Goal: Task Accomplishment & Management: Complete application form

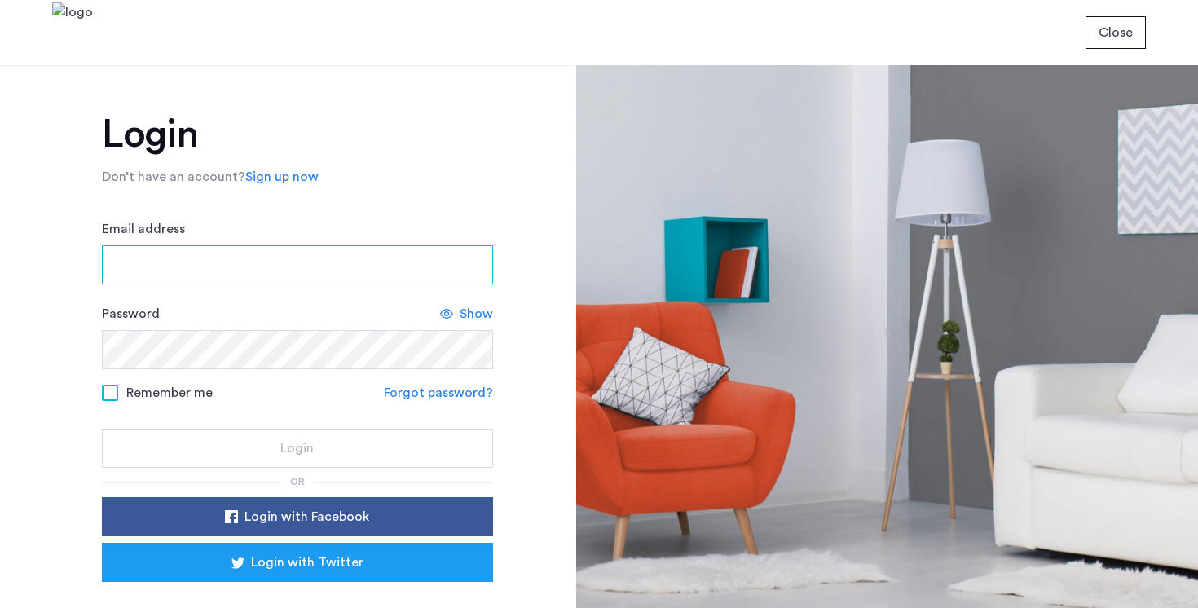
click at [364, 271] on input "Email address" at bounding box center [297, 264] width 391 height 39
type input "**********"
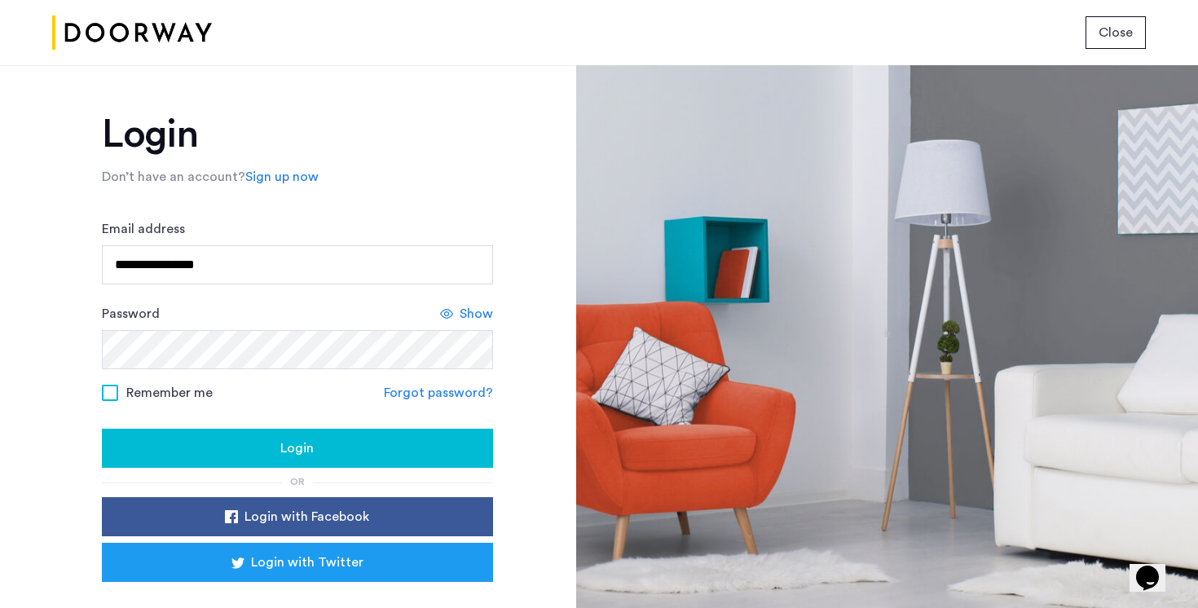
click at [102, 390] on span at bounding box center [110, 393] width 16 height 16
click at [155, 450] on div "Login" at bounding box center [297, 448] width 365 height 20
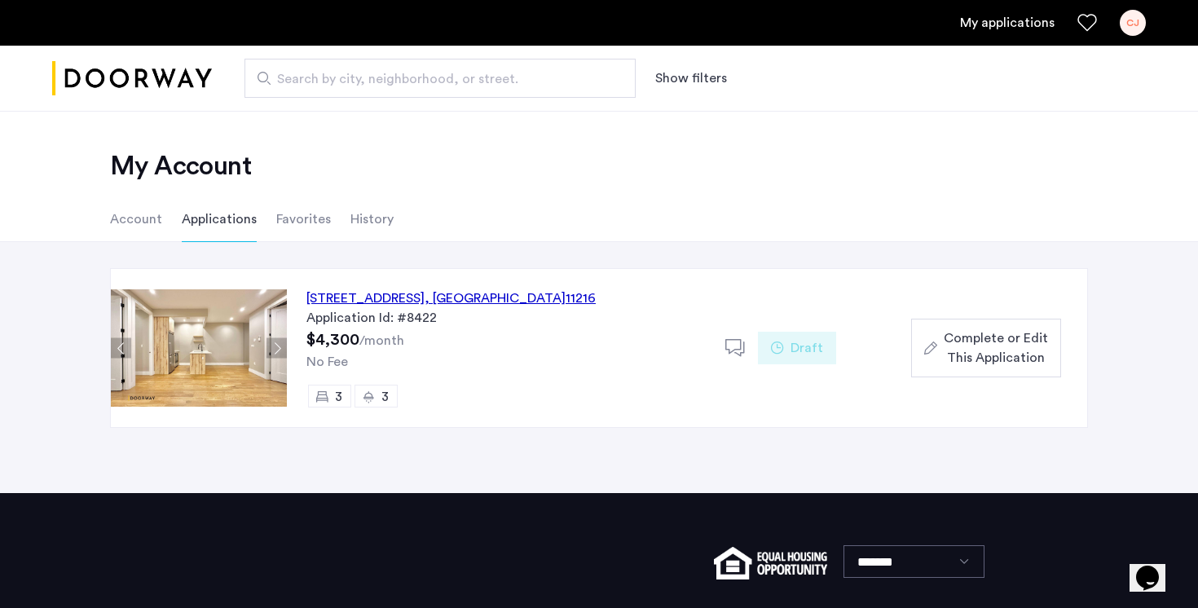
click at [489, 299] on div "692 Saint Marks Avenue, Unit 4B, Brooklyn , NY 11216" at bounding box center [450, 298] width 289 height 20
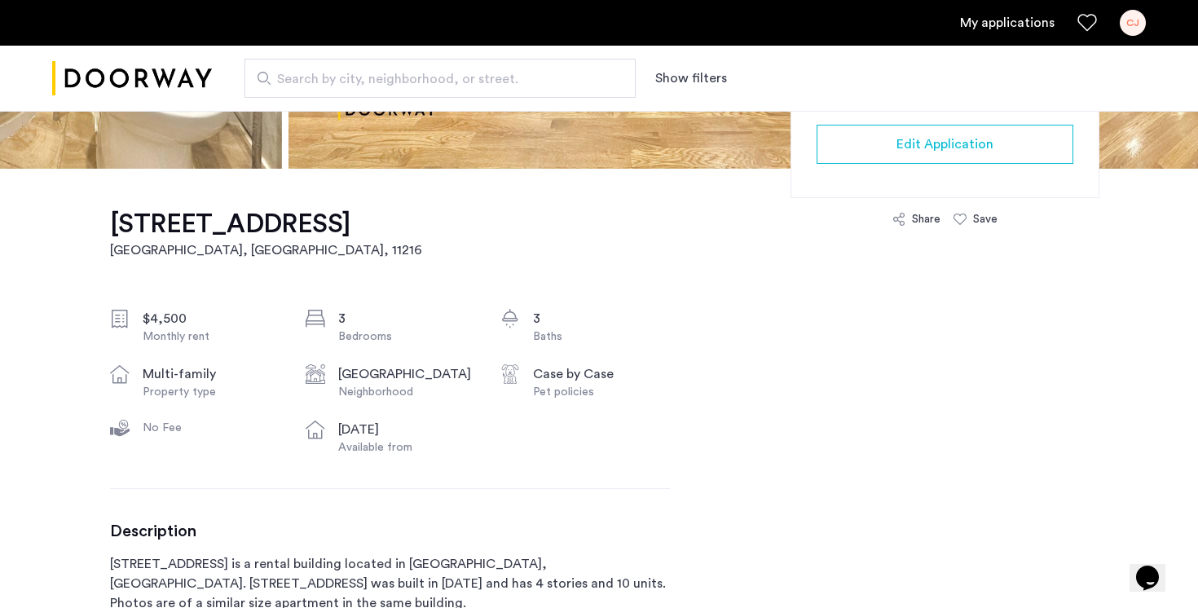
scroll to position [432, 0]
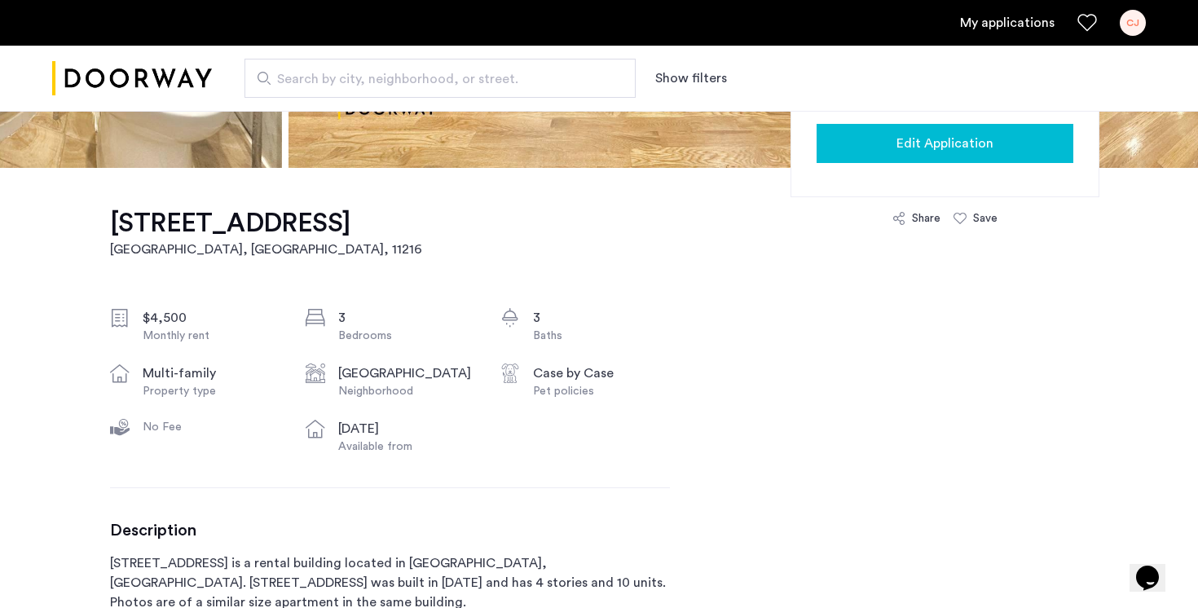
click at [881, 144] on div "Edit Application" at bounding box center [944, 144] width 231 height 20
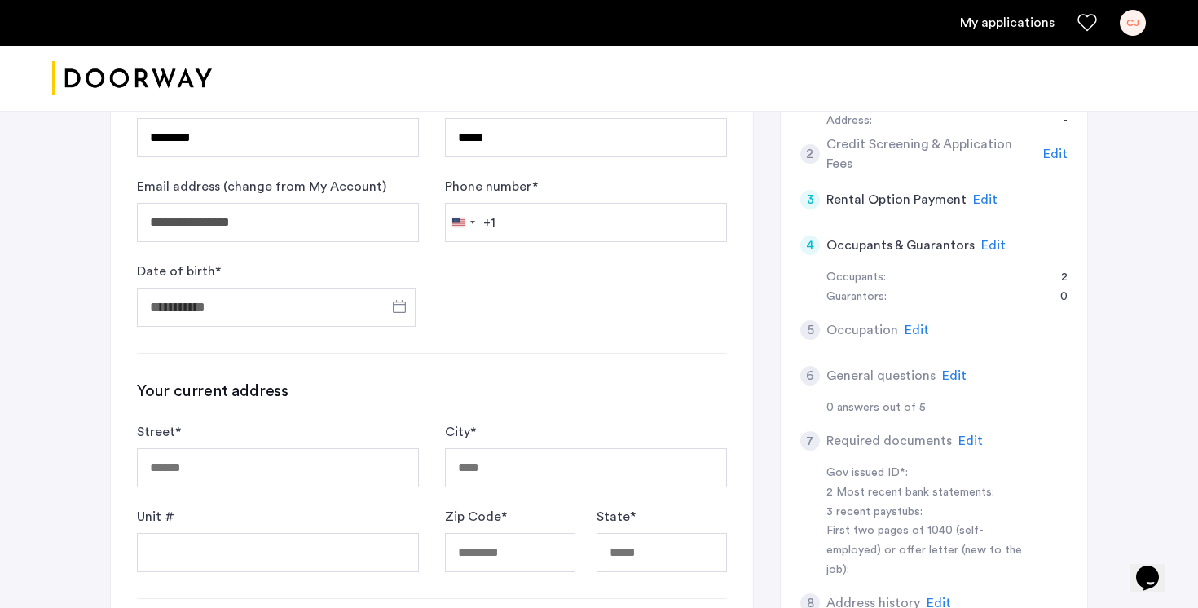
scroll to position [406, 0]
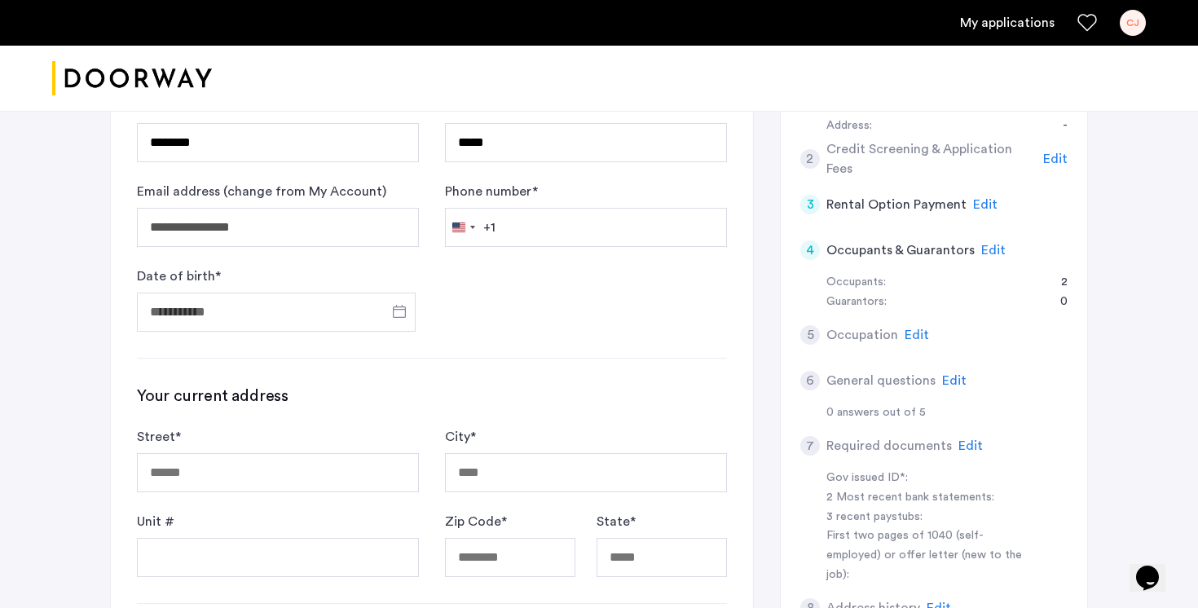
click at [982, 244] on span "Edit" at bounding box center [993, 250] width 24 height 13
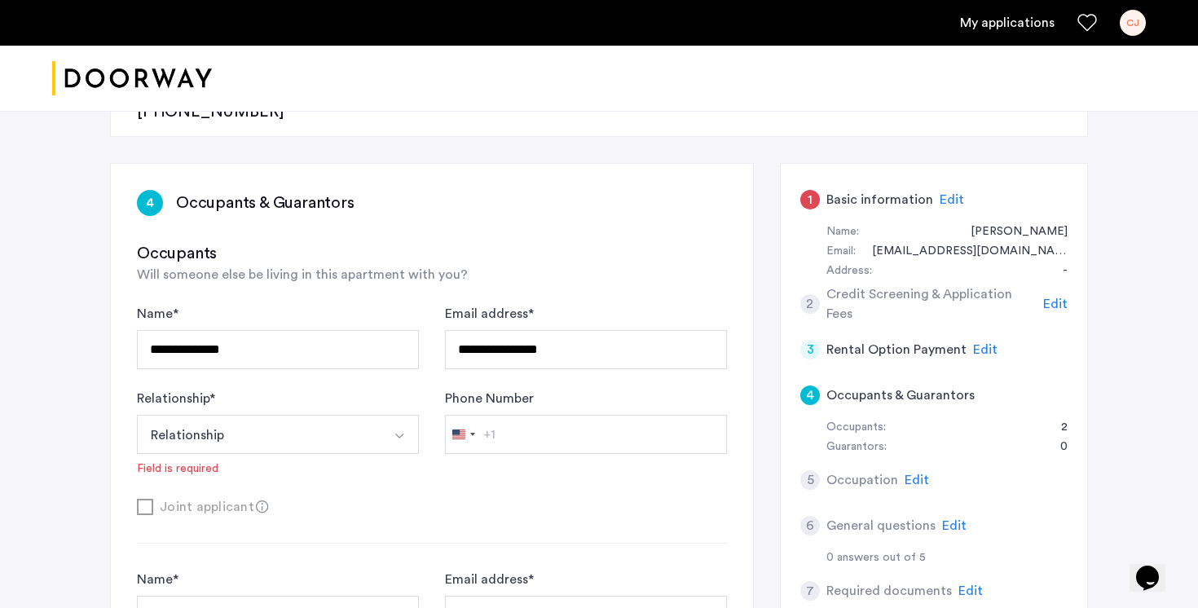
scroll to position [260, 0]
click at [948, 194] on span "Edit" at bounding box center [951, 200] width 24 height 13
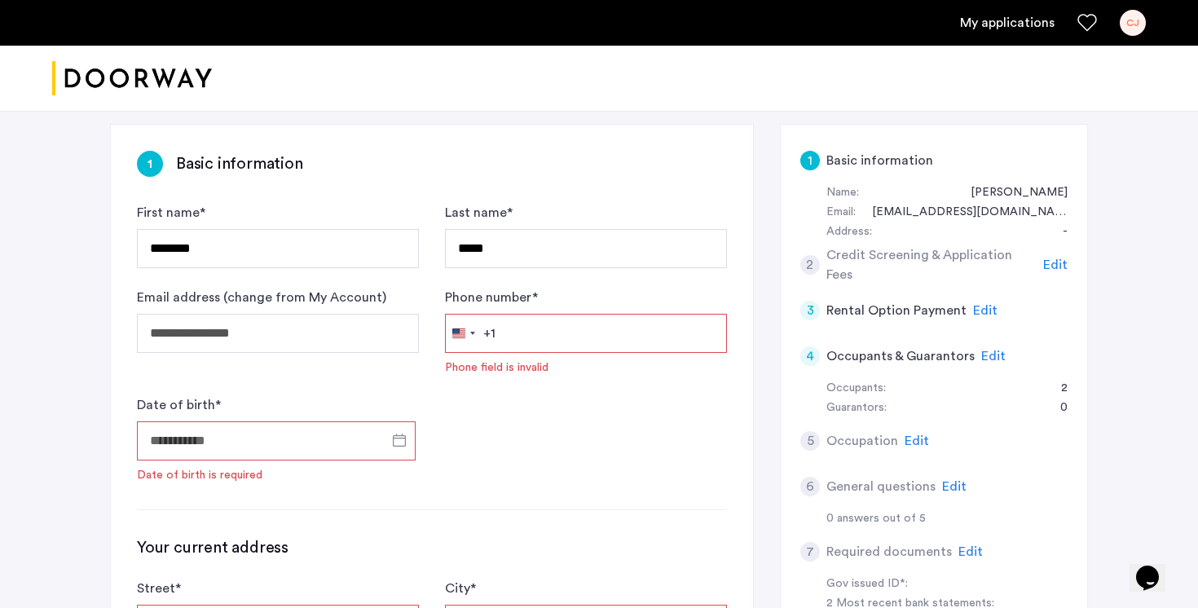
scroll to position [312, 0]
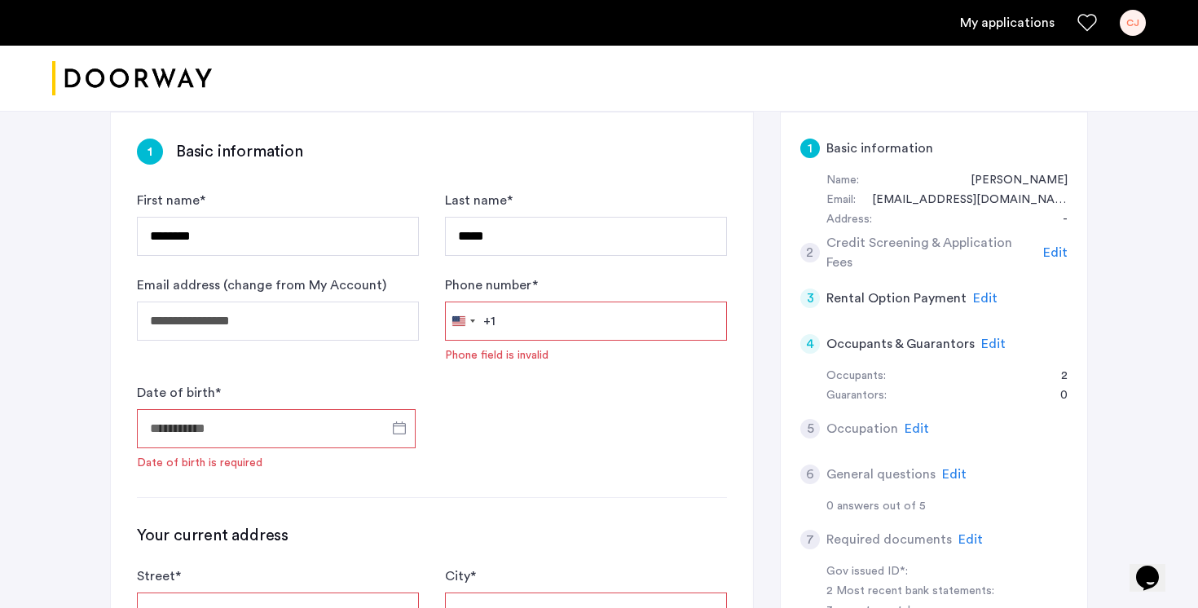
click at [601, 301] on input "Phone number *" at bounding box center [586, 320] width 282 height 39
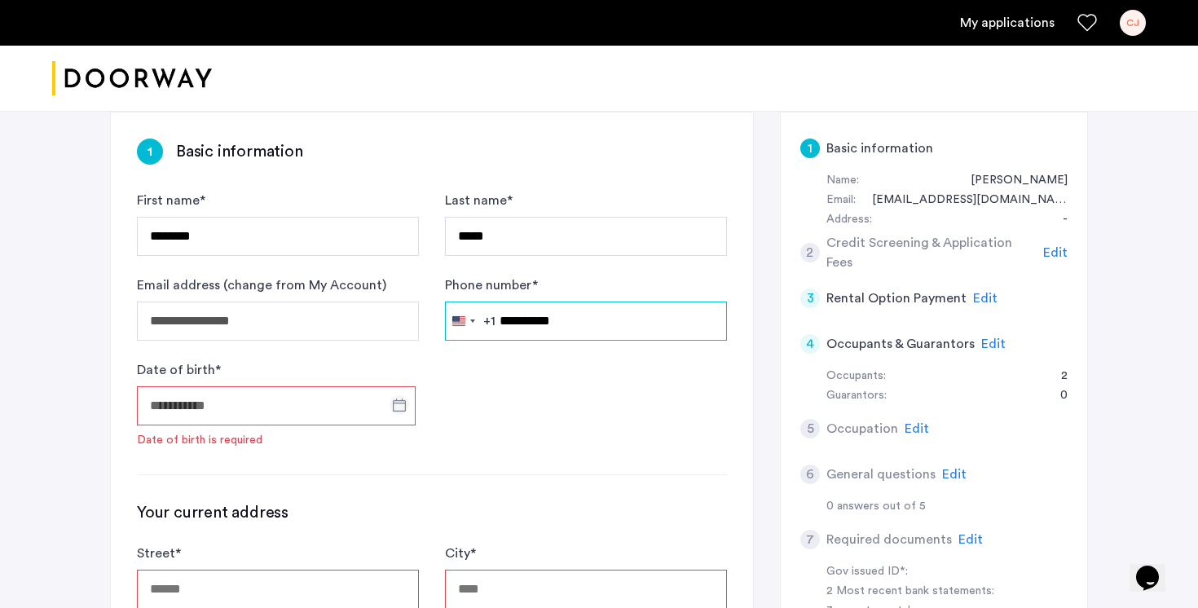
type input "**********"
click at [399, 385] on span "Open calendar" at bounding box center [399, 404] width 39 height 39
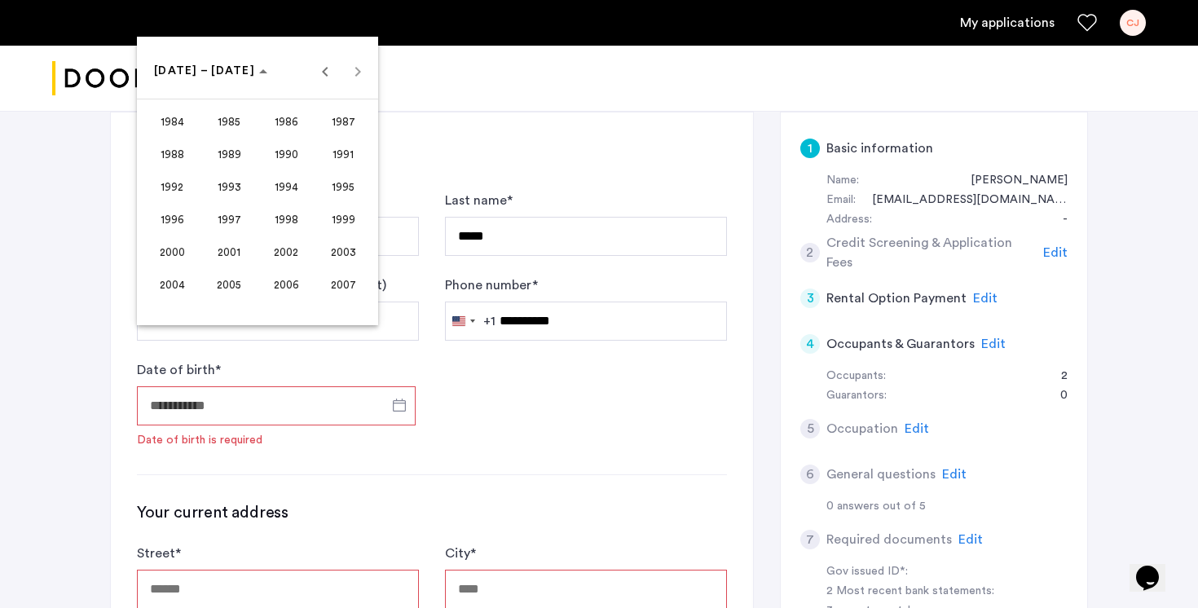
click at [296, 214] on span "1998" at bounding box center [286, 219] width 51 height 29
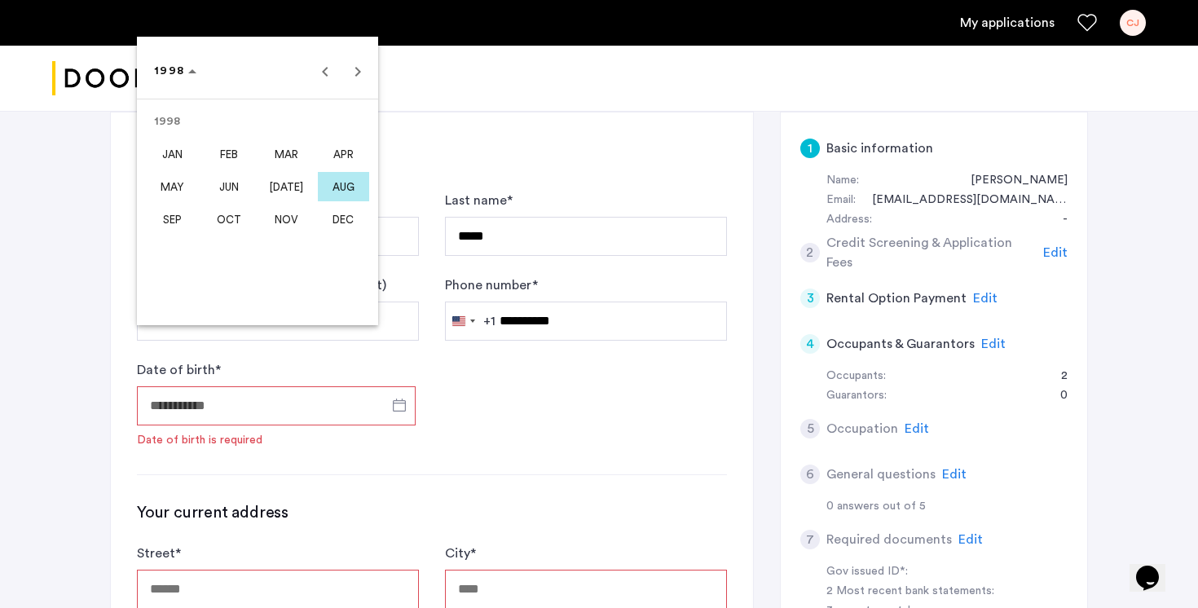
click at [354, 152] on span "APR" at bounding box center [343, 153] width 51 height 29
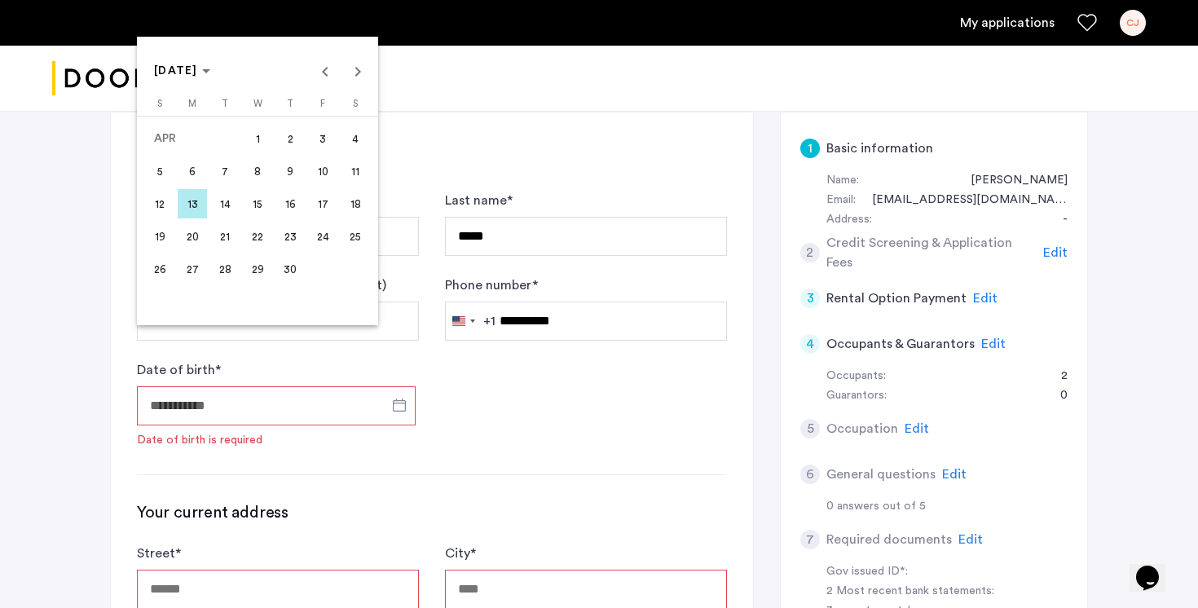
click at [225, 171] on span "7" at bounding box center [224, 170] width 29 height 29
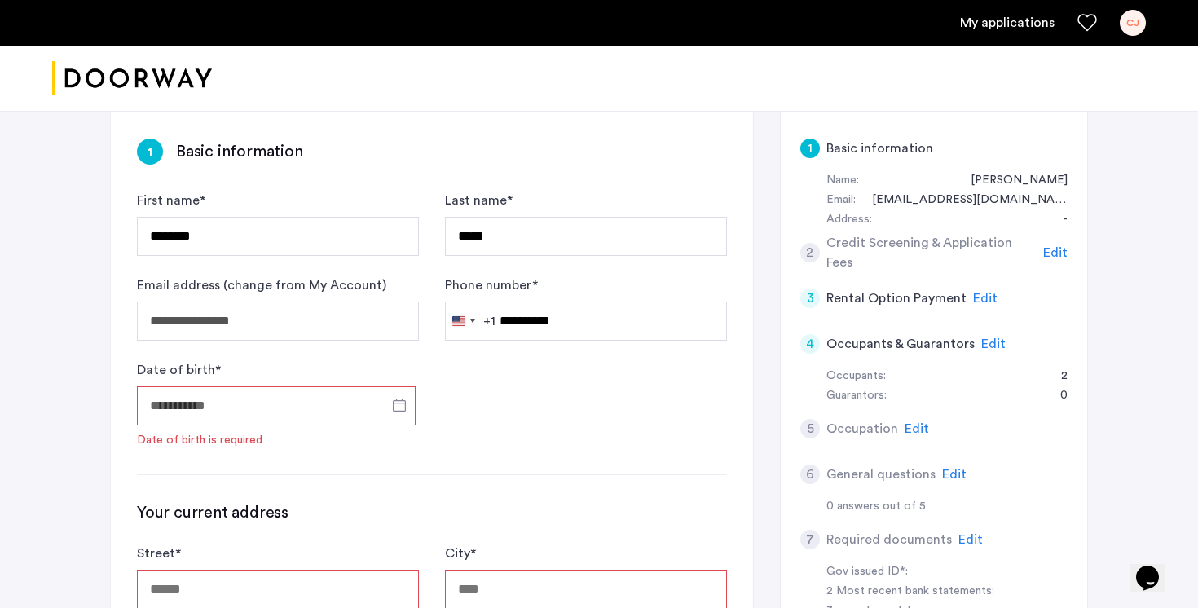
type input "**********"
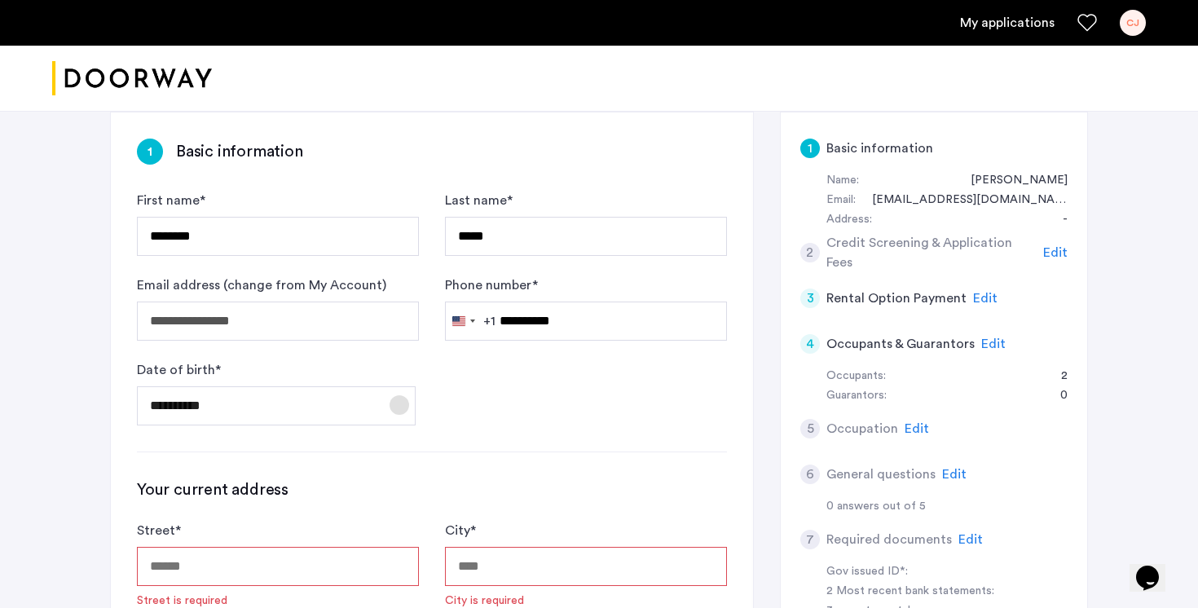
scroll to position [453, 0]
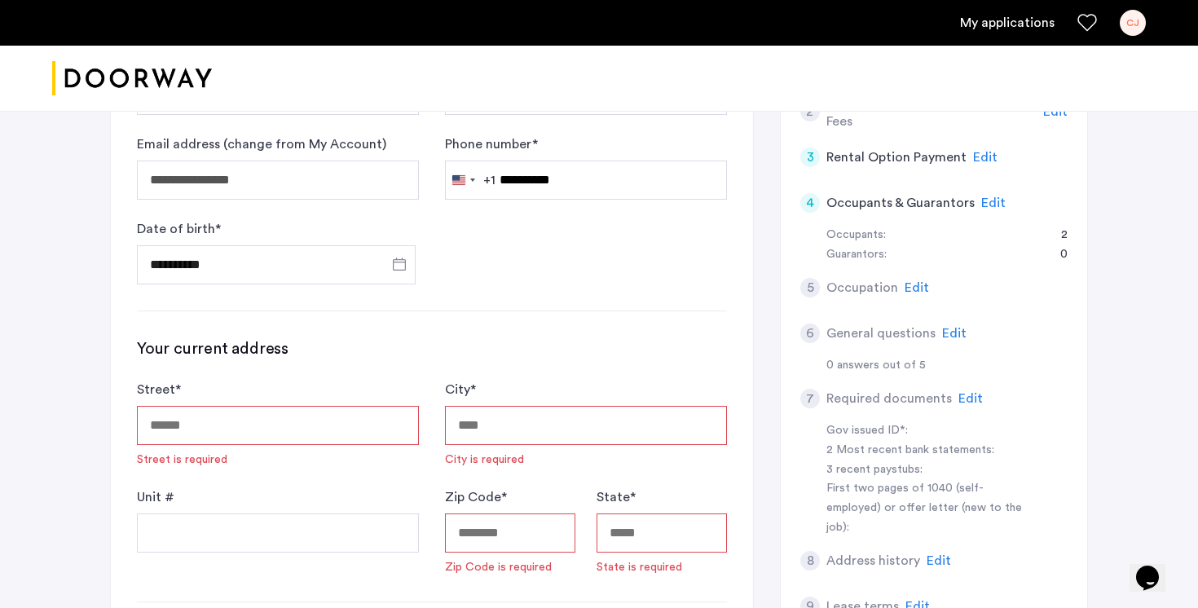
click at [361, 406] on input "Street *" at bounding box center [278, 425] width 282 height 39
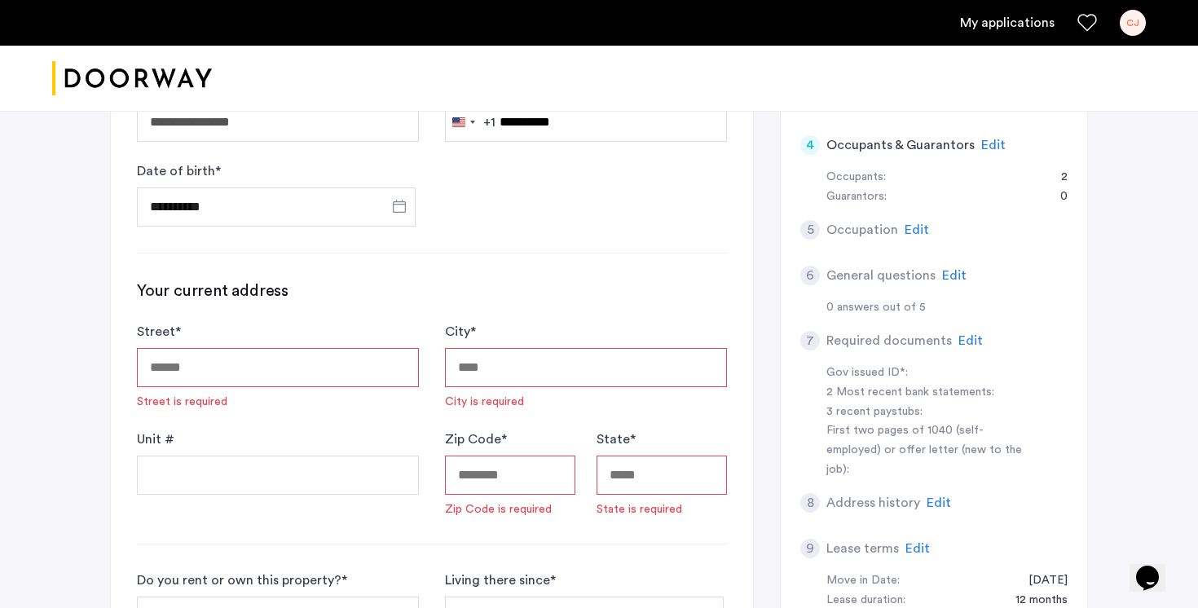
scroll to position [513, 0]
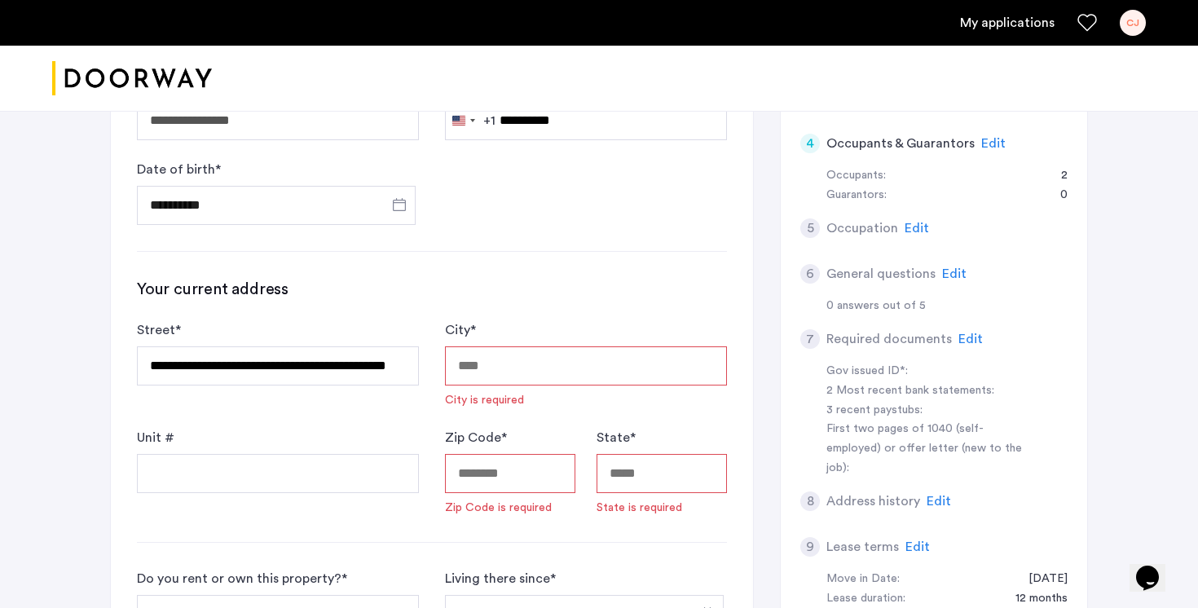
type input "**********"
type input "*****"
type input "**"
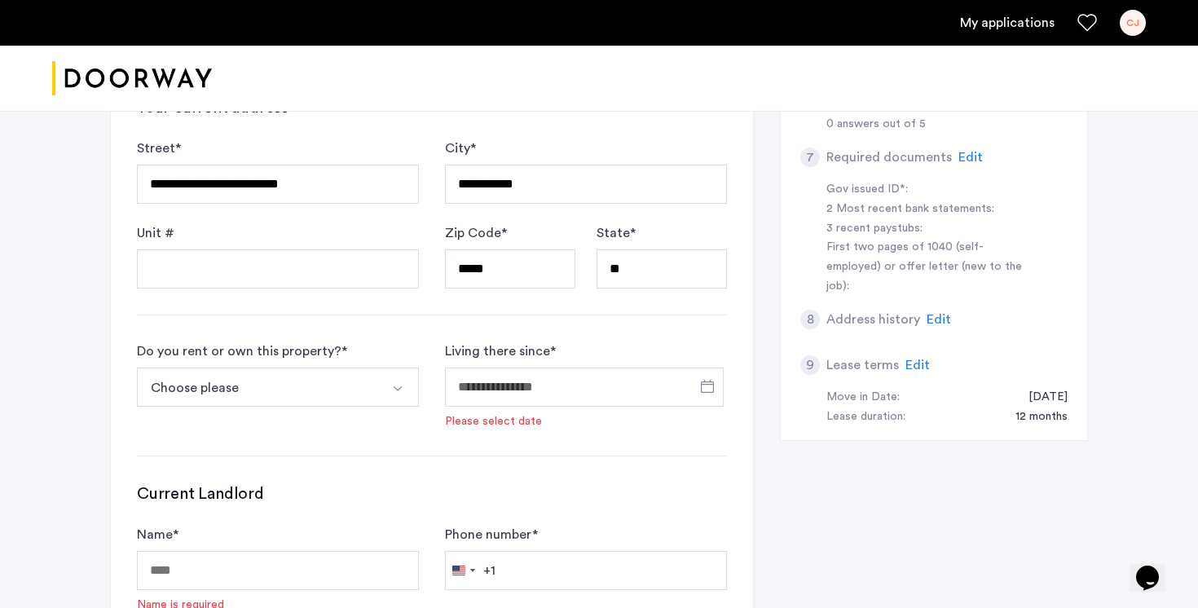
scroll to position [697, 0]
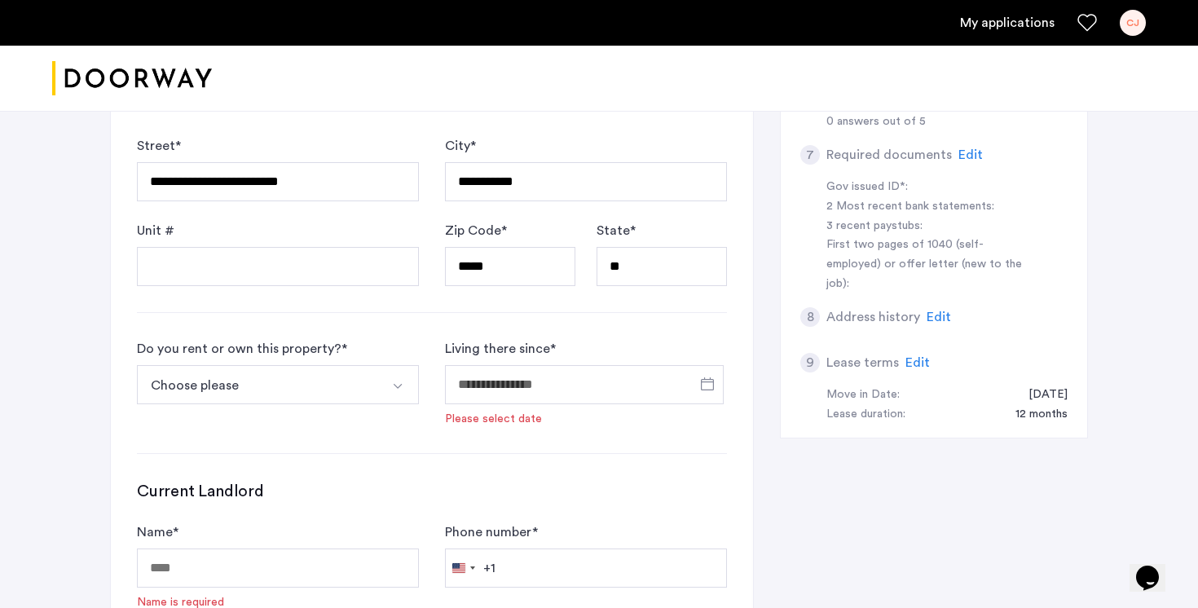
click at [389, 365] on button "Select option" at bounding box center [399, 384] width 39 height 39
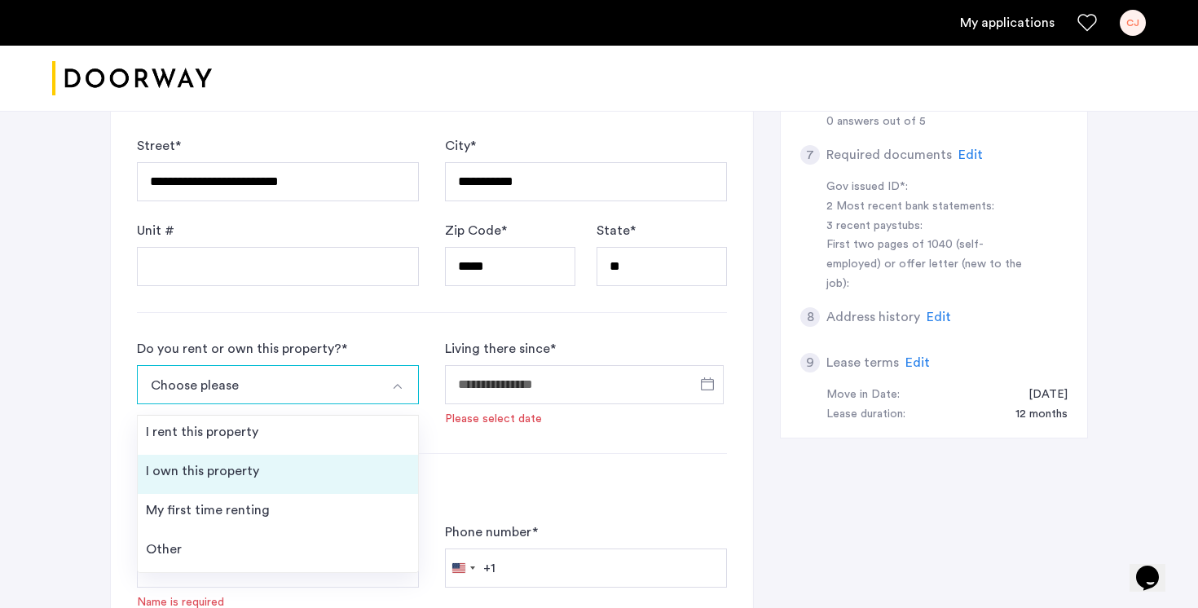
scroll to position [726, 0]
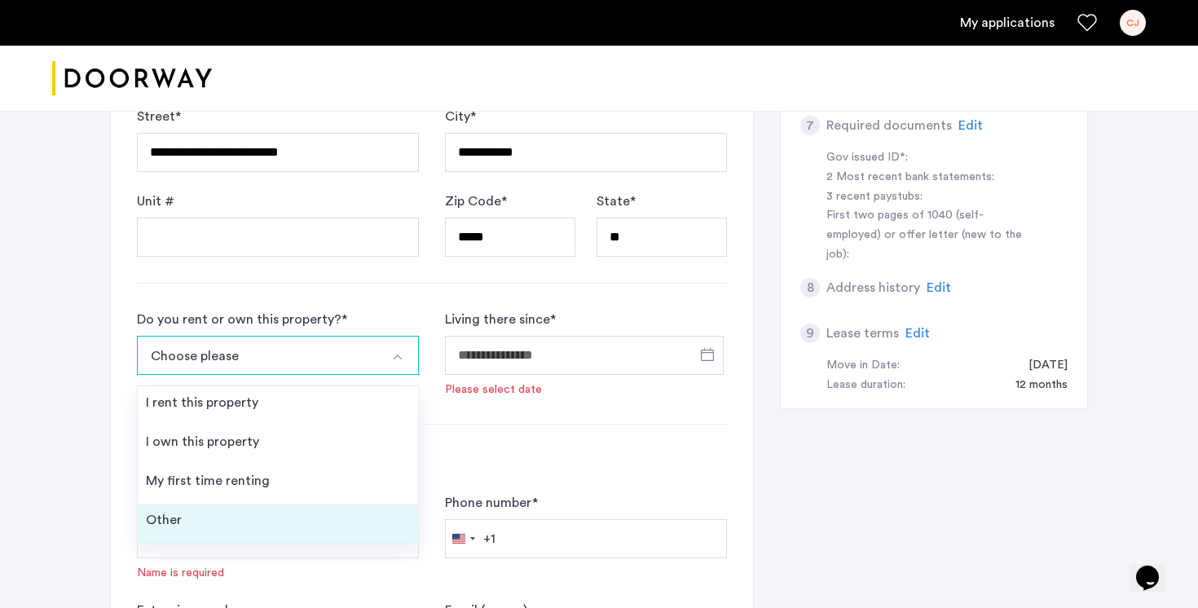
click at [337, 504] on li "Other" at bounding box center [278, 523] width 280 height 39
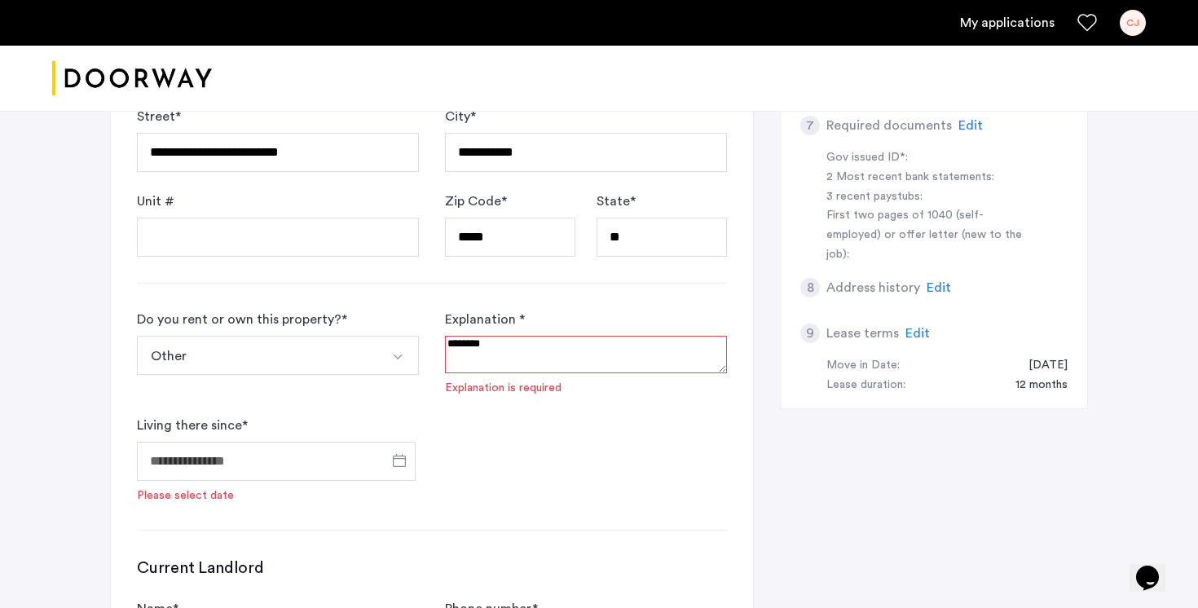
click at [526, 336] on textarea at bounding box center [586, 354] width 282 height 37
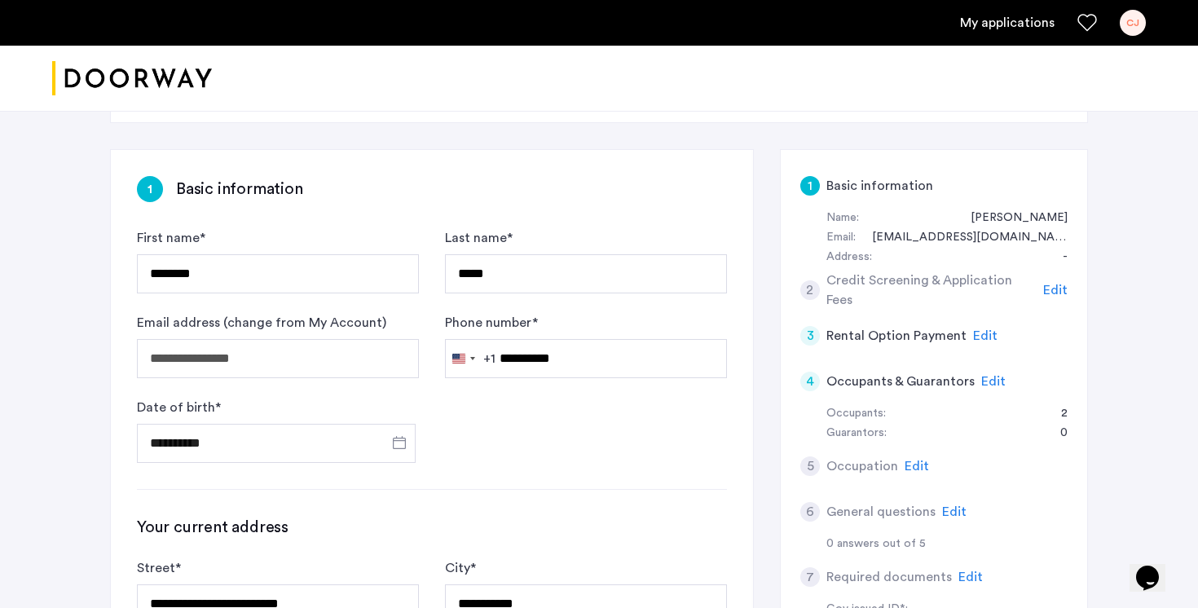
scroll to position [273, 0]
click at [1058, 285] on span "Edit" at bounding box center [1055, 291] width 24 height 13
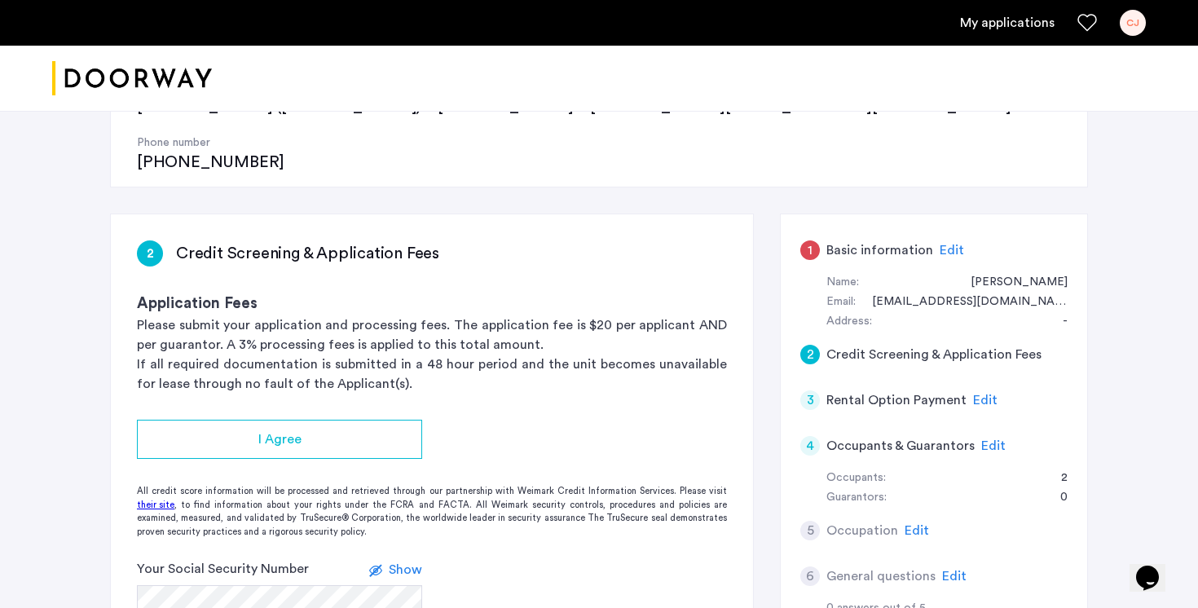
scroll to position [209, 0]
click at [975, 394] on span "Edit" at bounding box center [985, 400] width 24 height 13
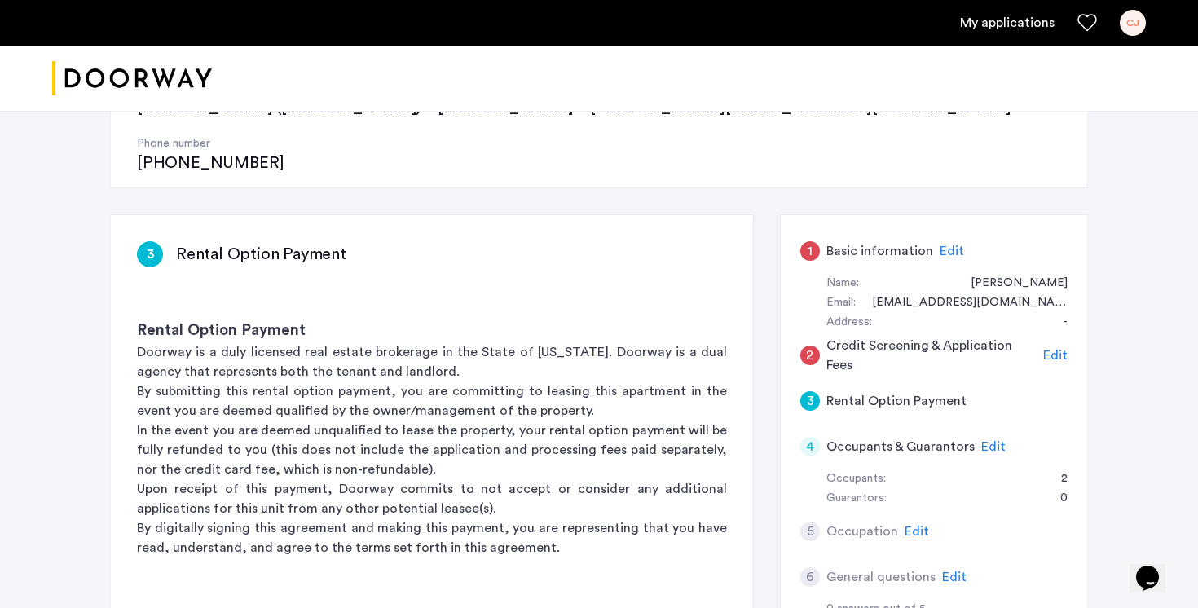
scroll to position [265, 0]
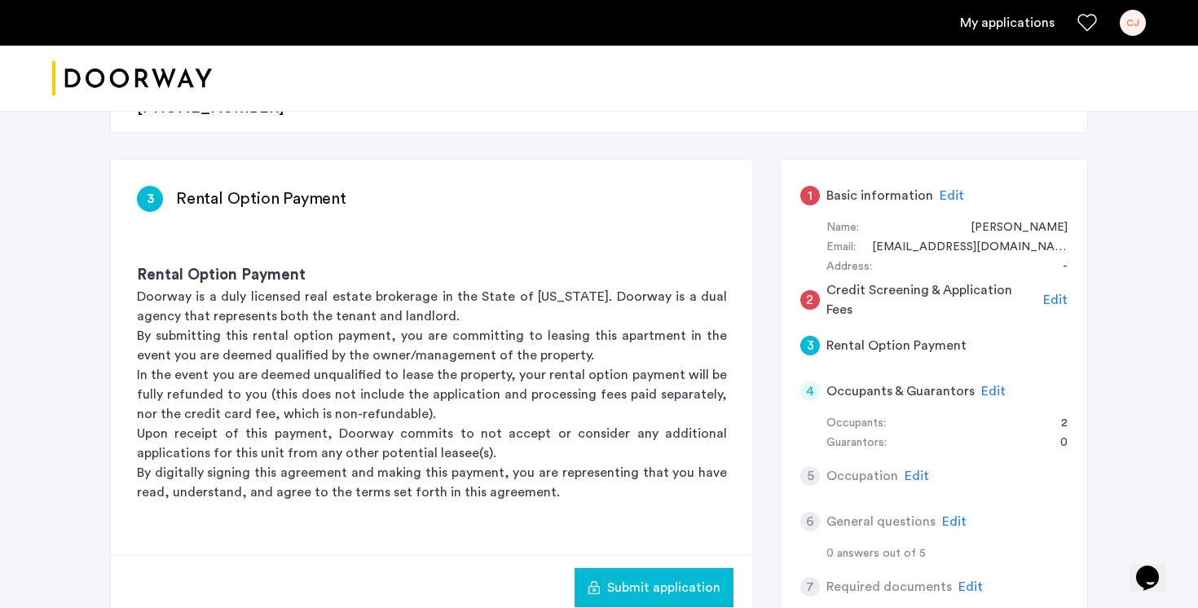
click at [991, 385] on span "Edit" at bounding box center [993, 391] width 24 height 13
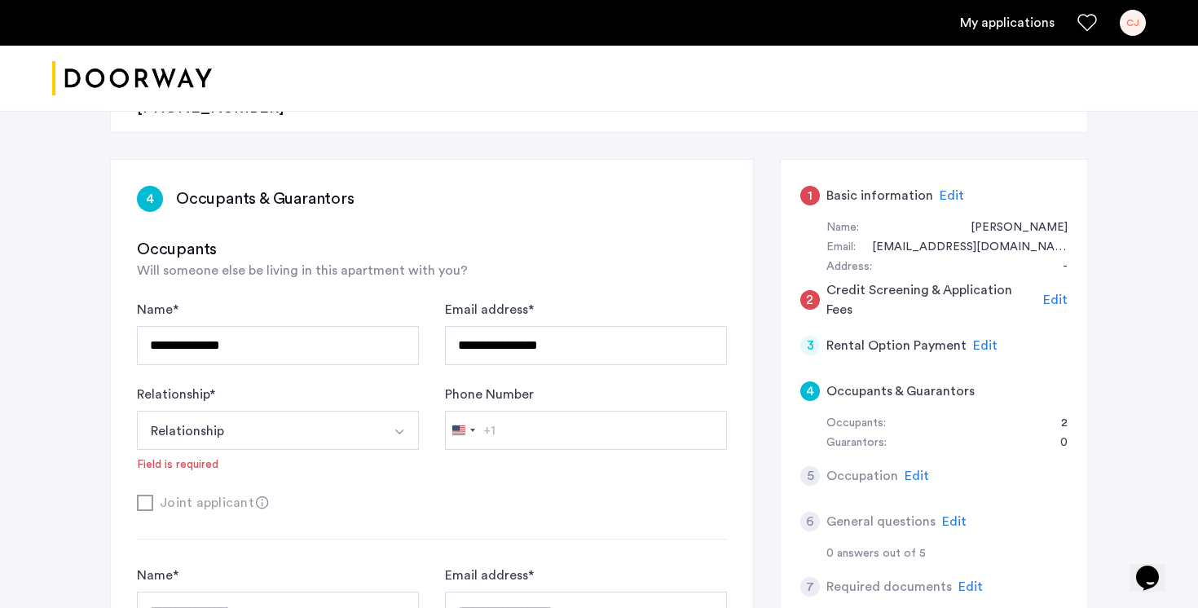
click at [920, 469] on span "Edit" at bounding box center [916, 475] width 24 height 13
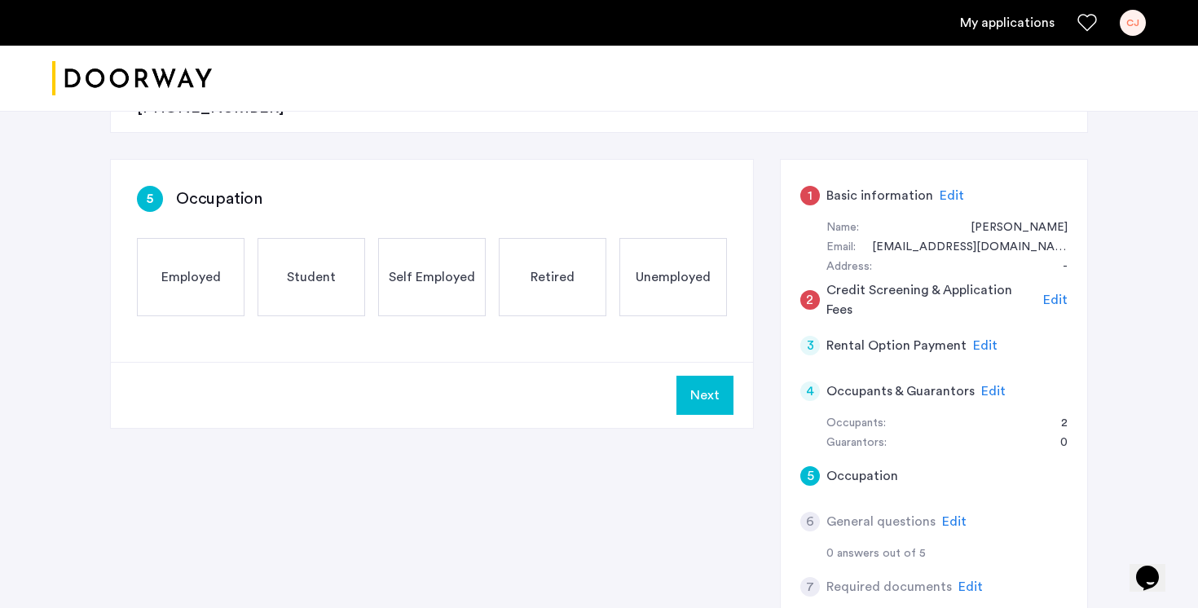
click at [950, 515] on span "Edit" at bounding box center [954, 521] width 24 height 13
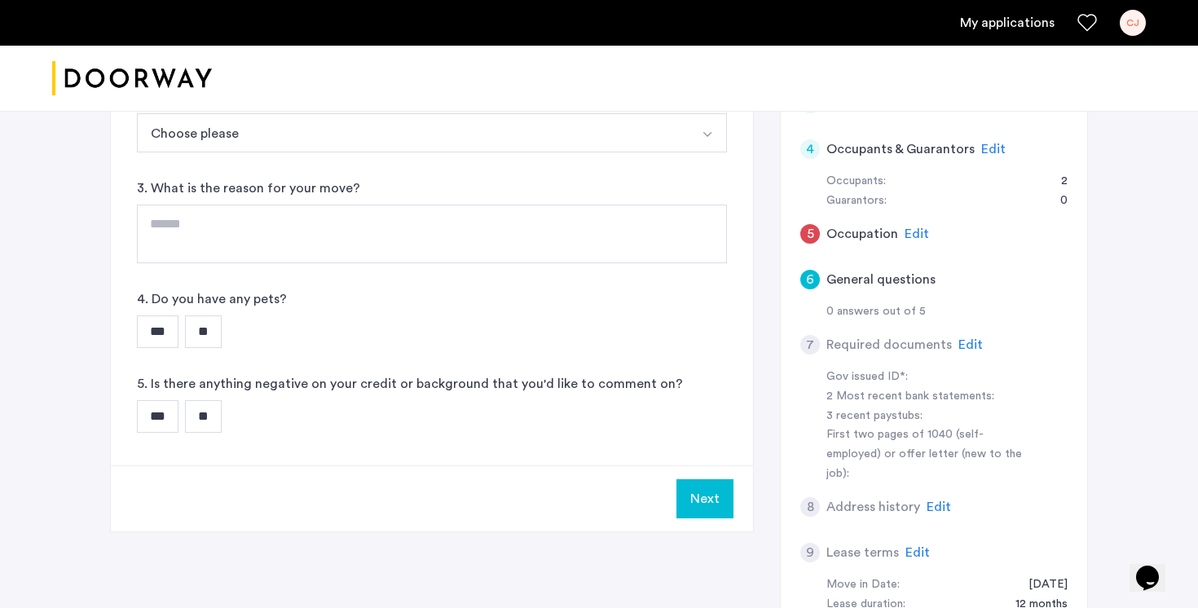
scroll to position [517, 0]
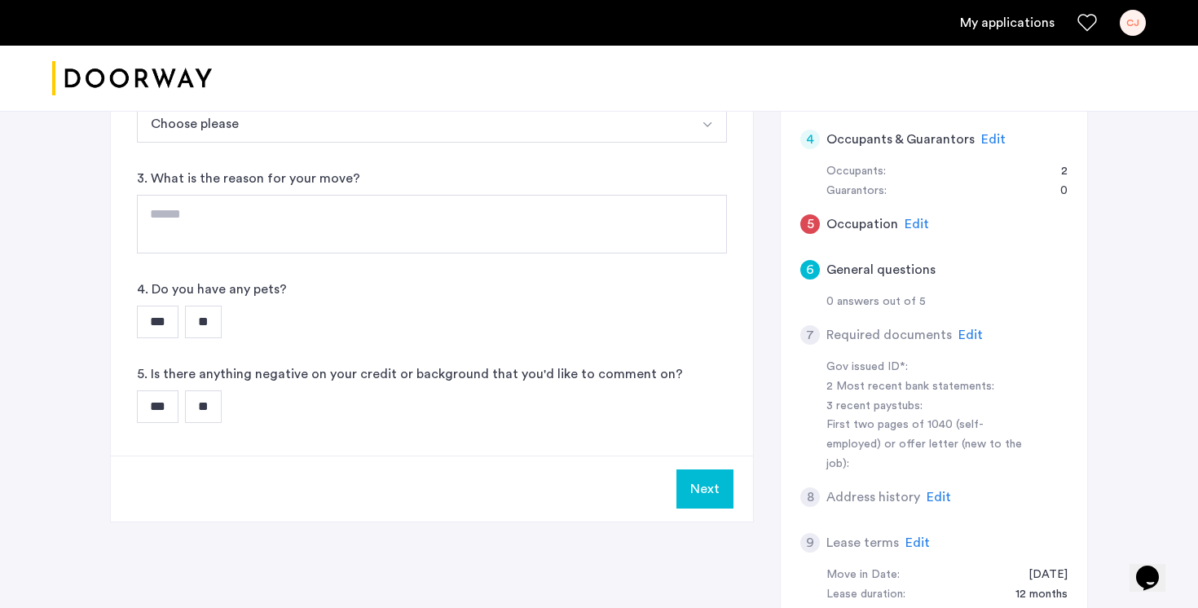
click at [966, 328] on span "Edit" at bounding box center [970, 334] width 24 height 13
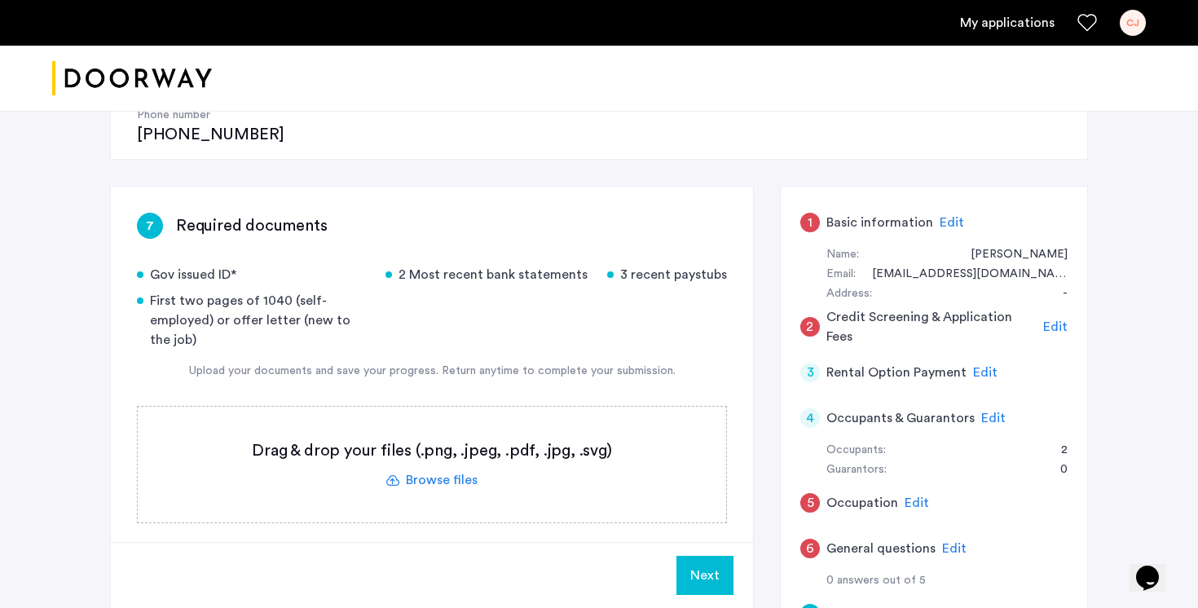
scroll to position [248, 0]
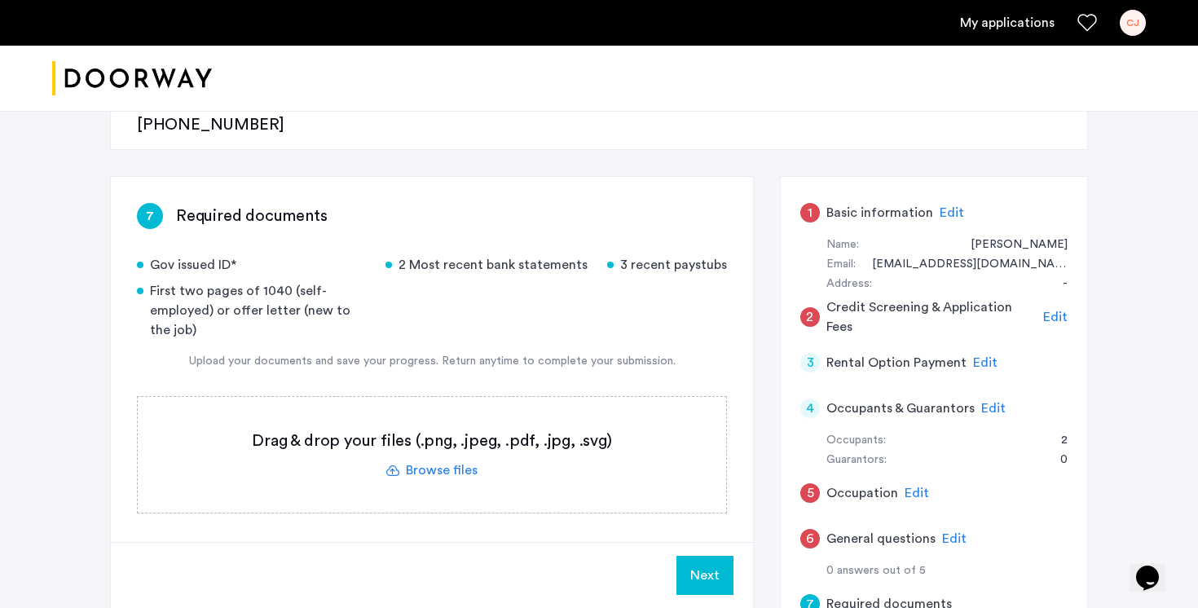
click at [985, 402] on span "Edit" at bounding box center [993, 408] width 24 height 13
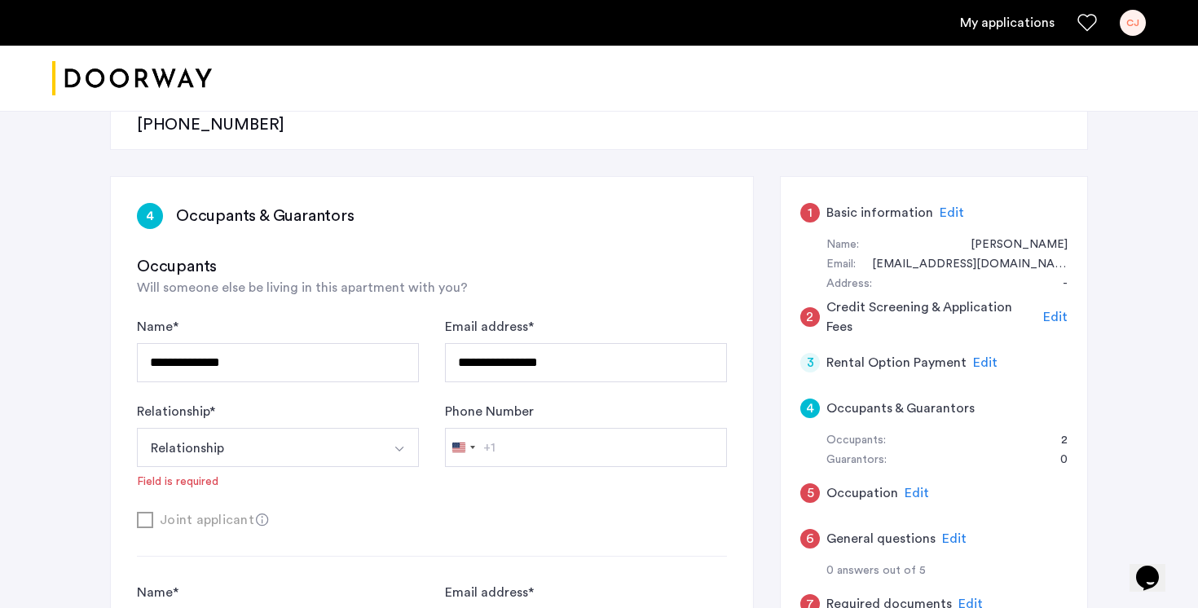
click at [401, 428] on button "Select option" at bounding box center [399, 447] width 39 height 39
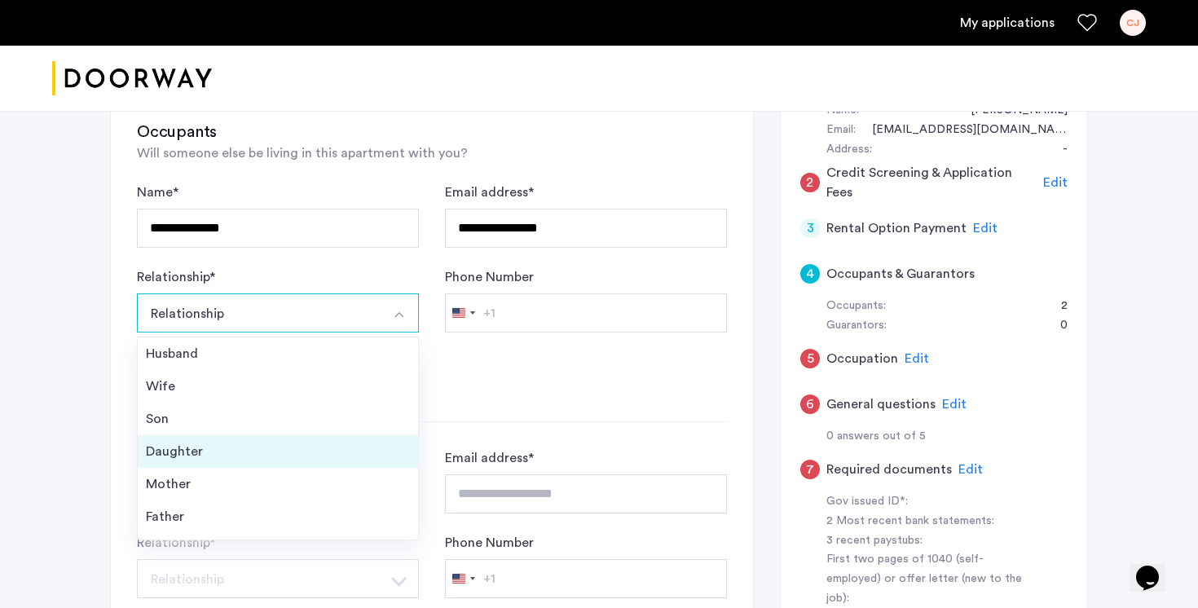
scroll to position [59, 0]
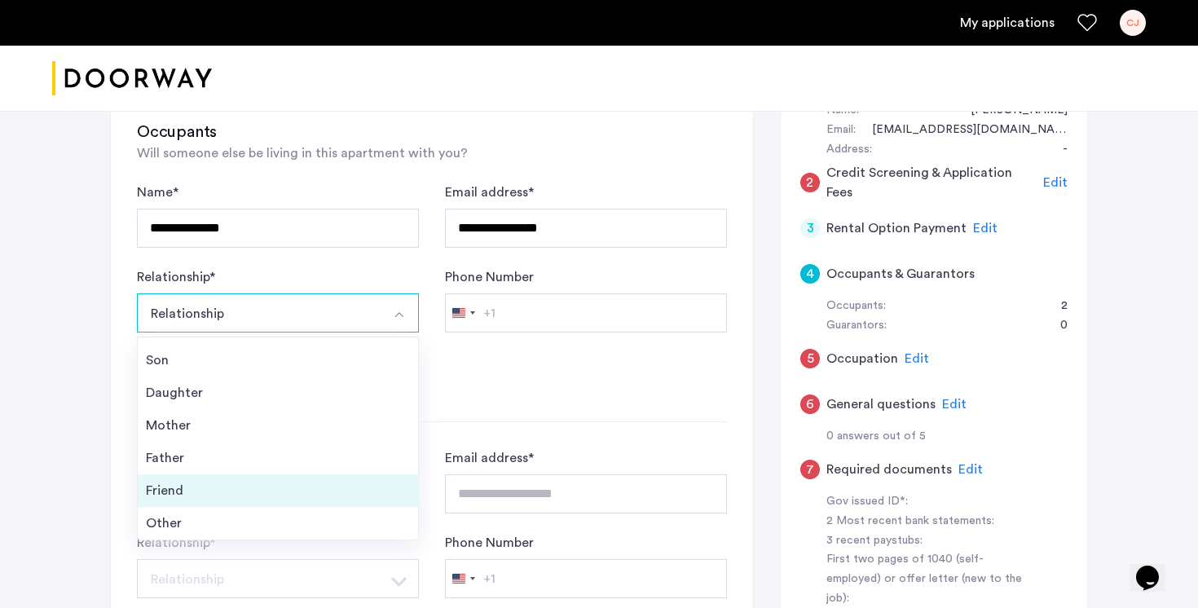
click at [309, 481] on div "Friend" at bounding box center [278, 491] width 264 height 20
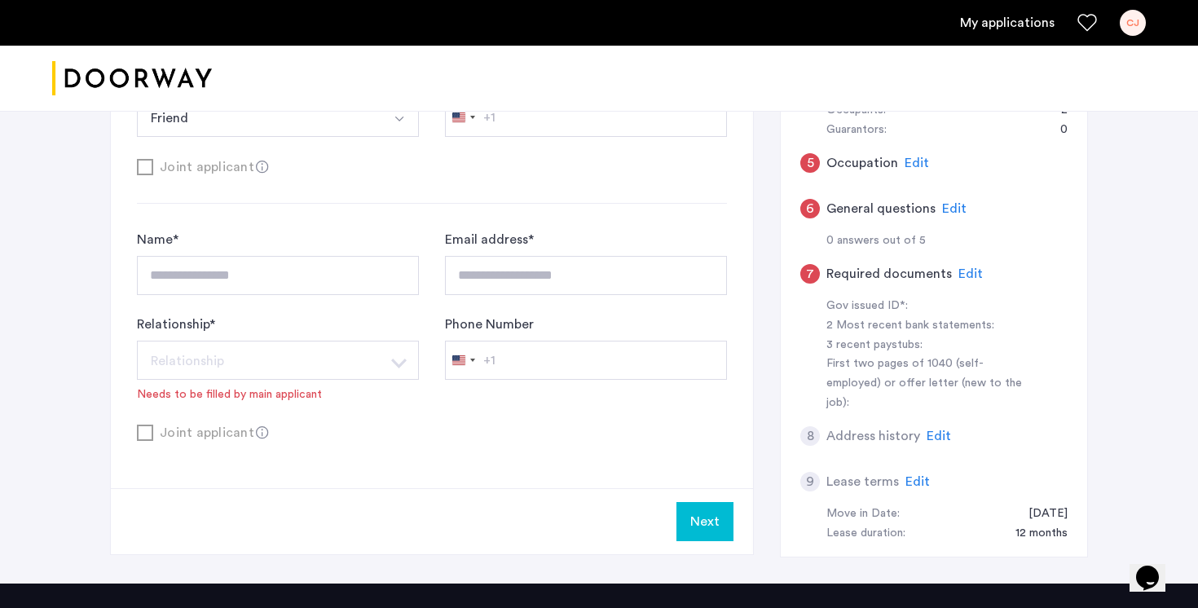
scroll to position [579, 0]
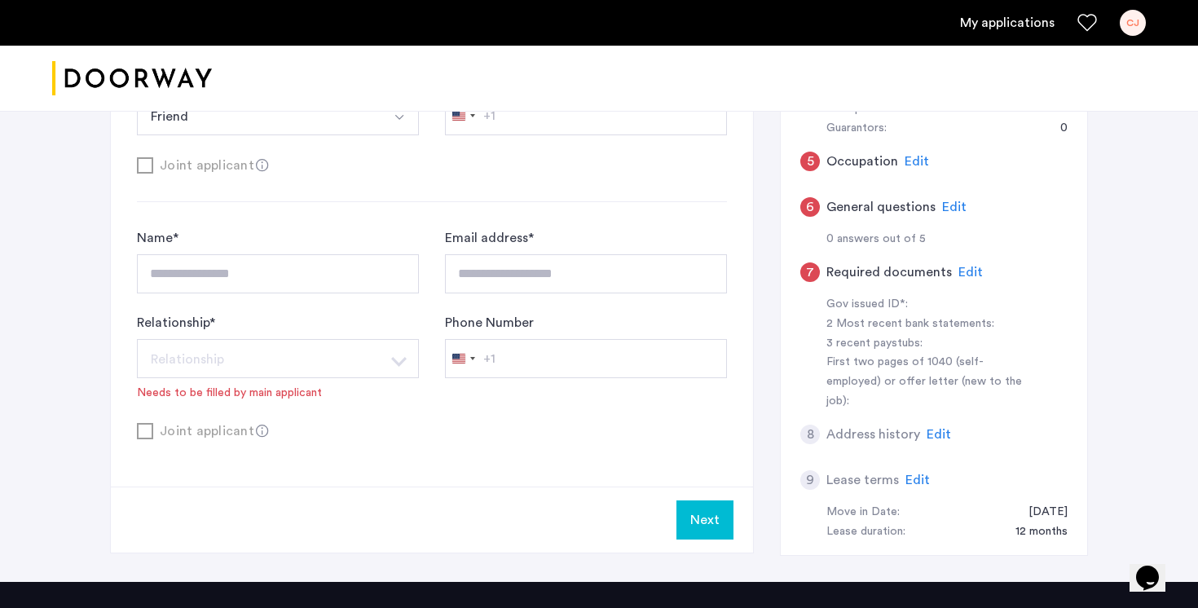
click at [315, 228] on div "**********" at bounding box center [278, 260] width 282 height 65
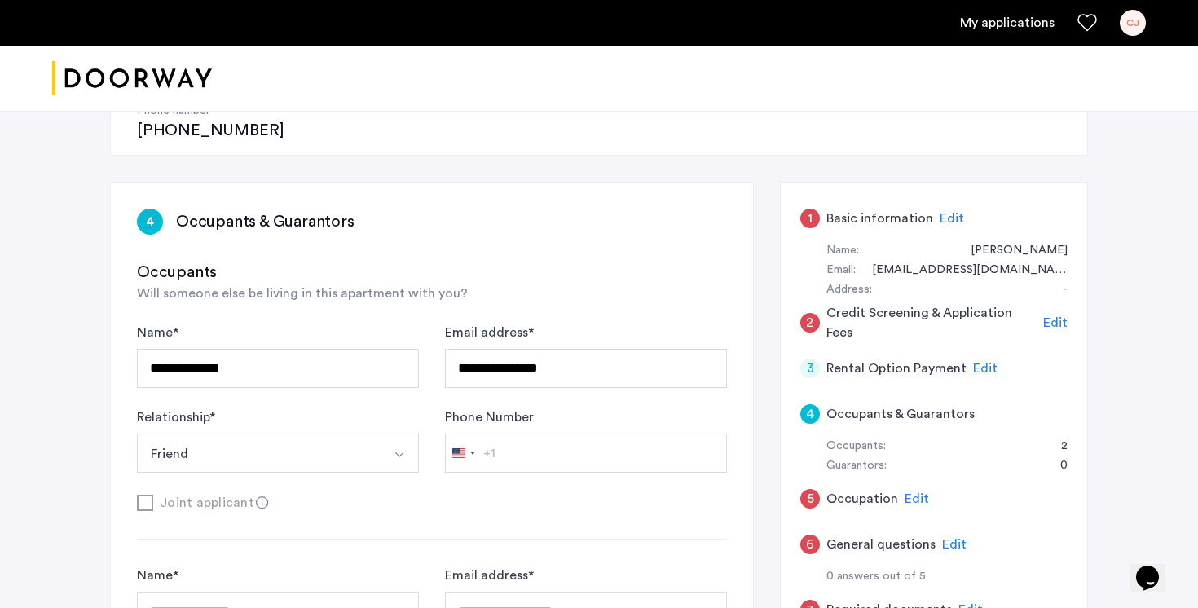
scroll to position [241, 0]
click at [307, 434] on button "Friend" at bounding box center [259, 453] width 244 height 39
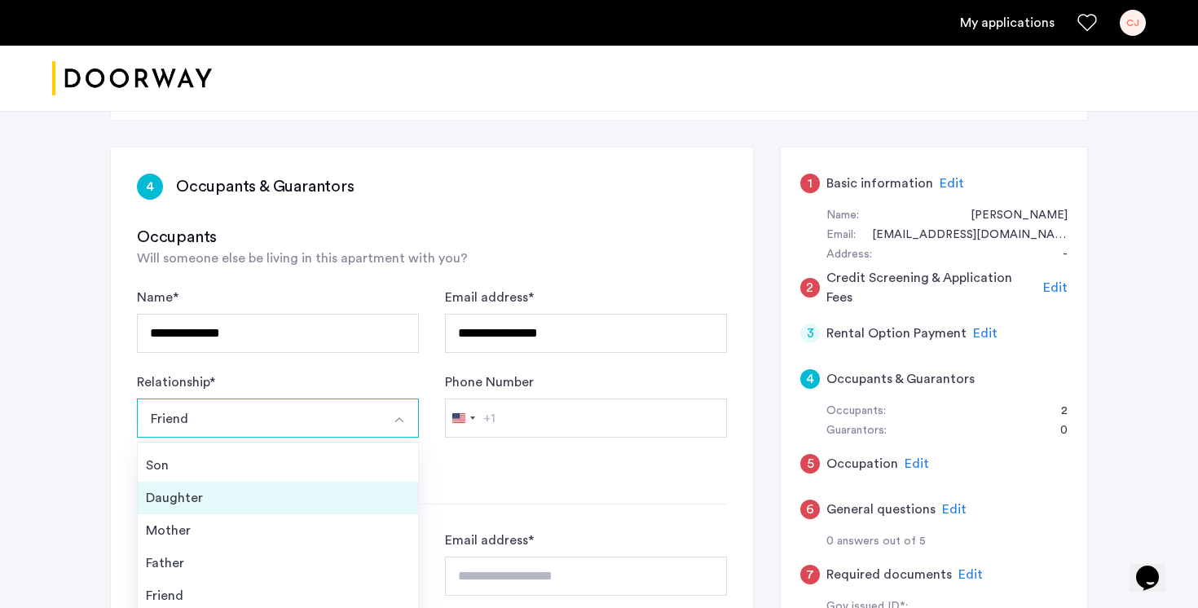
scroll to position [0, 0]
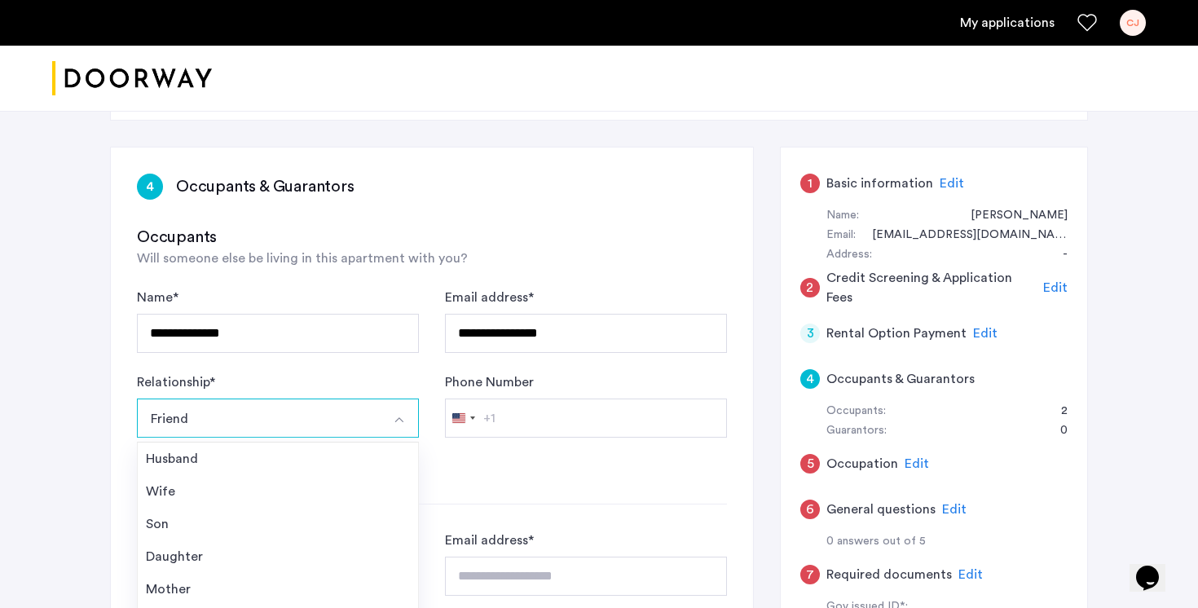
click at [559, 457] on div "Joint applicant" at bounding box center [432, 467] width 590 height 20
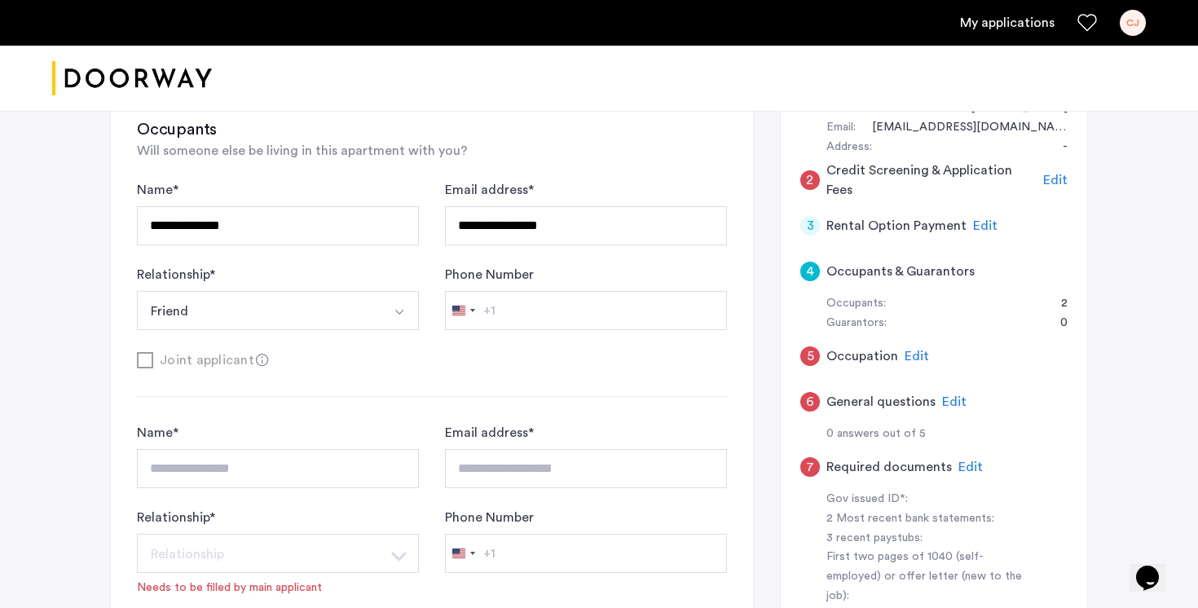
scroll to position [384, 0]
click at [327, 292] on button "Friend" at bounding box center [259, 311] width 244 height 39
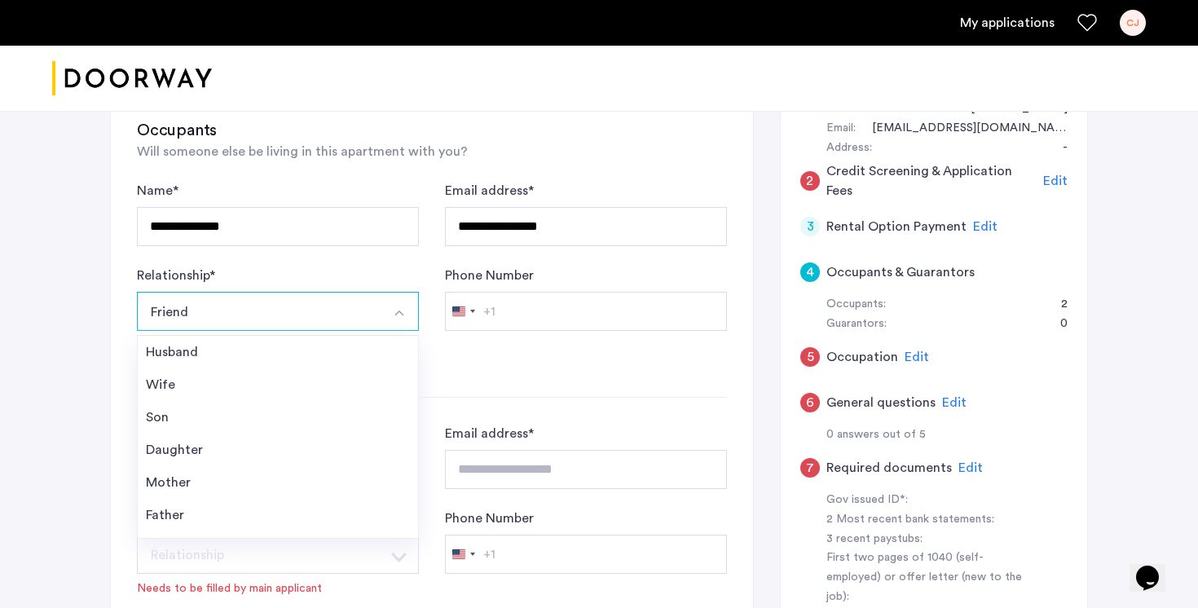
click at [327, 292] on button "Friend" at bounding box center [259, 311] width 244 height 39
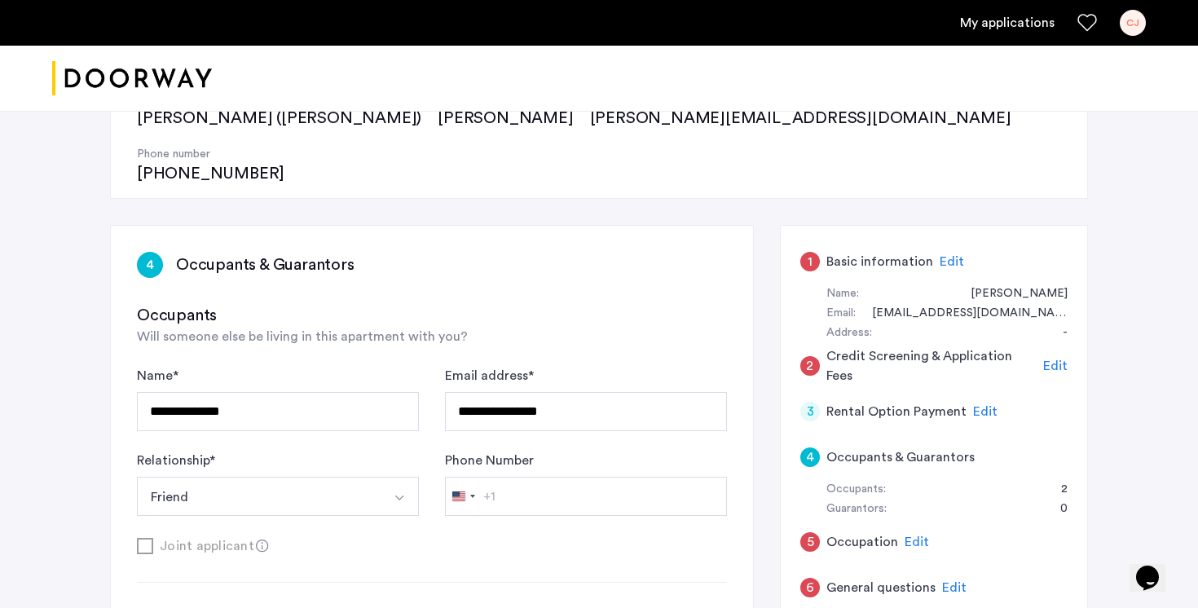
scroll to position [179, 0]
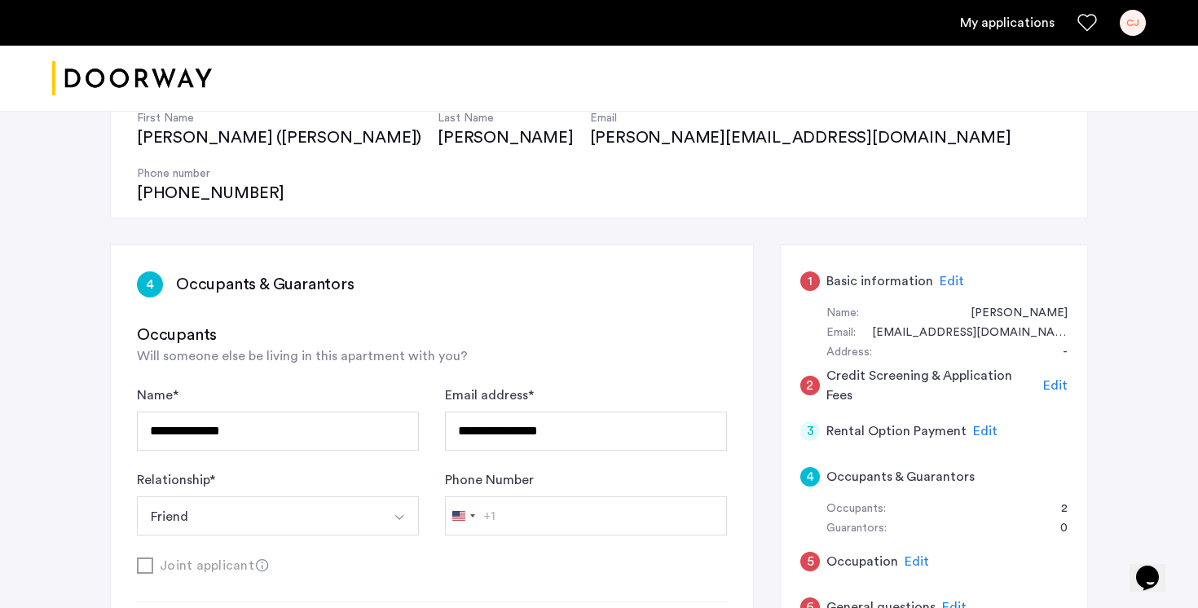
click at [1057, 379] on span "Edit" at bounding box center [1055, 385] width 24 height 13
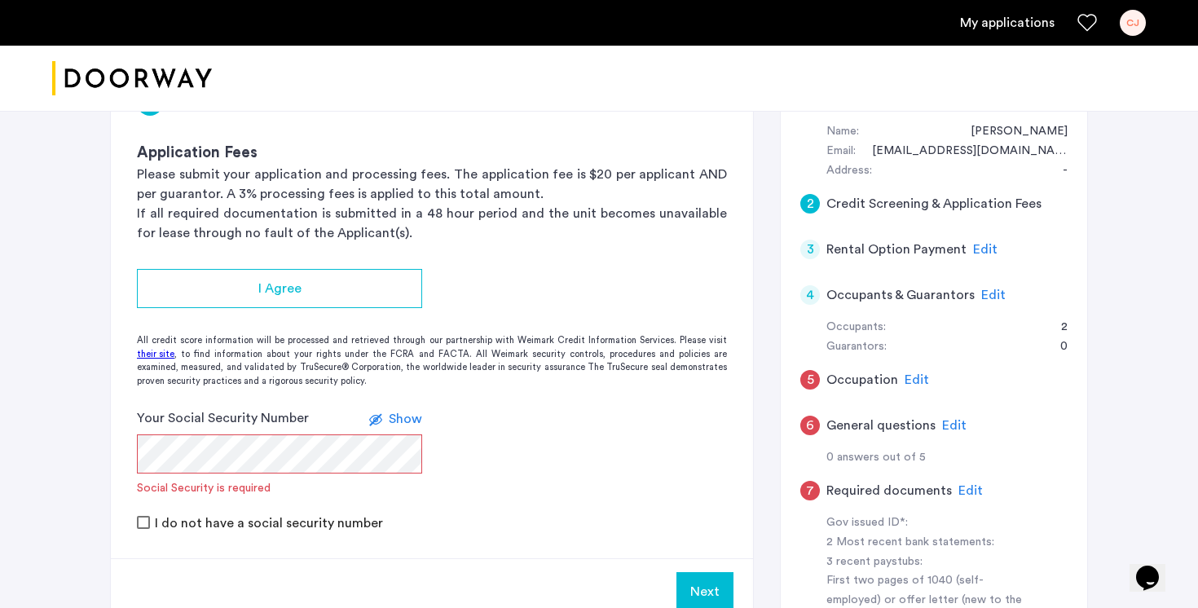
scroll to position [359, 0]
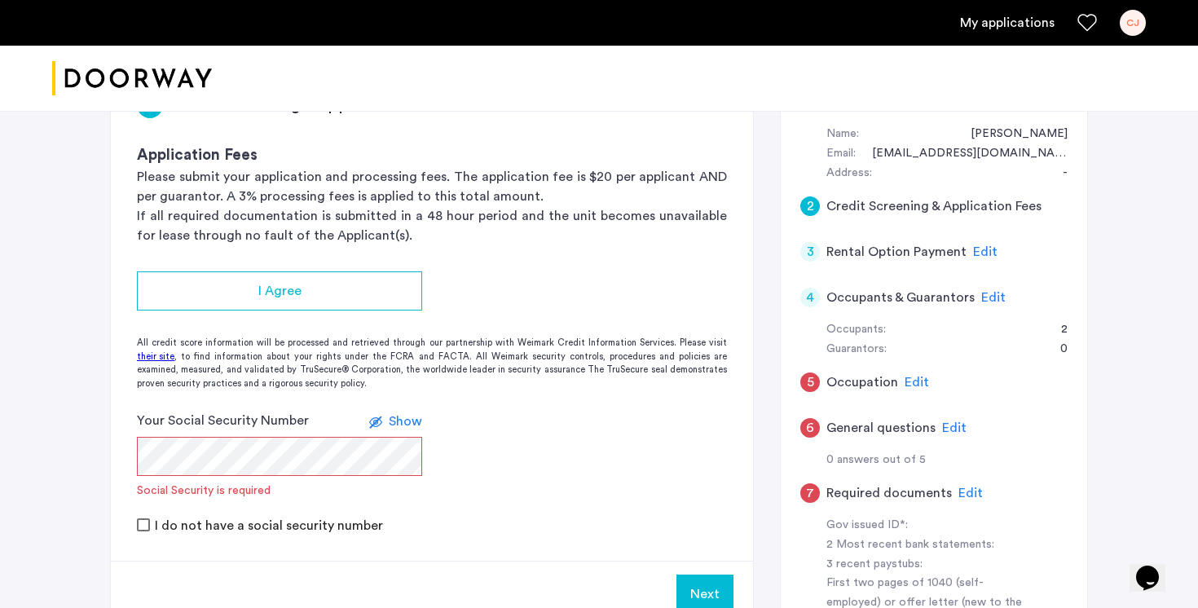
click at [988, 291] on span "Edit" at bounding box center [993, 297] width 24 height 13
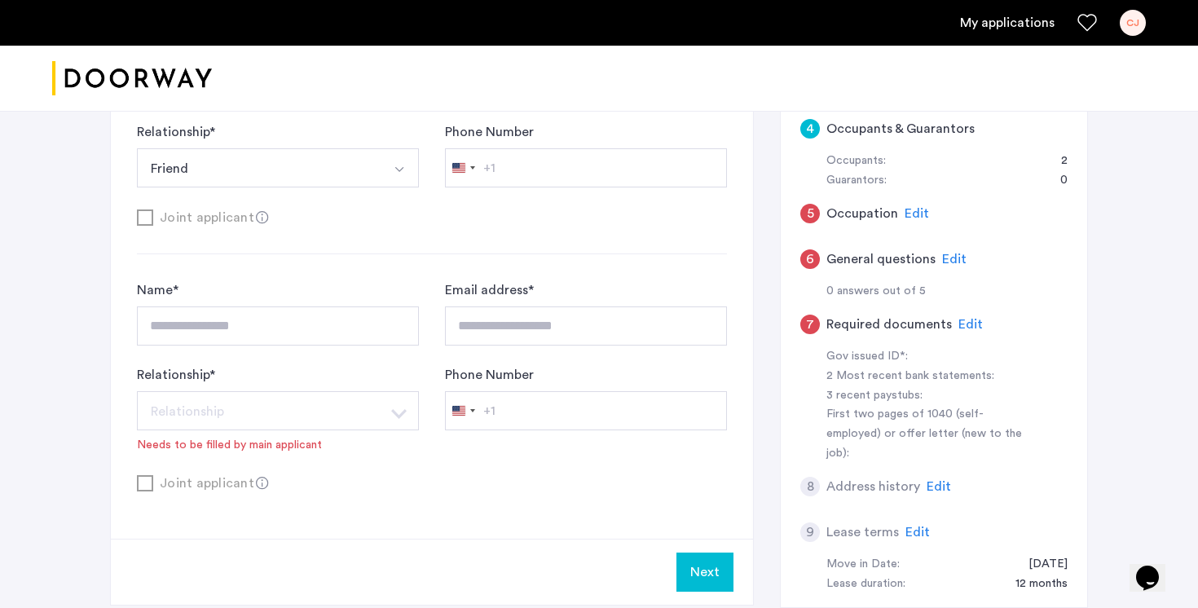
scroll to position [528, 0]
click at [937, 479] on span "Edit" at bounding box center [938, 485] width 24 height 13
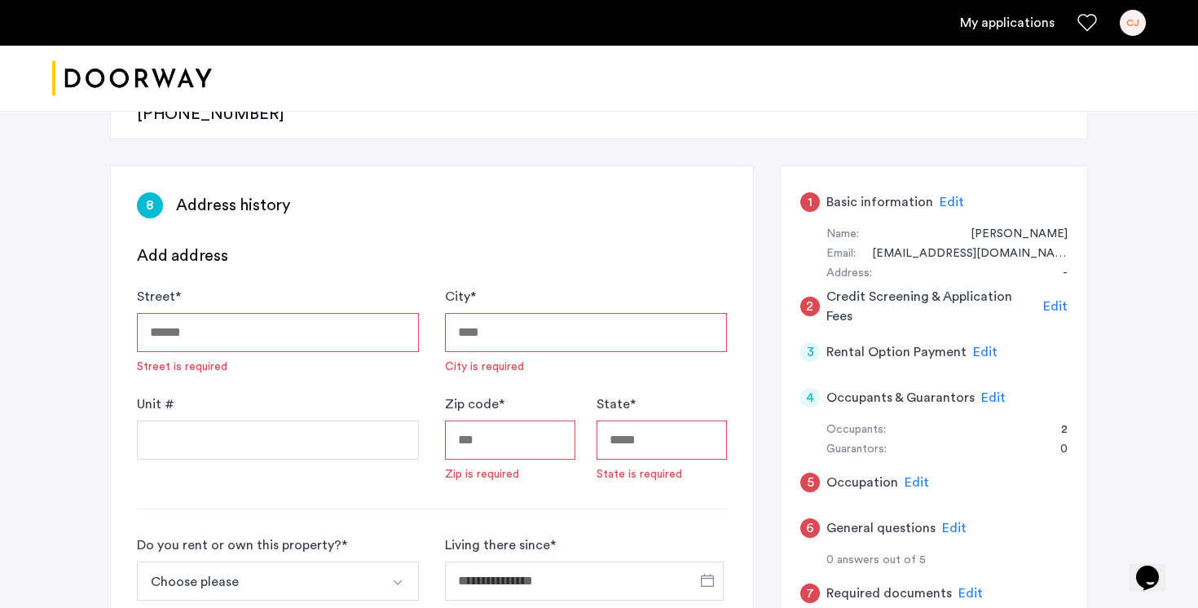
scroll to position [243, 0]
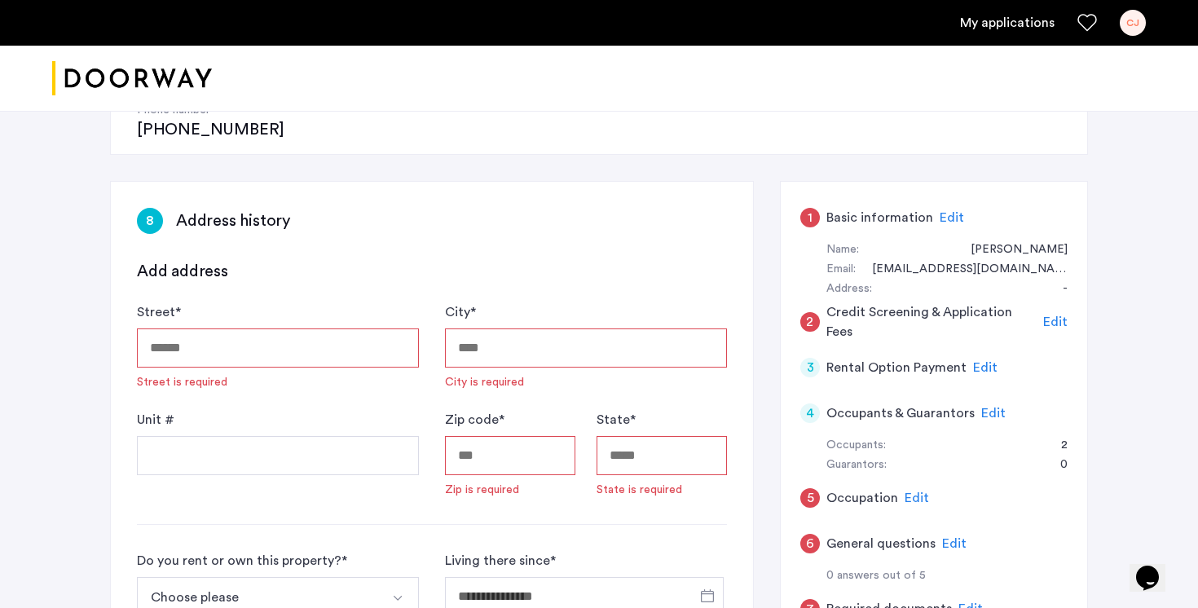
click at [986, 407] on span "Edit" at bounding box center [993, 413] width 24 height 13
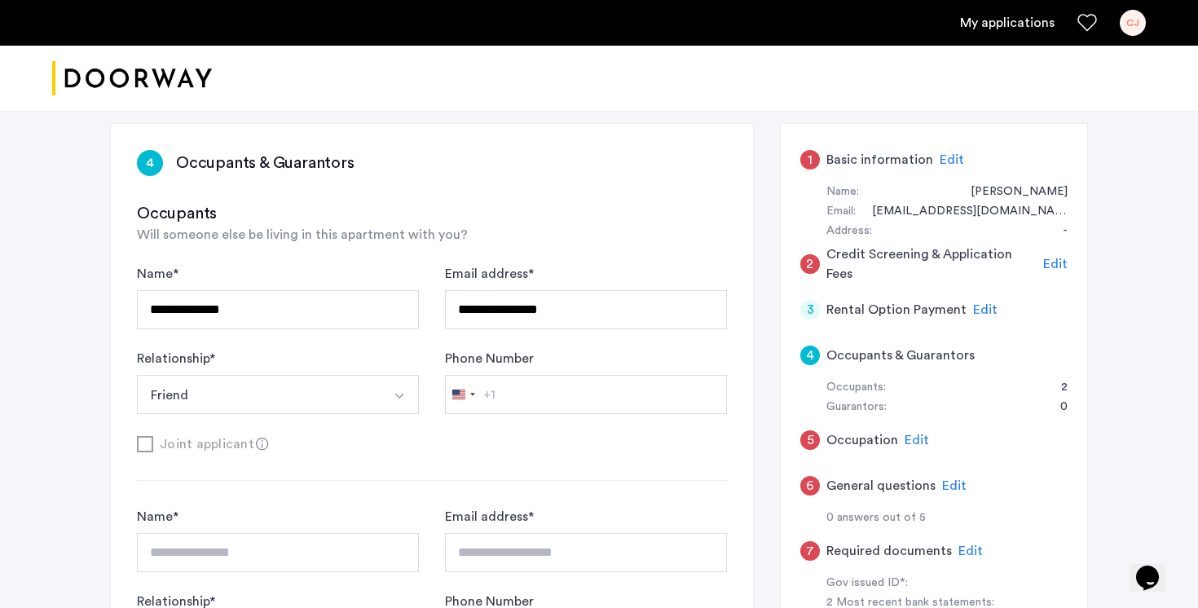
scroll to position [301, 0]
click at [870, 377] on div "Occupants:" at bounding box center [855, 387] width 59 height 20
click at [1091, 335] on div "**********" at bounding box center [599, 334] width 1027 height 1050
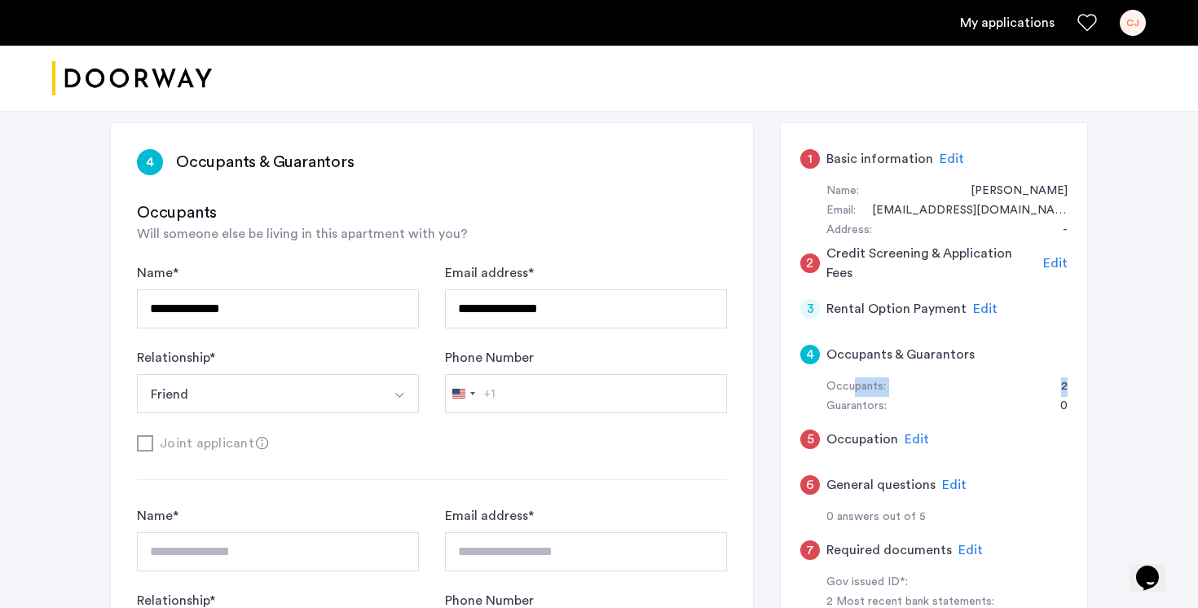
drag, startPoint x: 1079, startPoint y: 326, endPoint x: 855, endPoint y: 324, distance: 224.1
click at [855, 324] on div "1 Basic information Edit Name: Caroline James Email: carjam@umich.edu Address: …" at bounding box center [934, 477] width 308 height 711
click at [855, 377] on div "Occupants:" at bounding box center [855, 387] width 59 height 20
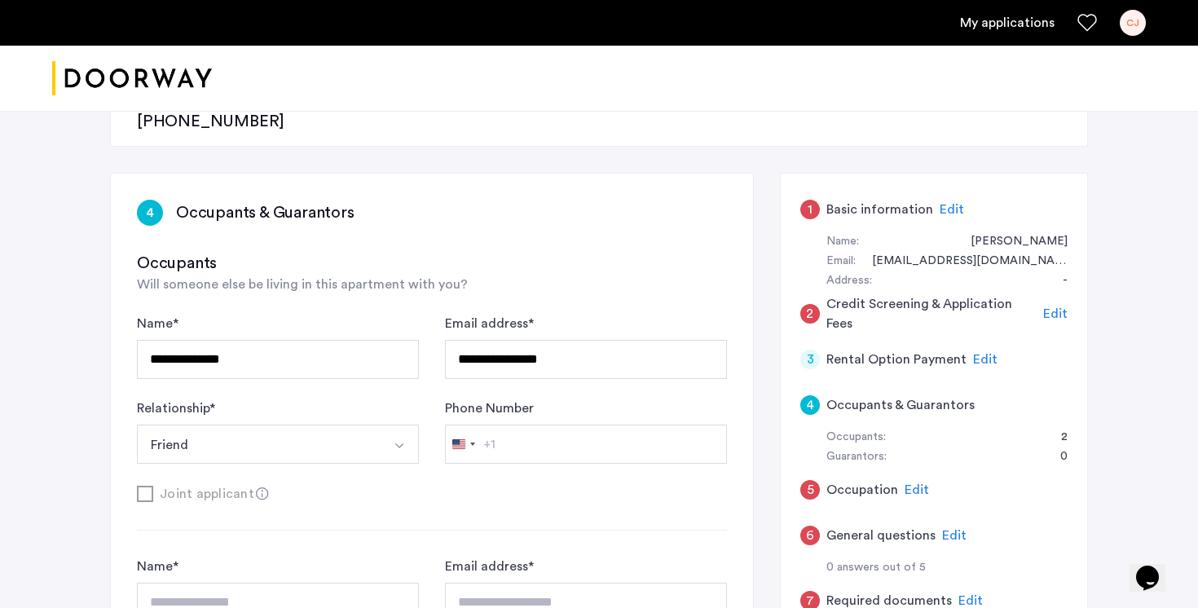
scroll to position [230, 0]
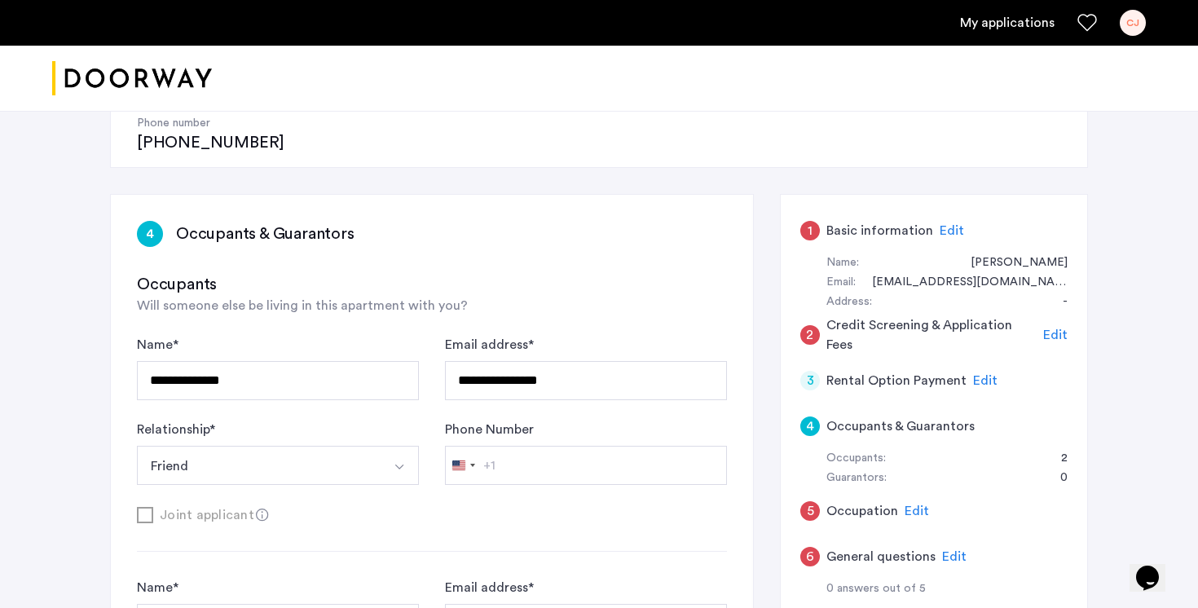
click at [1048, 328] on span "Edit" at bounding box center [1055, 334] width 24 height 13
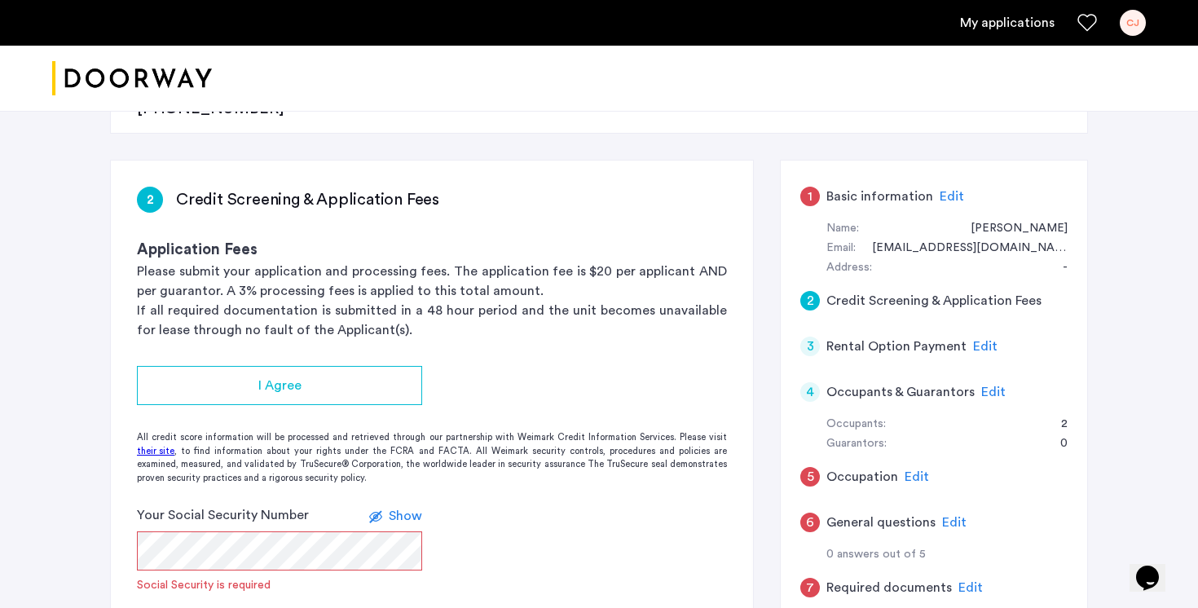
scroll to position [265, 0]
click at [992, 385] on span "Edit" at bounding box center [993, 391] width 24 height 13
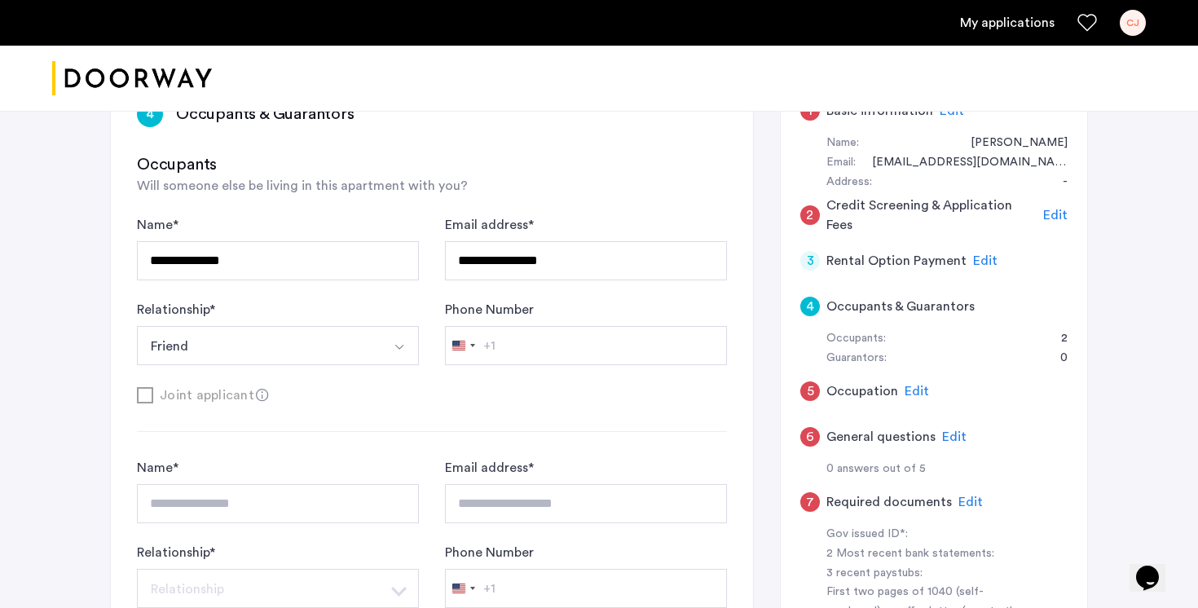
scroll to position [464, 0]
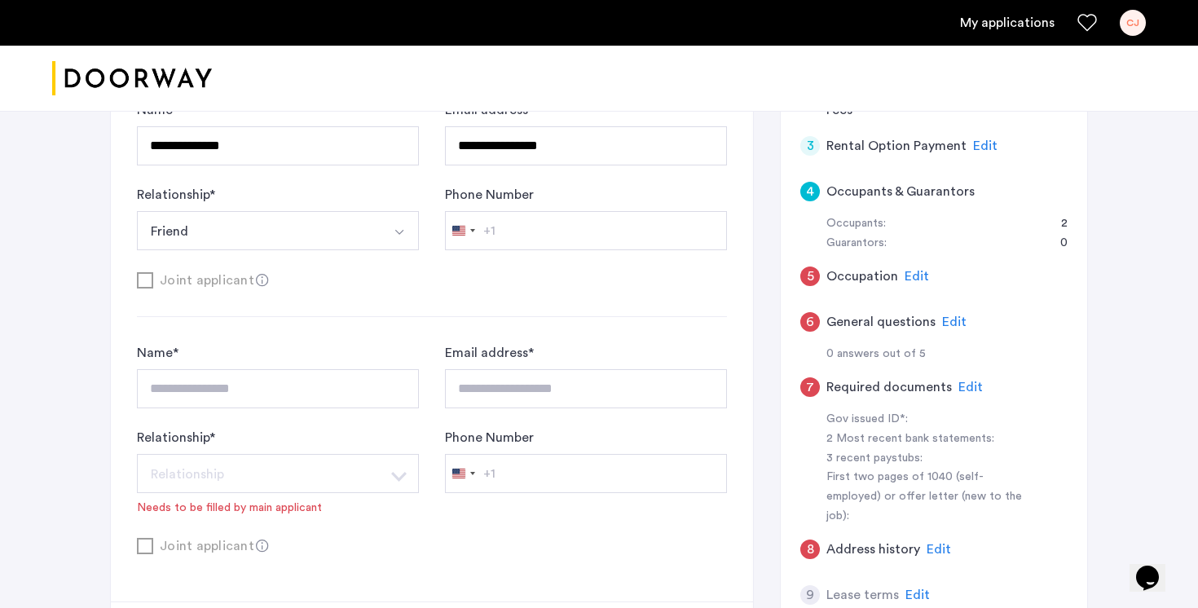
click at [969, 381] on span "Edit" at bounding box center [970, 387] width 24 height 13
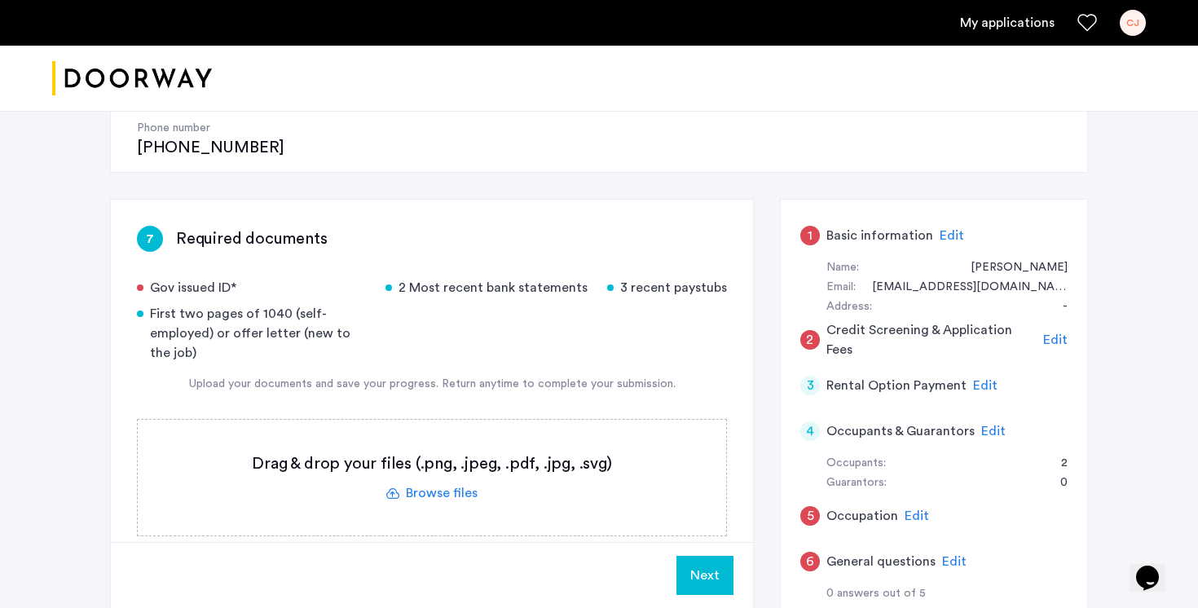
scroll to position [237, 0]
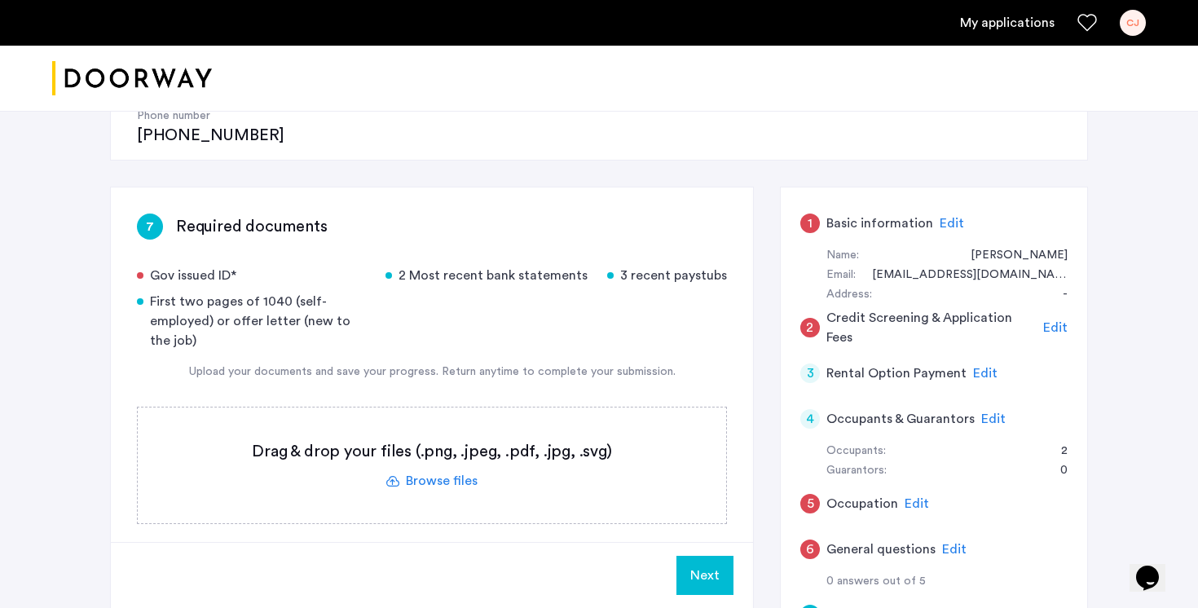
click at [997, 412] on span "Edit" at bounding box center [993, 418] width 24 height 13
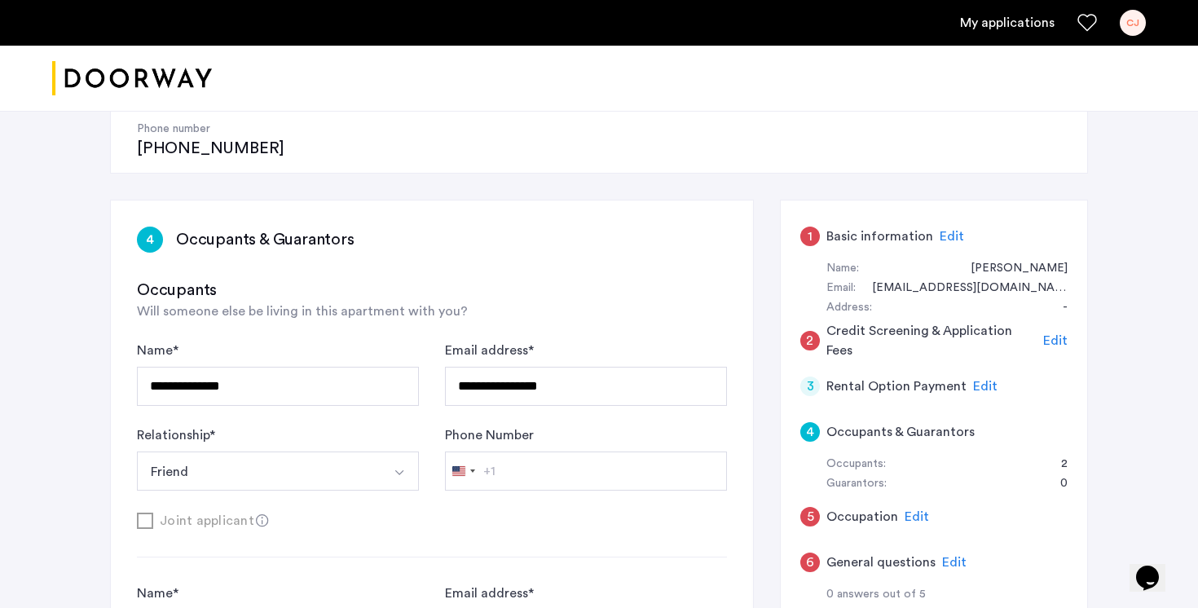
scroll to position [222, 0]
click at [956, 231] on span "Edit" at bounding box center [951, 237] width 24 height 13
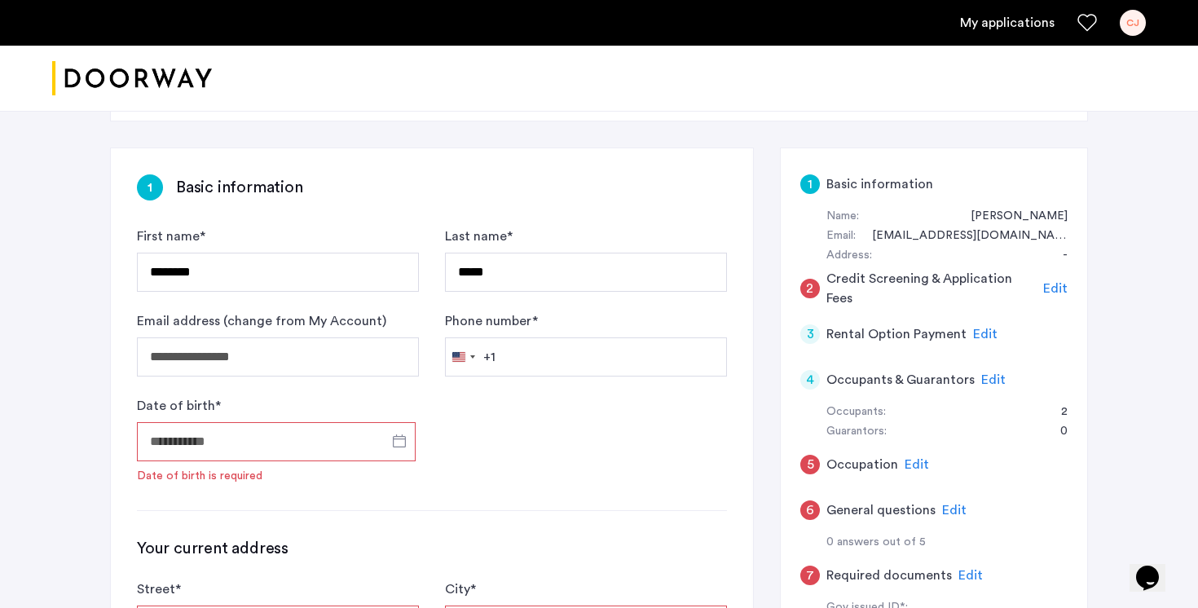
scroll to position [277, 0]
click at [985, 372] on span "Edit" at bounding box center [993, 378] width 24 height 13
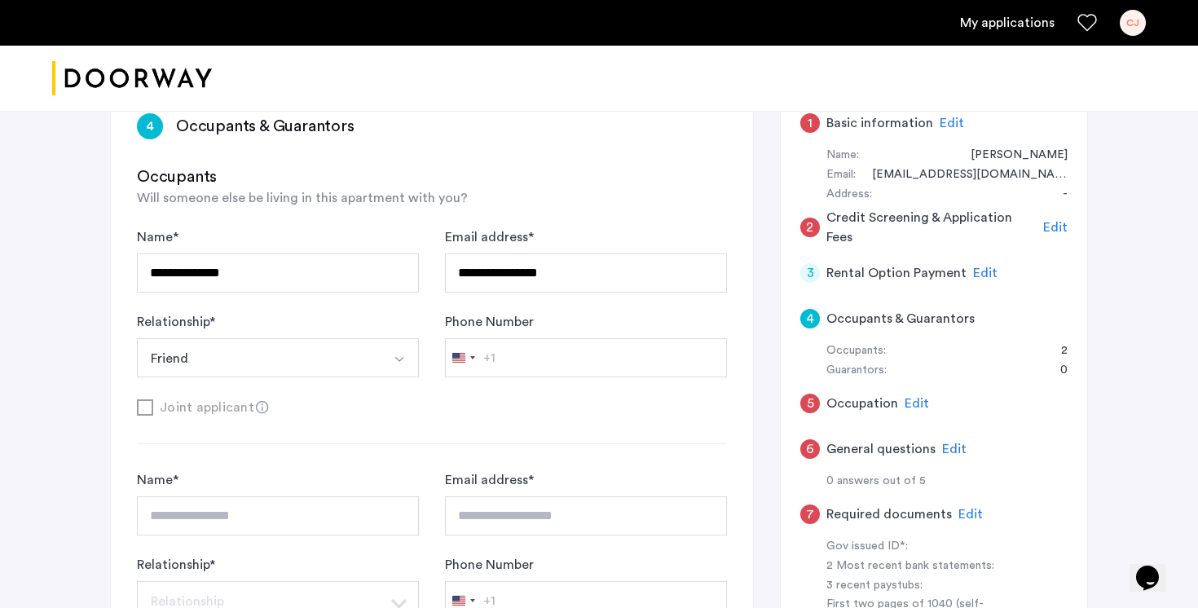
scroll to position [323, 0]
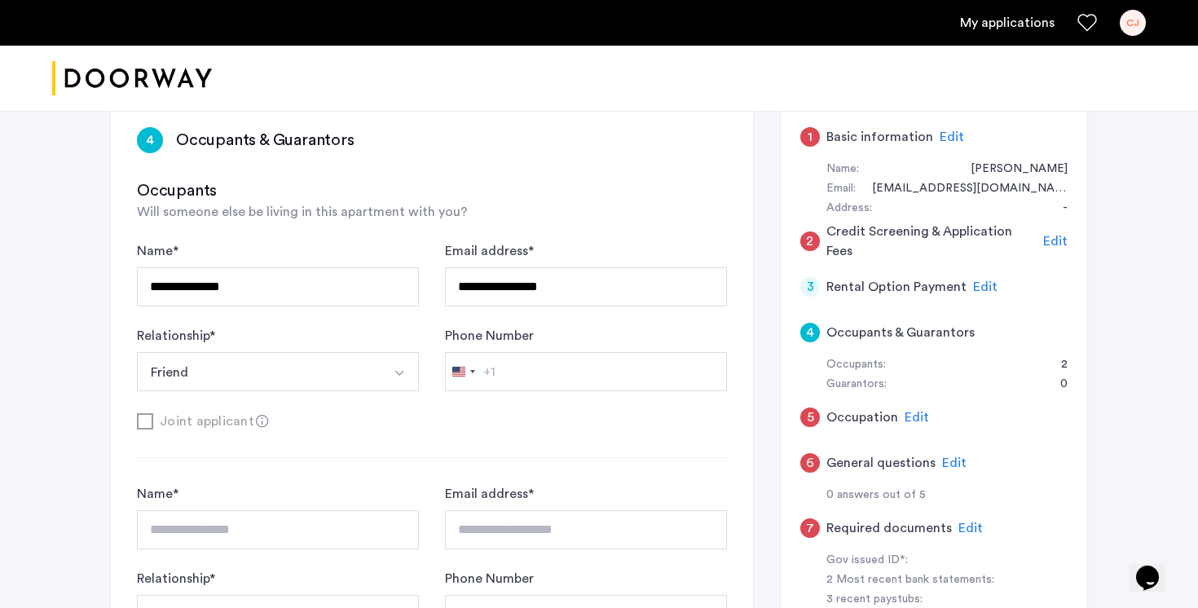
click at [756, 398] on div "**********" at bounding box center [599, 468] width 978 height 737
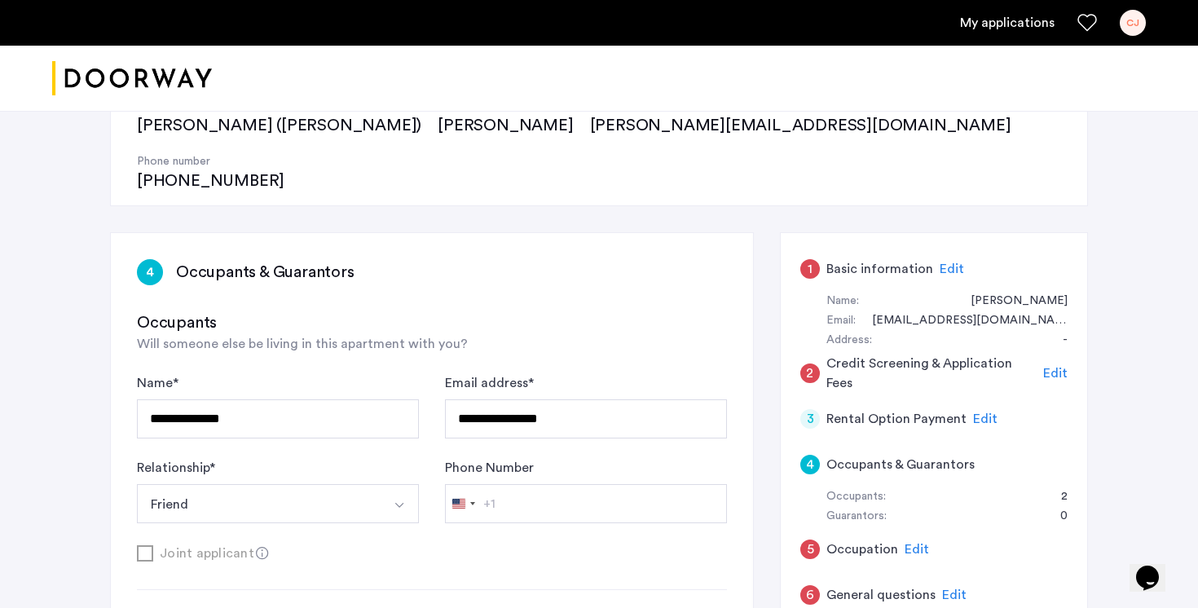
scroll to position [0, 0]
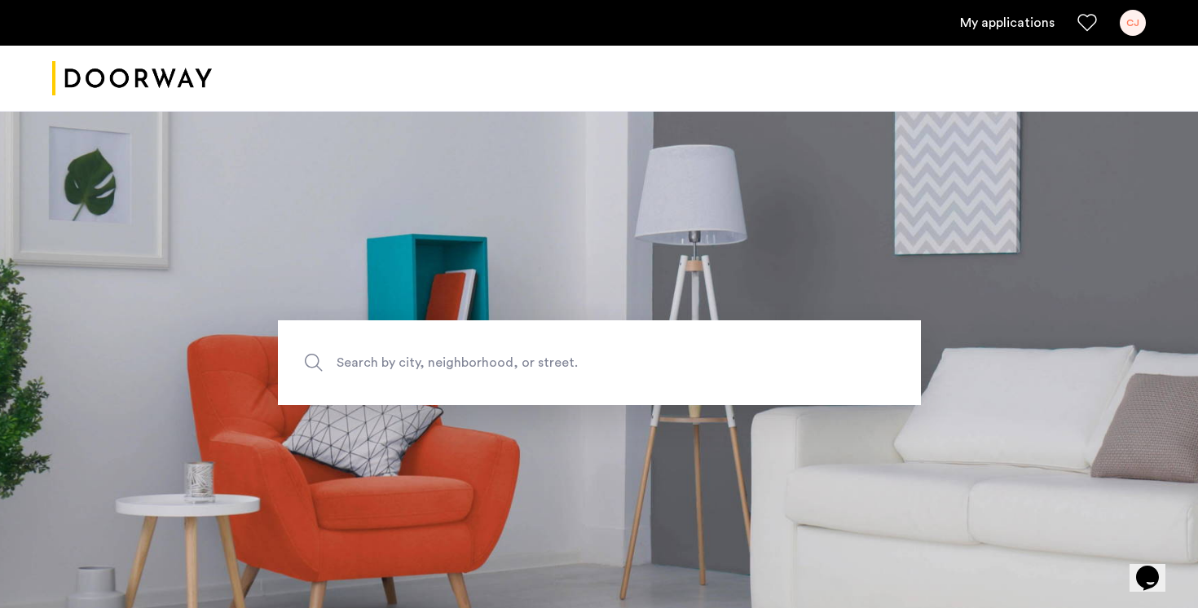
click at [1007, 15] on link "My applications" at bounding box center [1007, 23] width 95 height 20
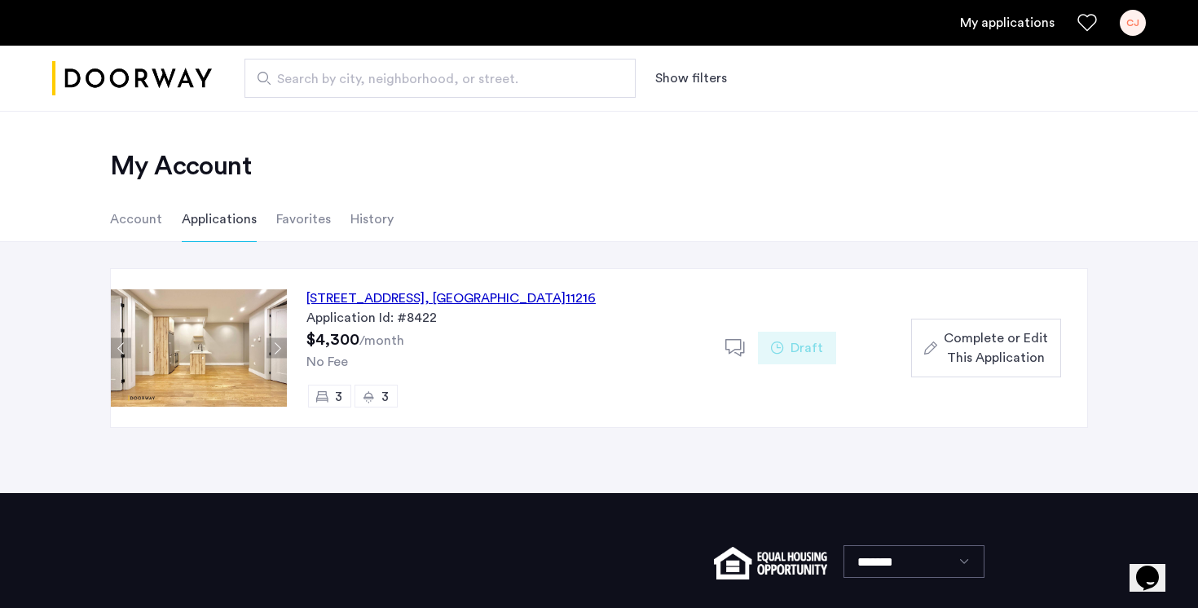
click at [499, 291] on div "[STREET_ADDRESS]" at bounding box center [450, 298] width 289 height 20
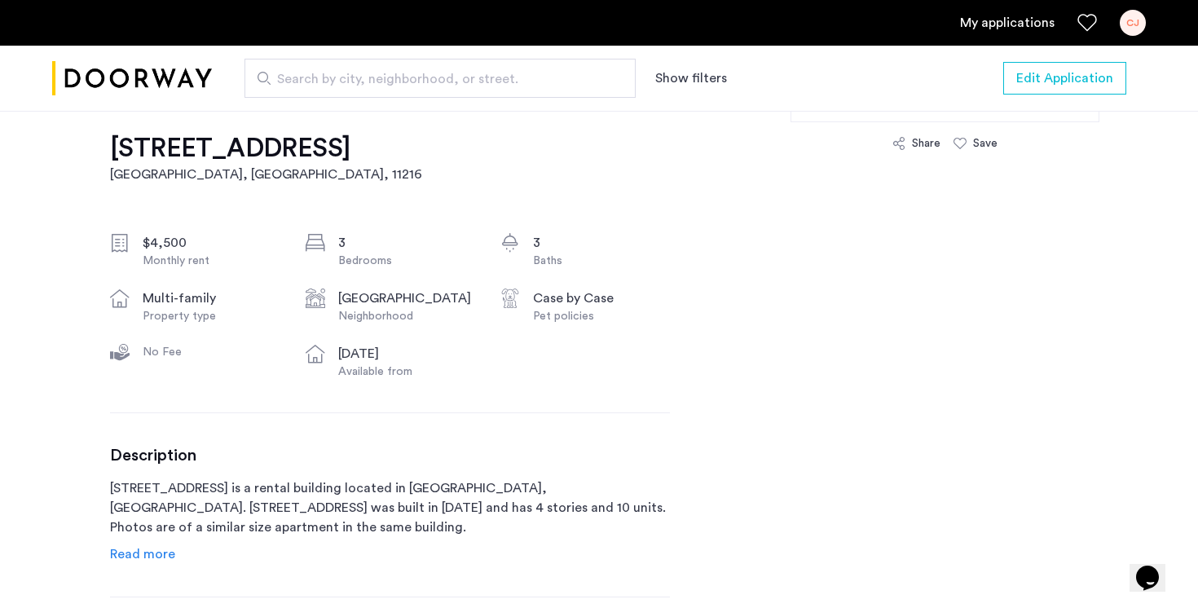
scroll to position [509, 0]
click at [417, 151] on h1 "[STREET_ADDRESS]" at bounding box center [266, 146] width 312 height 33
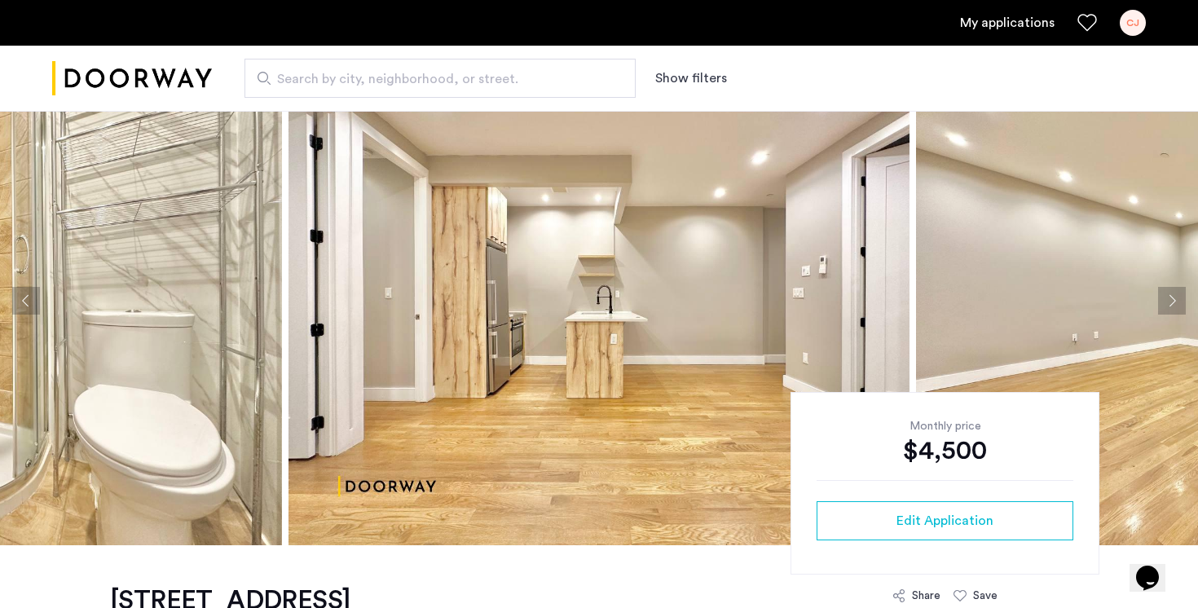
scroll to position [52, 0]
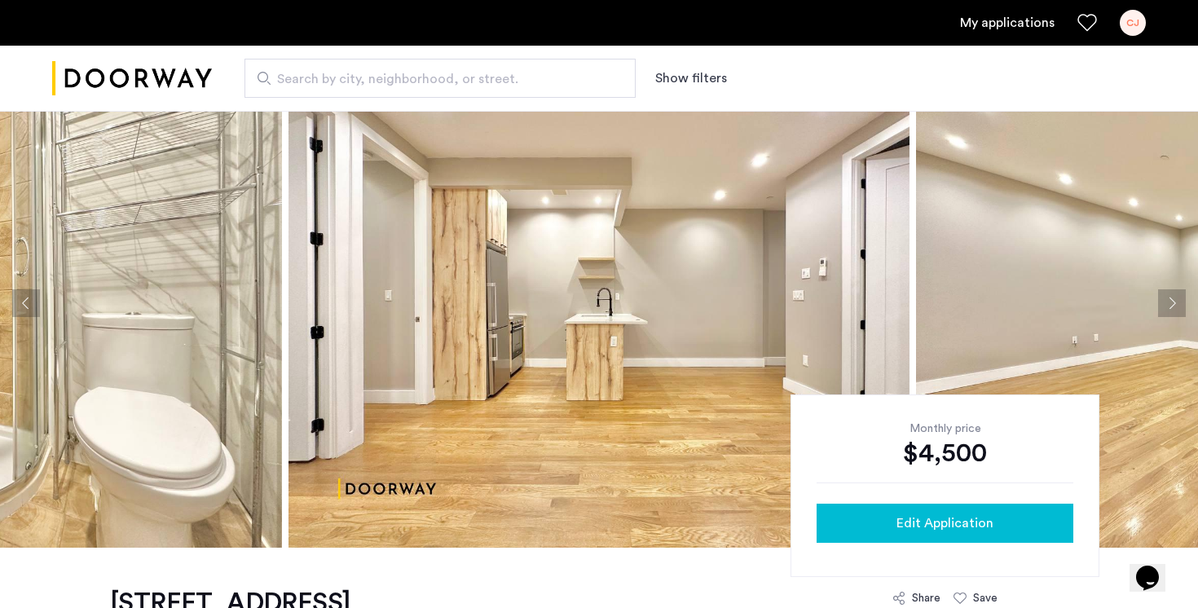
click at [931, 513] on span "Edit Application" at bounding box center [944, 523] width 97 height 20
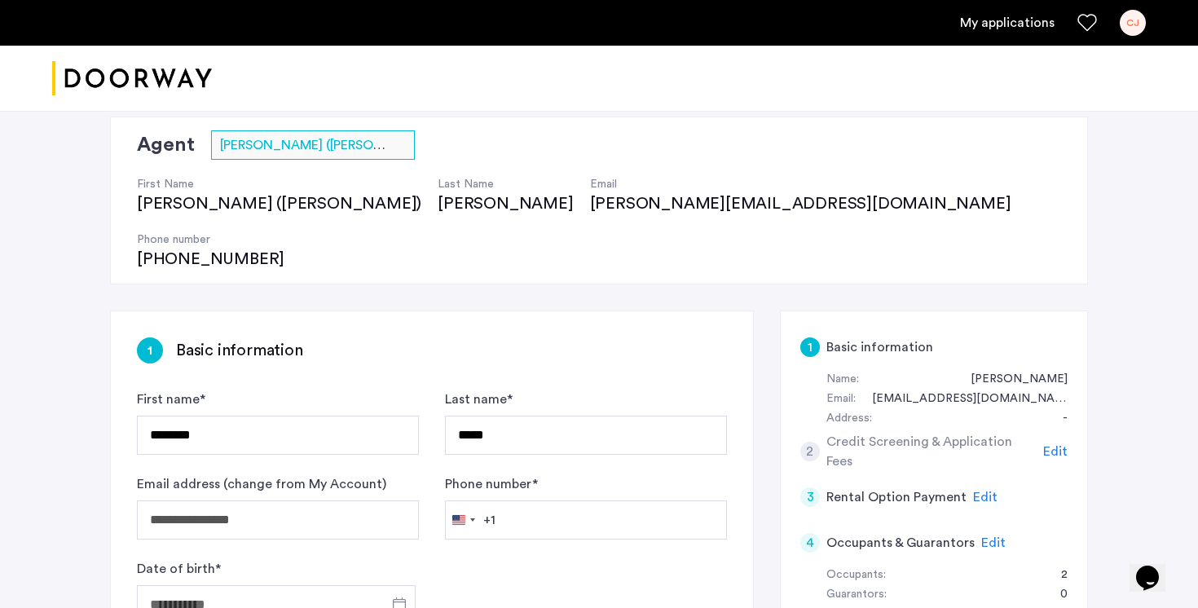
scroll to position [227, 0]
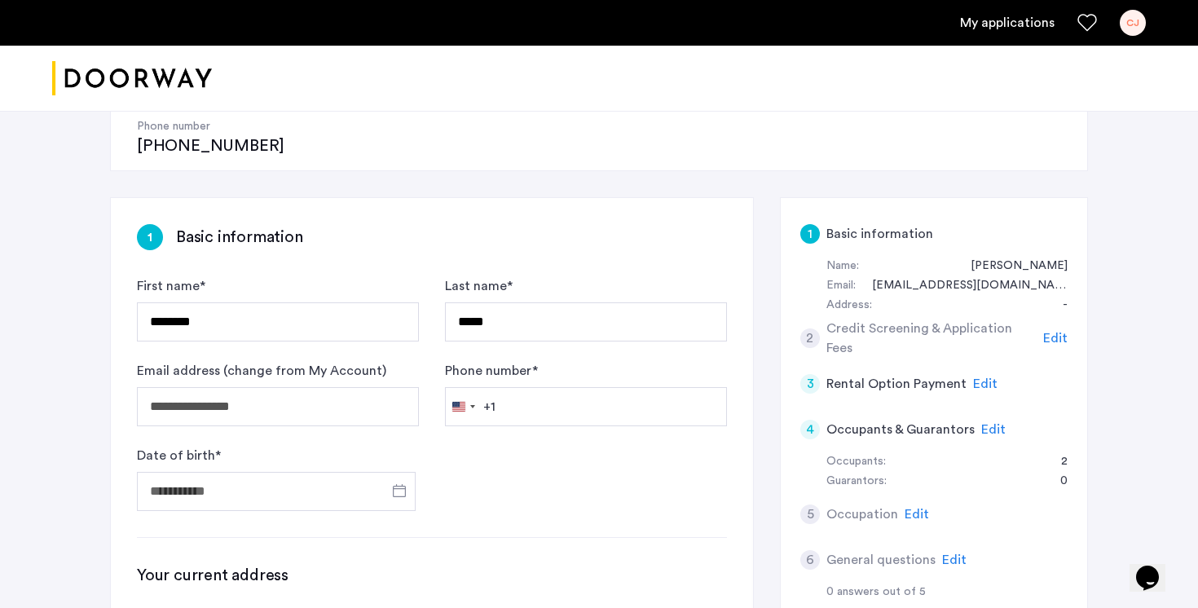
click at [991, 423] on span "Edit" at bounding box center [993, 429] width 24 height 13
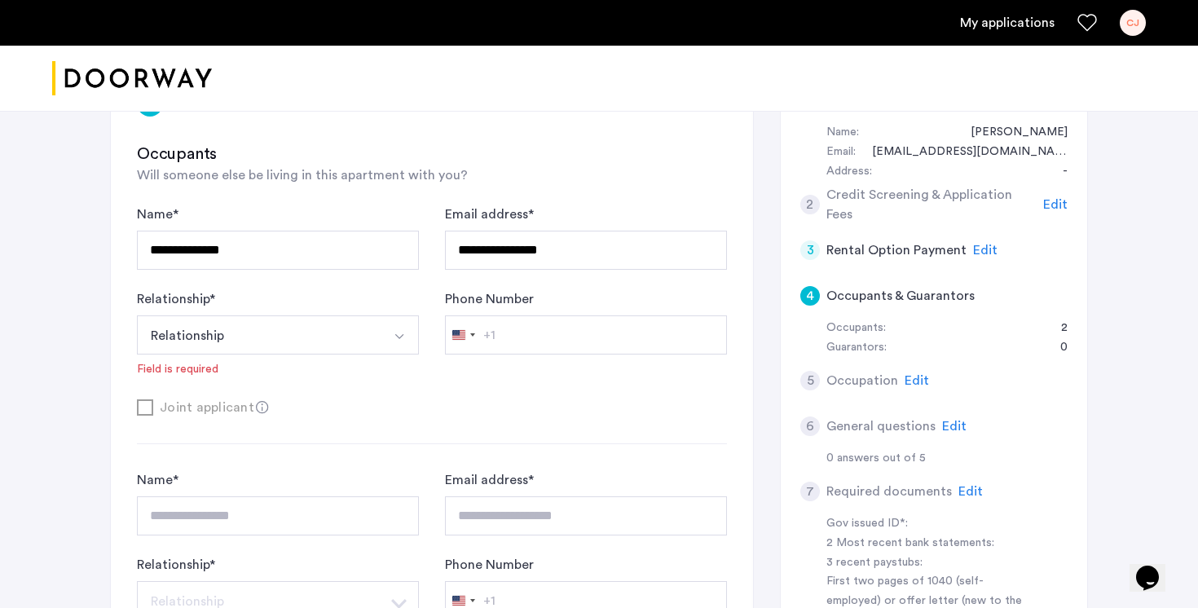
scroll to position [364, 0]
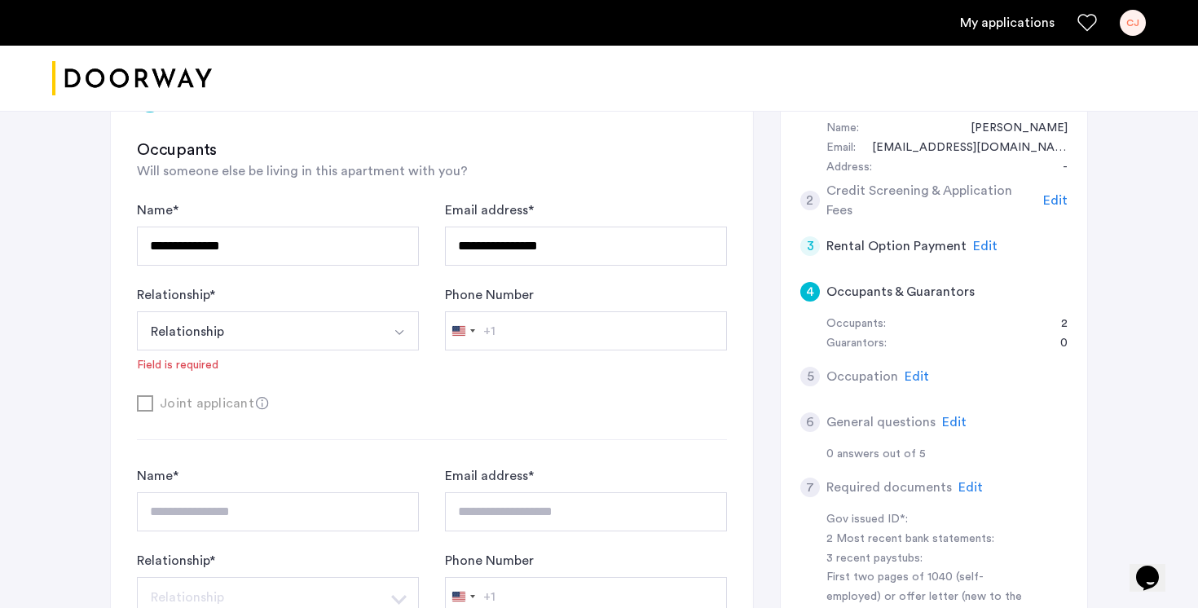
click at [386, 311] on button "Select option" at bounding box center [399, 330] width 39 height 39
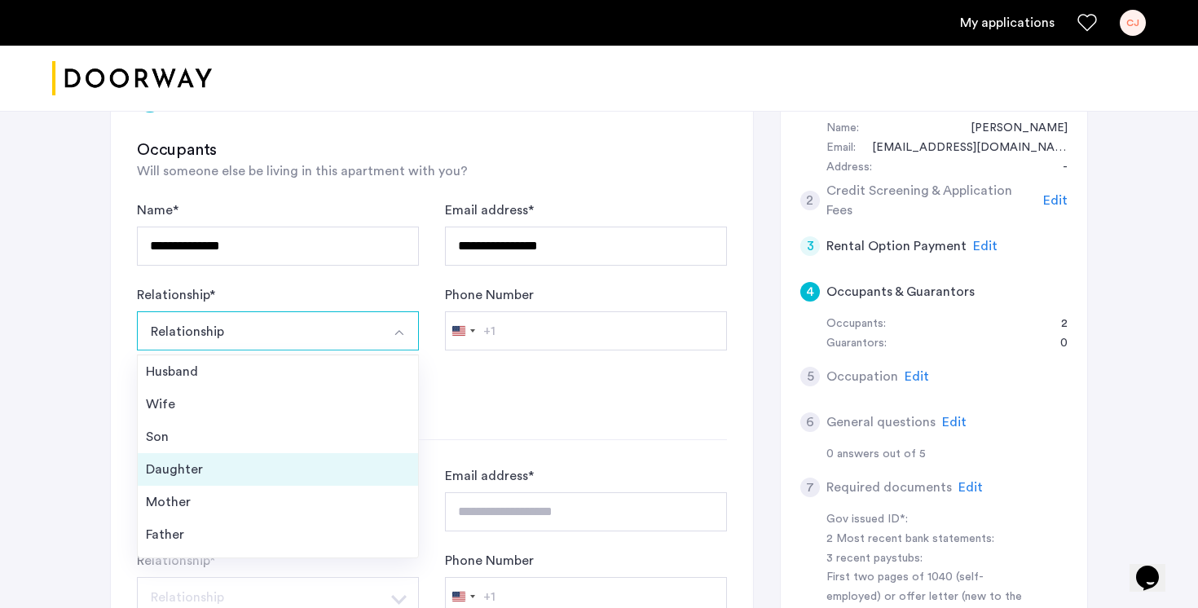
scroll to position [59, 0]
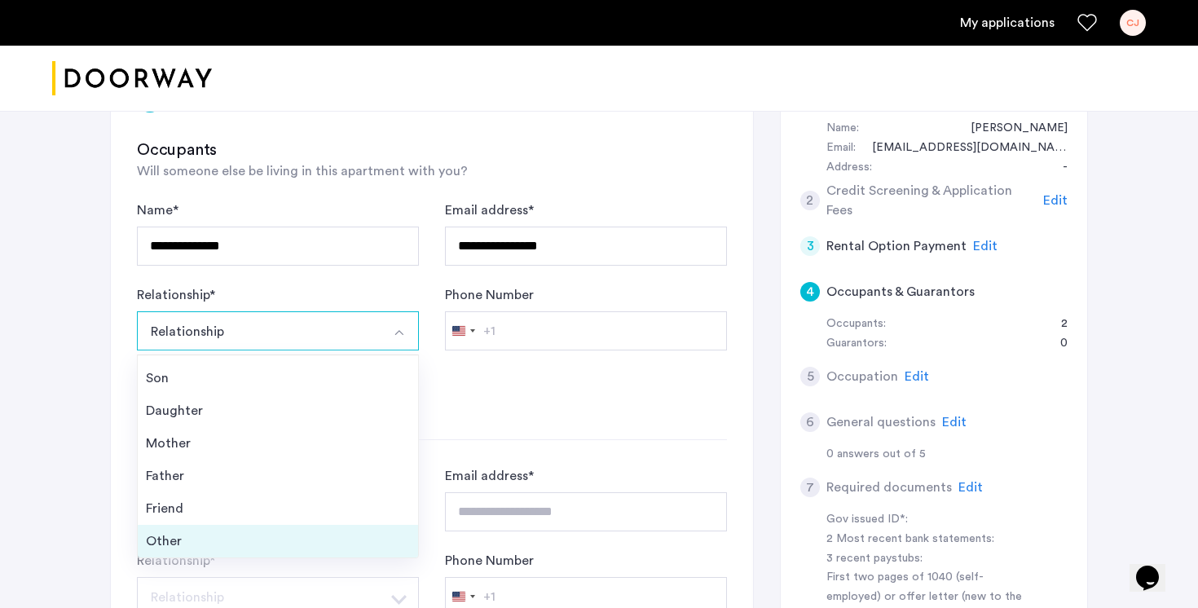
click at [322, 531] on div "Other" at bounding box center [278, 541] width 264 height 20
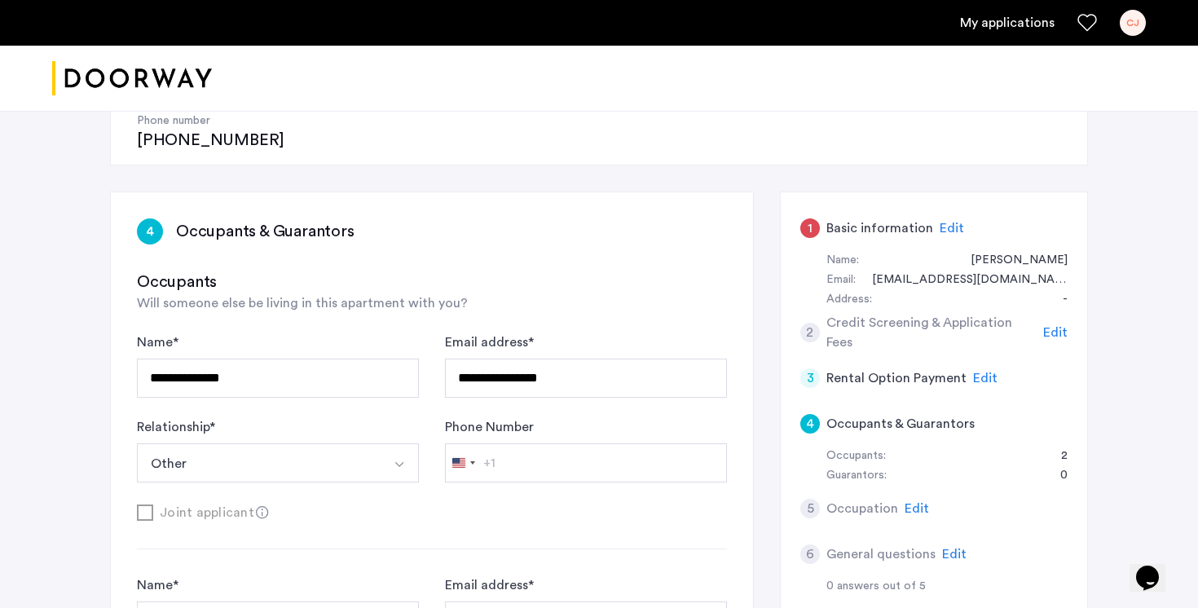
scroll to position [235, 0]
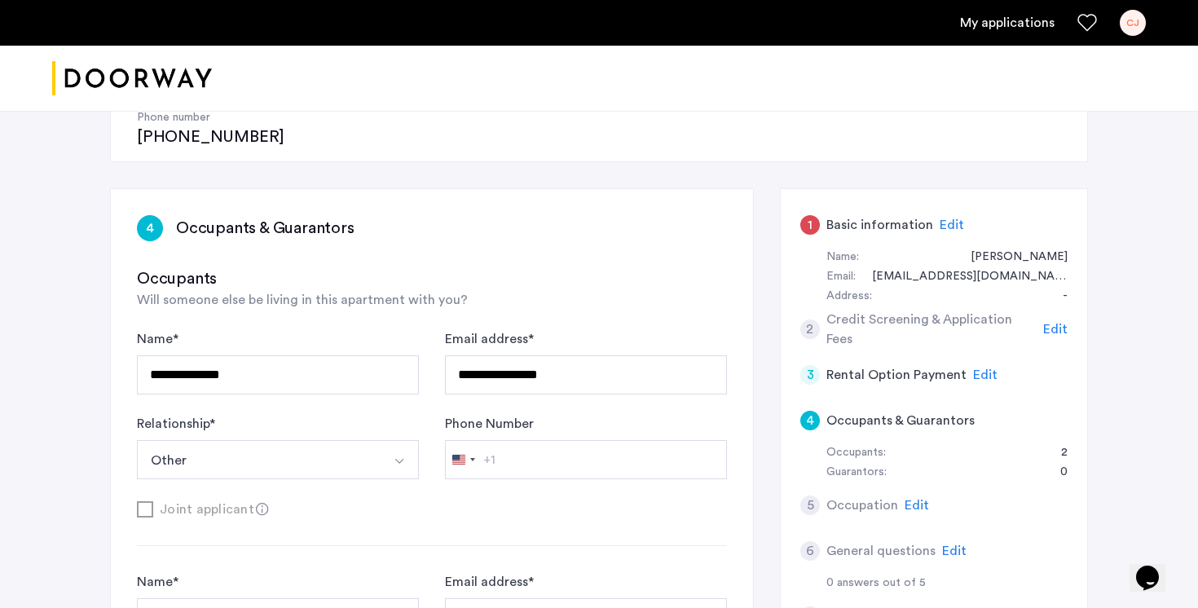
click at [1051, 323] on span "Edit" at bounding box center [1055, 329] width 24 height 13
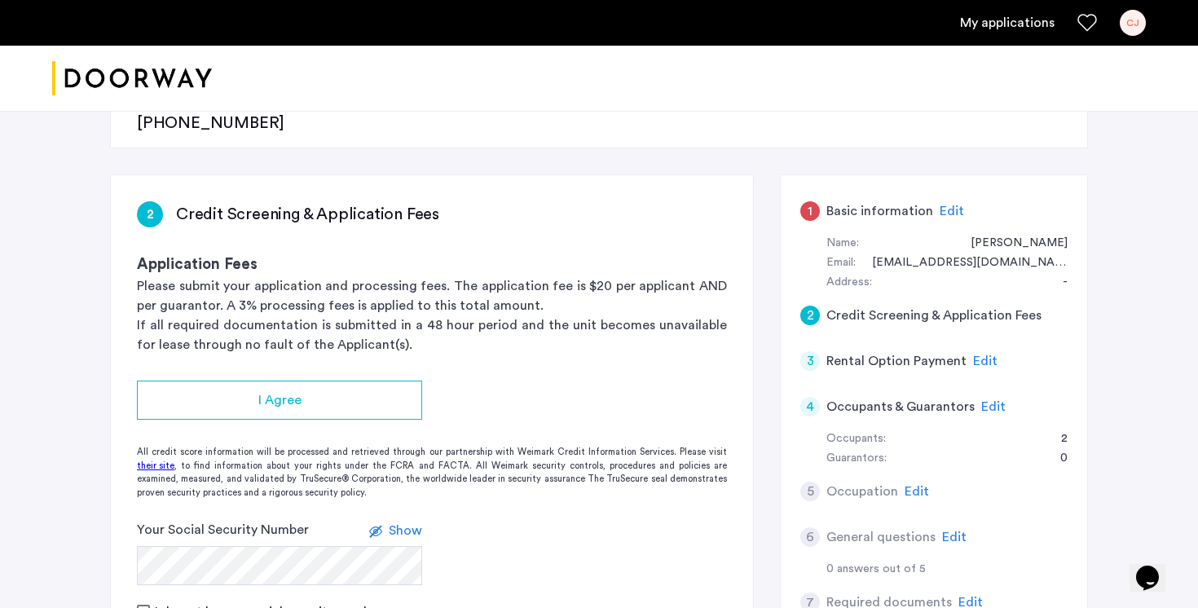
scroll to position [389, 0]
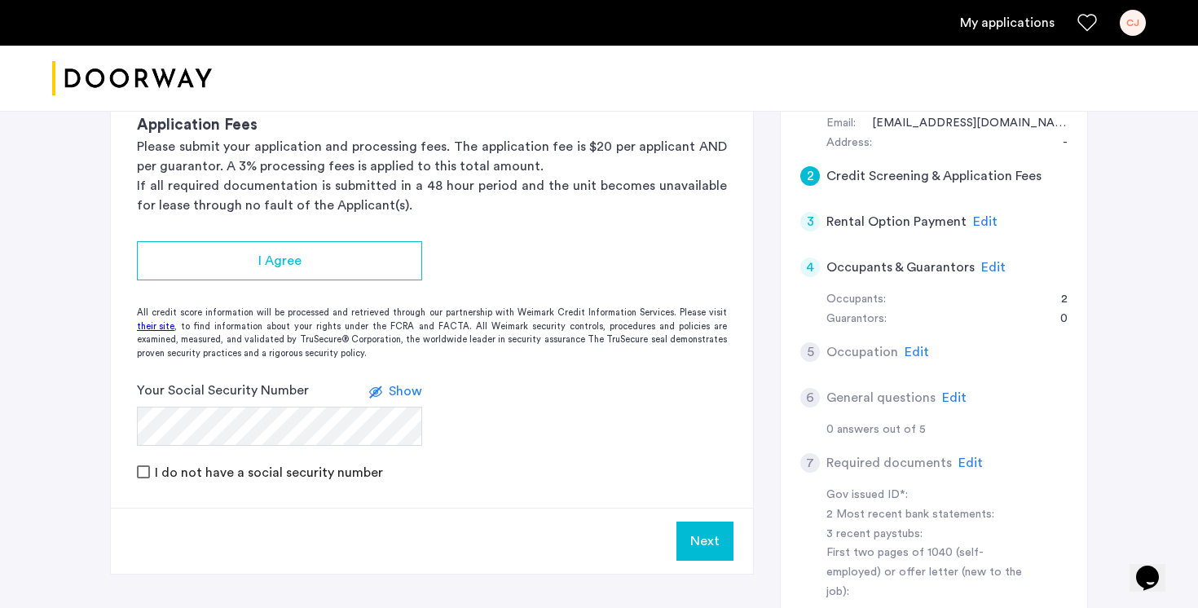
click at [958, 456] on span "Edit" at bounding box center [970, 462] width 24 height 13
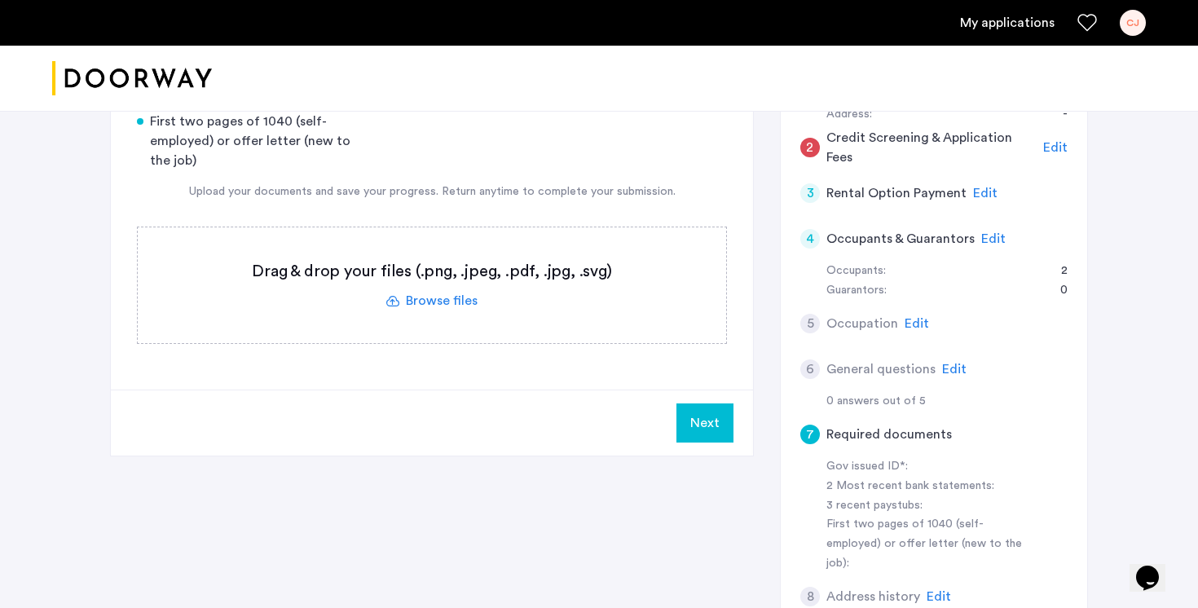
scroll to position [435, 0]
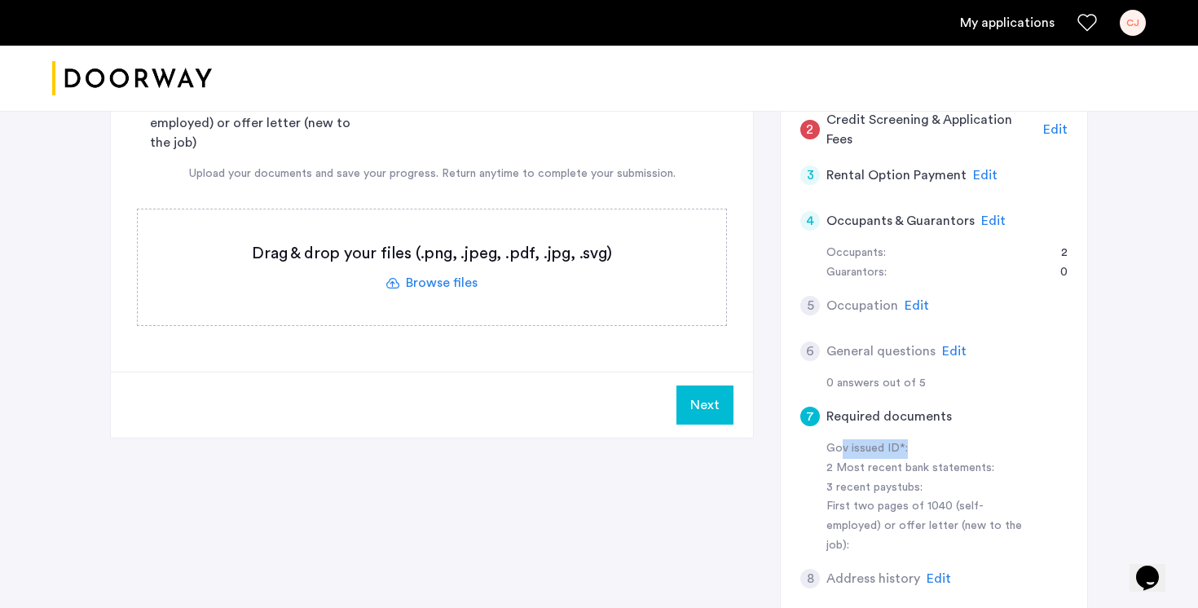
drag, startPoint x: 907, startPoint y: 392, endPoint x: 842, endPoint y: 389, distance: 65.2
click at [842, 439] on div "Gov issued ID*:" at bounding box center [928, 449] width 205 height 20
click at [861, 439] on div "Gov issued ID*:" at bounding box center [928, 449] width 205 height 20
drag, startPoint x: 902, startPoint y: 389, endPoint x: 834, endPoint y: 385, distance: 67.8
click at [834, 439] on div "Gov issued ID*:" at bounding box center [928, 449] width 205 height 20
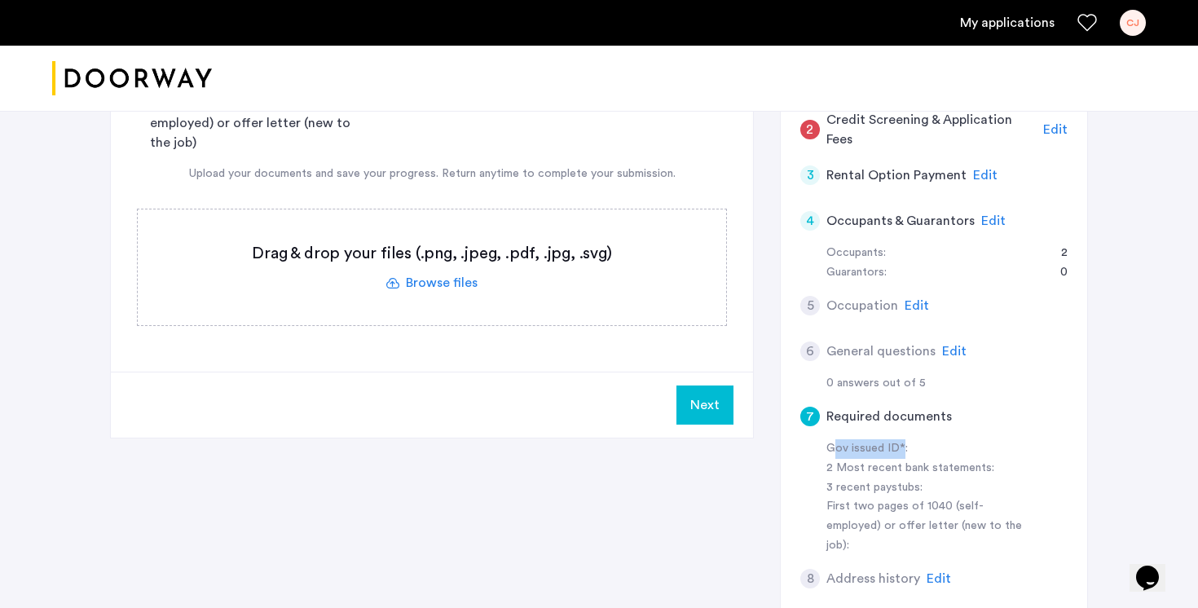
click at [865, 439] on div "Gov issued ID*:" at bounding box center [928, 449] width 205 height 20
drag, startPoint x: 859, startPoint y: 394, endPoint x: 898, endPoint y: 395, distance: 39.1
click at [898, 439] on div "Gov issued ID*:" at bounding box center [928, 449] width 205 height 20
click at [900, 478] on div "3 recent paystubs:" at bounding box center [928, 488] width 205 height 20
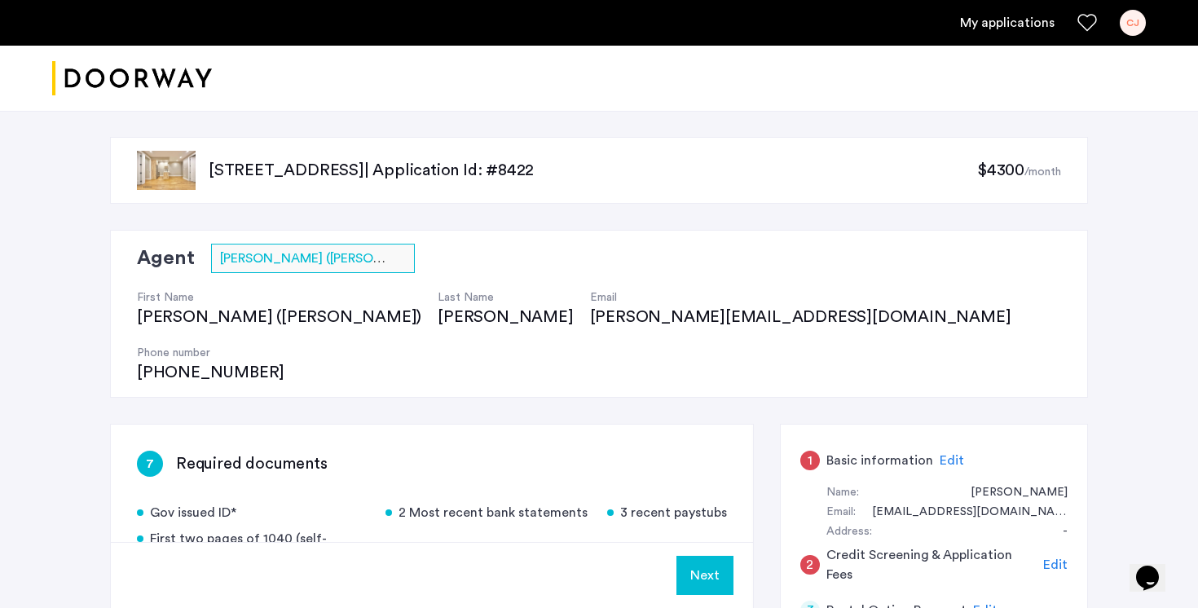
scroll to position [2, 0]
click at [284, 359] on div "[PHONE_NUMBER]" at bounding box center [210, 370] width 147 height 23
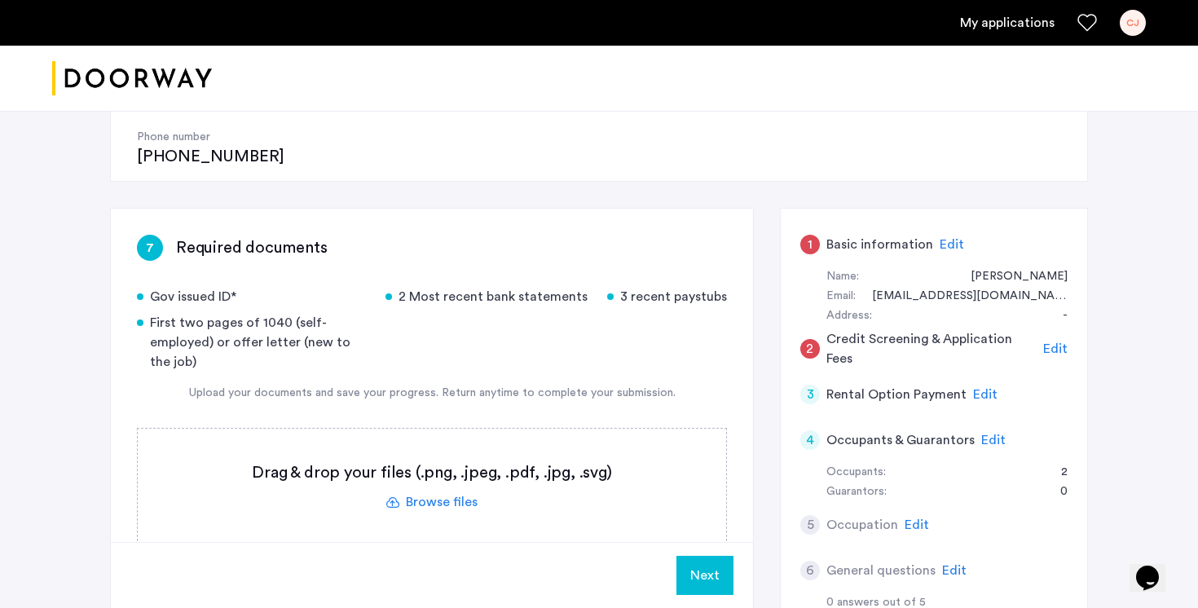
scroll to position [219, 0]
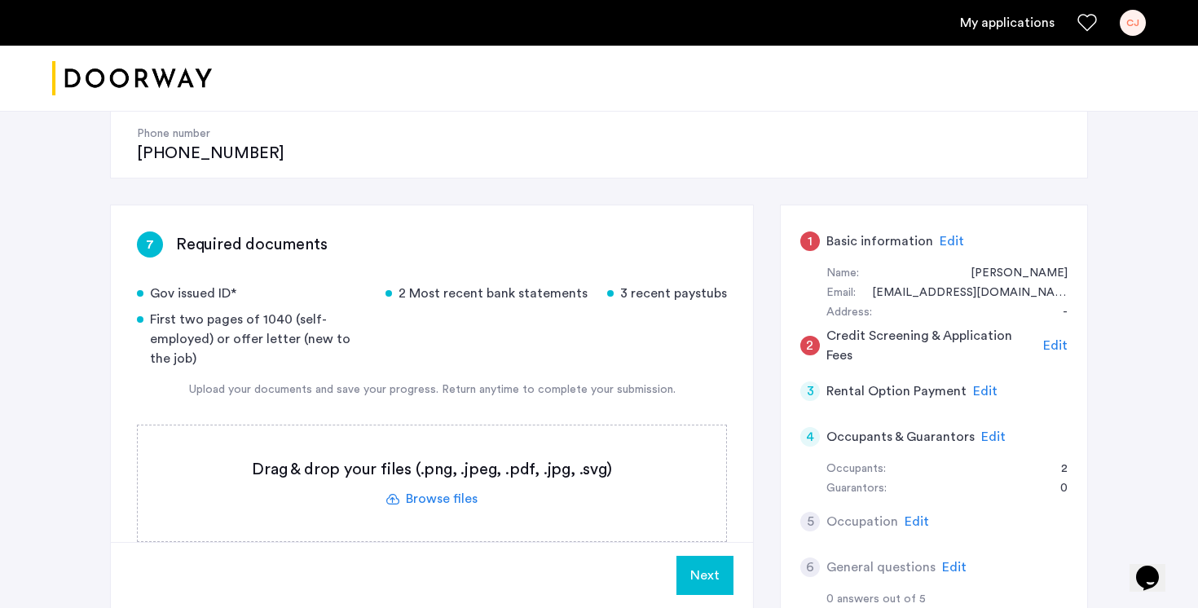
click at [984, 385] on span "Edit" at bounding box center [985, 391] width 24 height 13
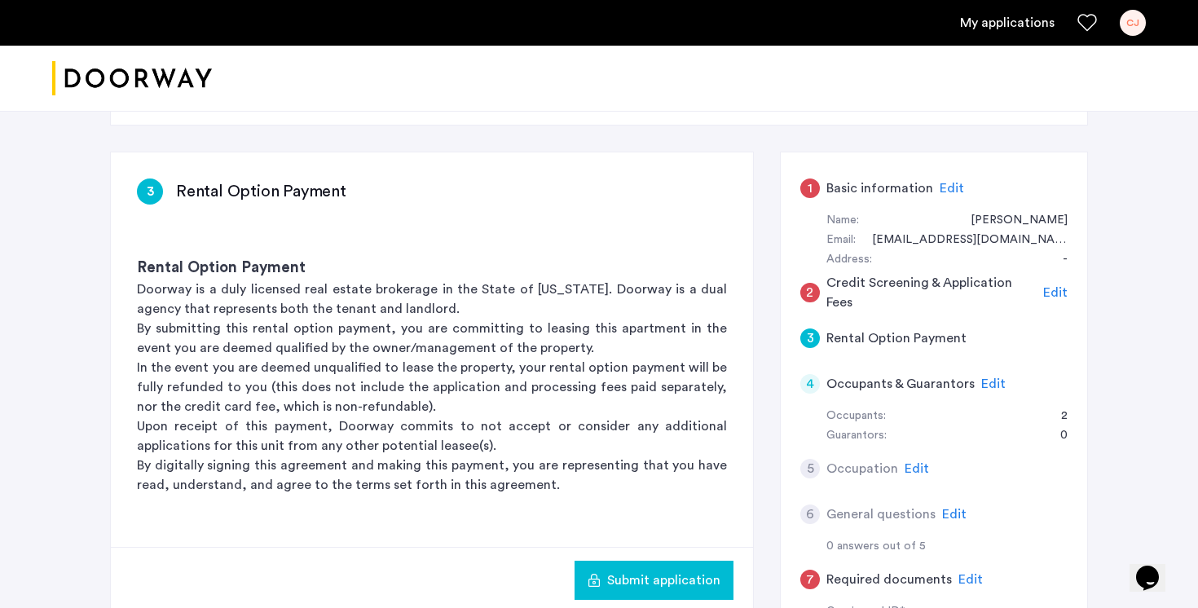
scroll to position [273, 0]
click at [989, 373] on div "Edit" at bounding box center [993, 383] width 24 height 20
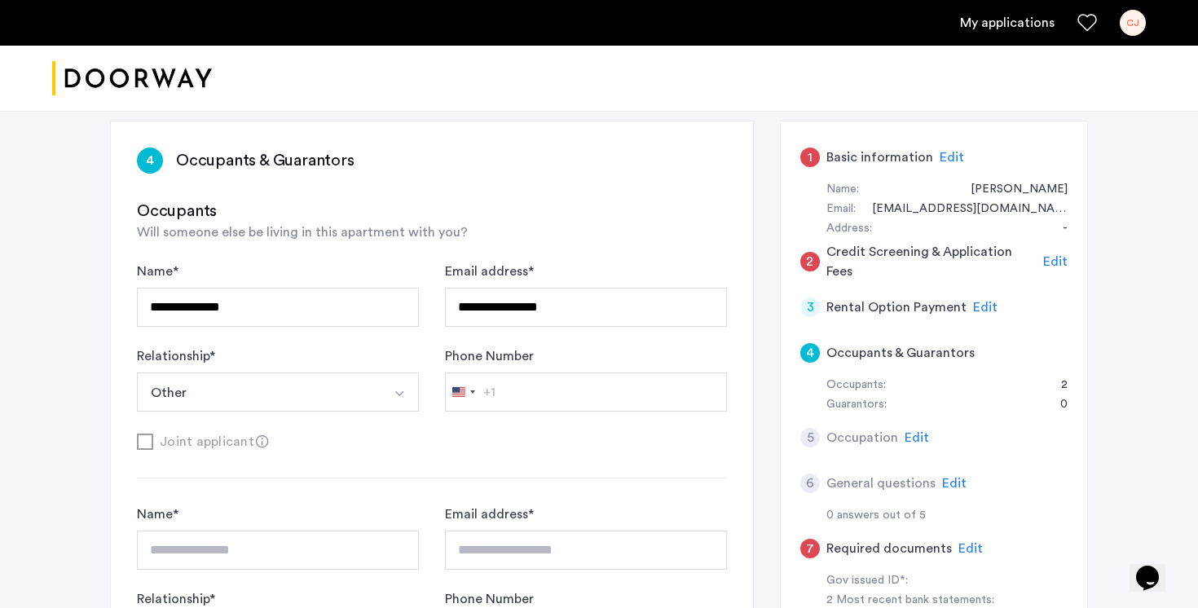
scroll to position [306, 0]
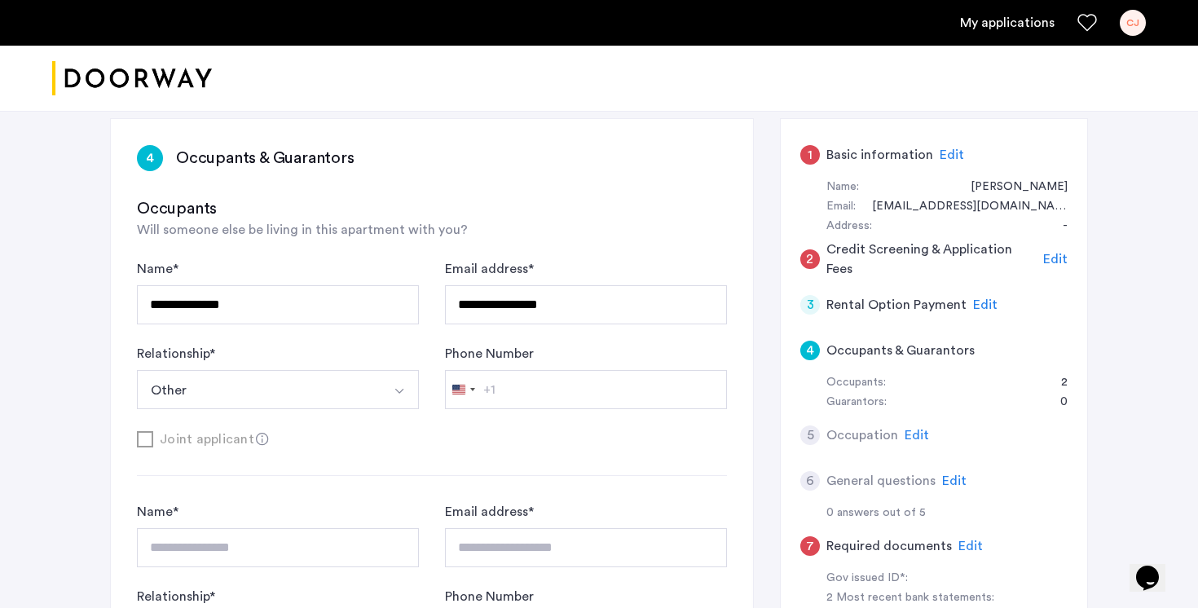
click at [388, 370] on button "Select option" at bounding box center [399, 389] width 39 height 39
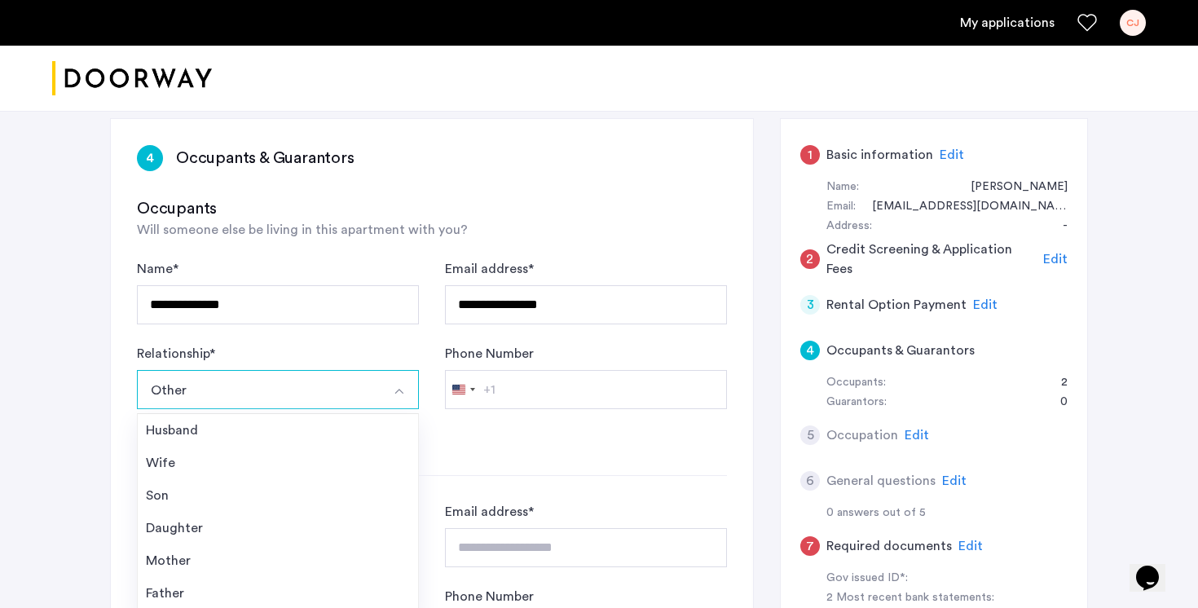
click at [388, 370] on button "Select option" at bounding box center [399, 389] width 39 height 39
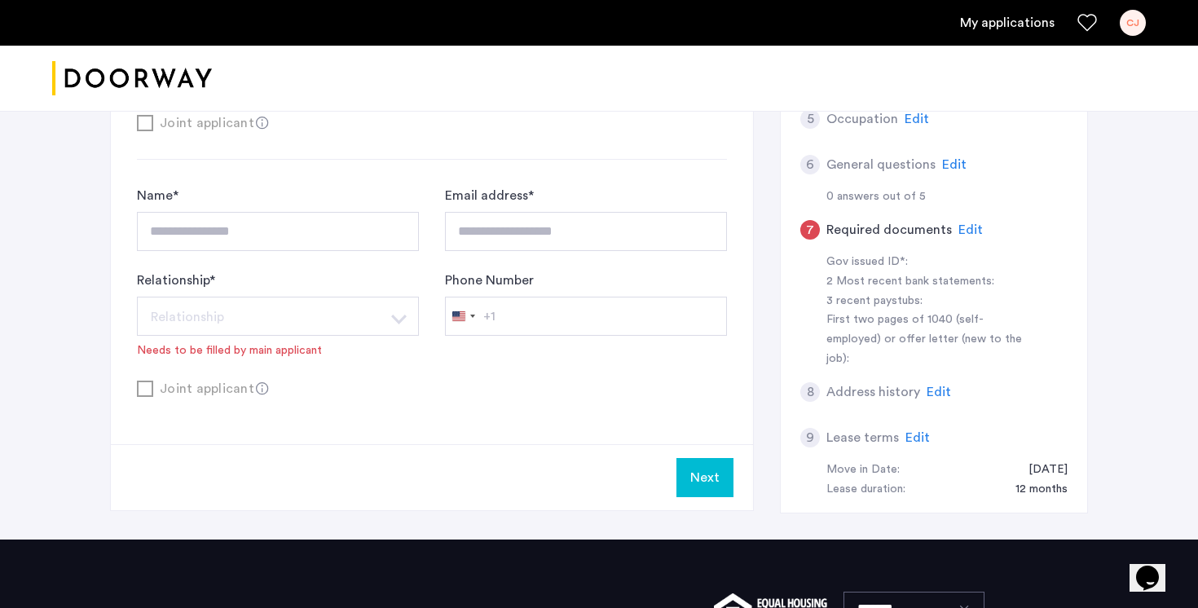
scroll to position [362, 0]
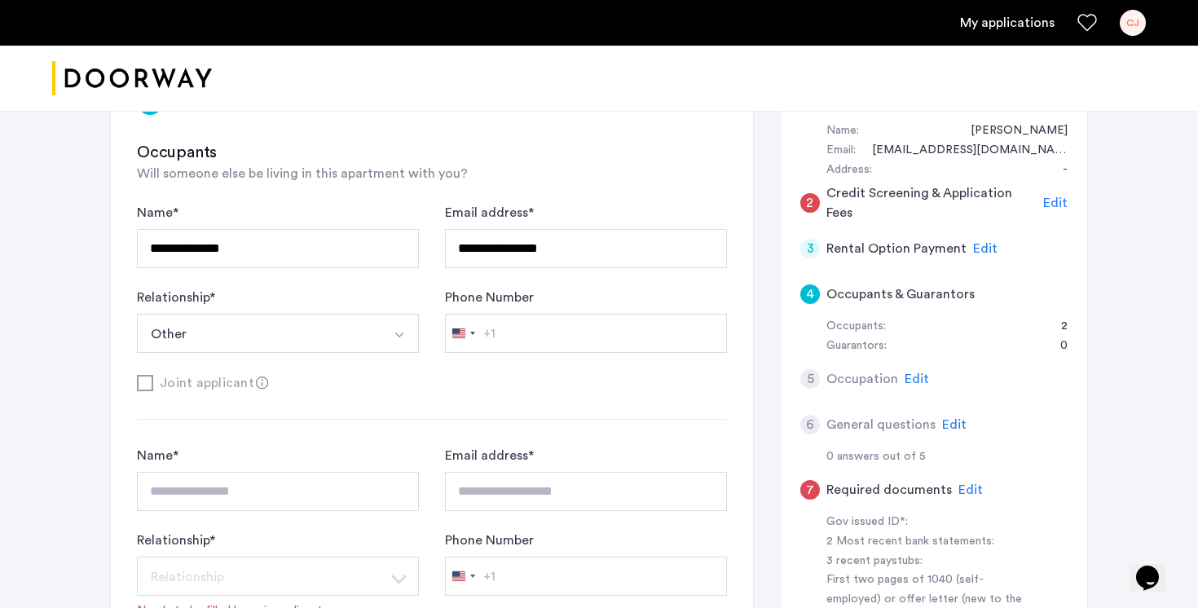
click at [957, 418] on span "Edit" at bounding box center [954, 424] width 24 height 13
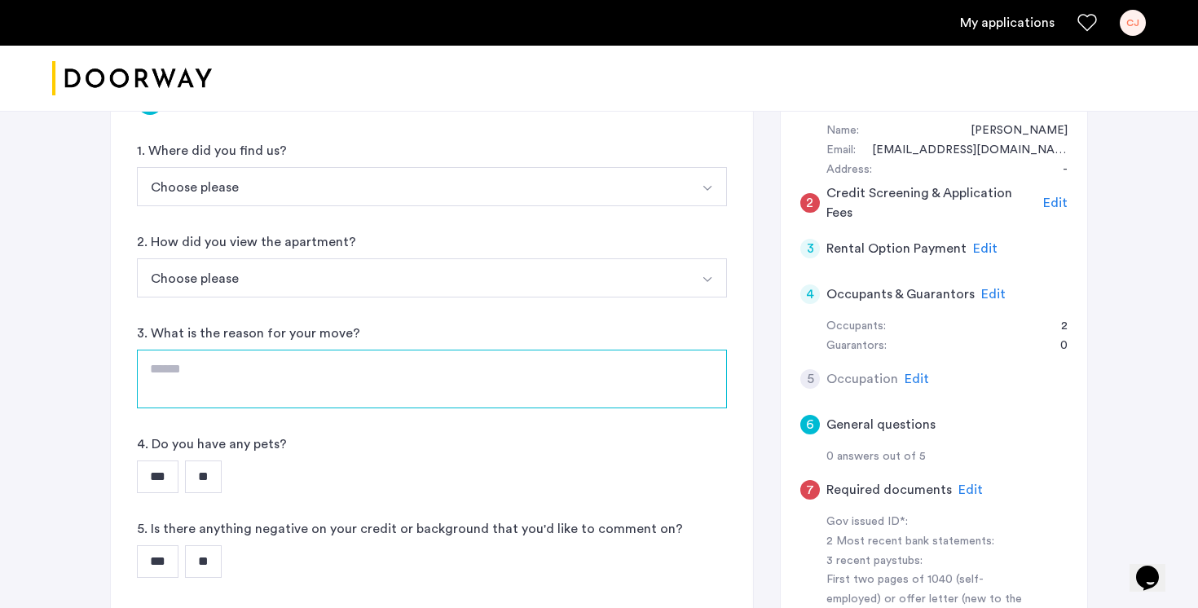
click at [475, 350] on textarea at bounding box center [432, 379] width 590 height 59
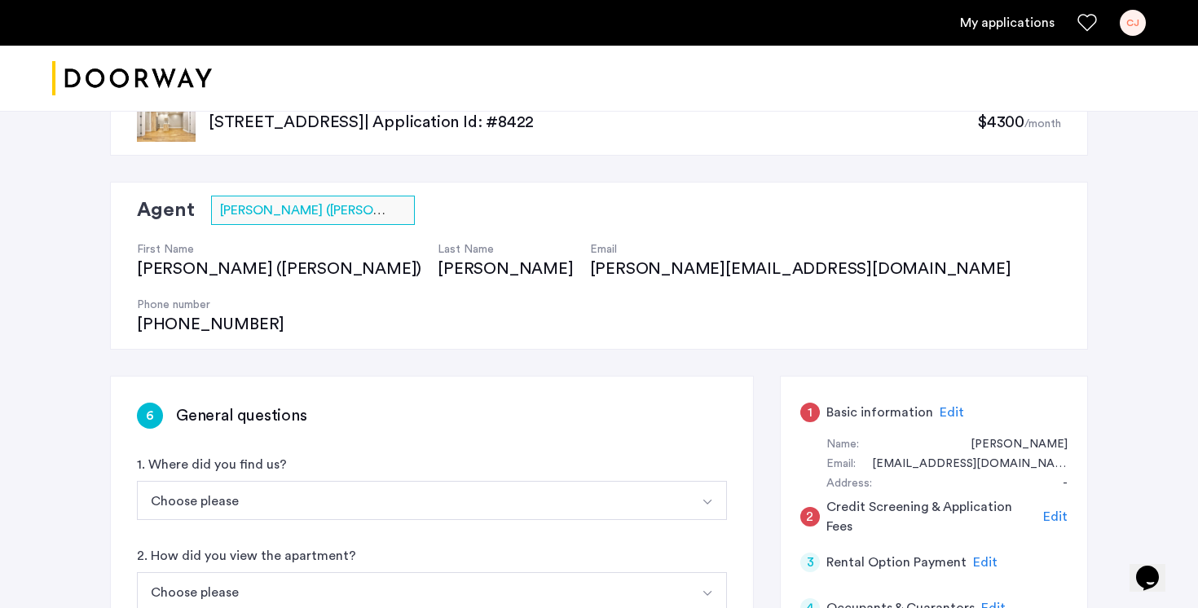
scroll to position [49, 0]
click at [939, 405] on span "Edit" at bounding box center [951, 411] width 24 height 13
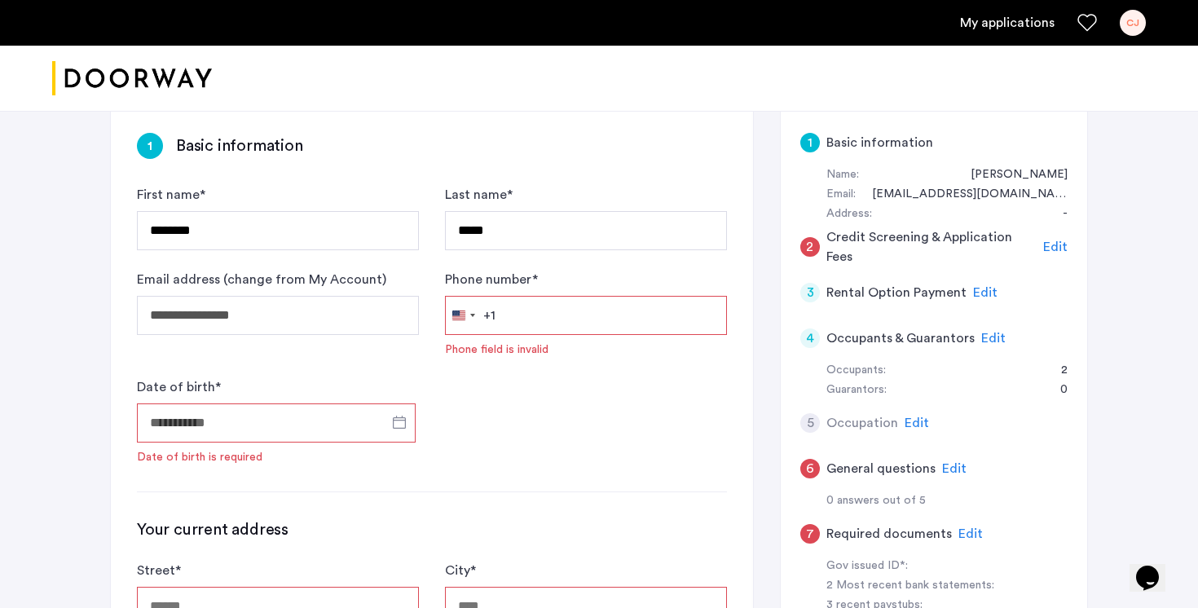
scroll to position [319, 0]
click at [616, 295] on input "Phone number *" at bounding box center [586, 314] width 282 height 39
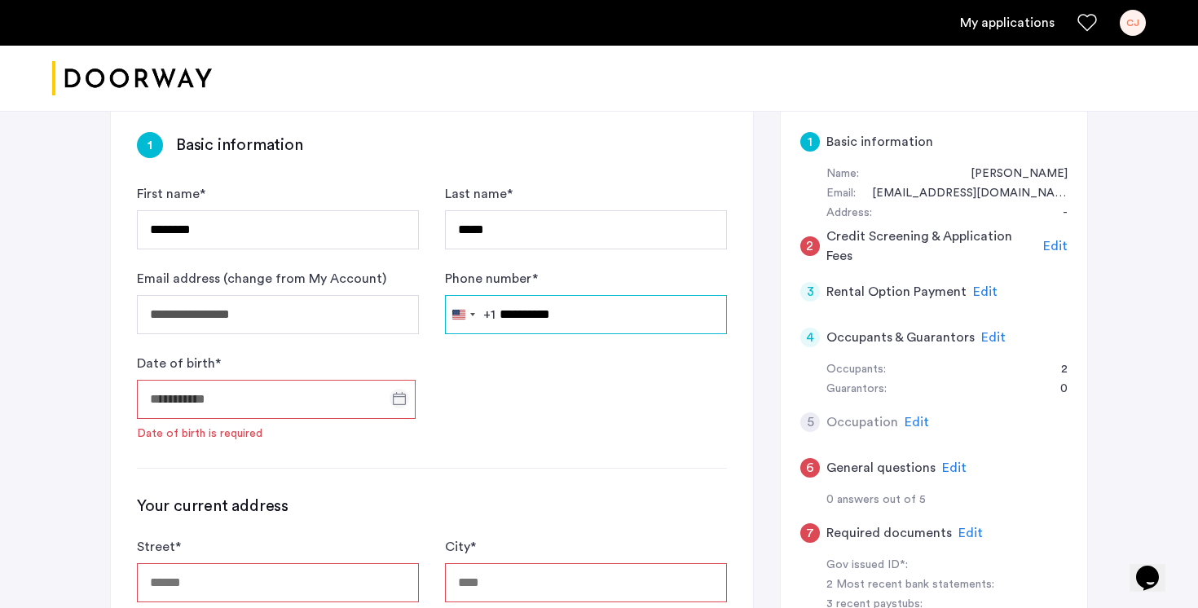
type input "**********"
click at [404, 379] on span "Open calendar" at bounding box center [399, 398] width 39 height 39
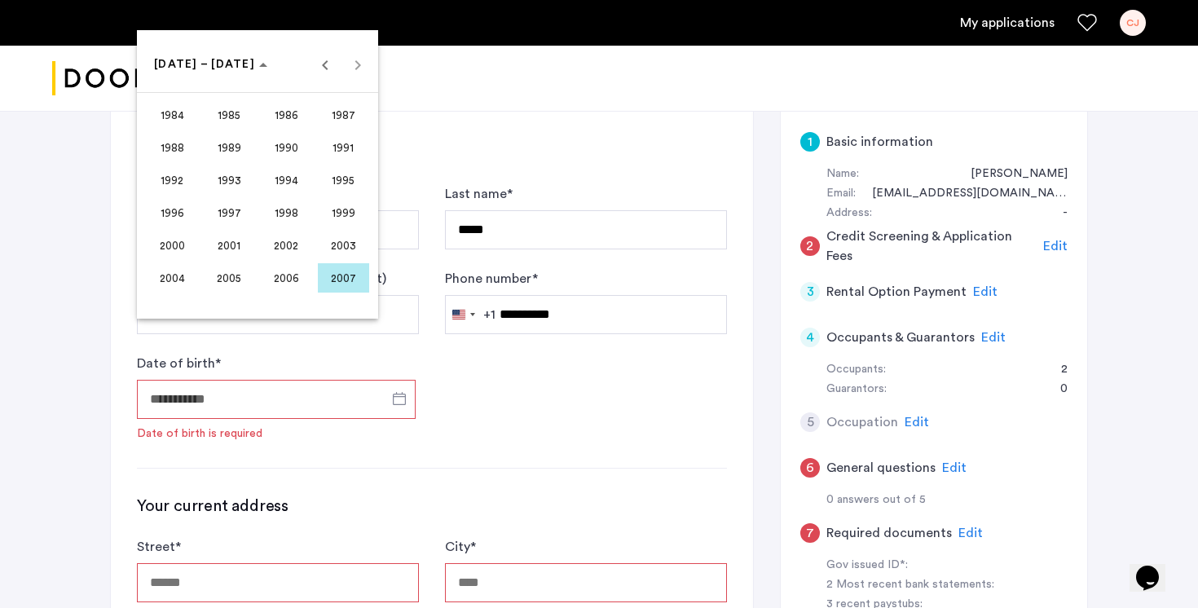
click at [297, 207] on span "1998" at bounding box center [286, 212] width 51 height 29
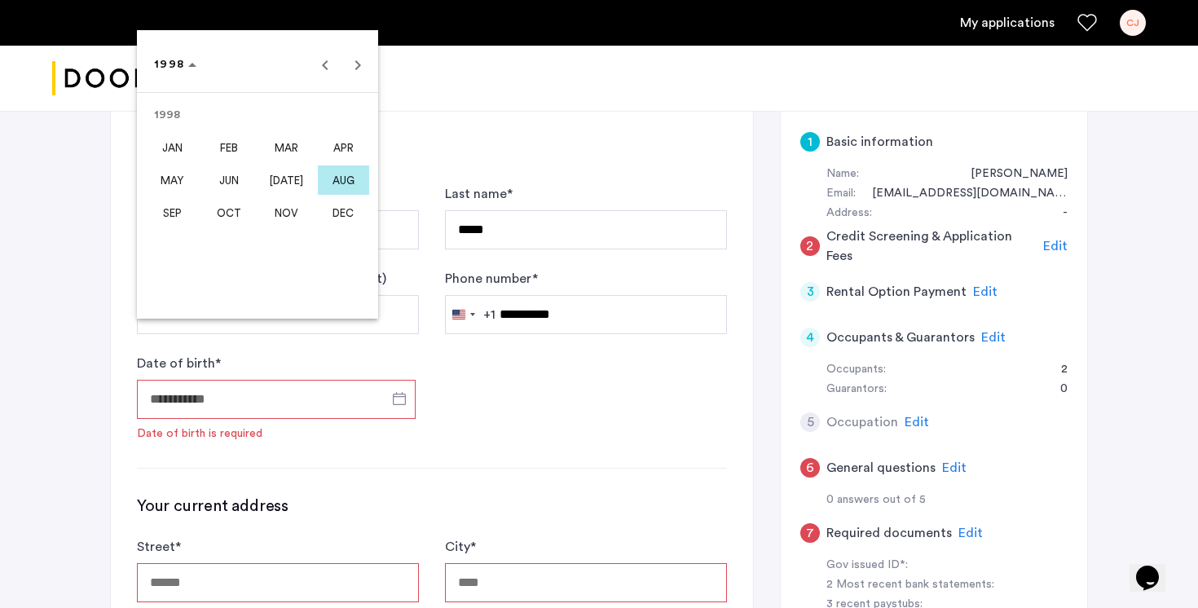
click at [328, 149] on span "APR" at bounding box center [343, 147] width 51 height 29
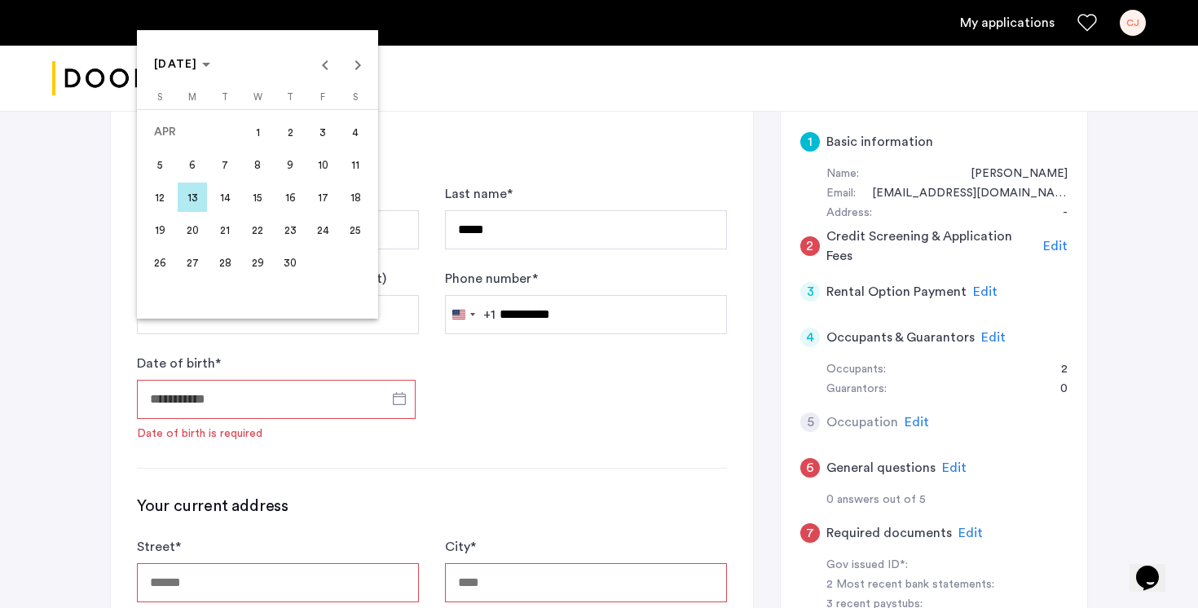
click at [216, 166] on span "7" at bounding box center [224, 164] width 29 height 29
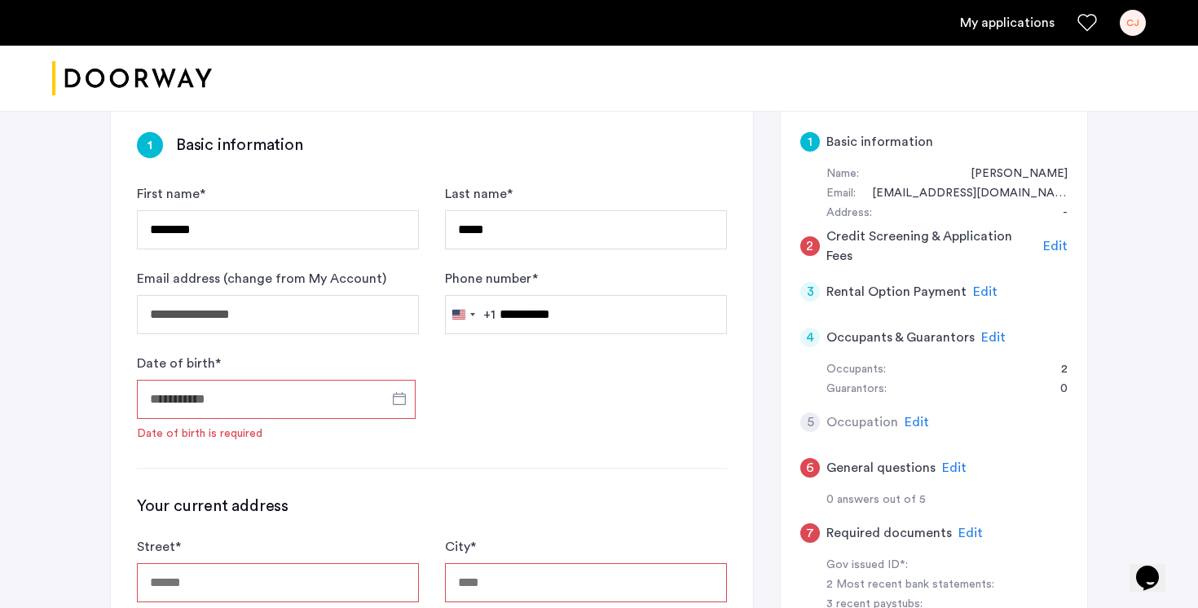
type input "**********"
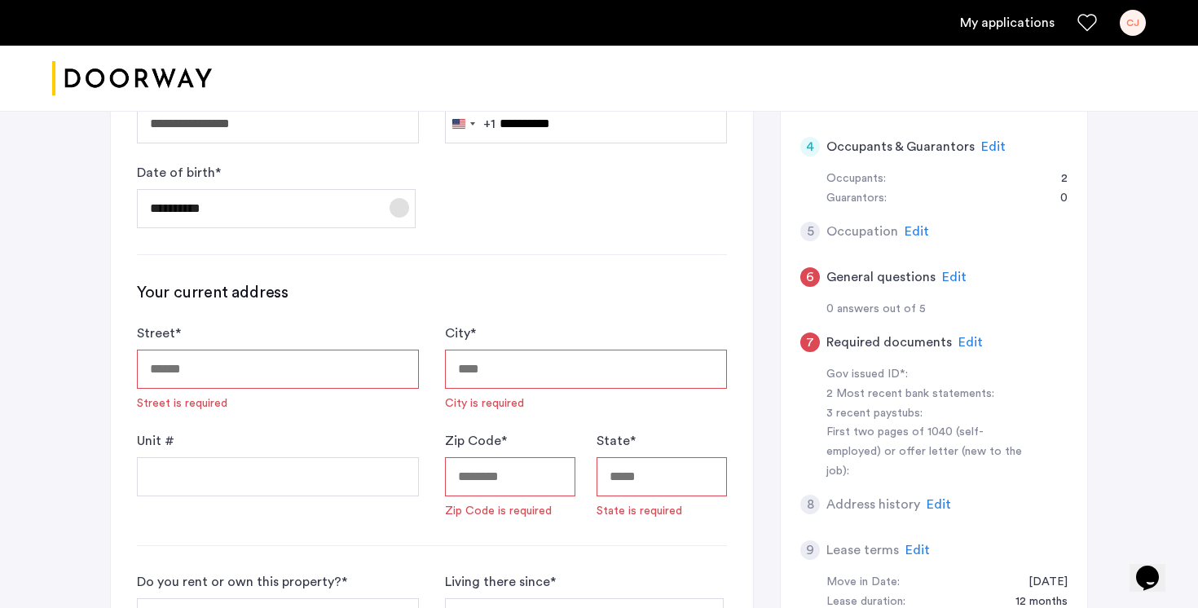
scroll to position [510, 0]
click at [337, 349] on input "Street *" at bounding box center [278, 368] width 282 height 39
click at [391, 280] on h3 "Your current address" at bounding box center [432, 291] width 590 height 23
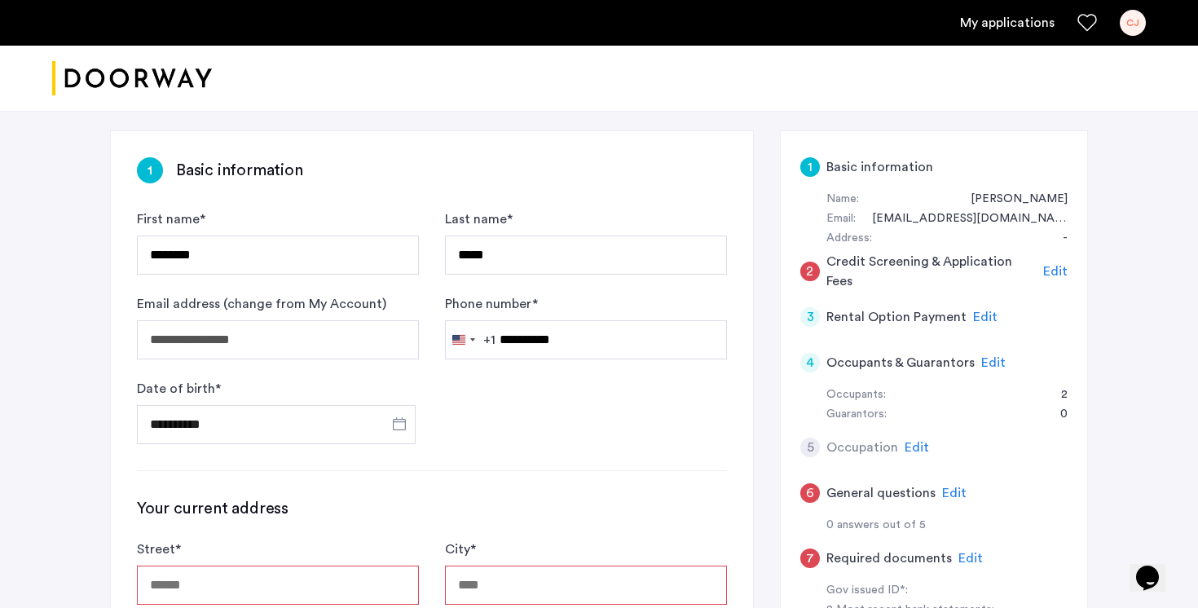
scroll to position [0, 0]
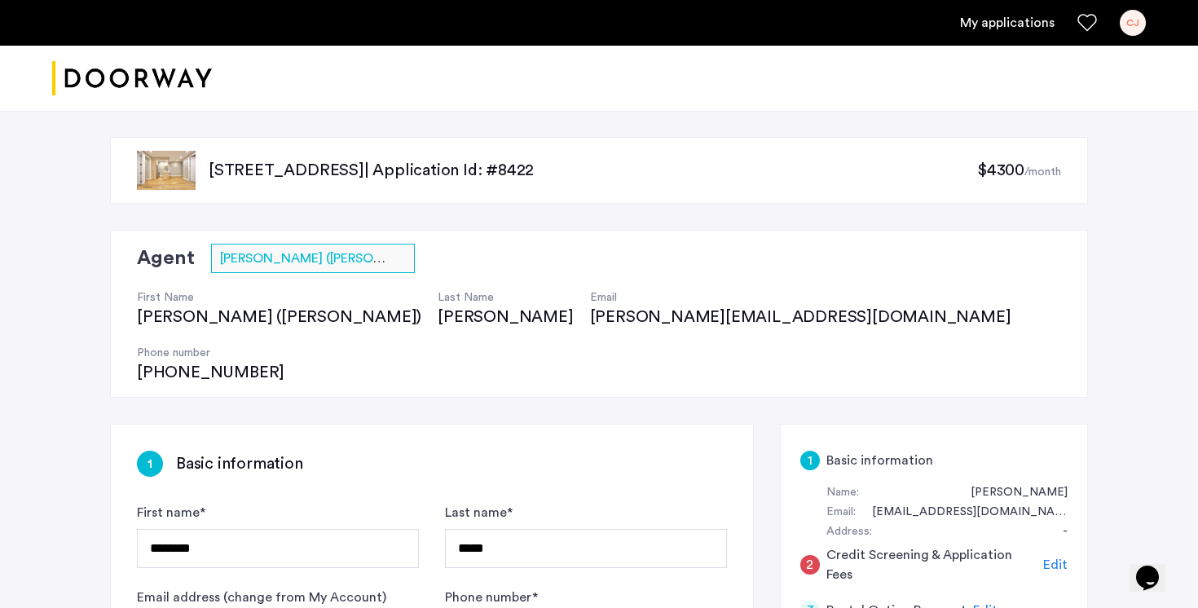
click at [380, 178] on p "692 Saint Marks Avenue, Unit 4B, Brooklyn, NY 11216 | Application Id: #8422" at bounding box center [593, 170] width 768 height 23
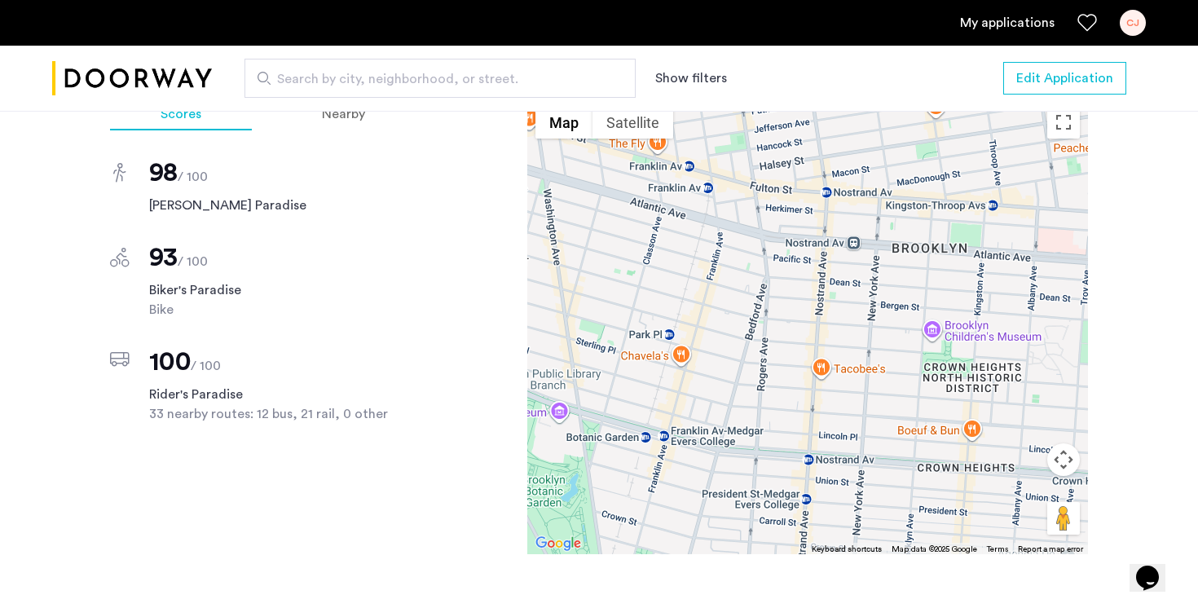
scroll to position [1432, 0]
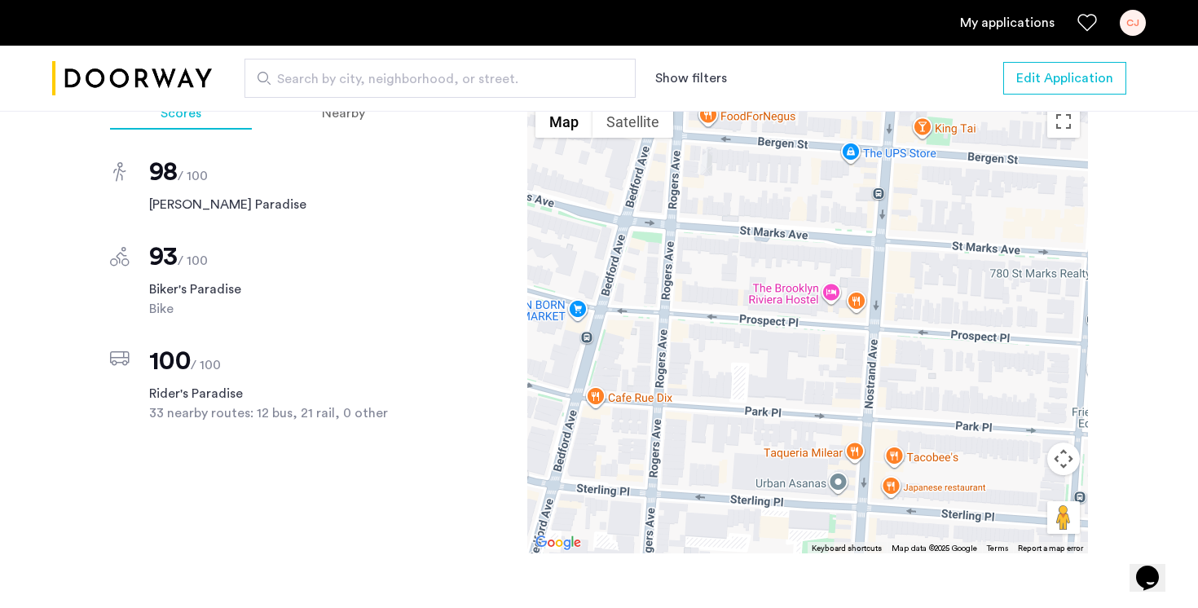
drag, startPoint x: 680, startPoint y: 341, endPoint x: 695, endPoint y: 385, distance: 46.6
click at [695, 385] on div at bounding box center [807, 325] width 561 height 456
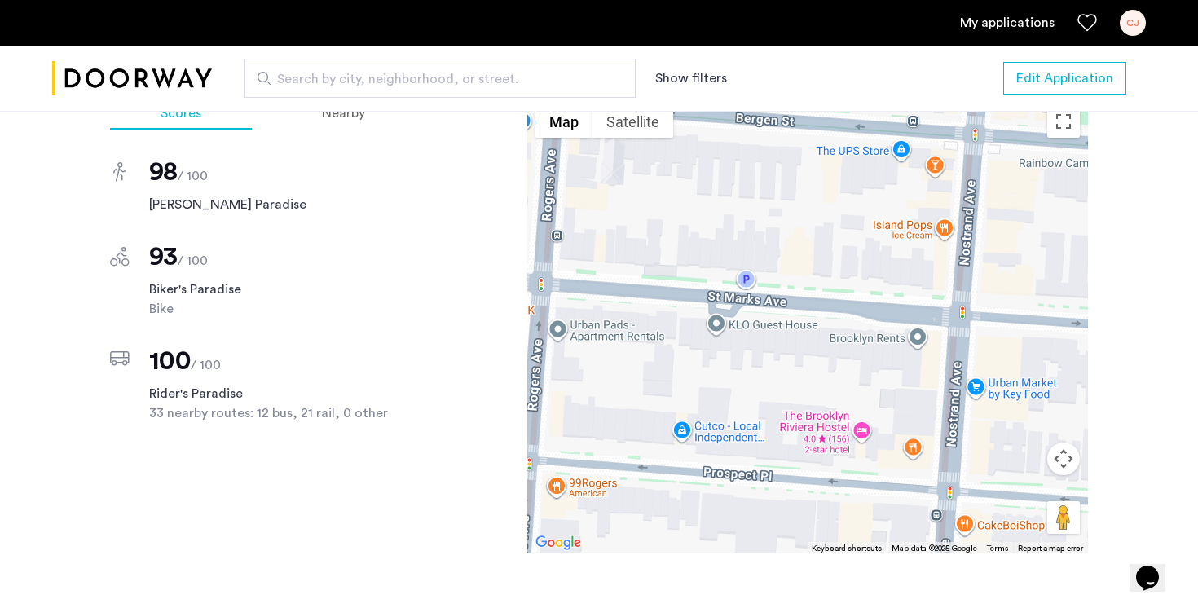
drag, startPoint x: 809, startPoint y: 274, endPoint x: 767, endPoint y: 385, distance: 118.6
click at [767, 385] on div at bounding box center [807, 325] width 561 height 456
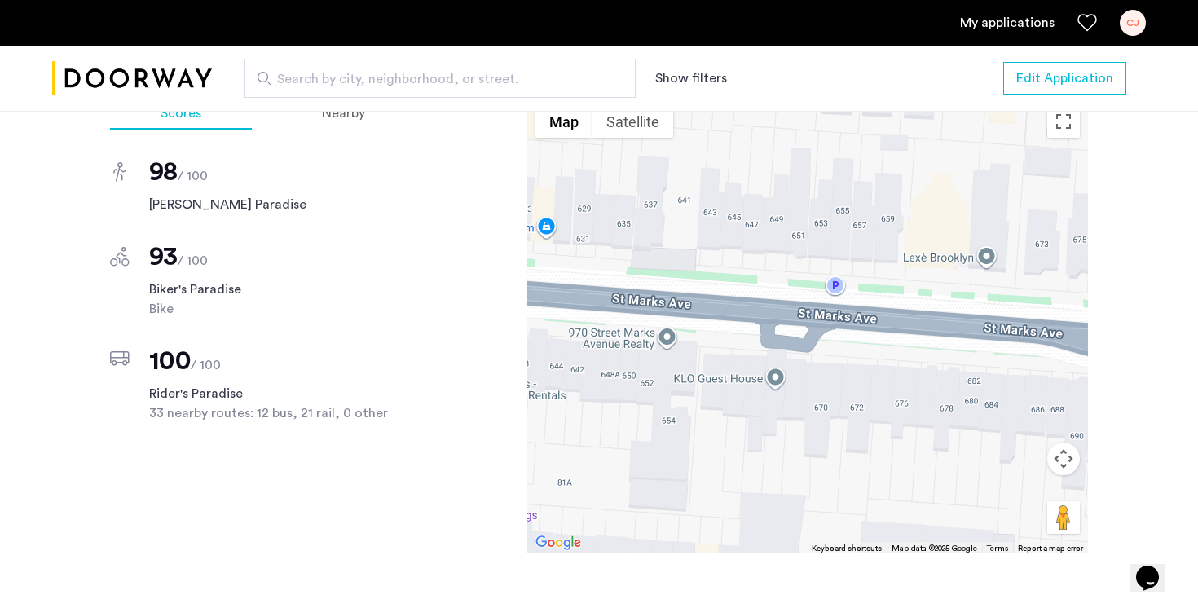
drag, startPoint x: 841, startPoint y: 357, endPoint x: 931, endPoint y: 468, distance: 142.5
click at [931, 468] on div at bounding box center [807, 325] width 561 height 456
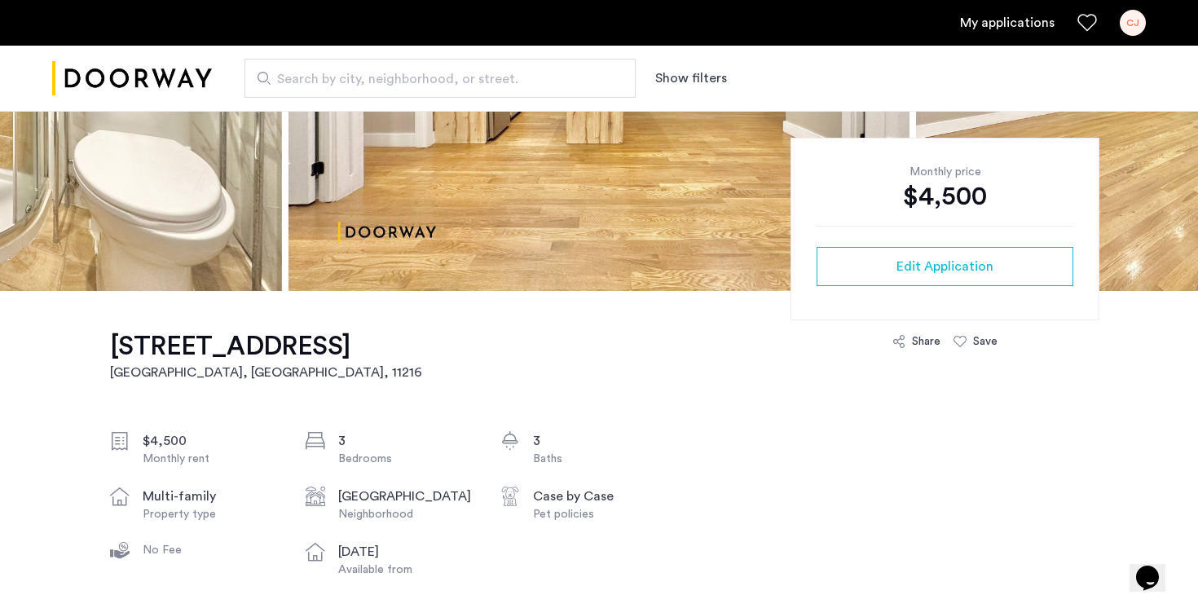
scroll to position [348, 0]
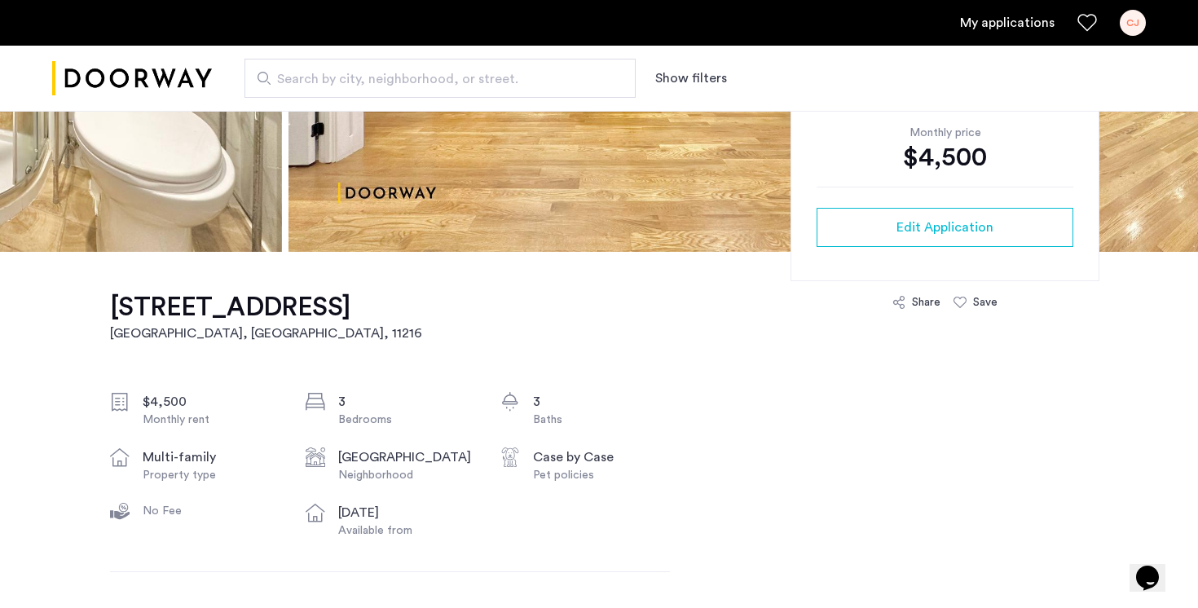
click at [998, 203] on div "Monthly price $4,500 Edit Application" at bounding box center [944, 190] width 309 height 183
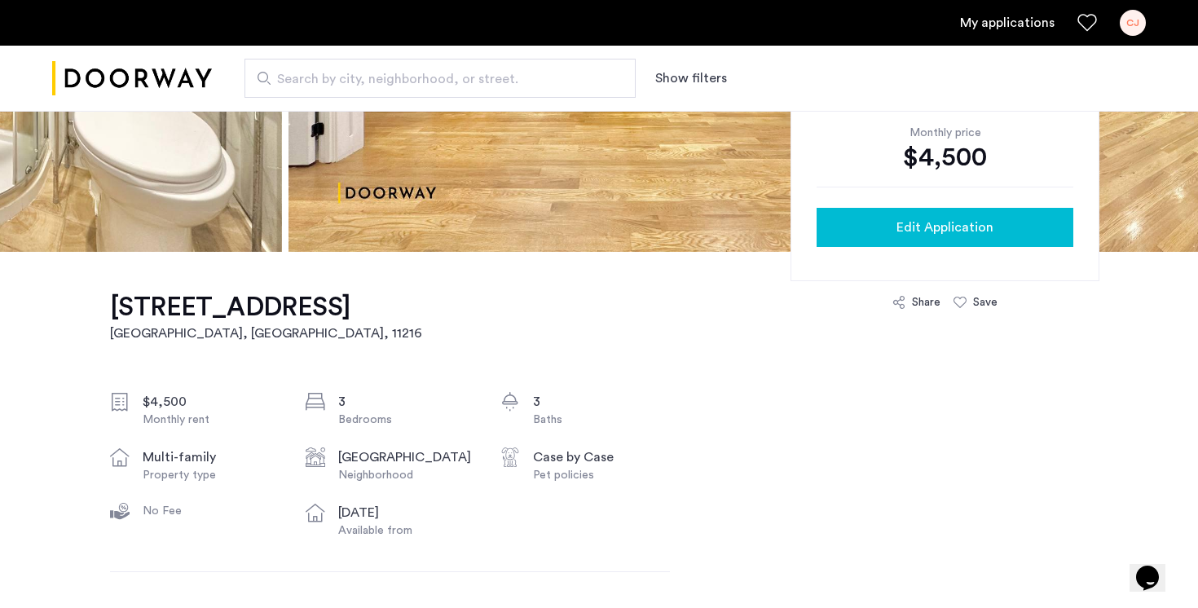
click at [997, 222] on div "Edit Application" at bounding box center [944, 228] width 231 height 20
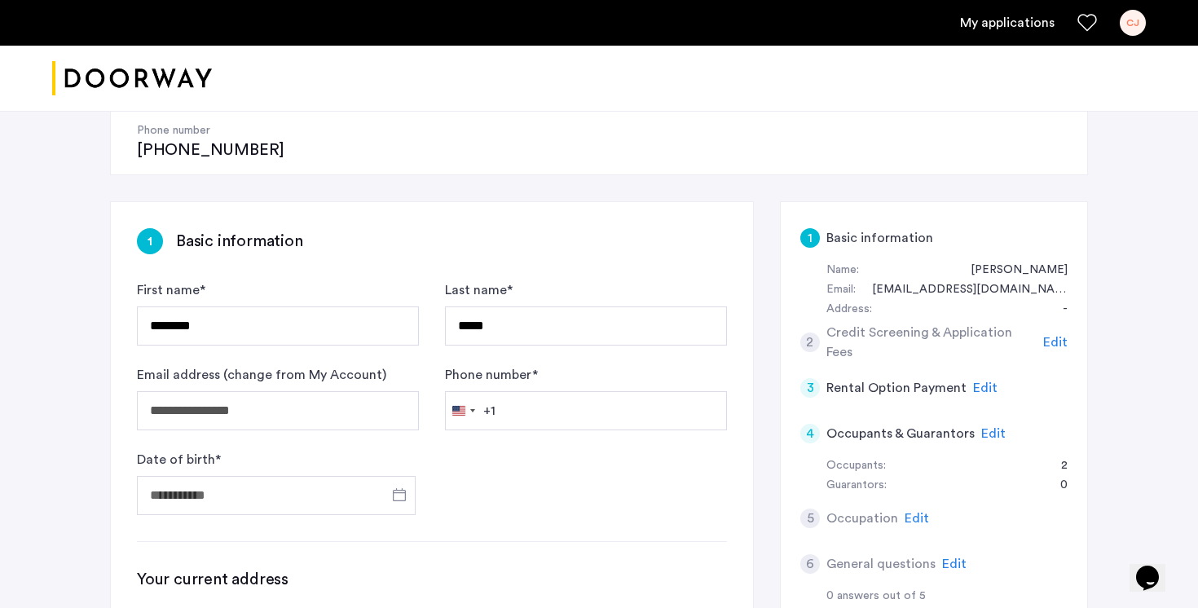
scroll to position [228, 0]
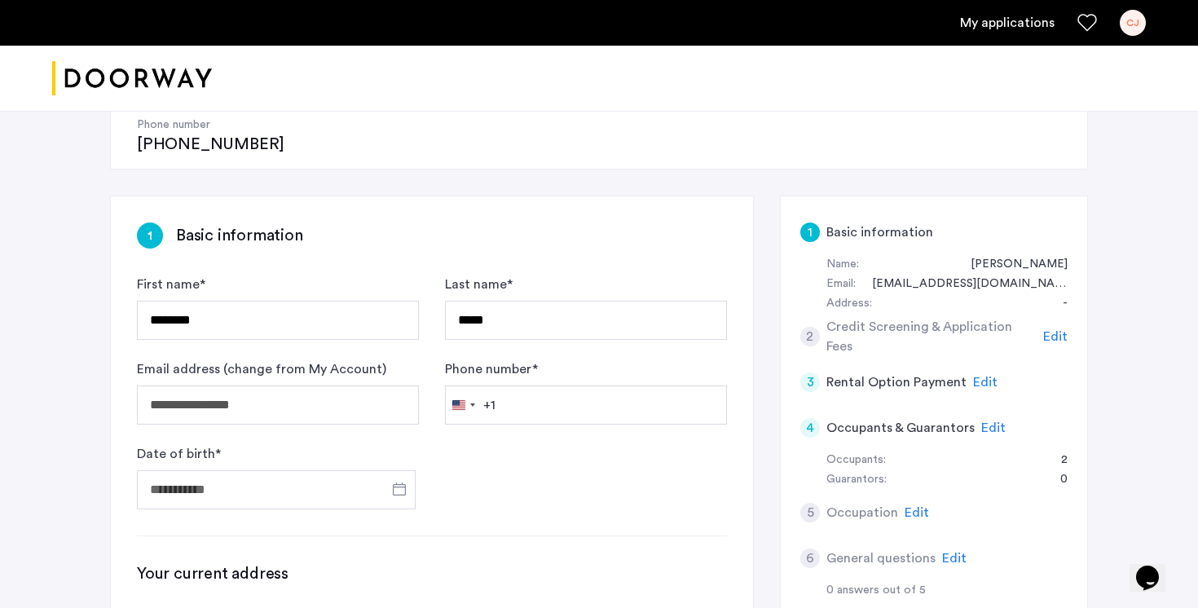
click at [913, 506] on span "Edit" at bounding box center [916, 512] width 24 height 13
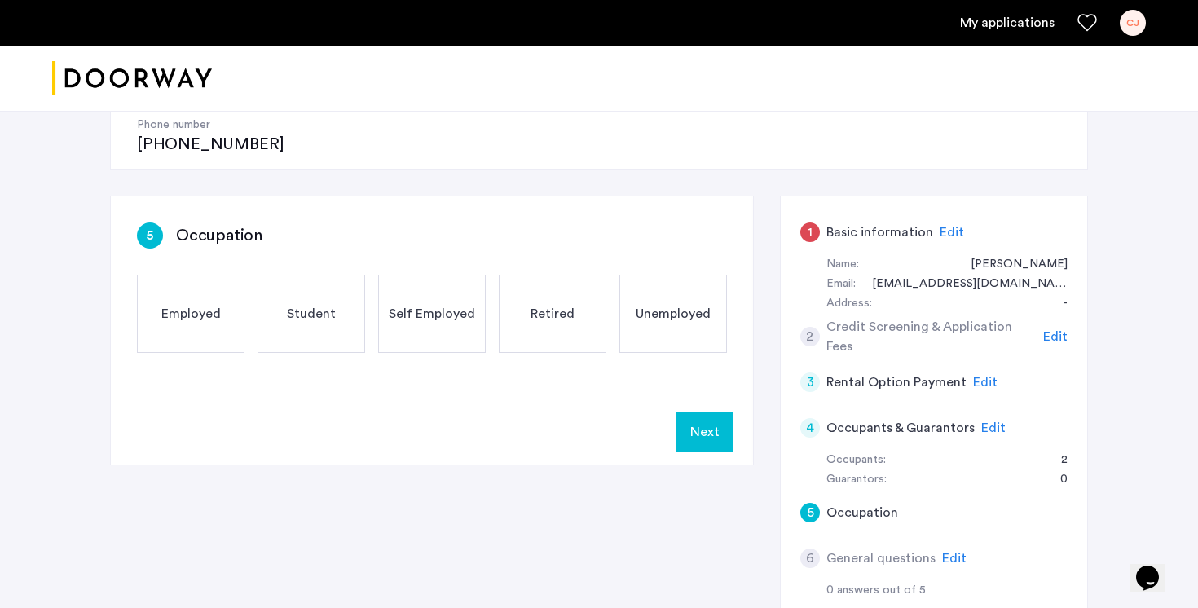
click at [176, 275] on div "Employed" at bounding box center [191, 314] width 108 height 78
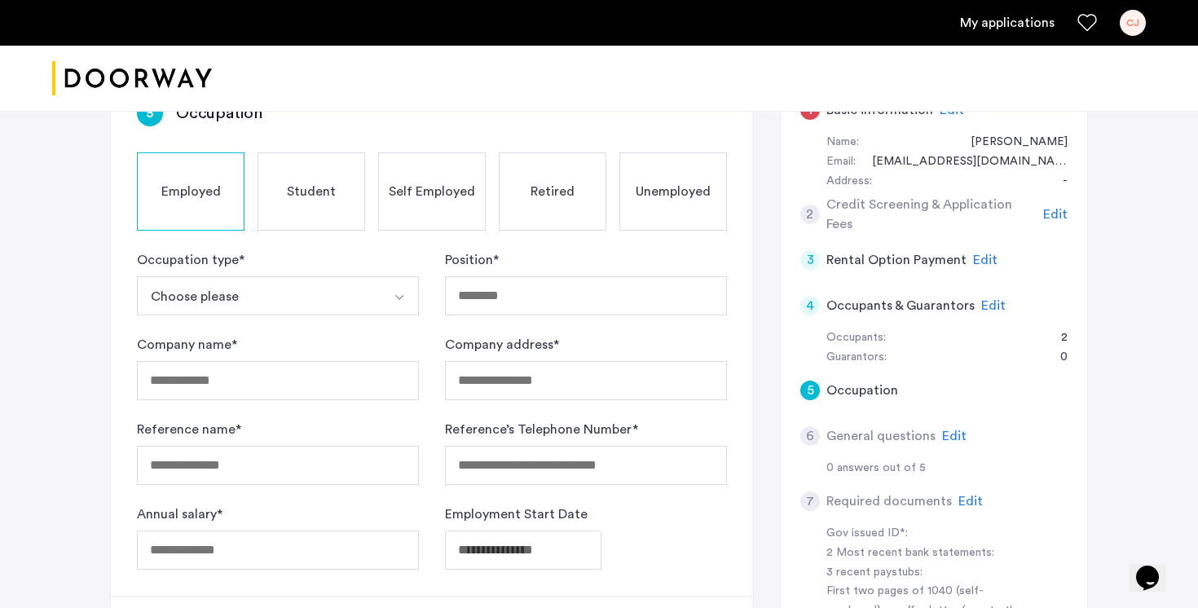
scroll to position [350, 0]
click at [279, 277] on button "Choose please" at bounding box center [259, 296] width 244 height 39
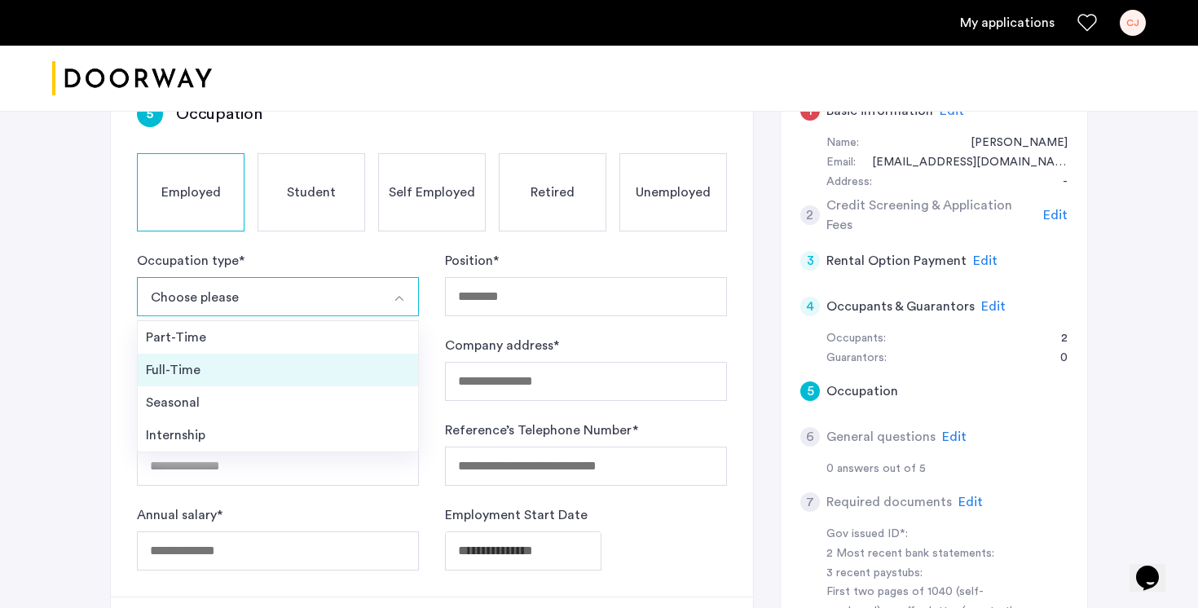
click at [255, 360] on div "Full-Time" at bounding box center [278, 370] width 264 height 20
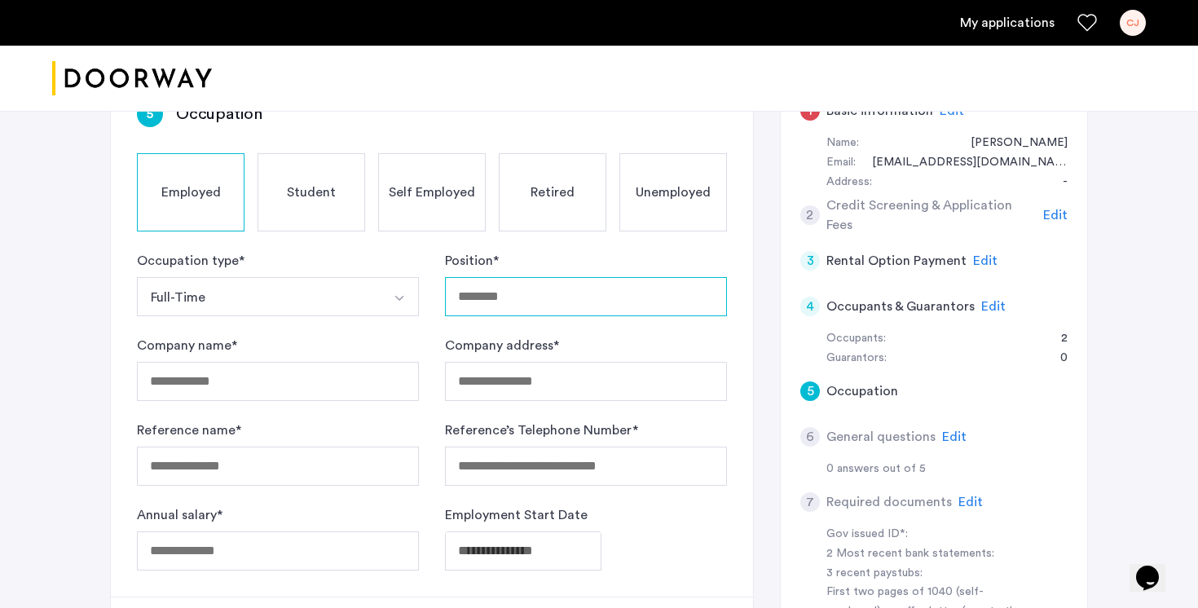
click at [487, 277] on input "Position *" at bounding box center [586, 296] width 282 height 39
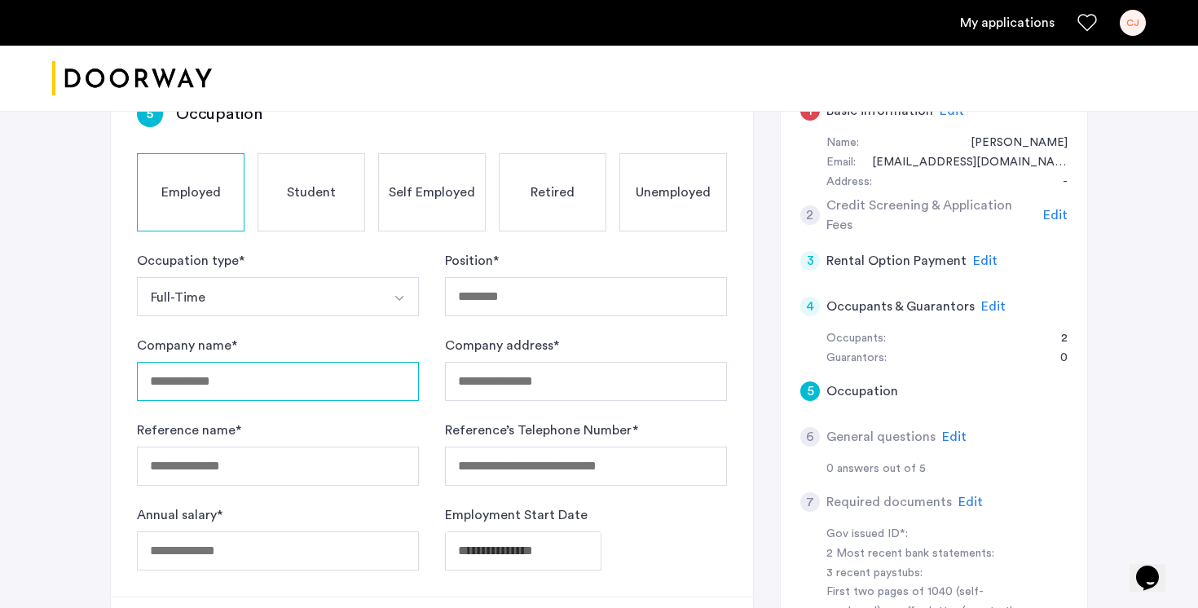
click at [308, 362] on input "Company name *" at bounding box center [278, 381] width 282 height 39
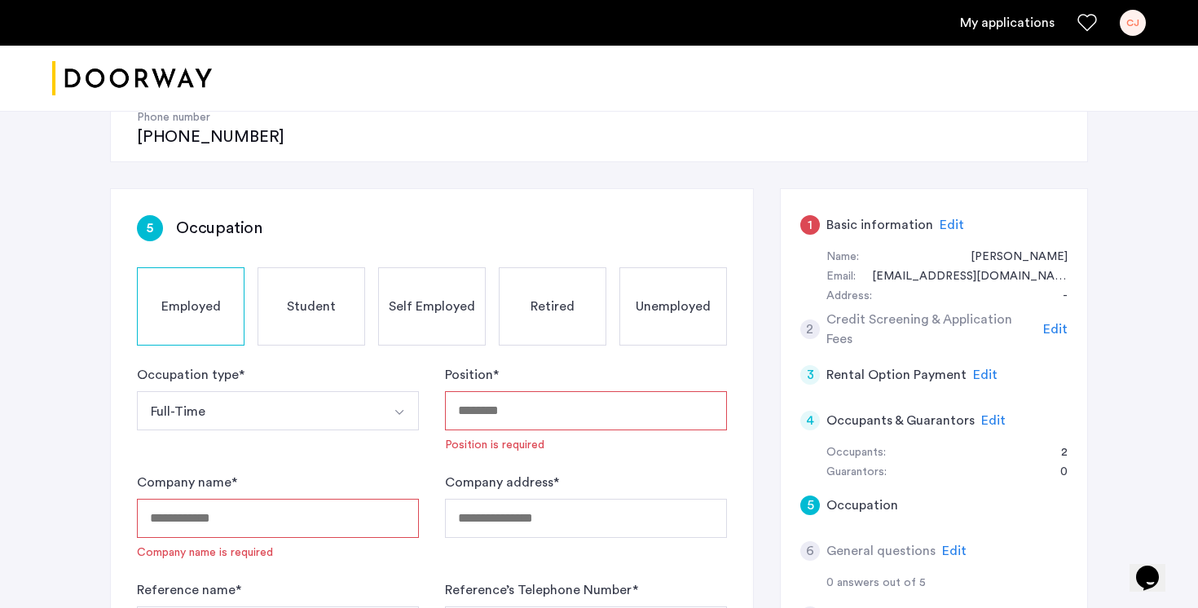
scroll to position [237, 0]
click at [596, 389] on input "Position *" at bounding box center [586, 408] width 282 height 39
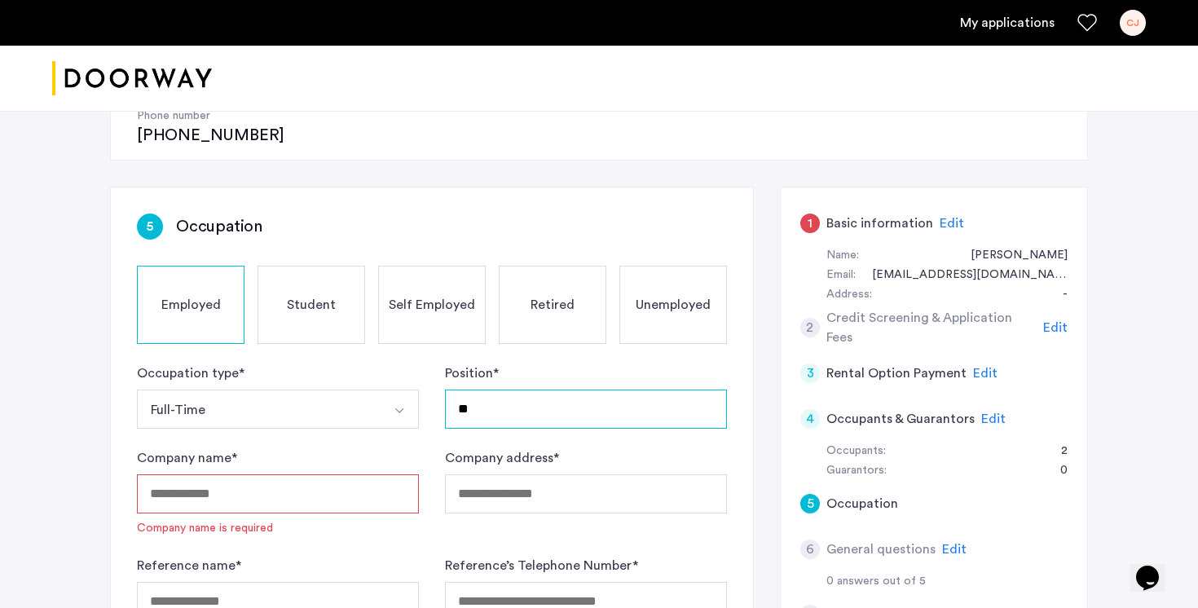
type input "*"
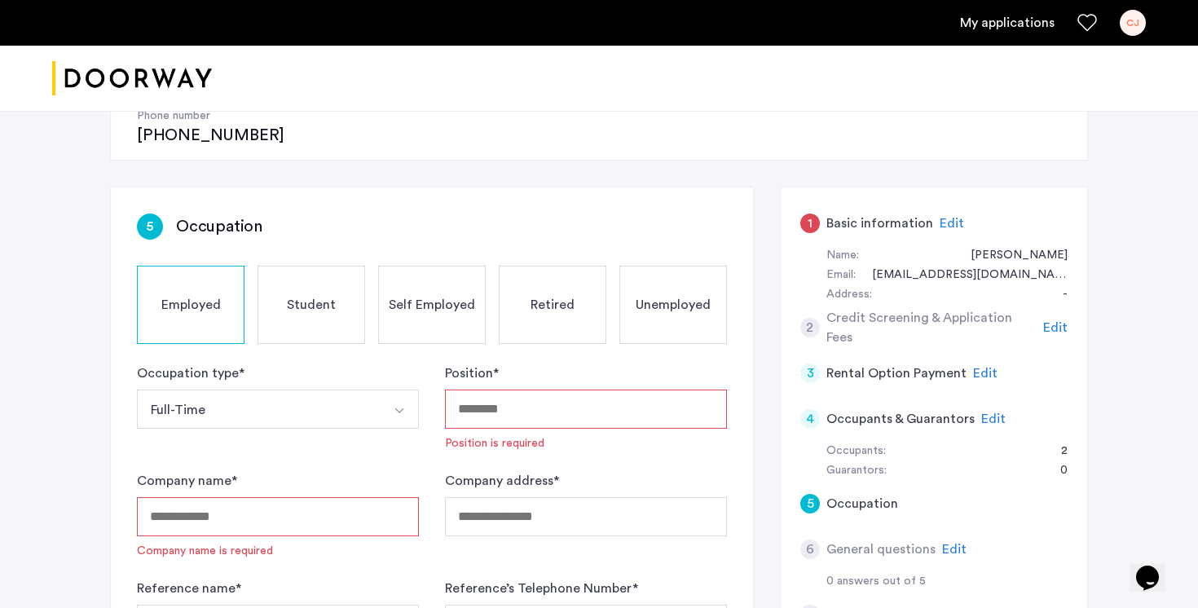
click at [368, 497] on input "Company name *" at bounding box center [278, 516] width 282 height 39
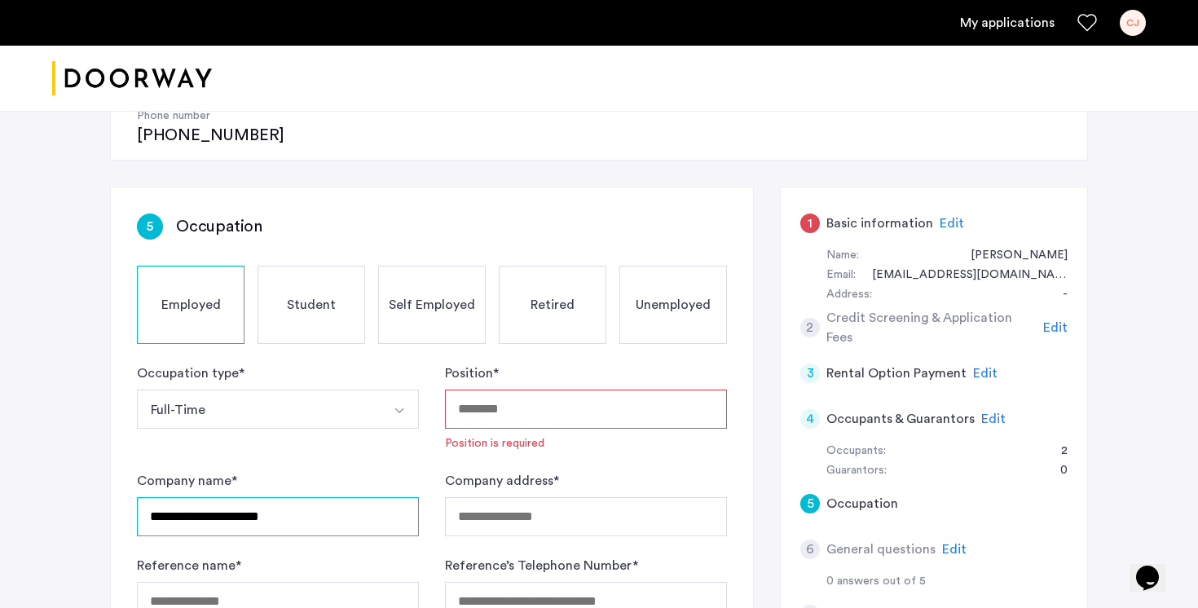
type input "**********"
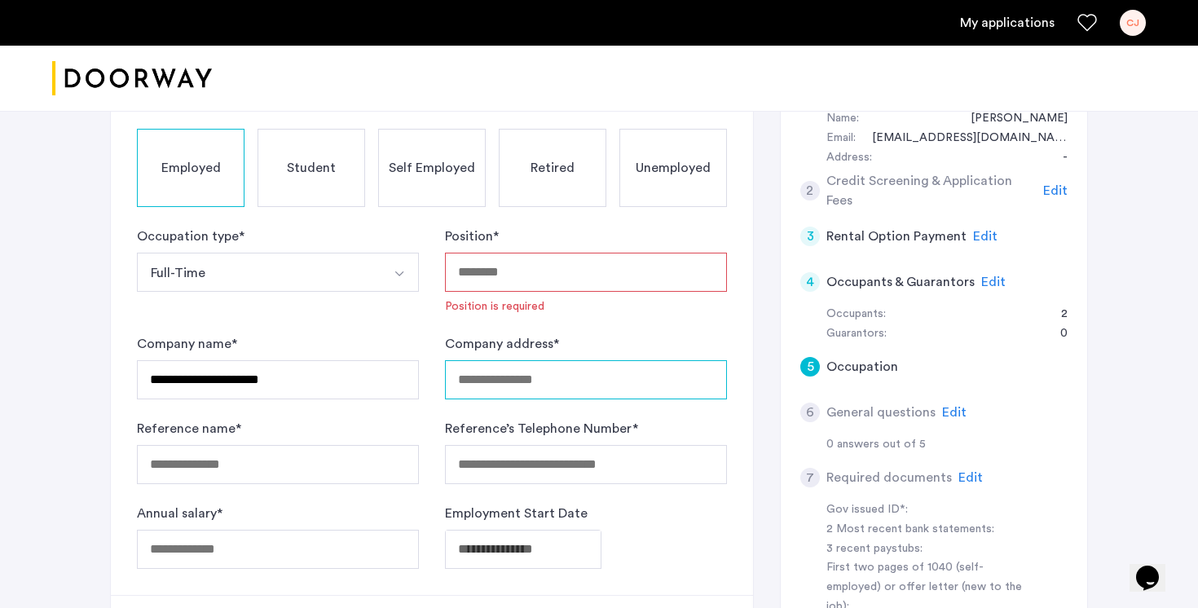
scroll to position [398, 0]
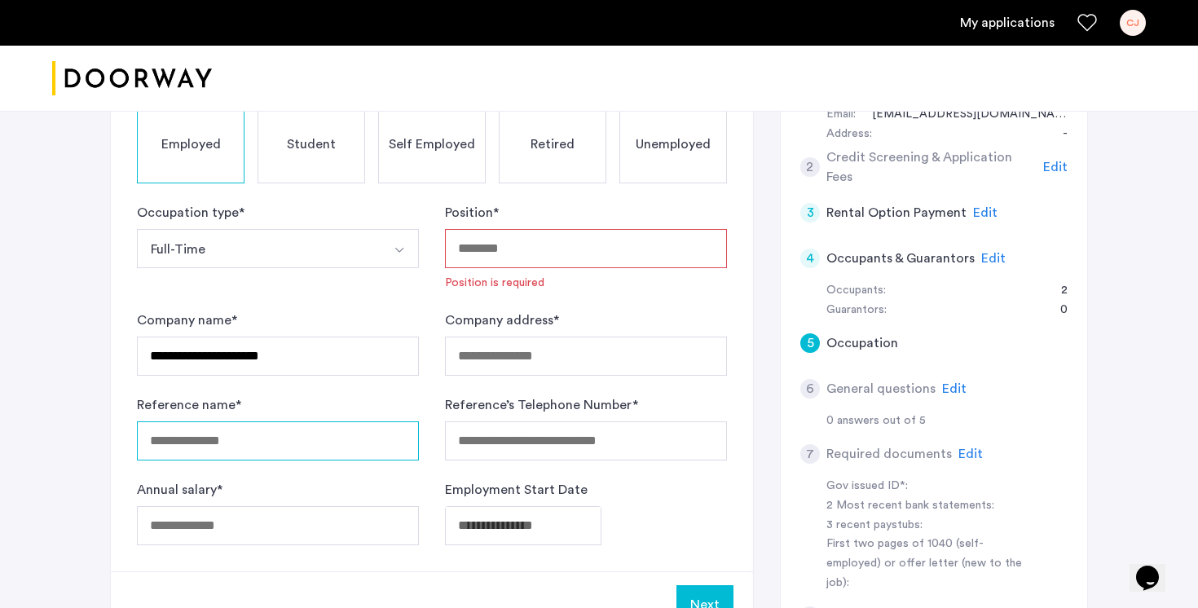
click at [328, 421] on input "Reference name *" at bounding box center [278, 440] width 282 height 39
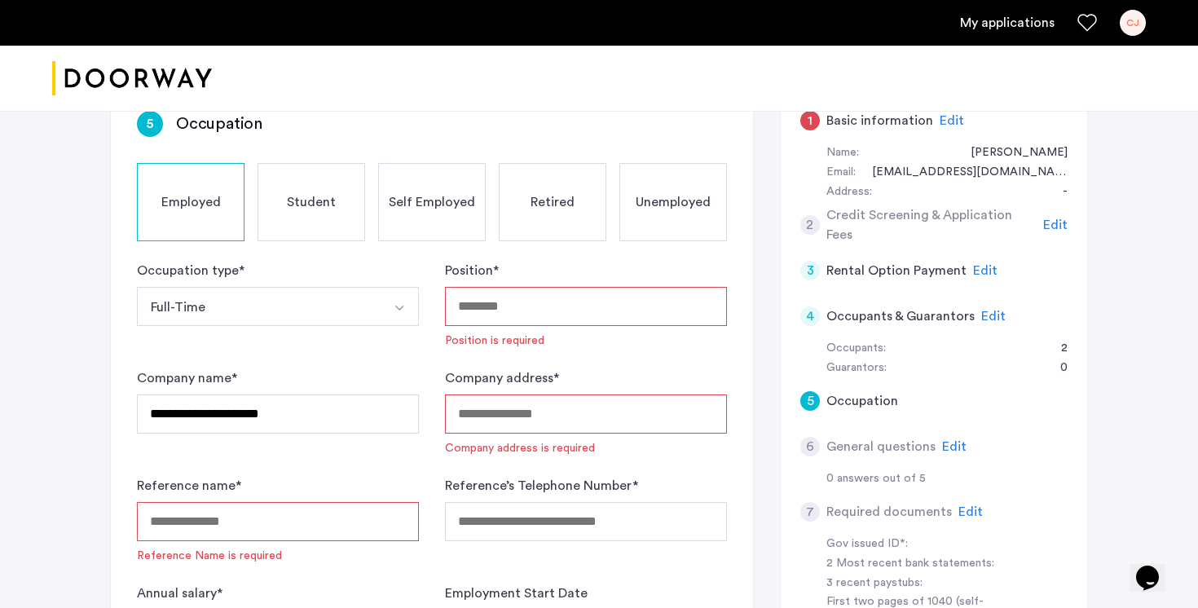
scroll to position [275, 0]
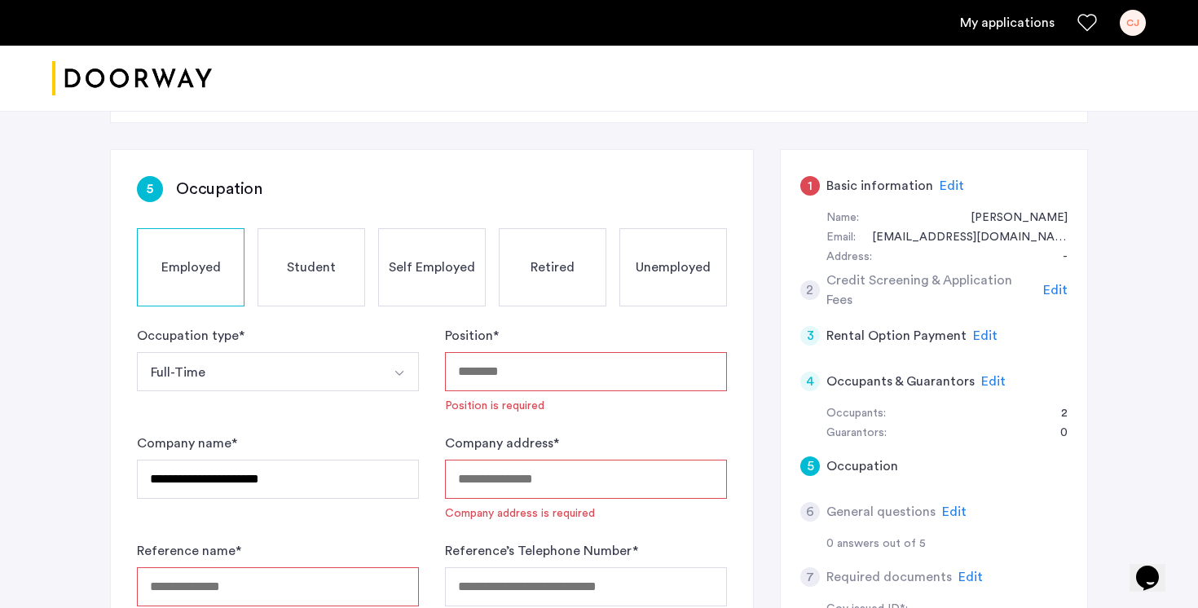
click at [1049, 284] on span "Edit" at bounding box center [1055, 290] width 24 height 13
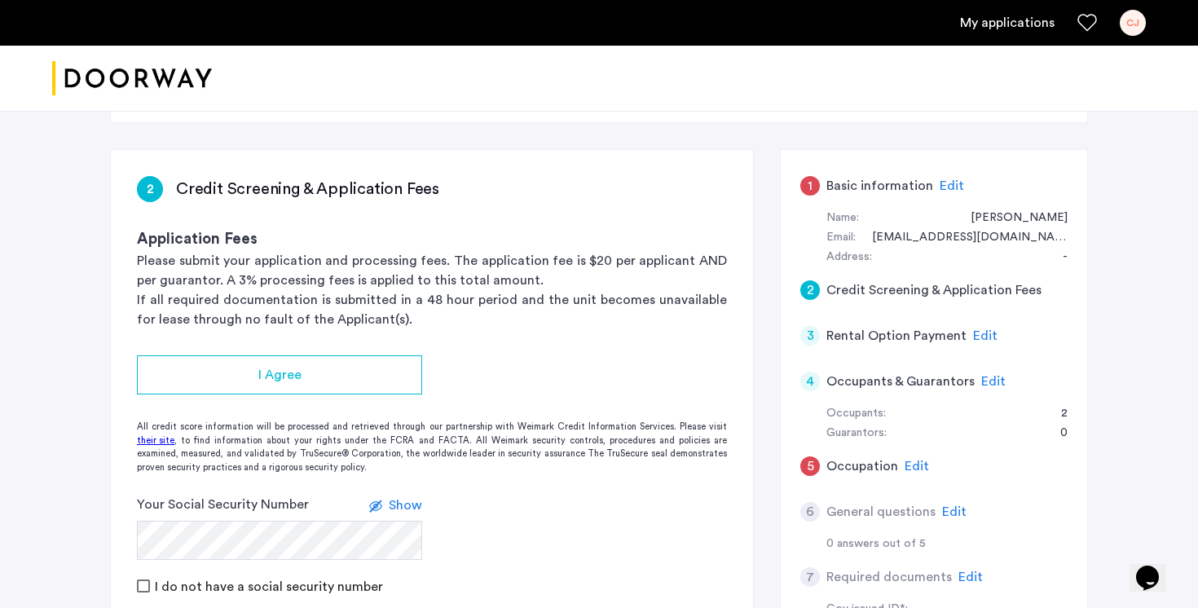
click at [983, 329] on span "Edit" at bounding box center [985, 335] width 24 height 13
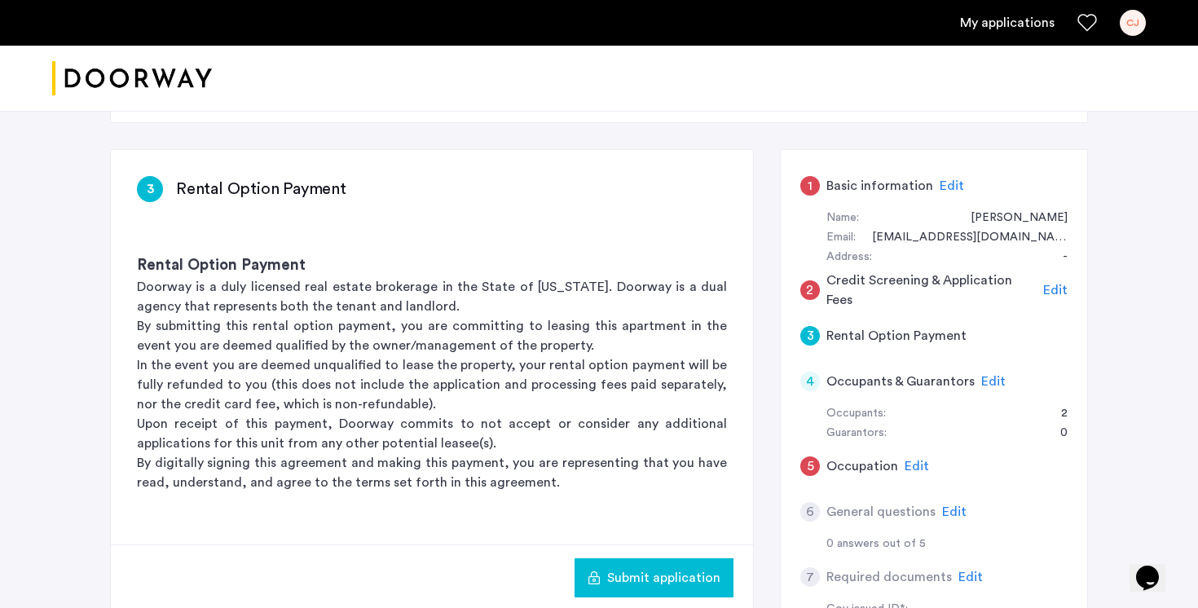
click at [981, 375] on span "Edit" at bounding box center [993, 381] width 24 height 13
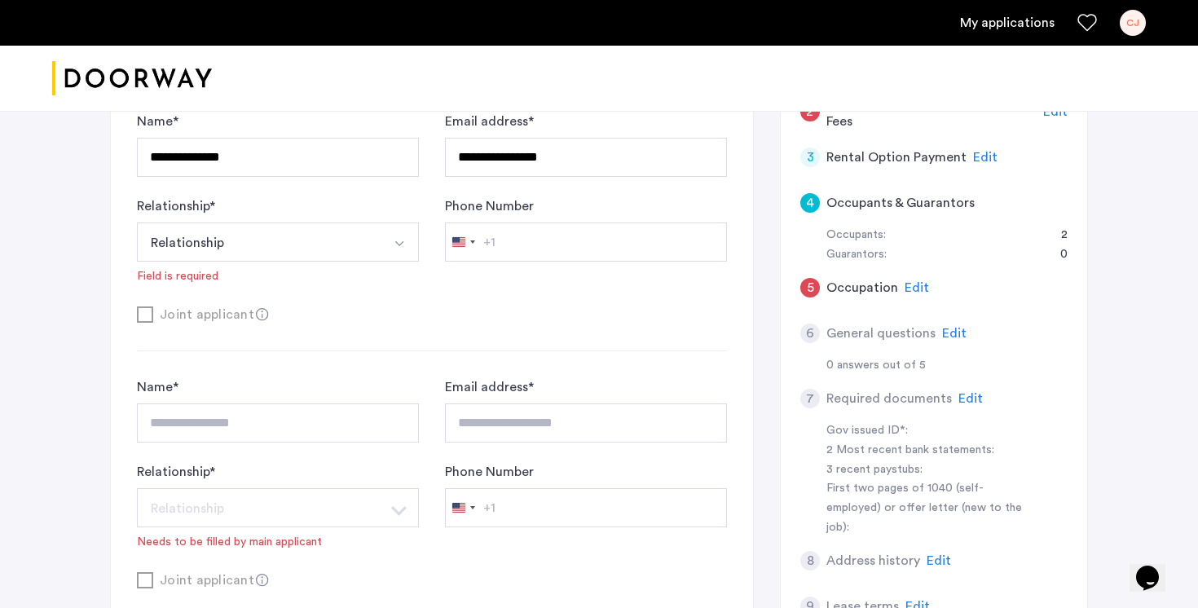
scroll to position [445, 0]
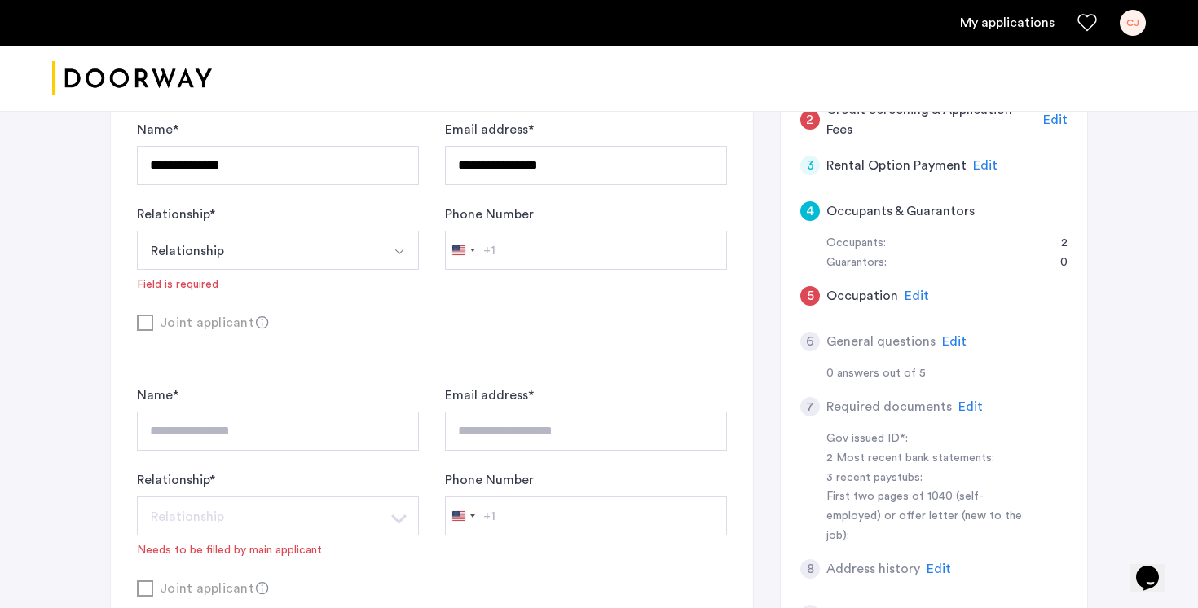
click at [954, 335] on span "Edit" at bounding box center [954, 341] width 24 height 13
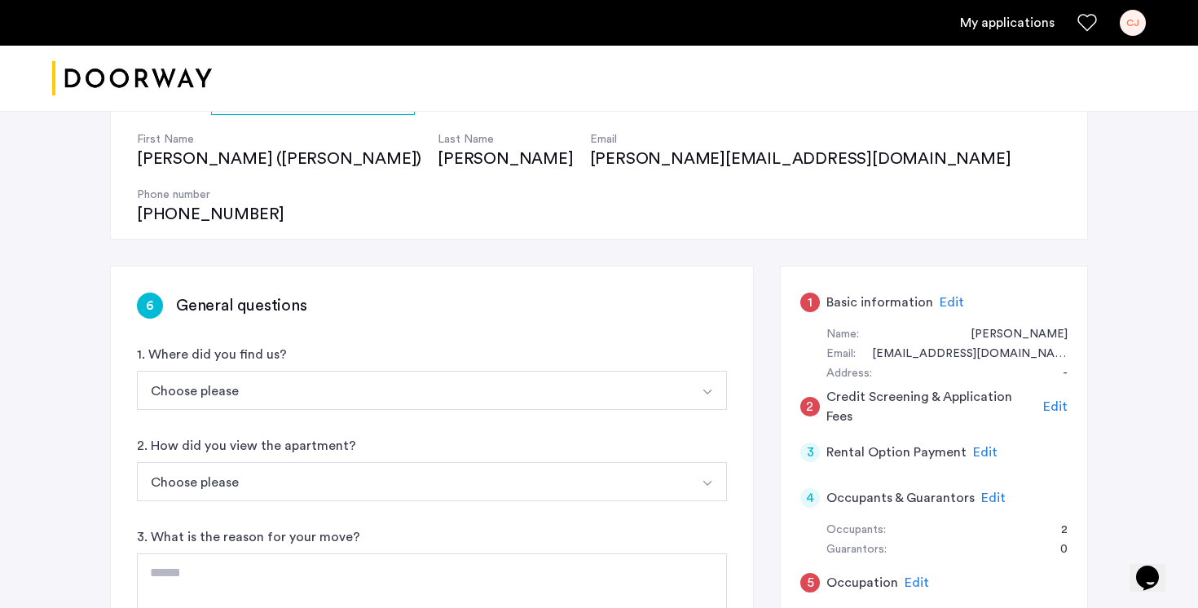
scroll to position [159, 0]
click at [661, 344] on div "1. Where did you find us? Choose please Streeteasy.com/Zillow.com Apartments.co…" at bounding box center [432, 376] width 590 height 65
click at [658, 370] on button "Choose please" at bounding box center [413, 389] width 552 height 39
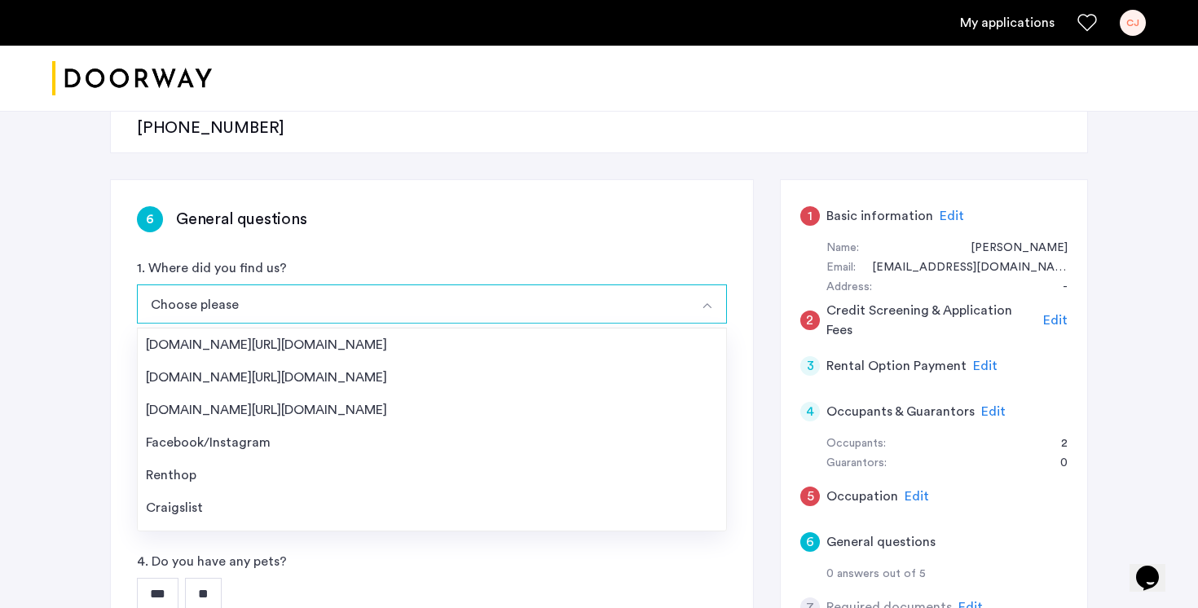
scroll to position [246, 0]
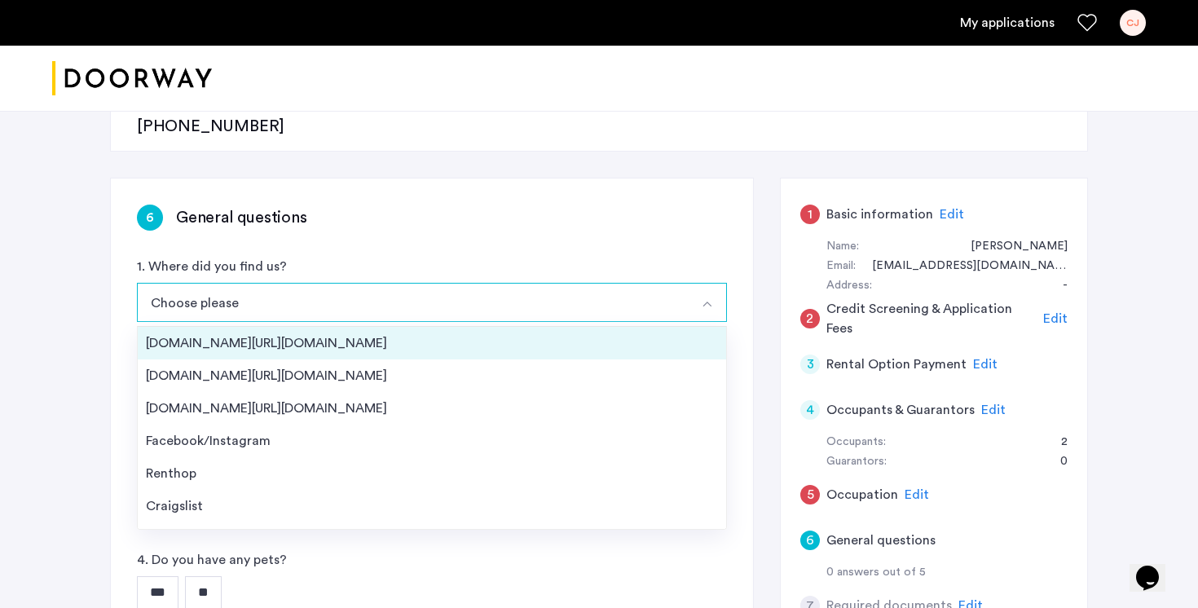
click at [623, 327] on li "Streeteasy.com/Zillow.com" at bounding box center [432, 343] width 588 height 33
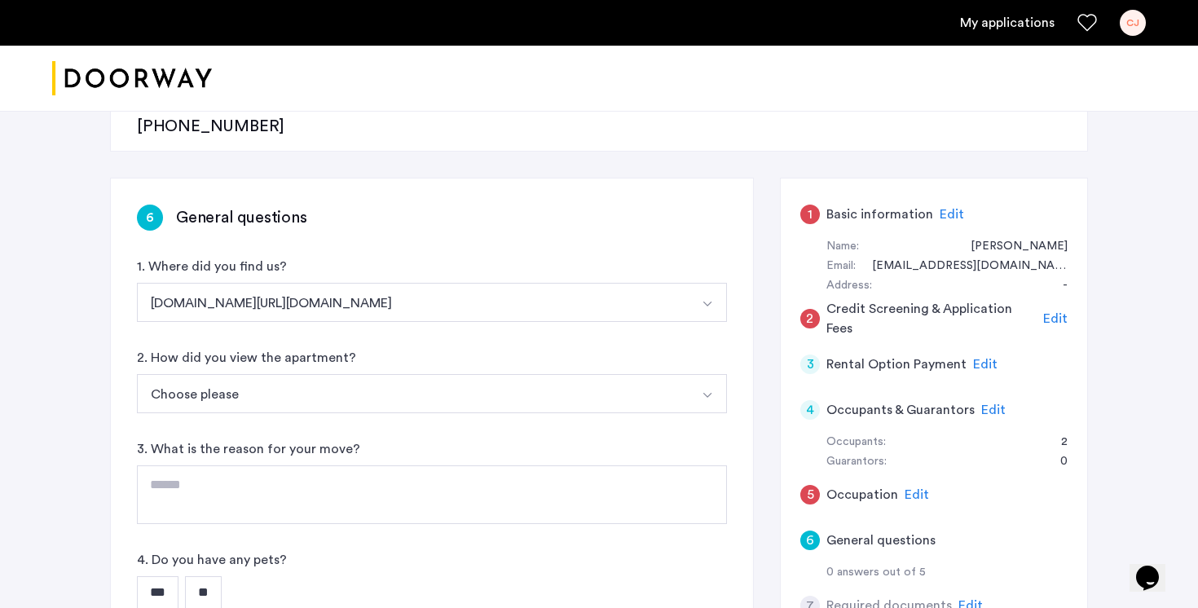
click at [581, 374] on button "Choose please" at bounding box center [413, 393] width 552 height 39
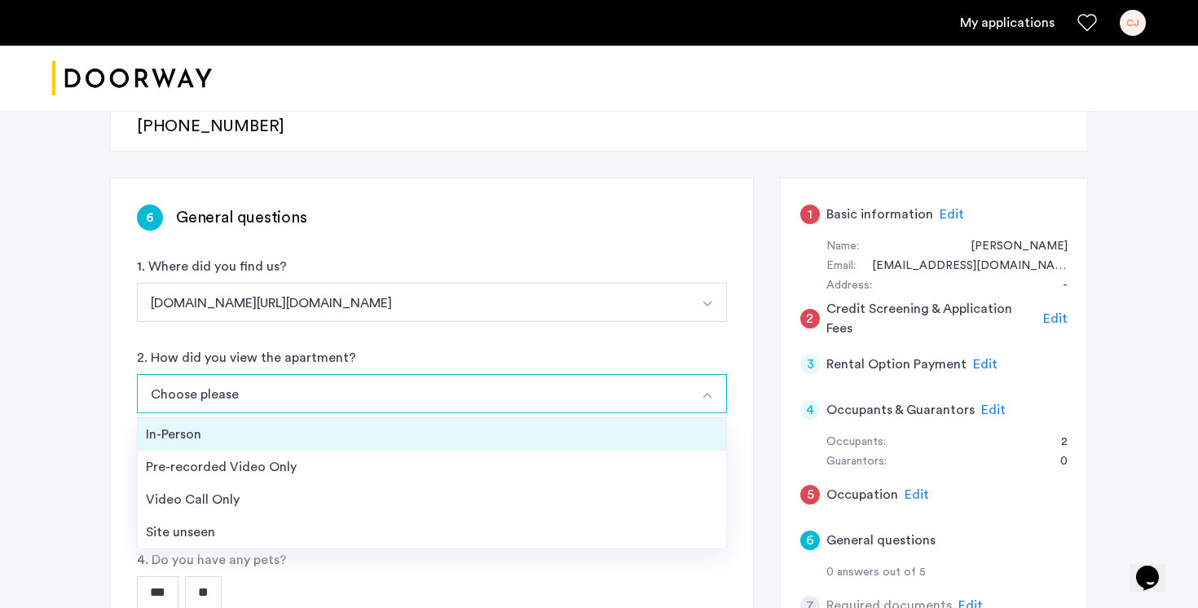
click at [570, 418] on li "In-Person" at bounding box center [432, 434] width 588 height 33
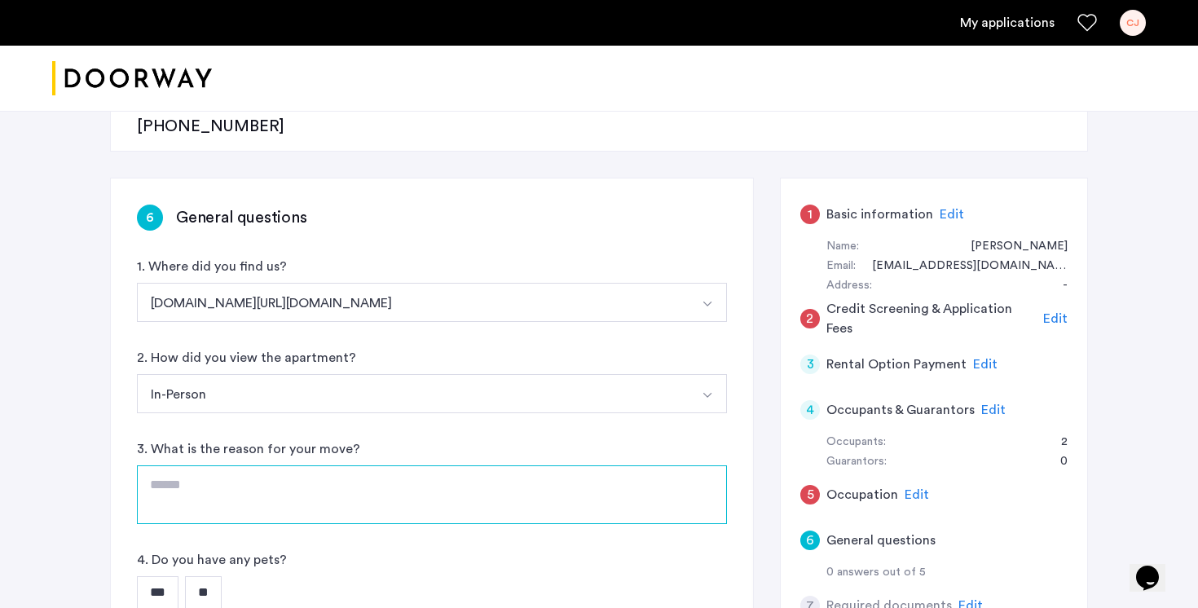
click at [531, 465] on textarea at bounding box center [432, 494] width 590 height 59
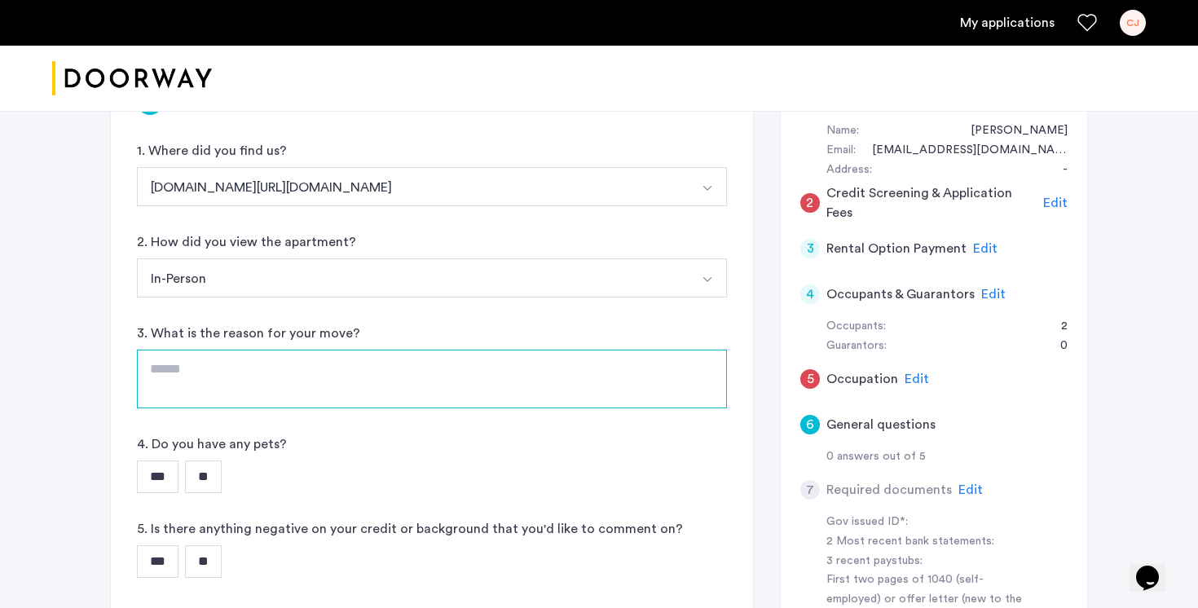
scroll to position [356, 0]
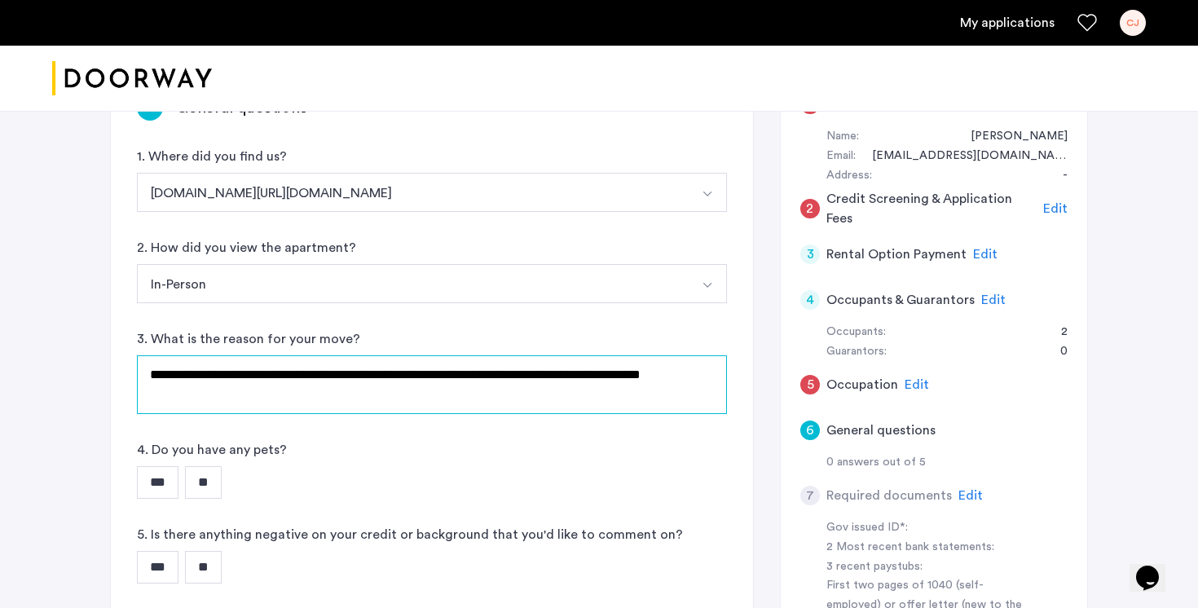
type textarea "**********"
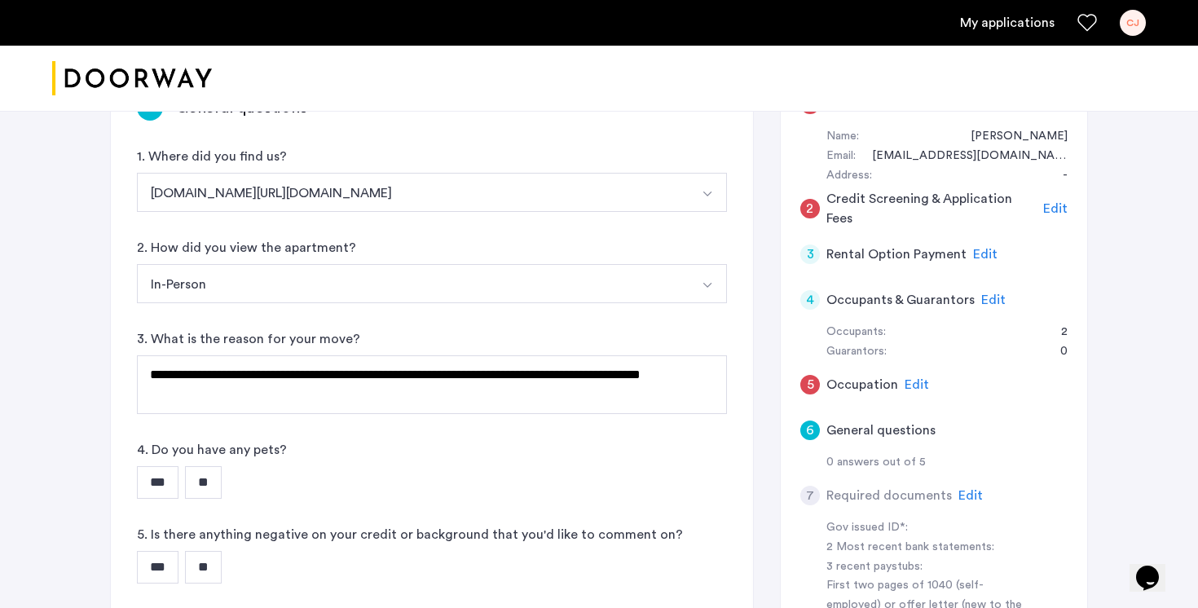
click at [212, 466] on input "**" at bounding box center [203, 482] width 37 height 33
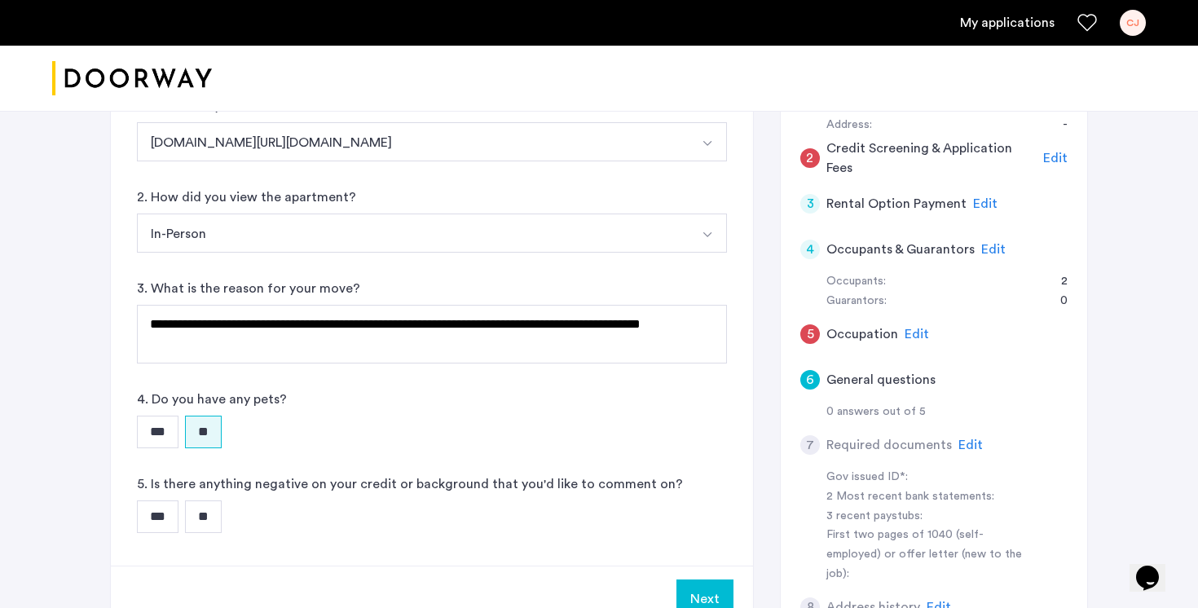
scroll to position [422, 0]
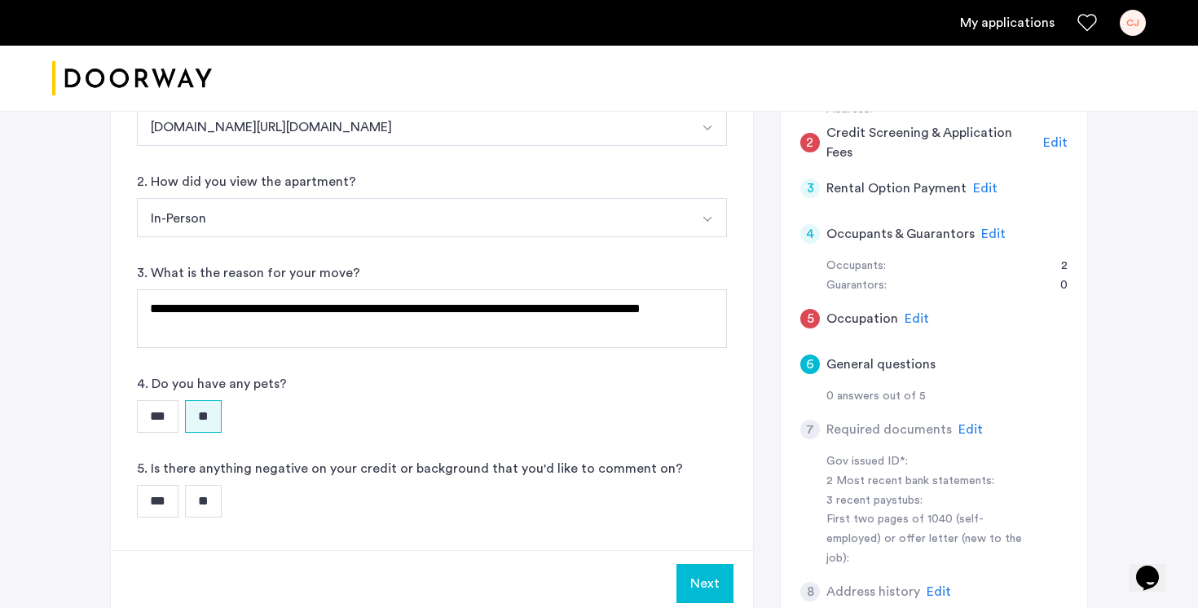
click at [233, 485] on div "*** **" at bounding box center [432, 501] width 590 height 33
click at [210, 485] on input "**" at bounding box center [203, 501] width 37 height 33
click at [711, 564] on button "Next" at bounding box center [704, 583] width 57 height 39
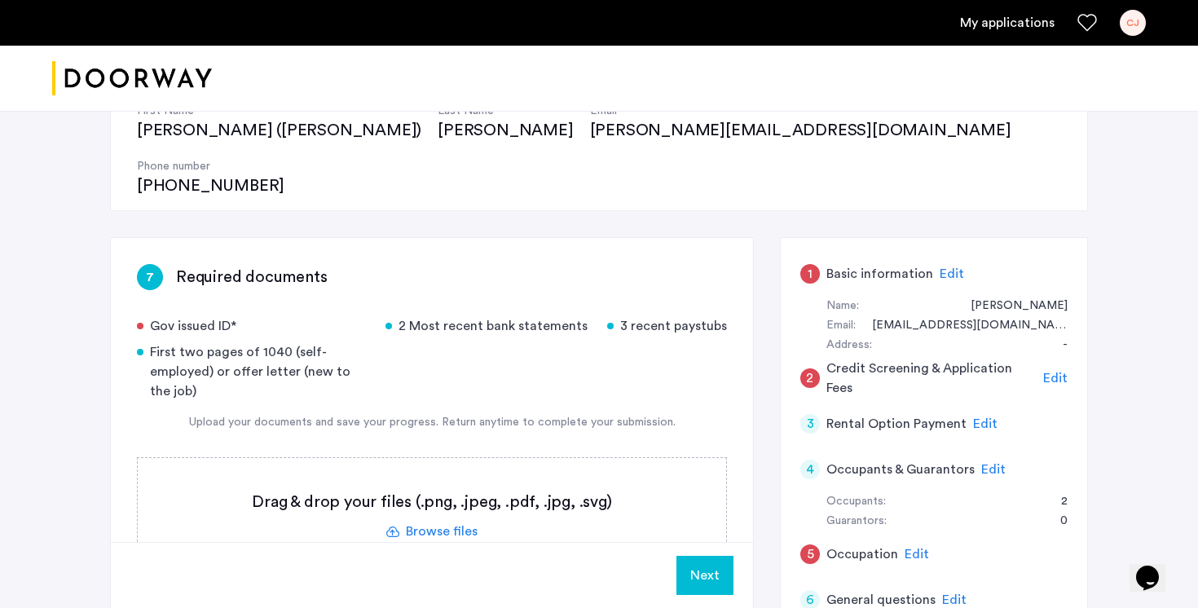
scroll to position [192, 0]
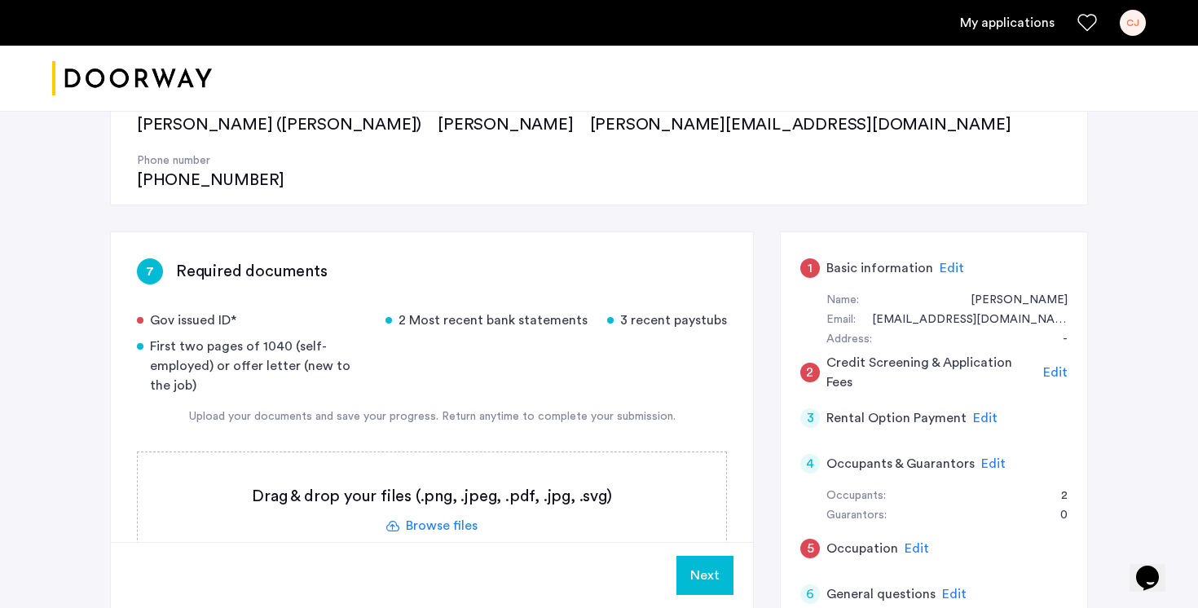
click at [953, 262] on span "Edit" at bounding box center [951, 268] width 24 height 13
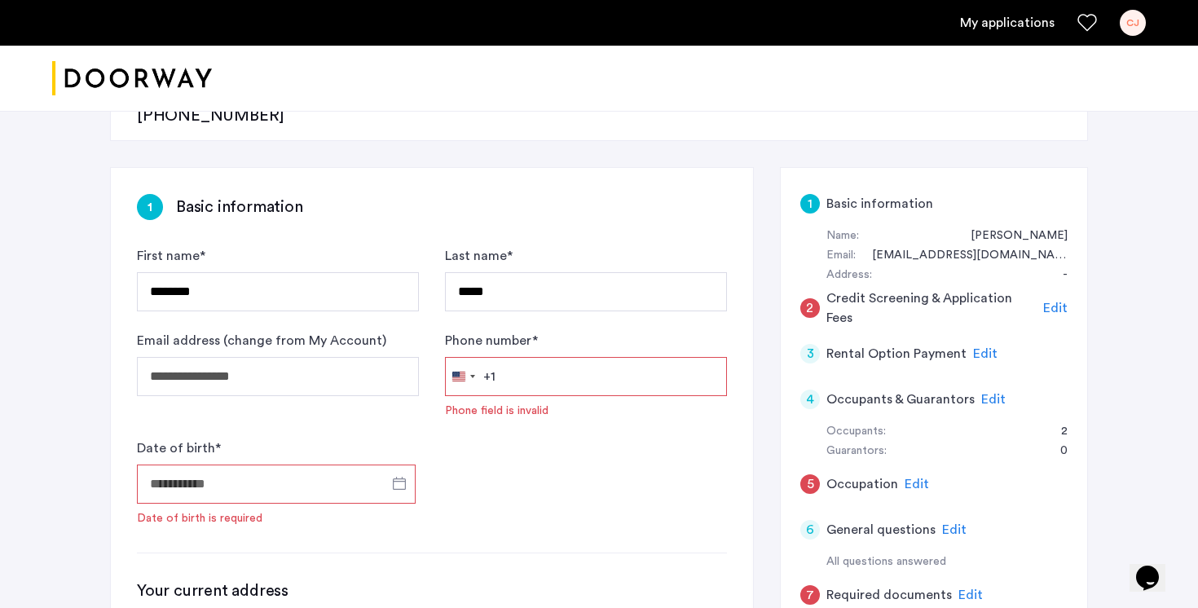
scroll to position [279, 0]
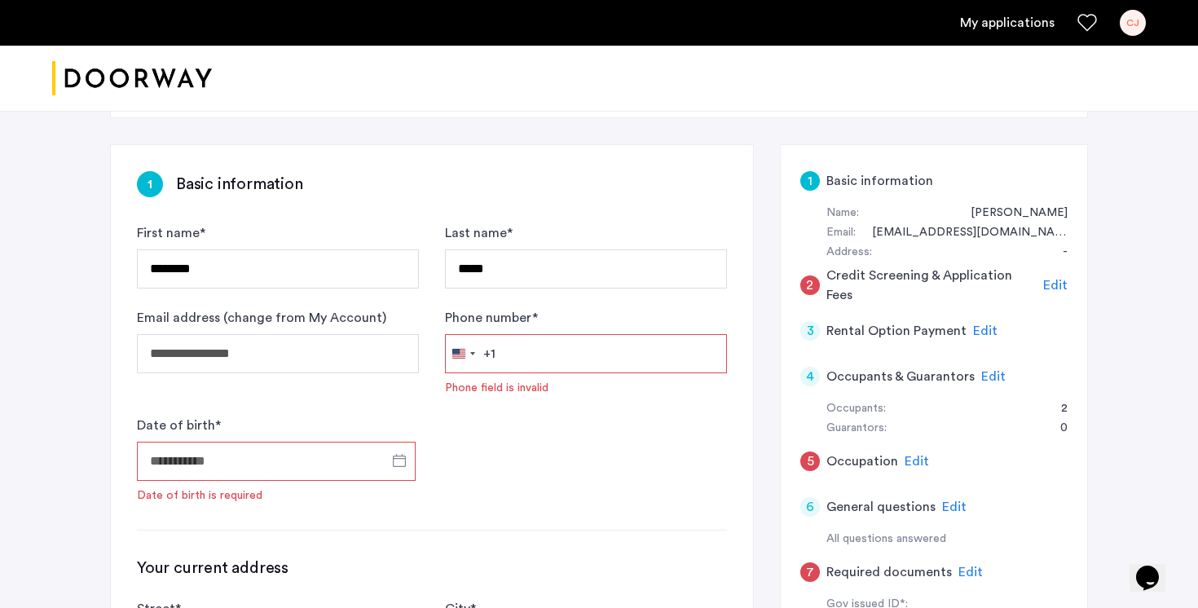
click at [603, 334] on input "Phone number *" at bounding box center [586, 353] width 282 height 39
type input "**********"
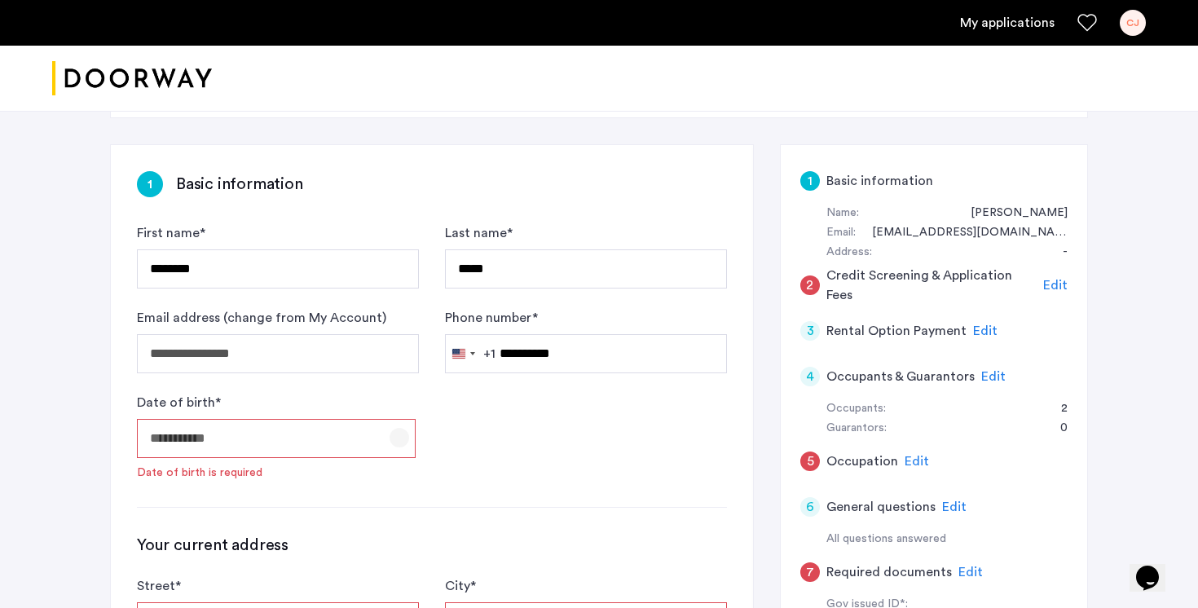
click at [408, 418] on span "Open calendar" at bounding box center [399, 437] width 39 height 39
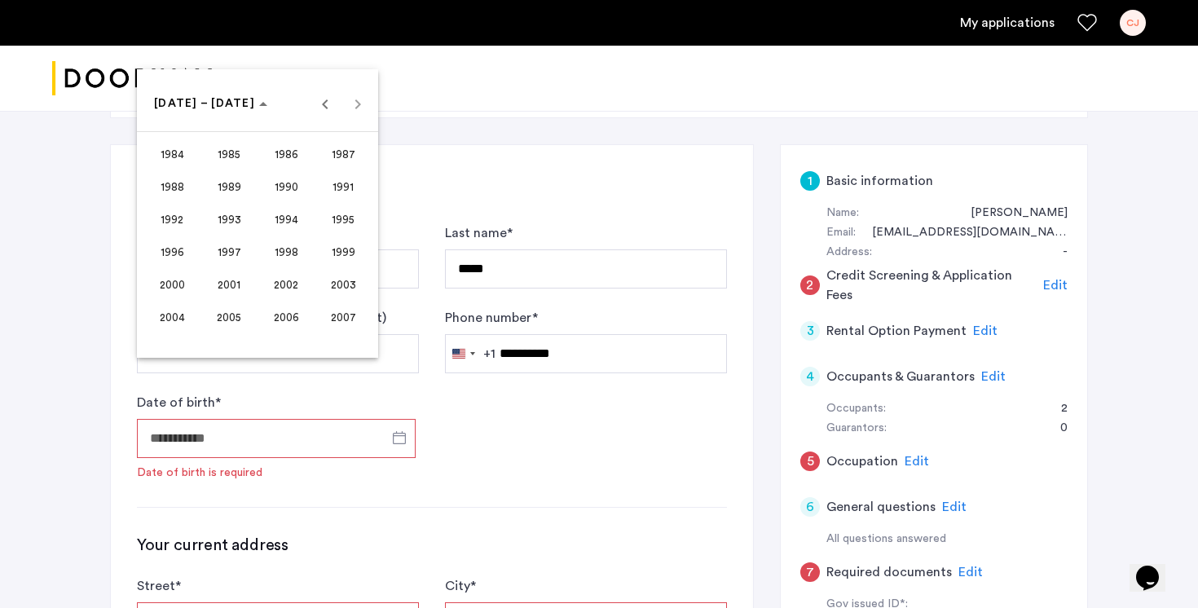
click at [306, 247] on span "1998" at bounding box center [286, 251] width 51 height 29
click at [344, 187] on span "APR" at bounding box center [343, 186] width 51 height 29
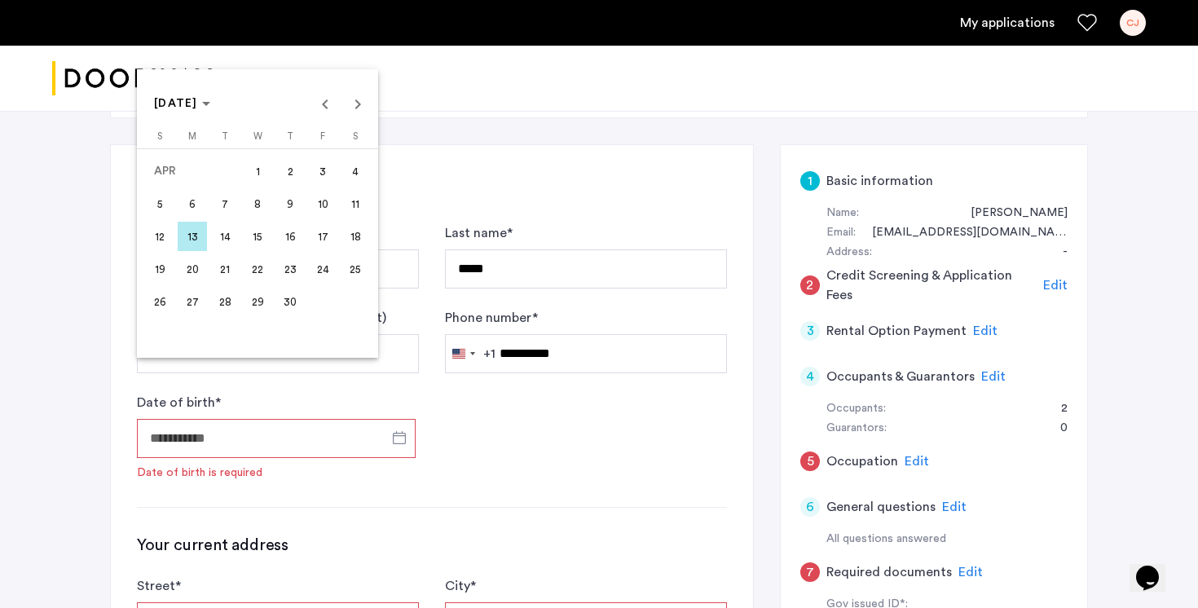
click at [231, 209] on span "7" at bounding box center [224, 203] width 29 height 29
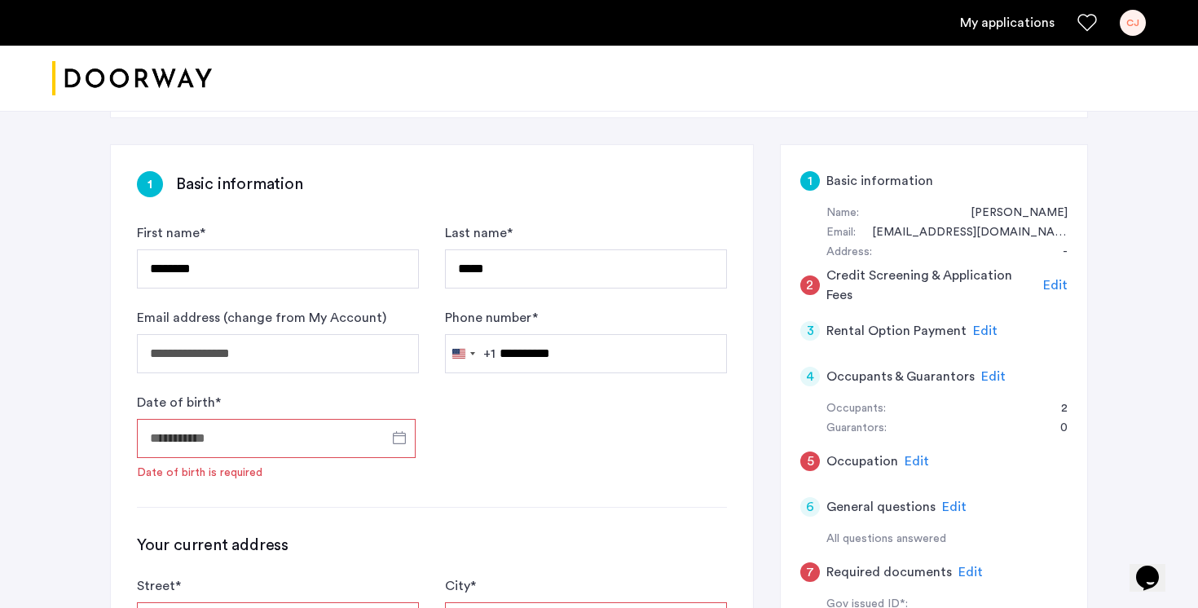
type input "**********"
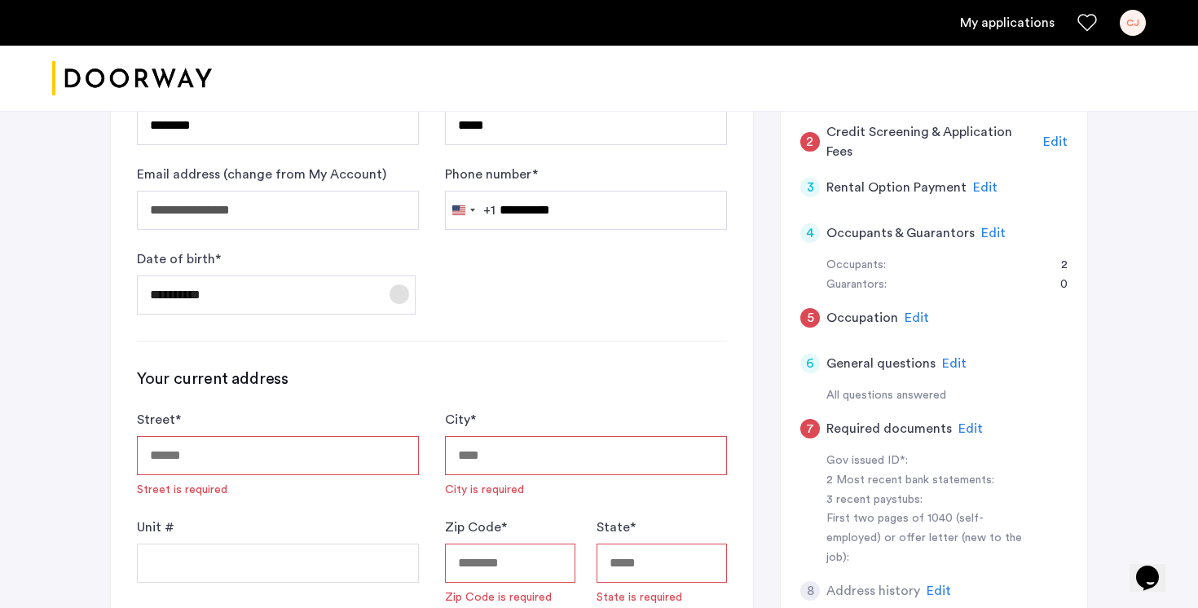
scroll to position [486, 0]
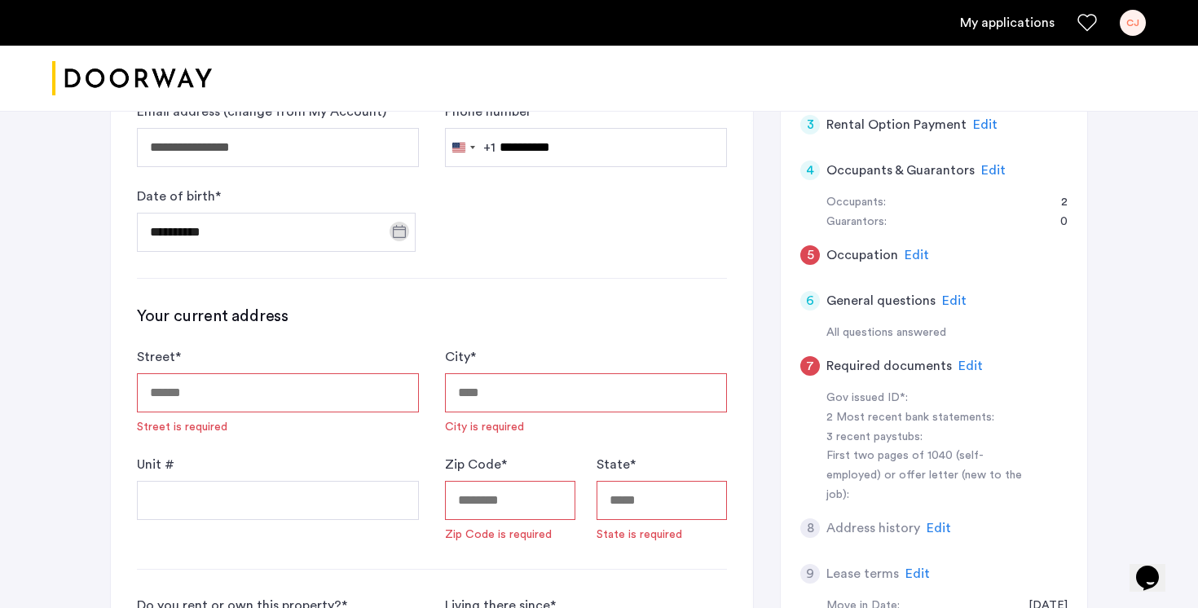
click at [322, 373] on input "Street *" at bounding box center [278, 392] width 282 height 39
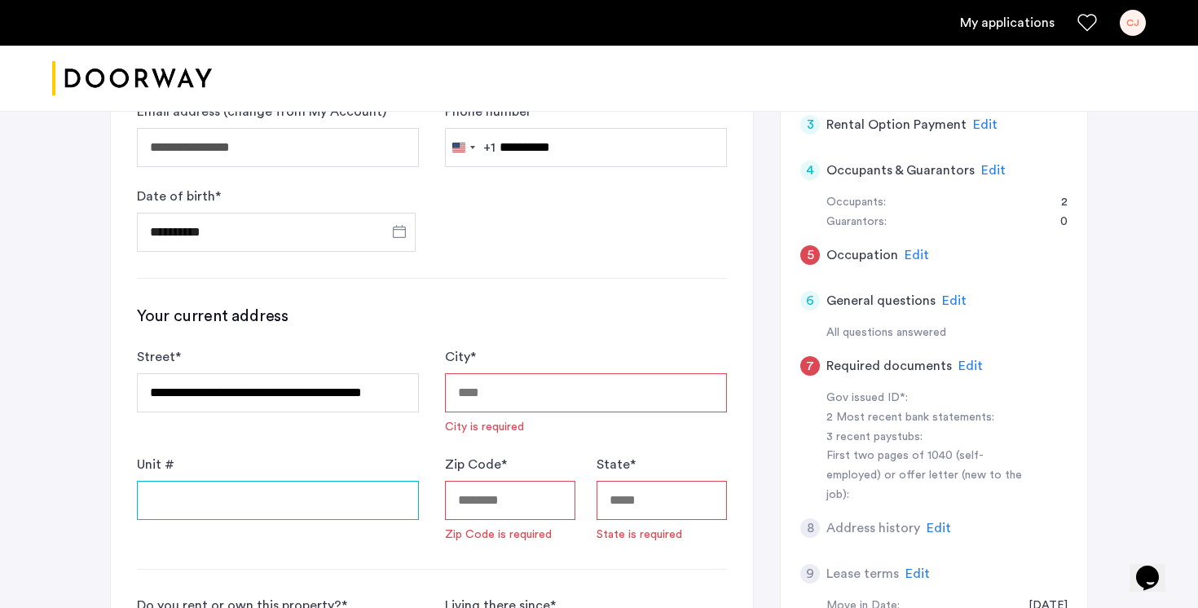
type input "**********"
type input "*********"
type input "*****"
type input "**"
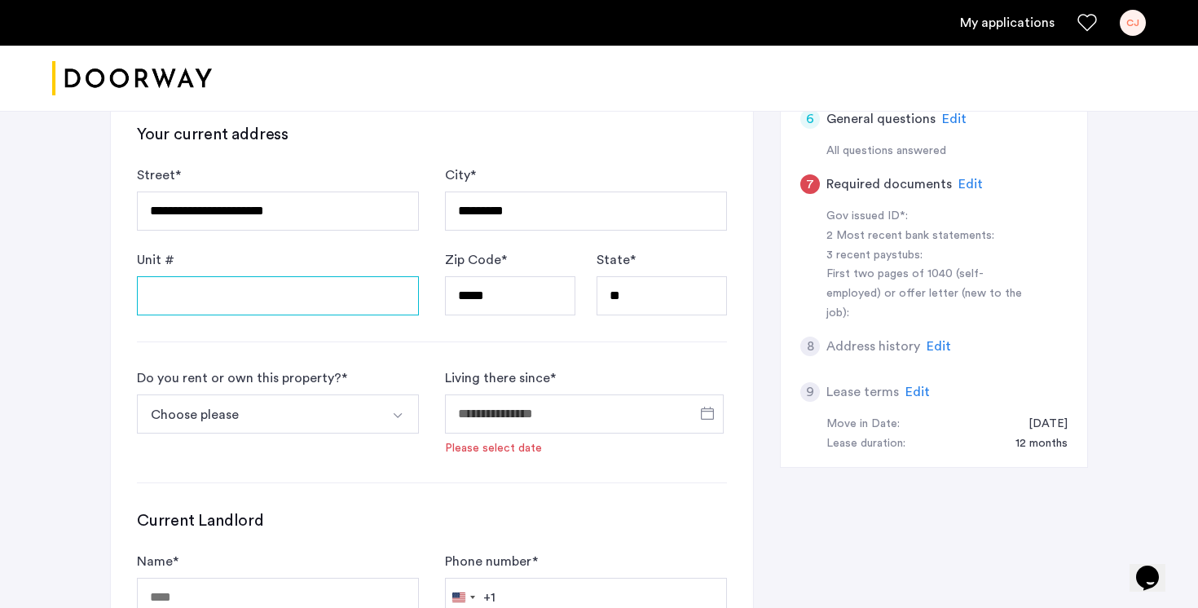
scroll to position [668, 0]
click at [355, 394] on button "Choose please" at bounding box center [259, 413] width 244 height 39
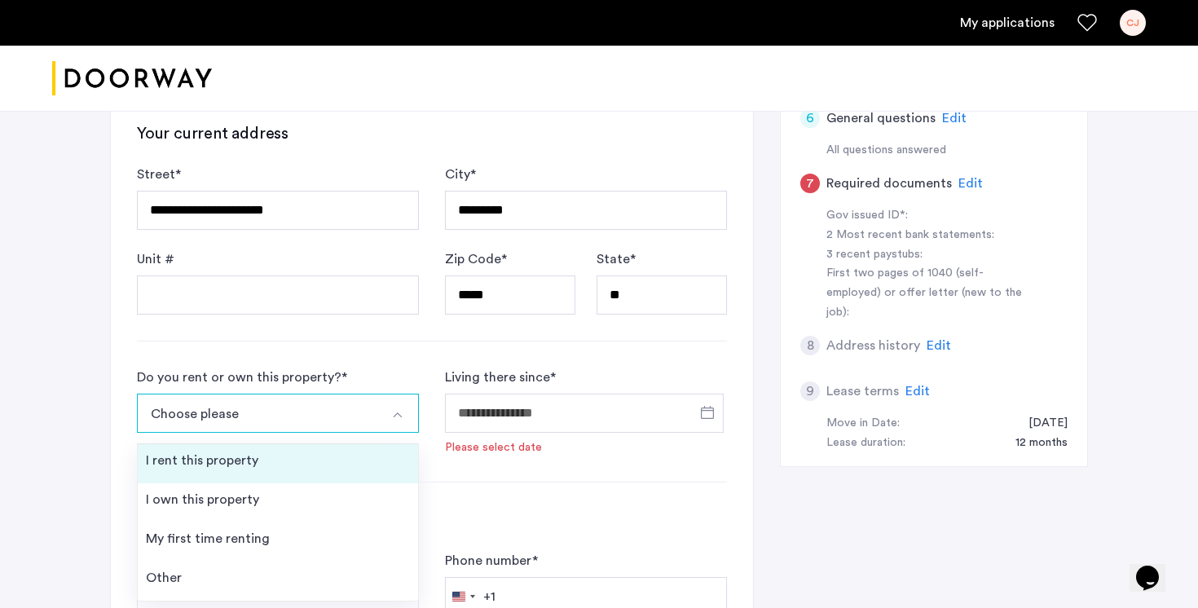
click at [328, 444] on li "I rent this property" at bounding box center [278, 463] width 280 height 39
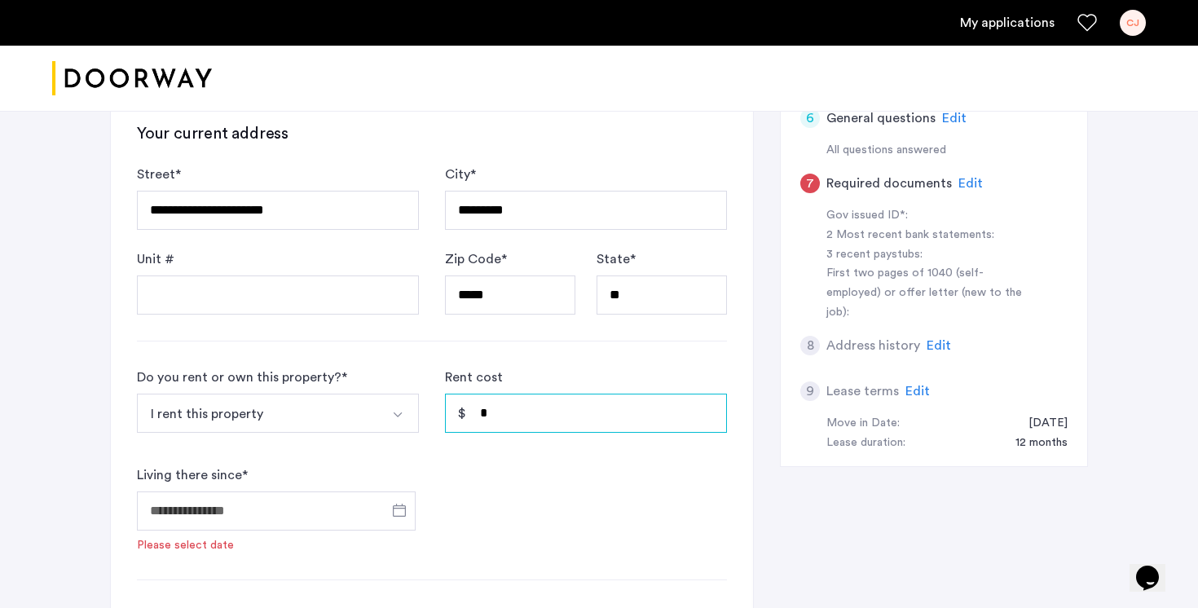
click at [549, 394] on input "*" at bounding box center [586, 413] width 282 height 39
type input "*"
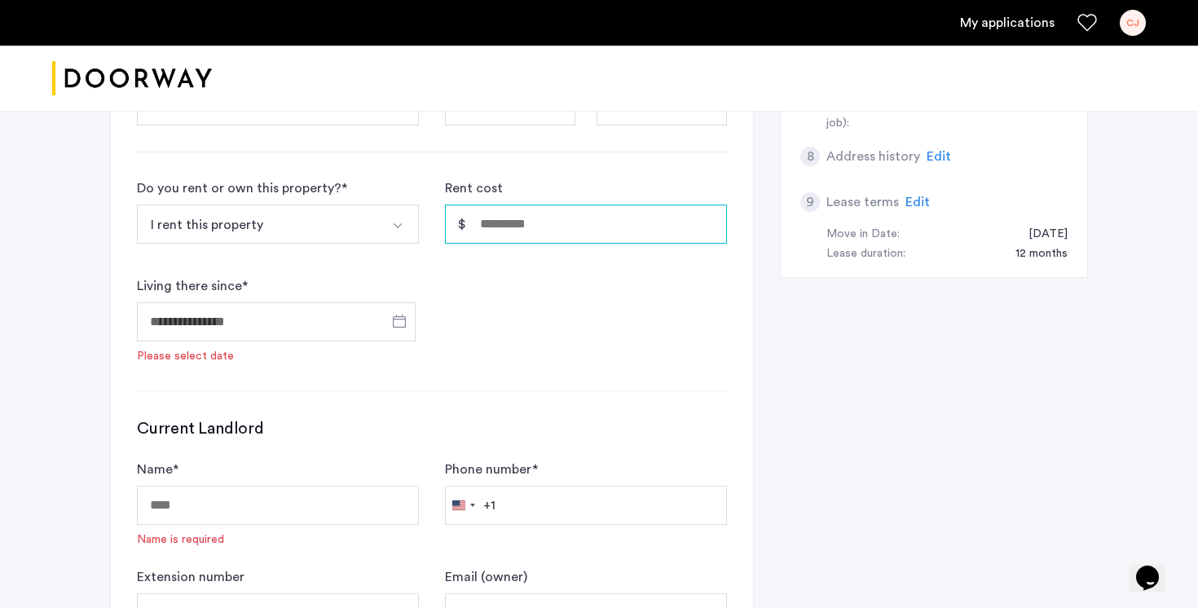
scroll to position [860, 0]
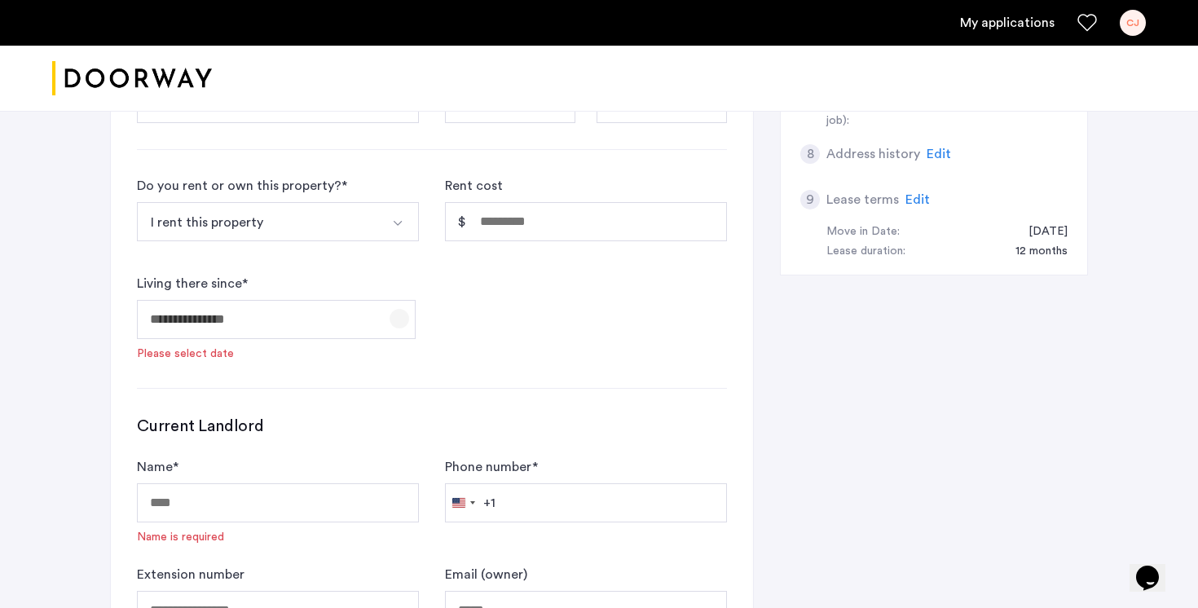
click at [398, 299] on span "Open calendar" at bounding box center [399, 318] width 39 height 39
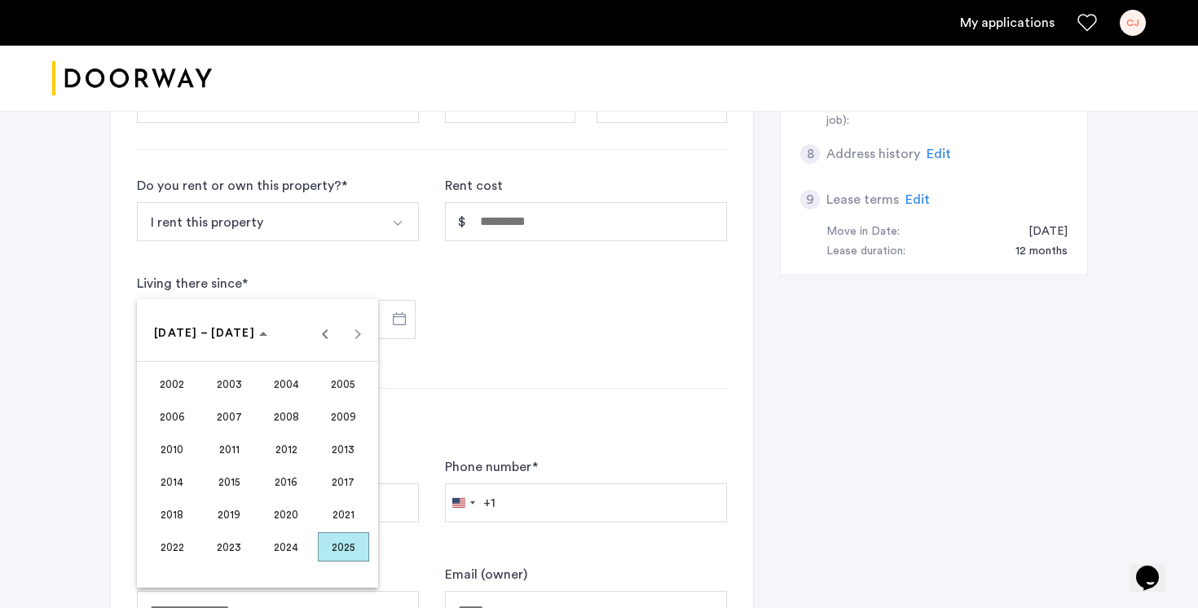
click at [243, 551] on span "2023" at bounding box center [229, 546] width 51 height 29
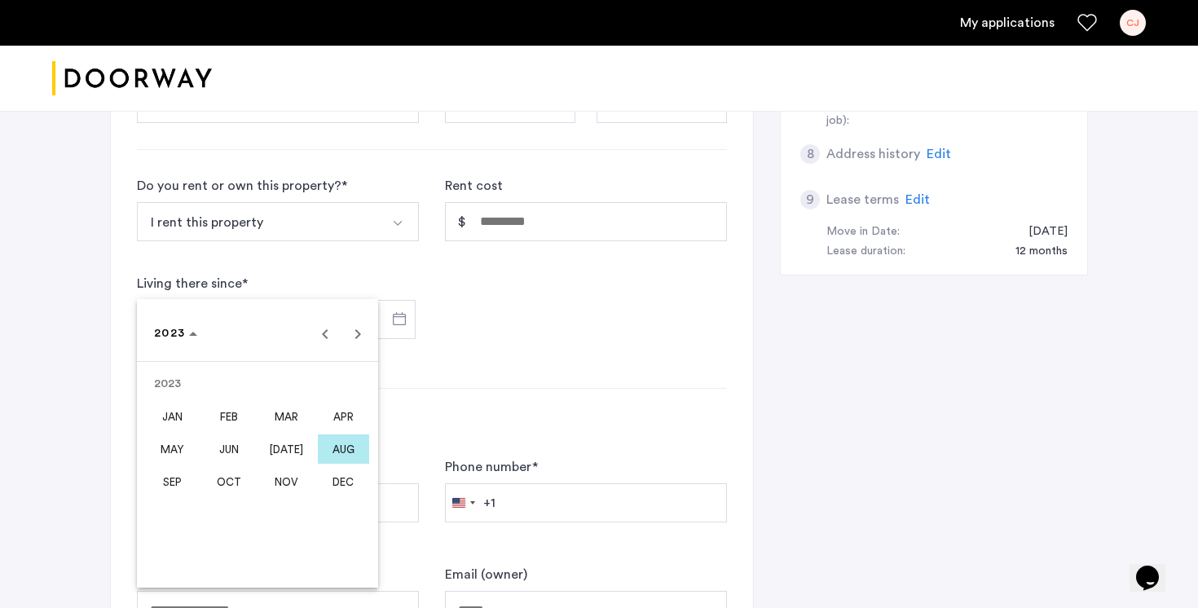
click at [360, 451] on span "AUG" at bounding box center [343, 448] width 51 height 29
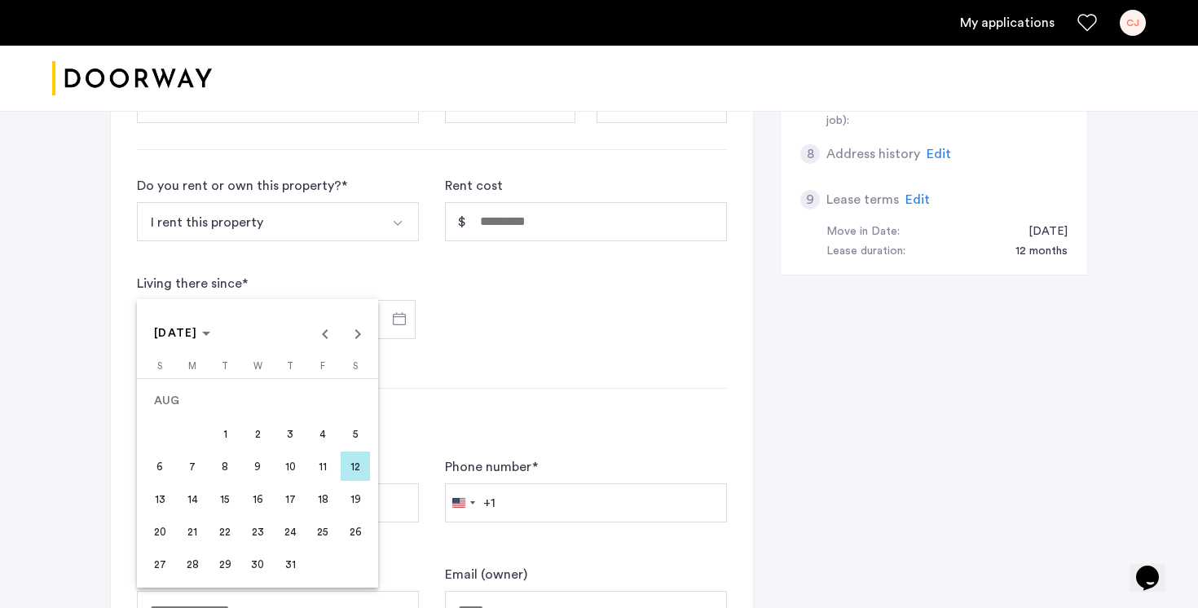
click at [350, 473] on span "12" at bounding box center [355, 465] width 29 height 29
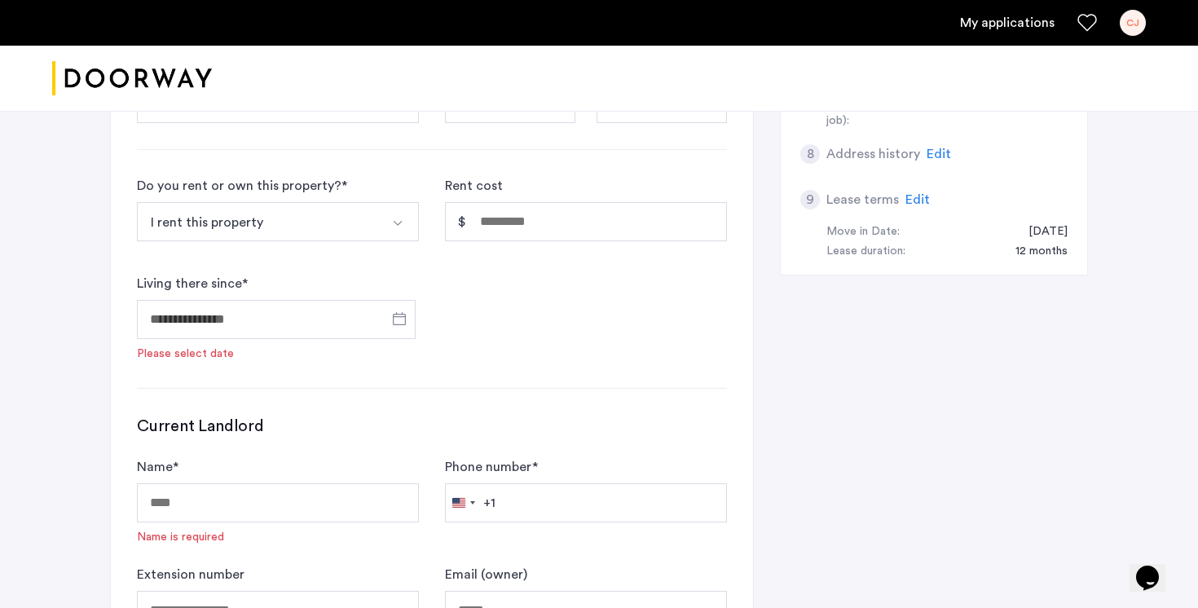
type input "**********"
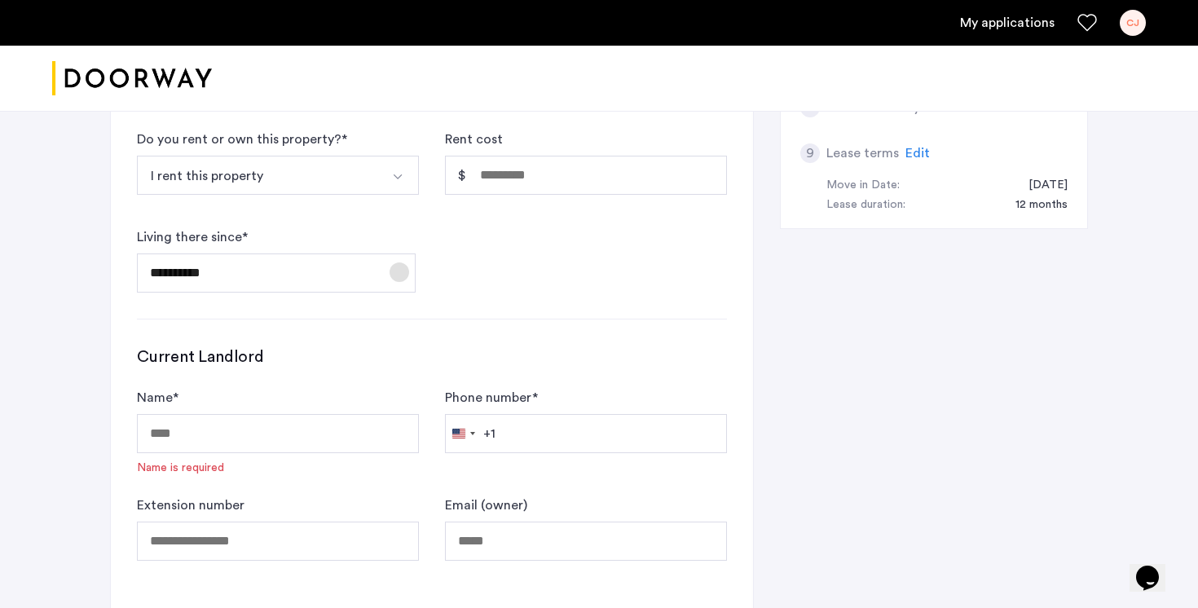
scroll to position [583, 0]
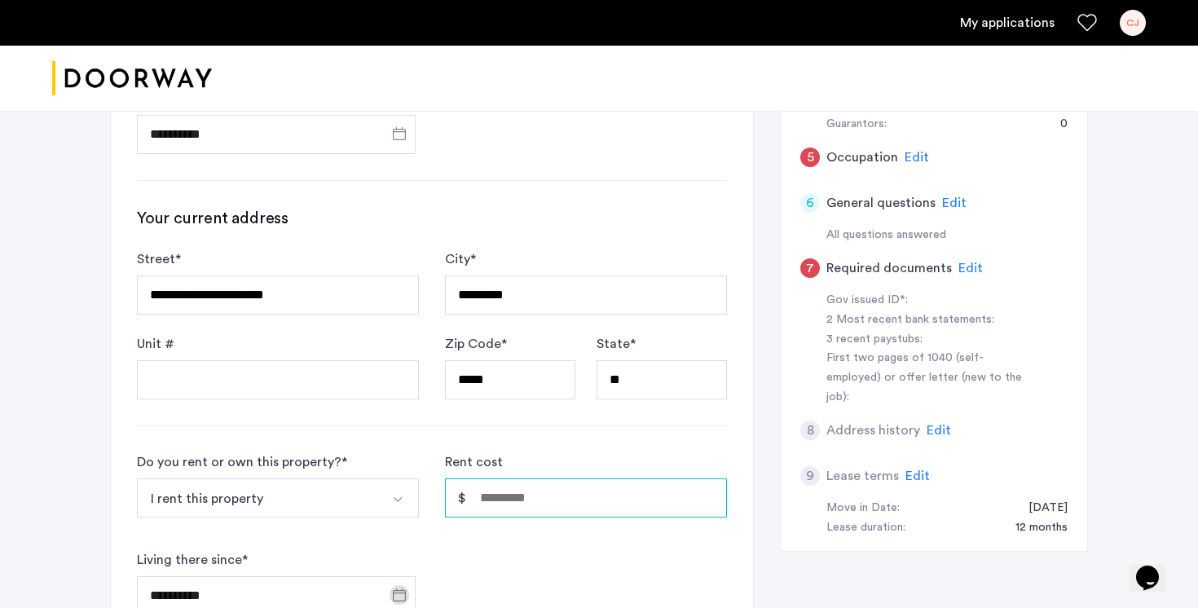
click at [540, 478] on input "Rent cost" at bounding box center [586, 497] width 282 height 39
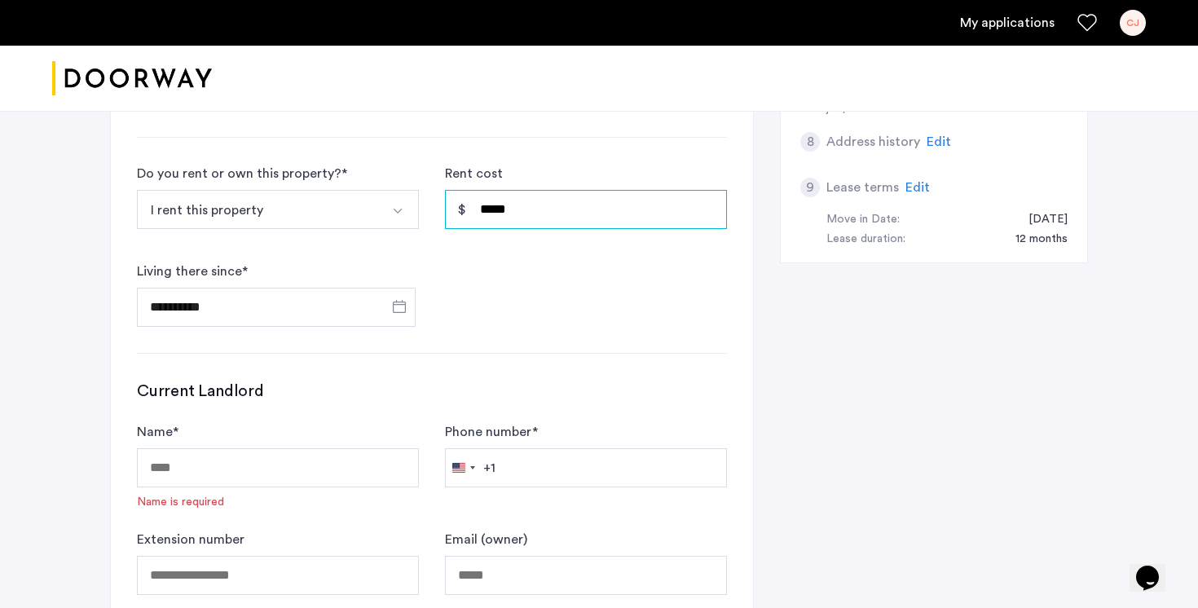
scroll to position [919, 0]
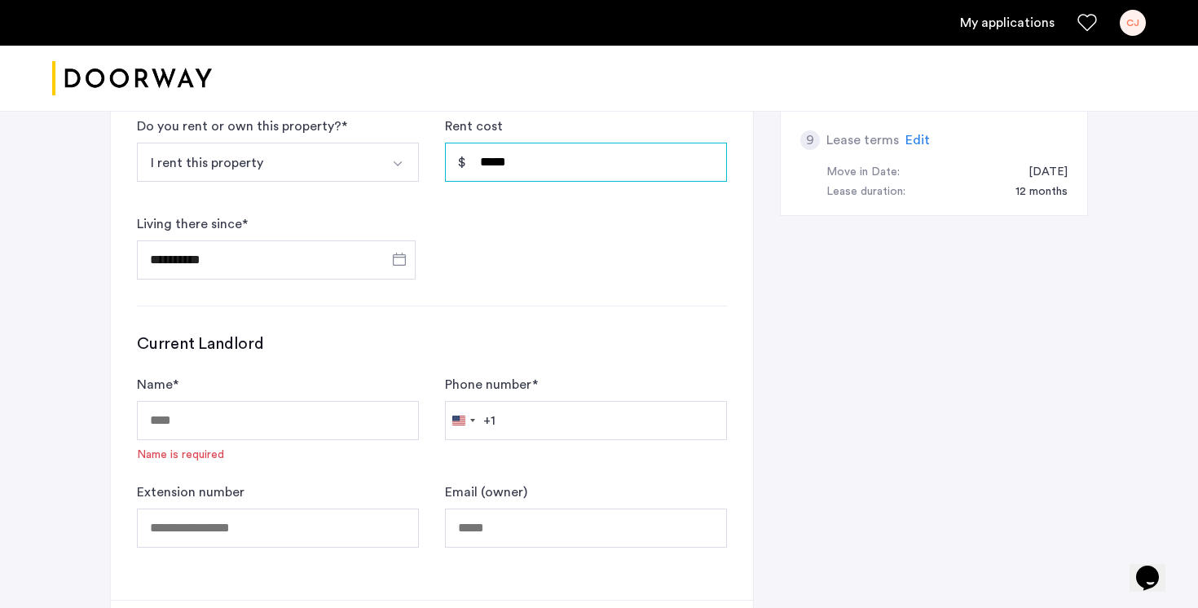
type input "*****"
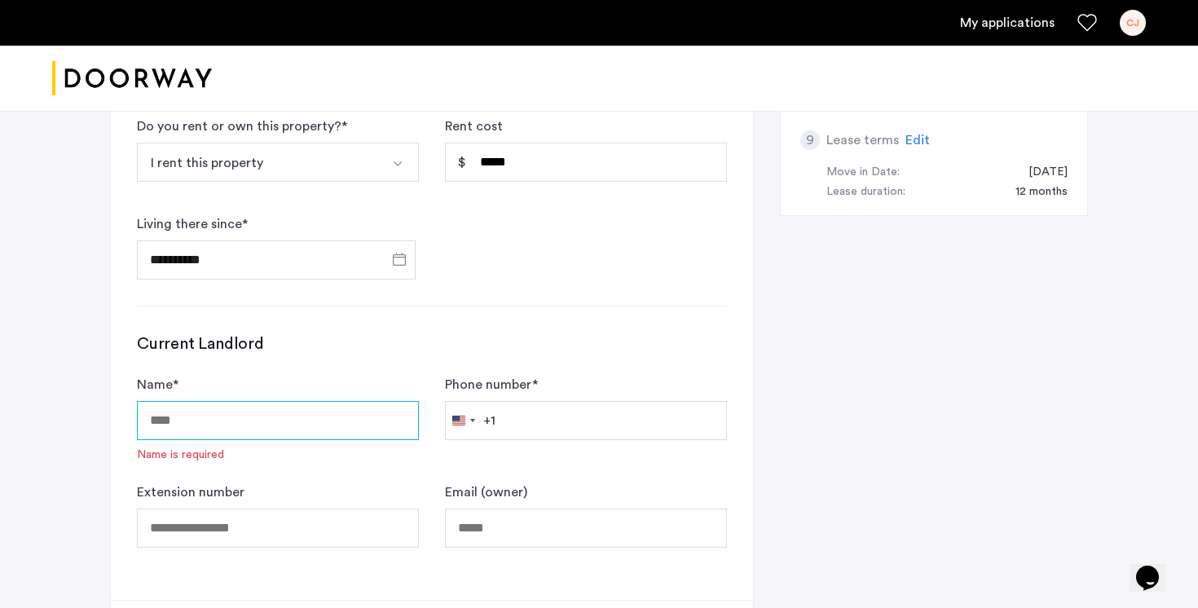
click at [350, 401] on input "Name *" at bounding box center [278, 420] width 282 height 39
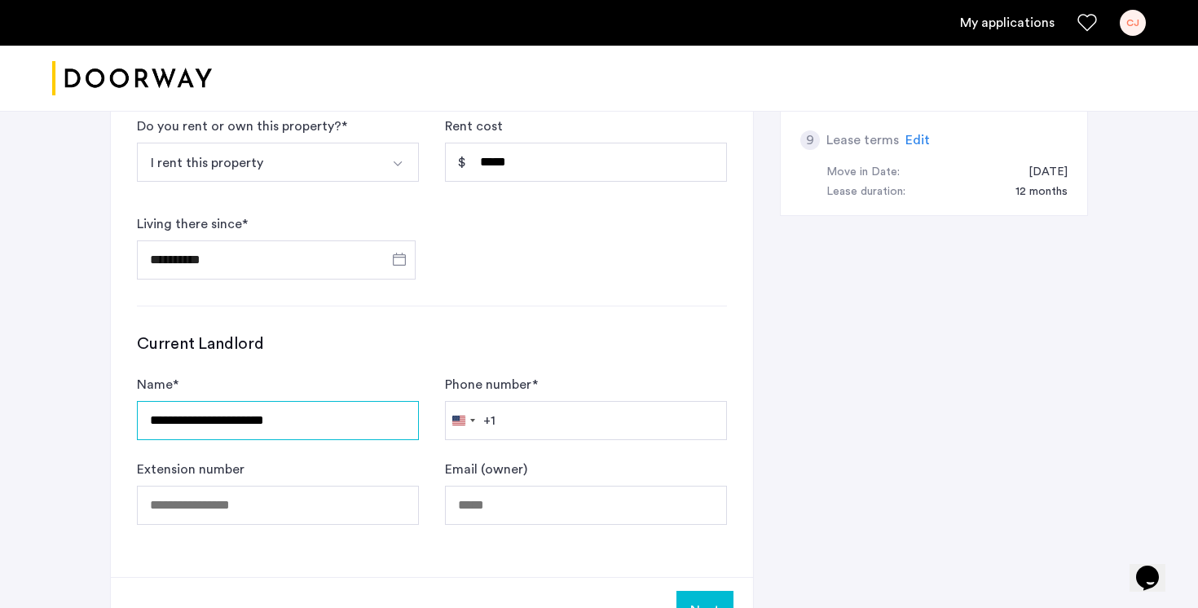
type input "**********"
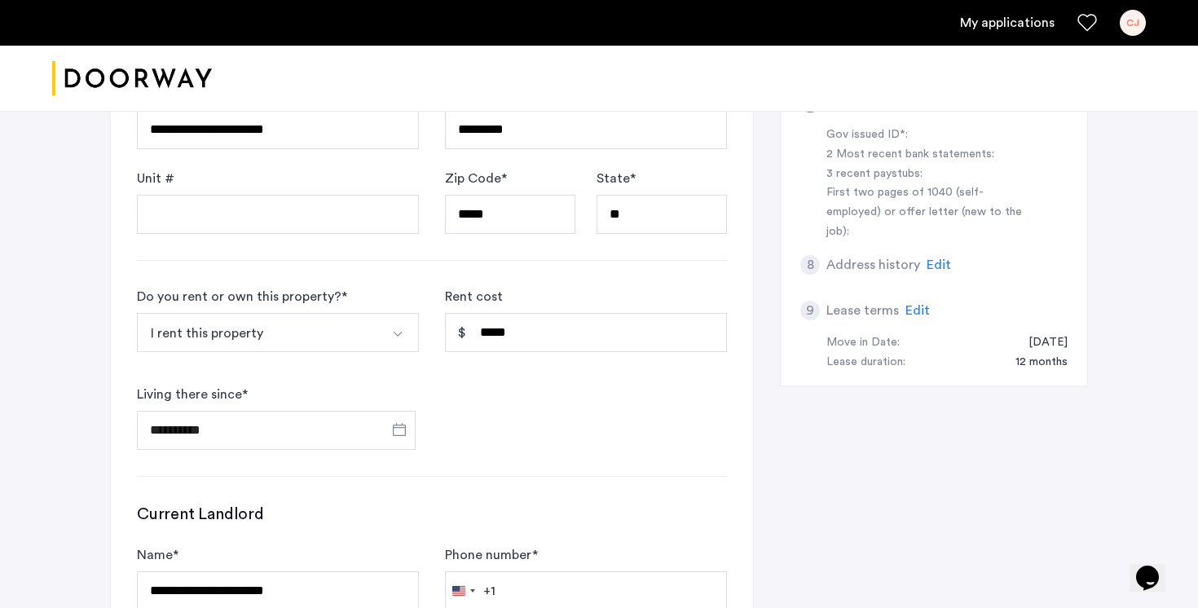
scroll to position [750, 0]
click at [300, 410] on input "**********" at bounding box center [276, 429] width 279 height 39
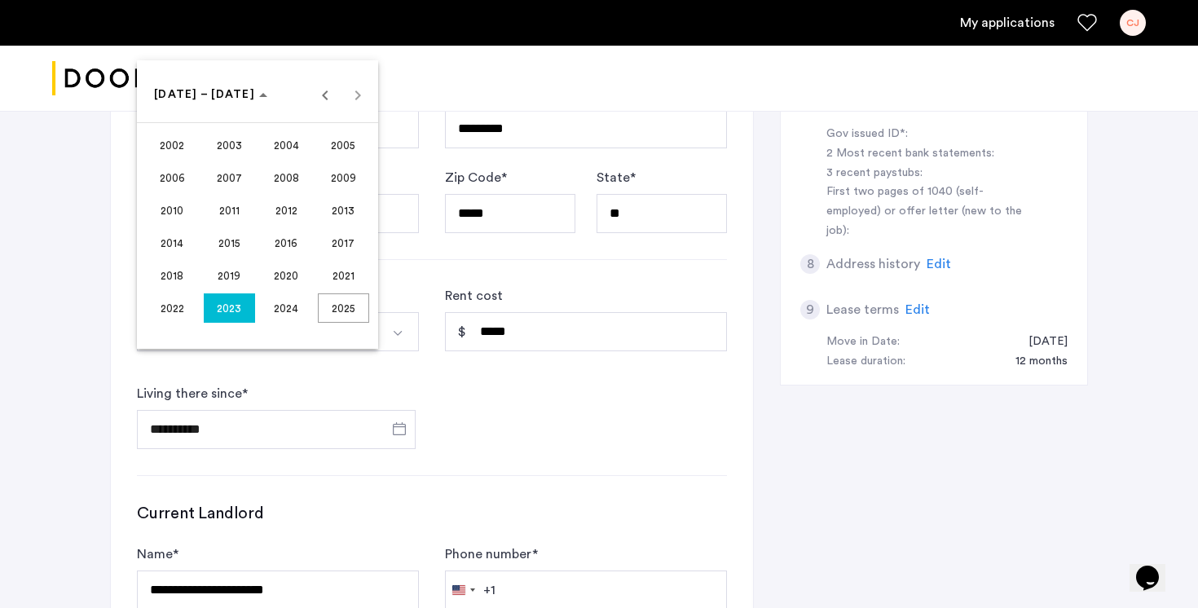
click at [240, 304] on span "2023" at bounding box center [229, 307] width 51 height 29
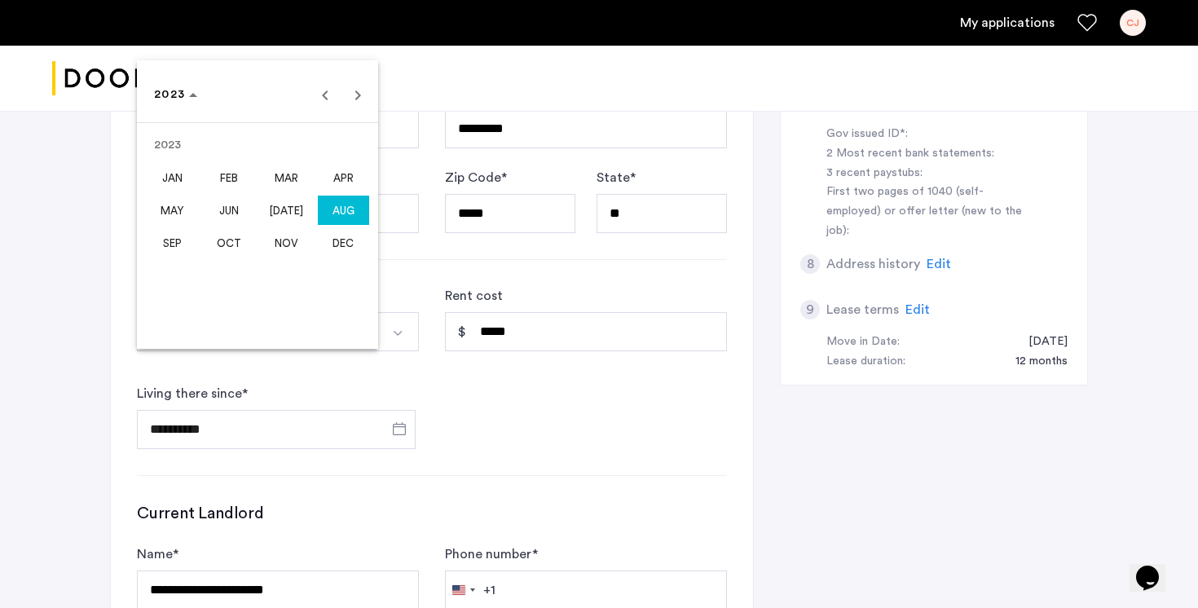
click at [293, 210] on span "JUL" at bounding box center [286, 210] width 51 height 29
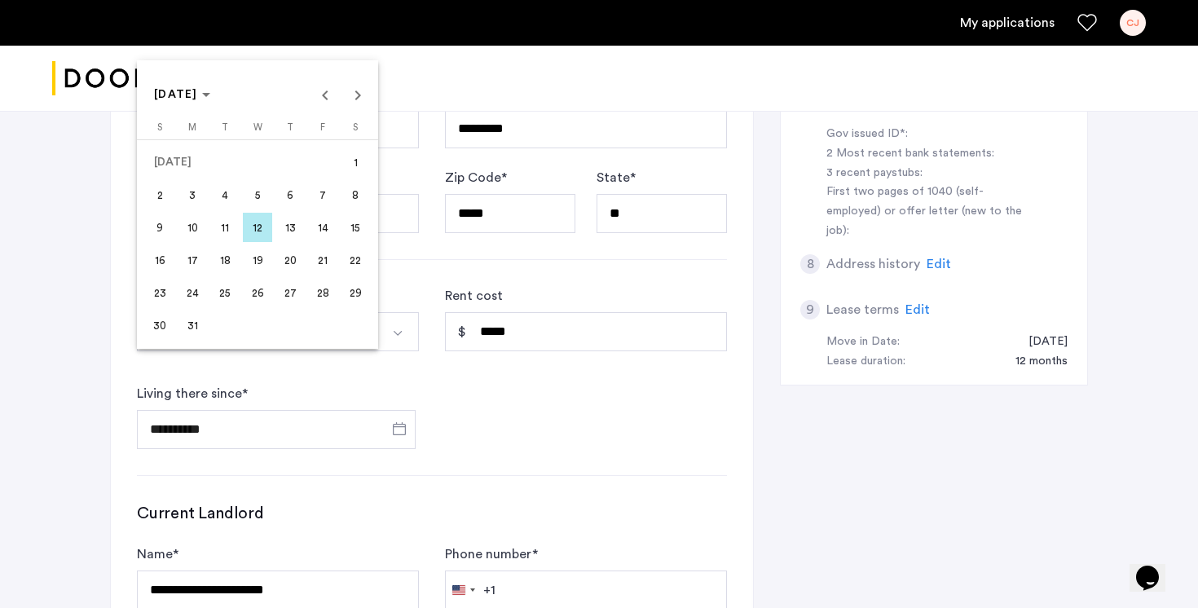
click at [345, 258] on span "22" at bounding box center [355, 259] width 29 height 29
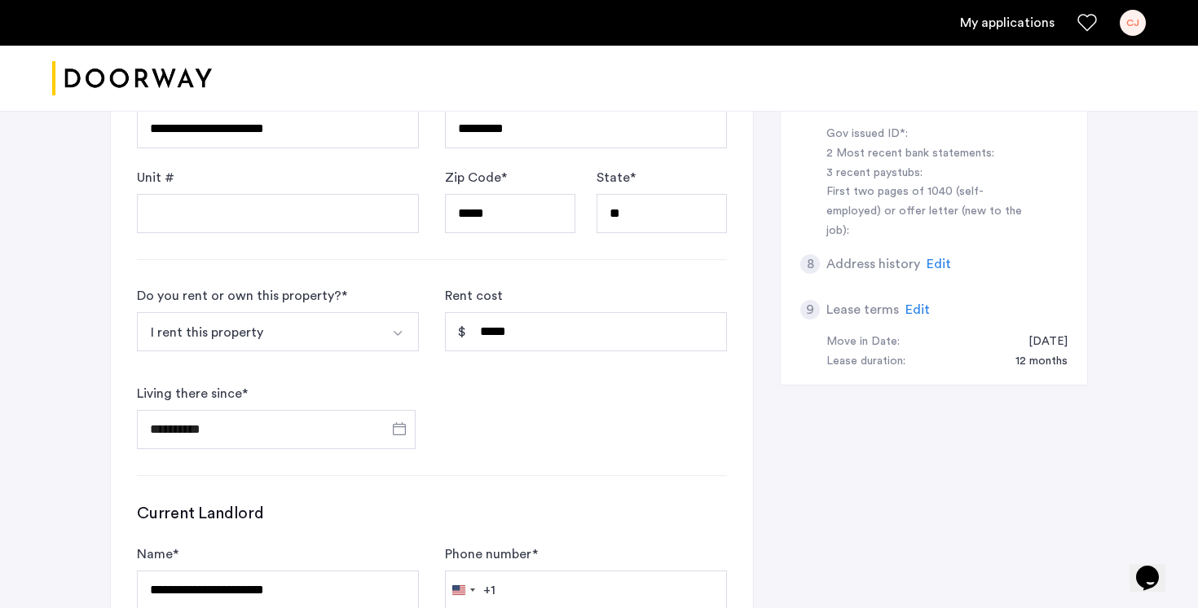
type input "**********"
click at [556, 363] on form "**********" at bounding box center [432, 367] width 590 height 163
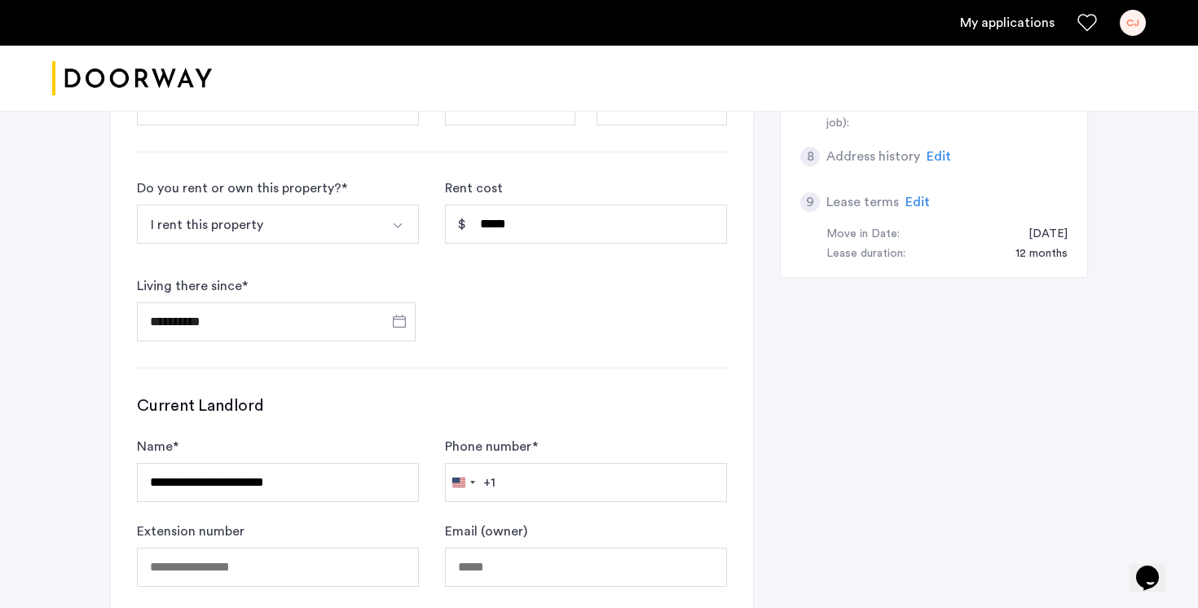
scroll to position [858, 0]
click at [530, 462] on input "Phone number *" at bounding box center [586, 481] width 282 height 39
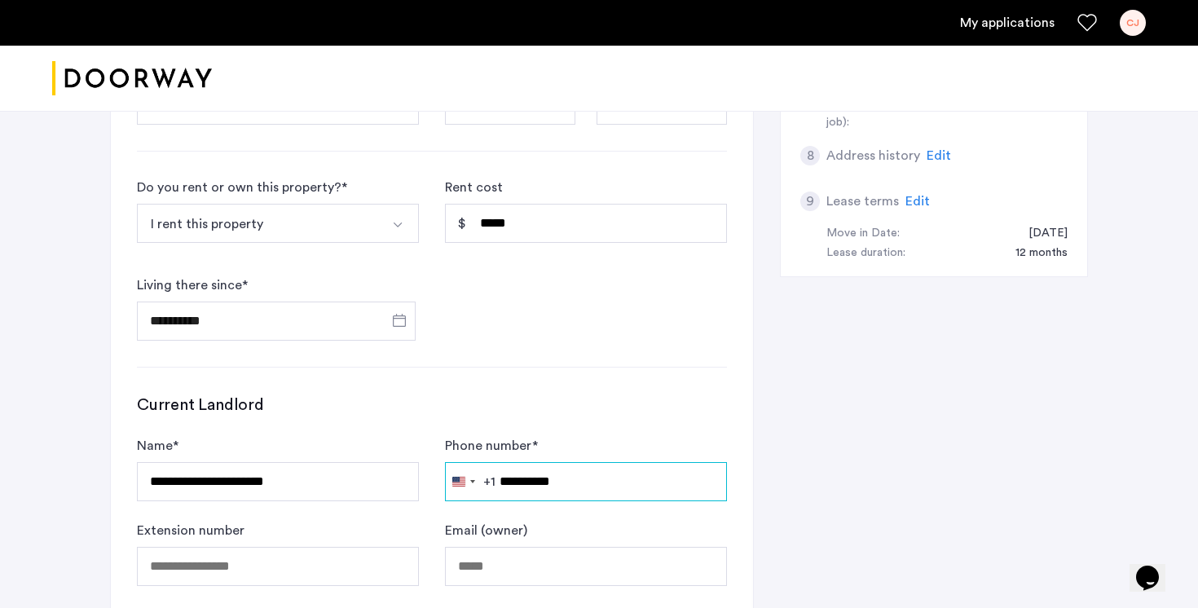
type input "**********"
click at [519, 295] on div "**********" at bounding box center [432, 102] width 642 height 1071
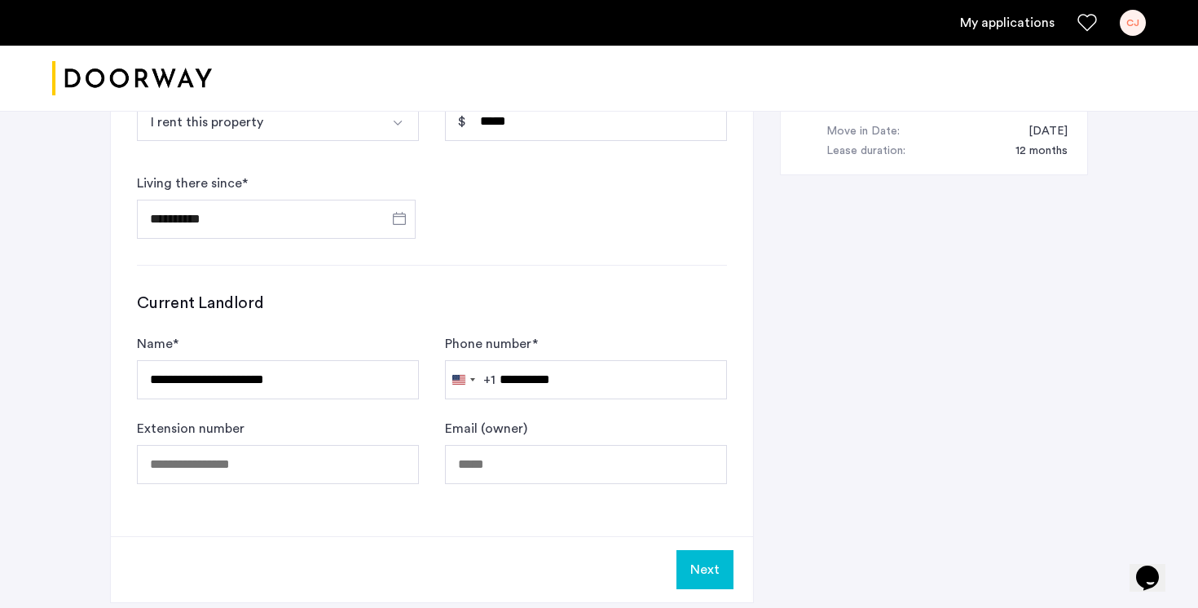
scroll to position [961, 0]
click at [488, 444] on input "Email (owner)" at bounding box center [586, 463] width 282 height 39
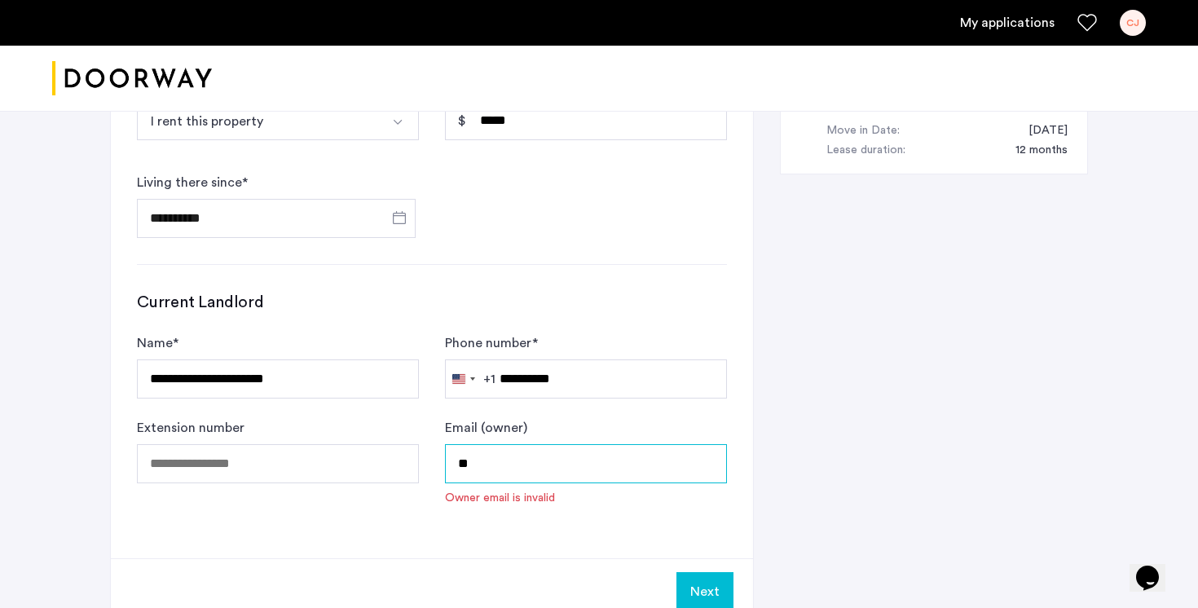
type input "*"
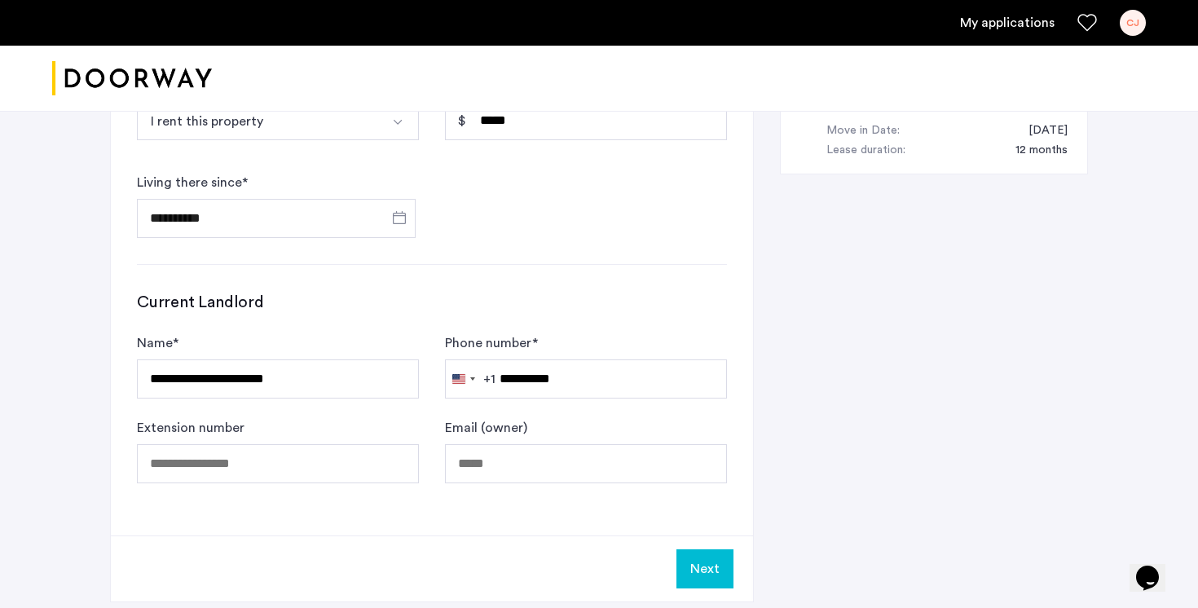
click at [519, 465] on div "**********" at bounding box center [432, -1] width 642 height 1071
click at [716, 549] on button "Next" at bounding box center [704, 568] width 57 height 39
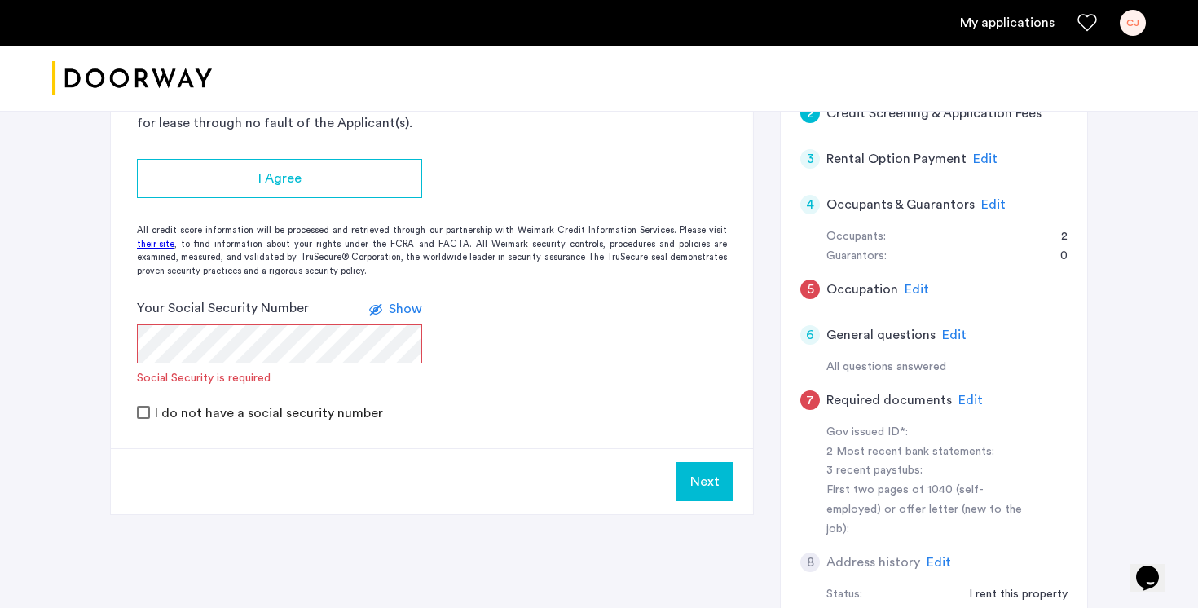
scroll to position [470, 0]
click at [953, 329] on span "Edit" at bounding box center [954, 335] width 24 height 13
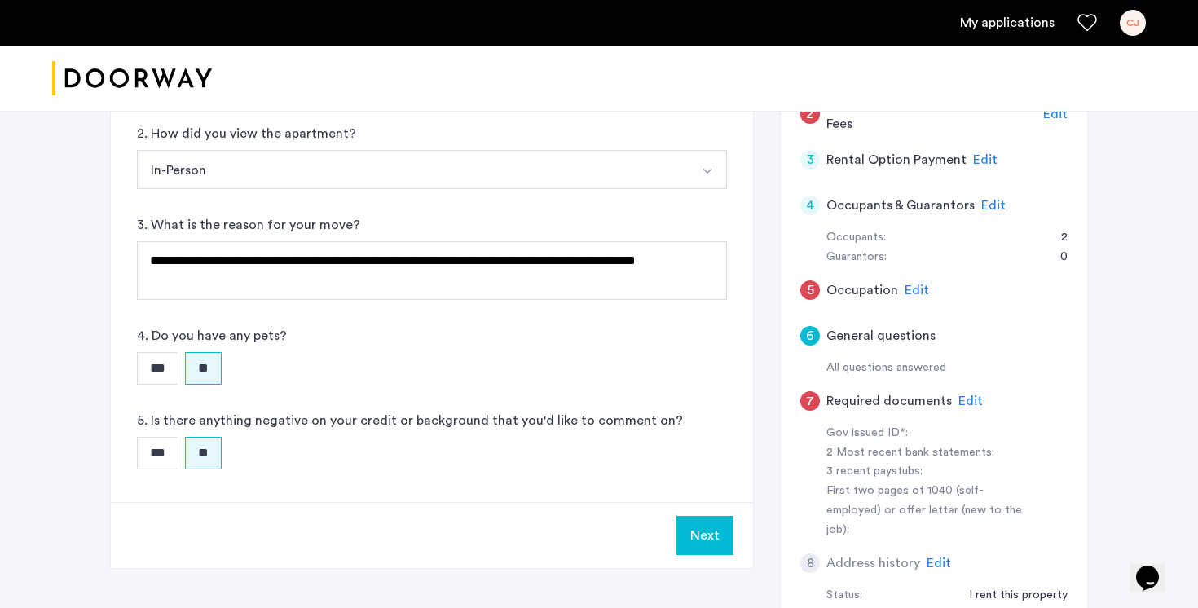
click at [910, 284] on span "Edit" at bounding box center [916, 290] width 24 height 13
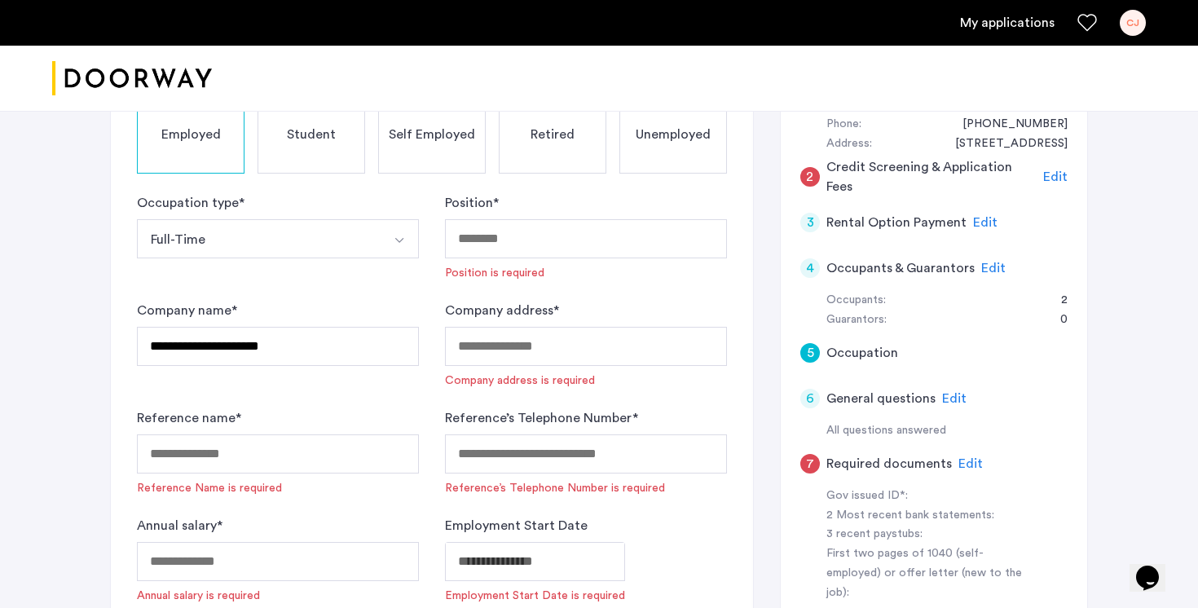
scroll to position [373, 0]
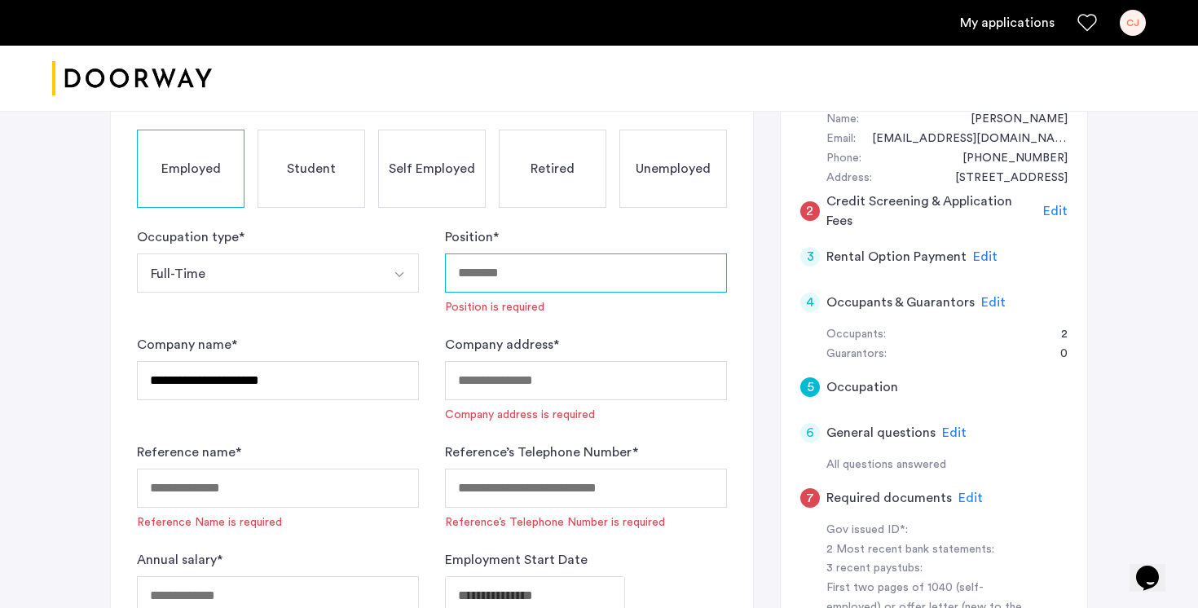
click at [518, 253] on input "Position *" at bounding box center [586, 272] width 282 height 39
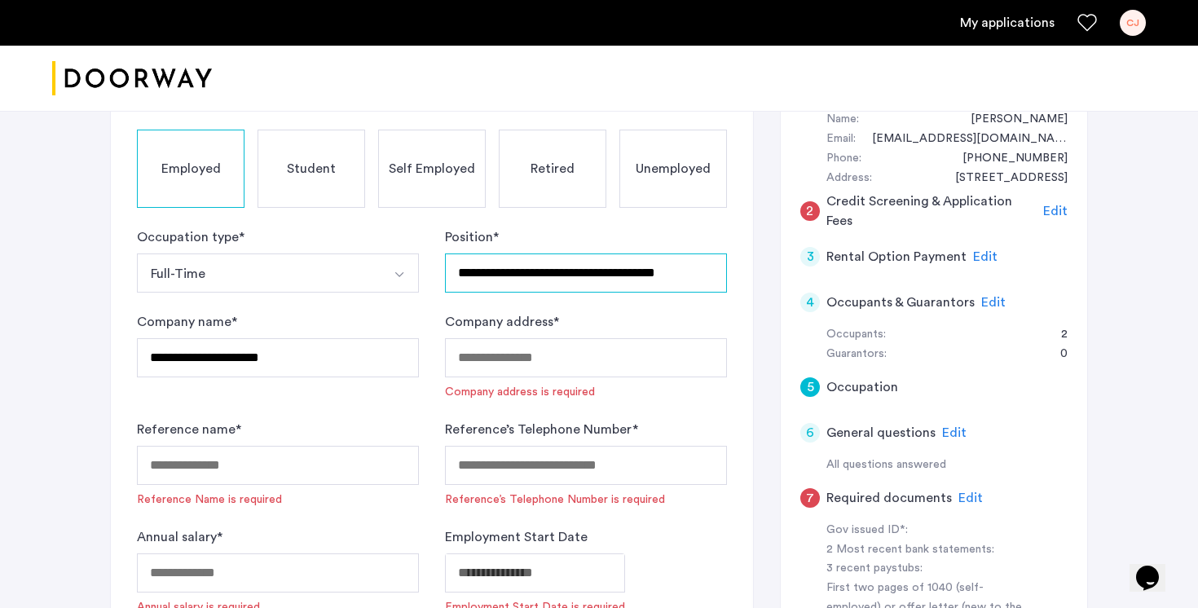
click at [521, 253] on input "**********" at bounding box center [586, 272] width 282 height 39
type input "**********"
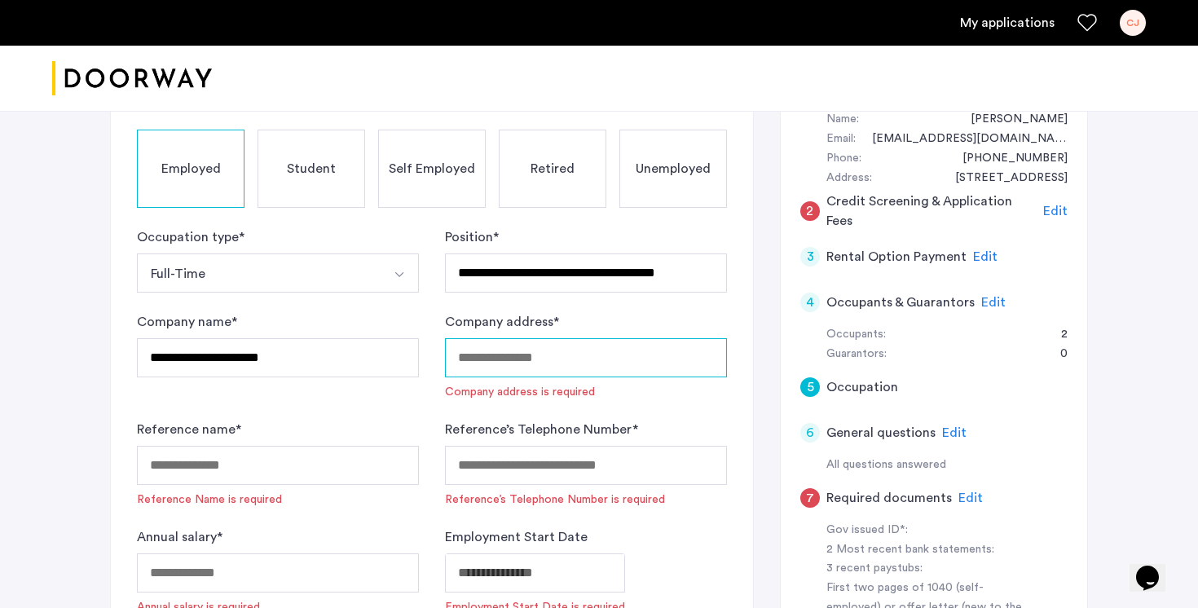
click at [518, 338] on input "Company address *" at bounding box center [586, 357] width 282 height 39
click at [608, 338] on input "Company address *" at bounding box center [586, 357] width 282 height 39
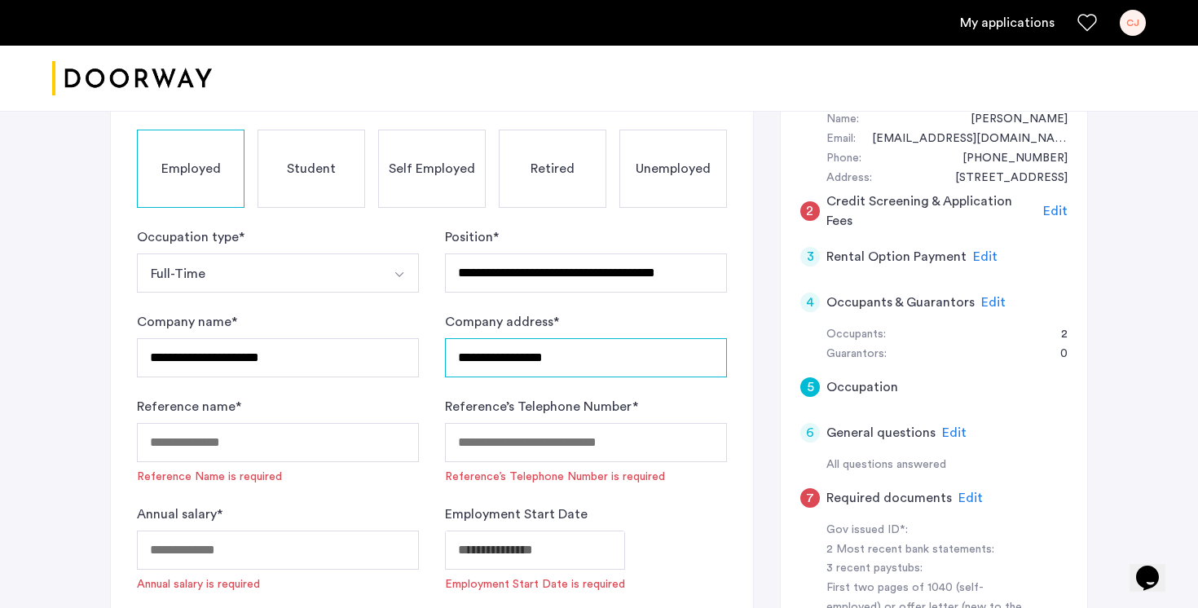
type input "**********"
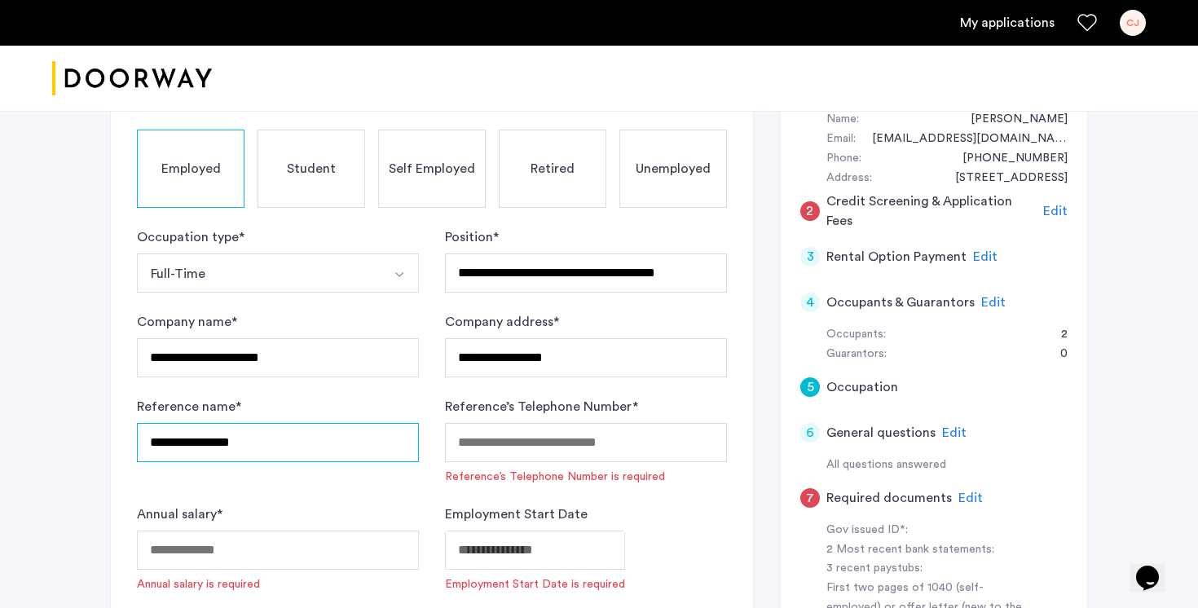
type input "**********"
click at [335, 530] on input "Annual salary *" at bounding box center [278, 549] width 282 height 39
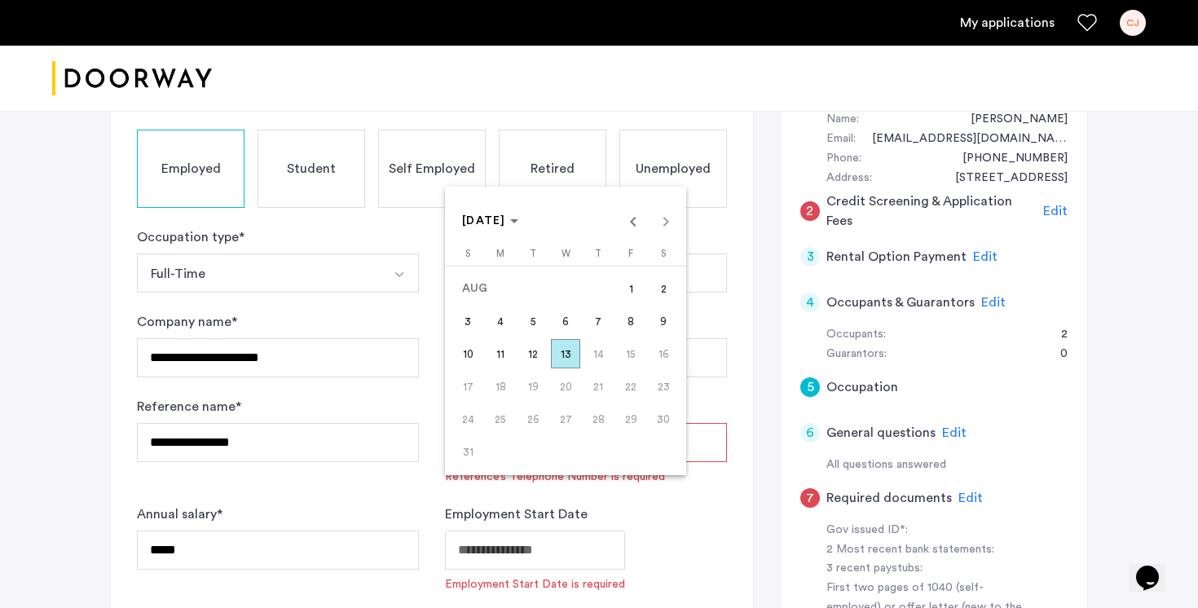
click at [283, 499] on div at bounding box center [599, 304] width 1198 height 608
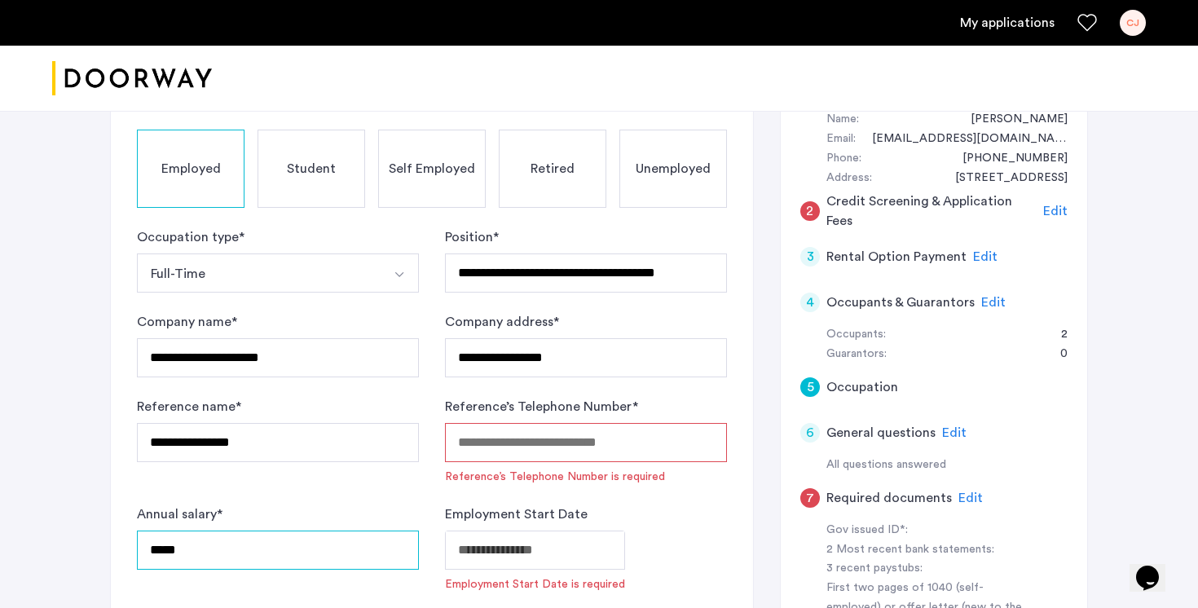
click at [150, 530] on input "*****" at bounding box center [278, 549] width 282 height 39
type input "*****"
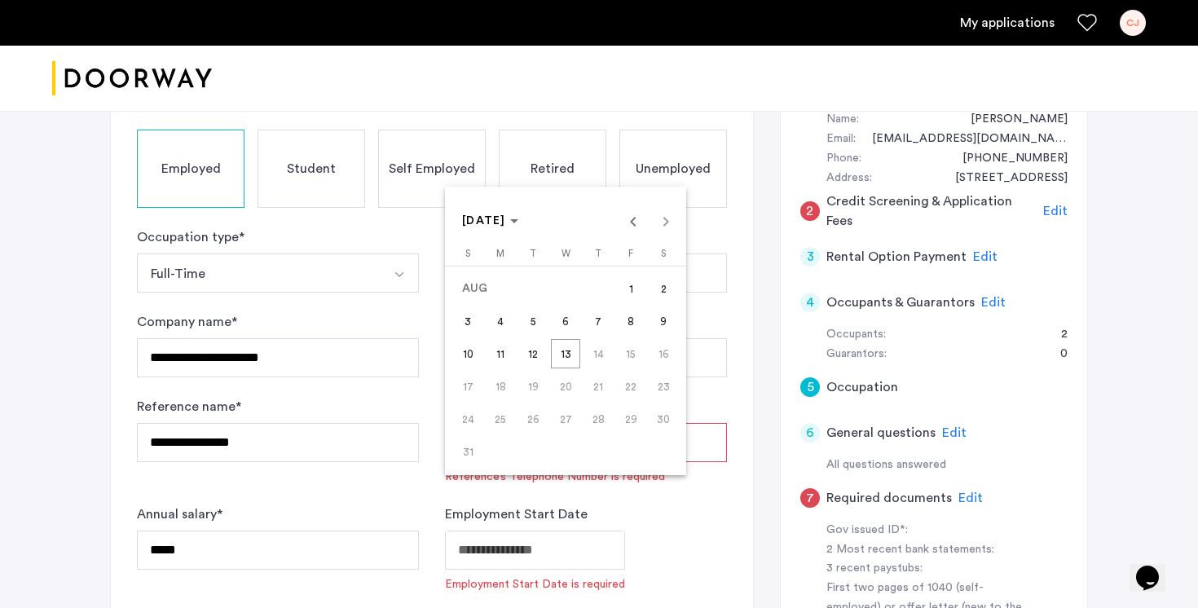
click at [661, 221] on div "AUG 2025 AUG 2025" at bounding box center [565, 221] width 233 height 33
click at [664, 222] on div "AUG 2025 AUG 2025" at bounding box center [565, 221] width 233 height 33
click at [572, 345] on span "13" at bounding box center [565, 353] width 29 height 29
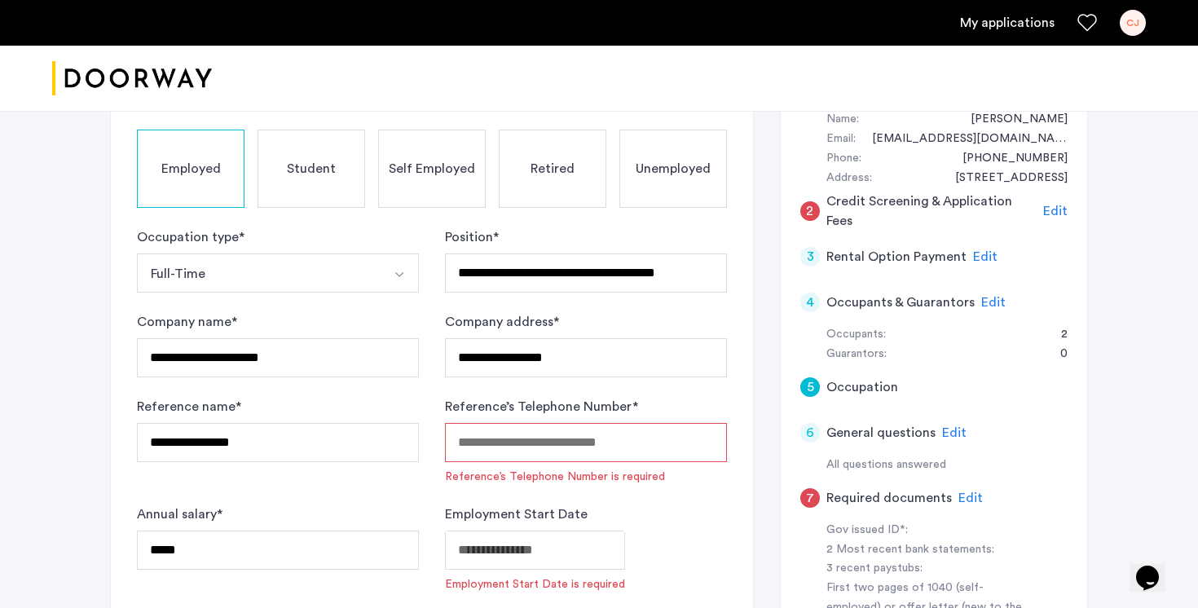
type input "**********"
click at [654, 517] on div "**********" at bounding box center [432, 323] width 642 height 544
click at [587, 423] on input "Reference’s Telephone Number *" at bounding box center [586, 442] width 282 height 39
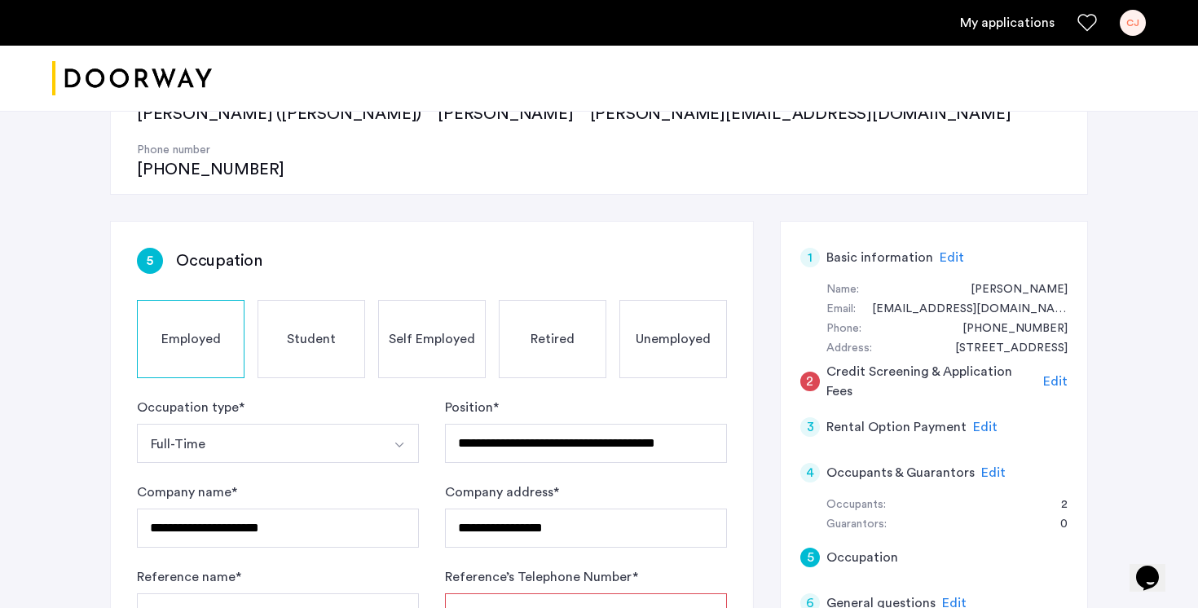
scroll to position [165, 0]
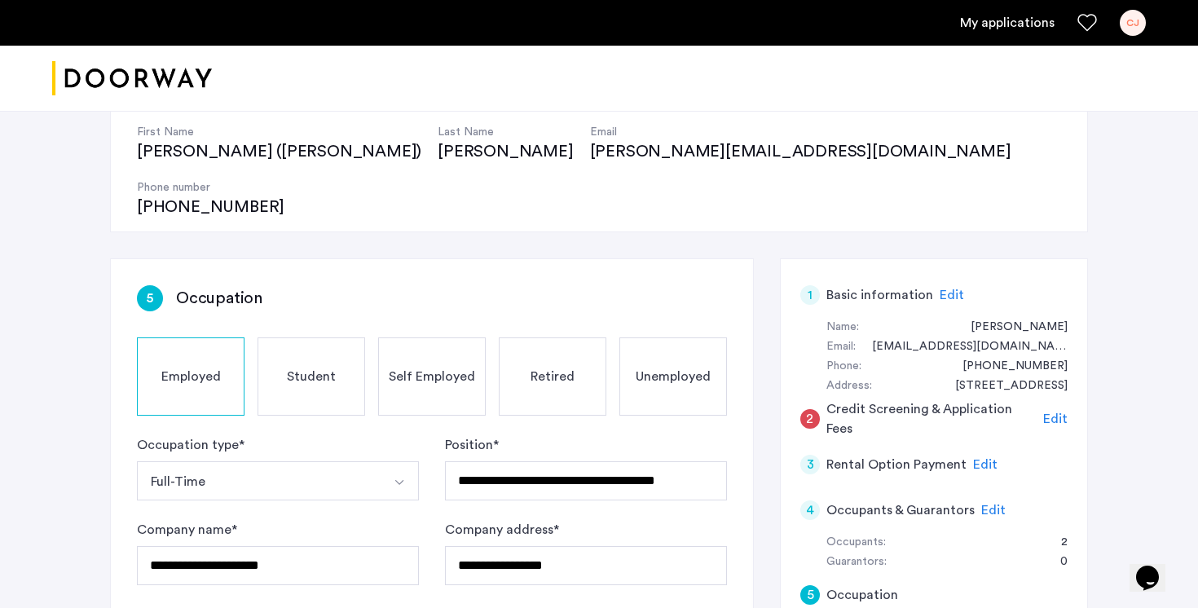
click at [653, 341] on div "Unemployed" at bounding box center [673, 376] width 108 height 78
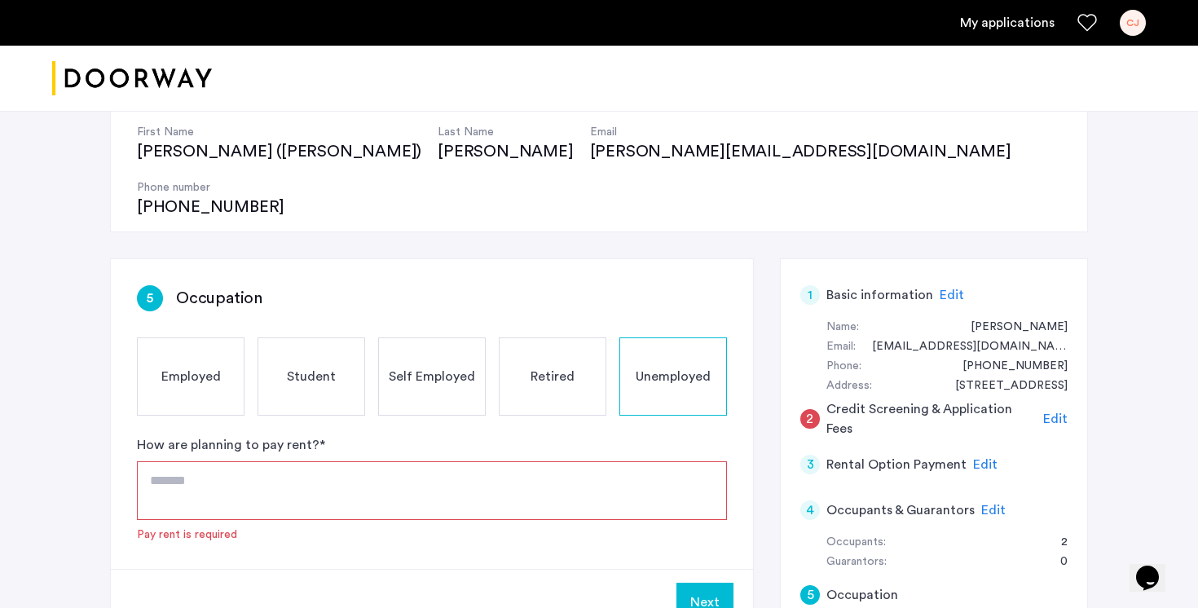
click at [187, 367] on span "Employed" at bounding box center [190, 377] width 59 height 20
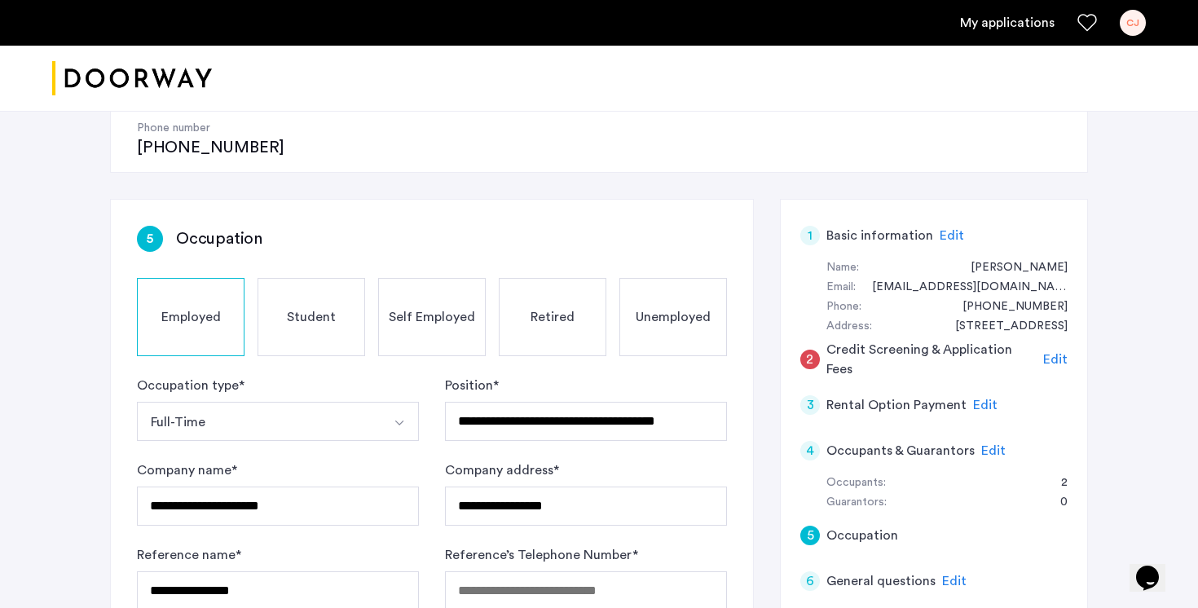
scroll to position [226, 0]
click at [647, 306] on span "Unemployed" at bounding box center [673, 316] width 75 height 20
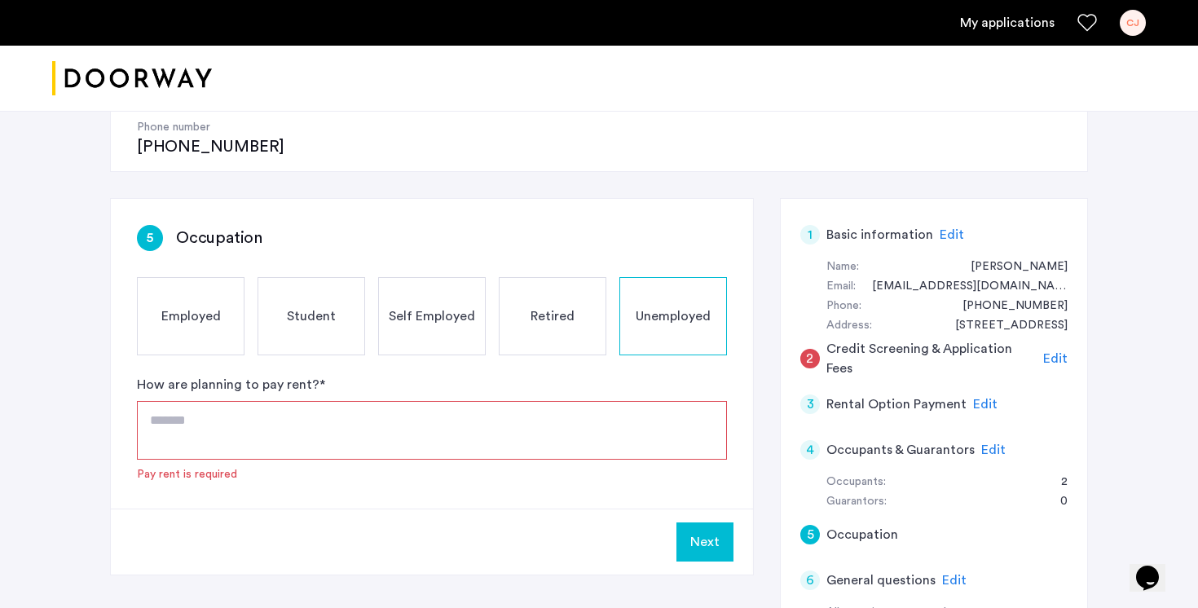
click at [337, 401] on textarea at bounding box center [432, 430] width 590 height 59
click at [191, 277] on div "Employed" at bounding box center [191, 316] width 108 height 78
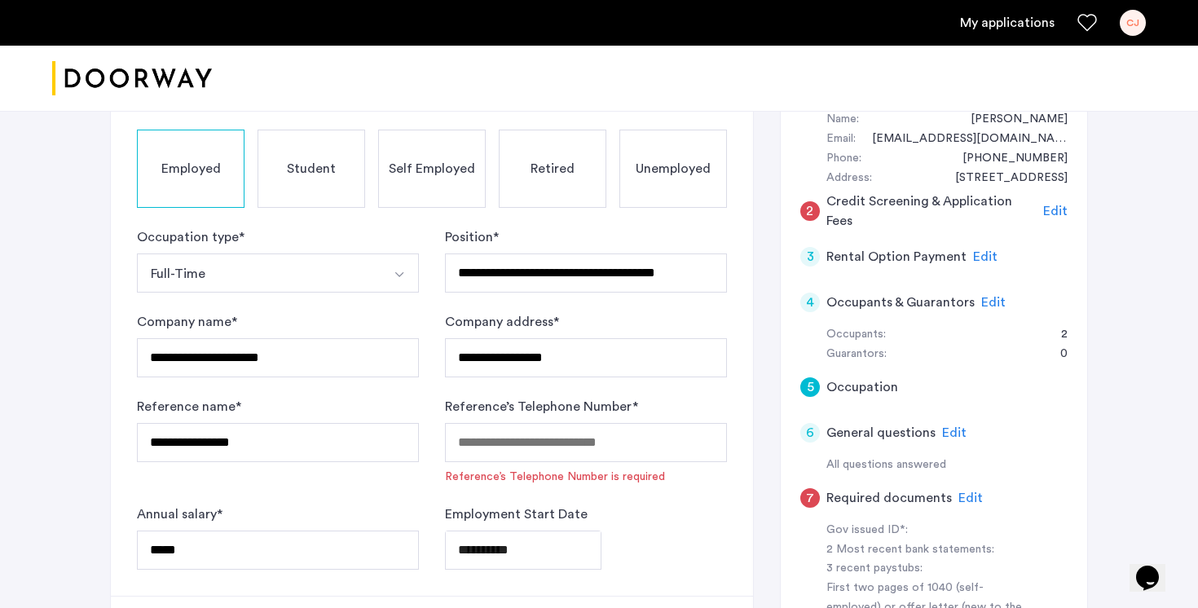
scroll to position [376, 0]
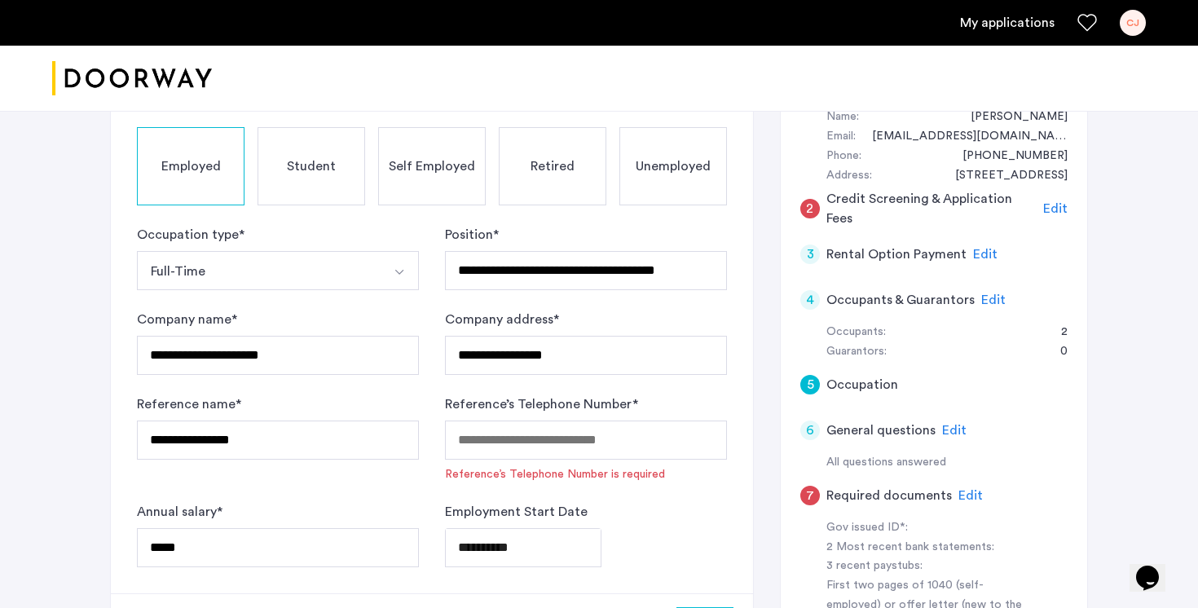
click at [191, 251] on button "Full-Time" at bounding box center [259, 270] width 244 height 39
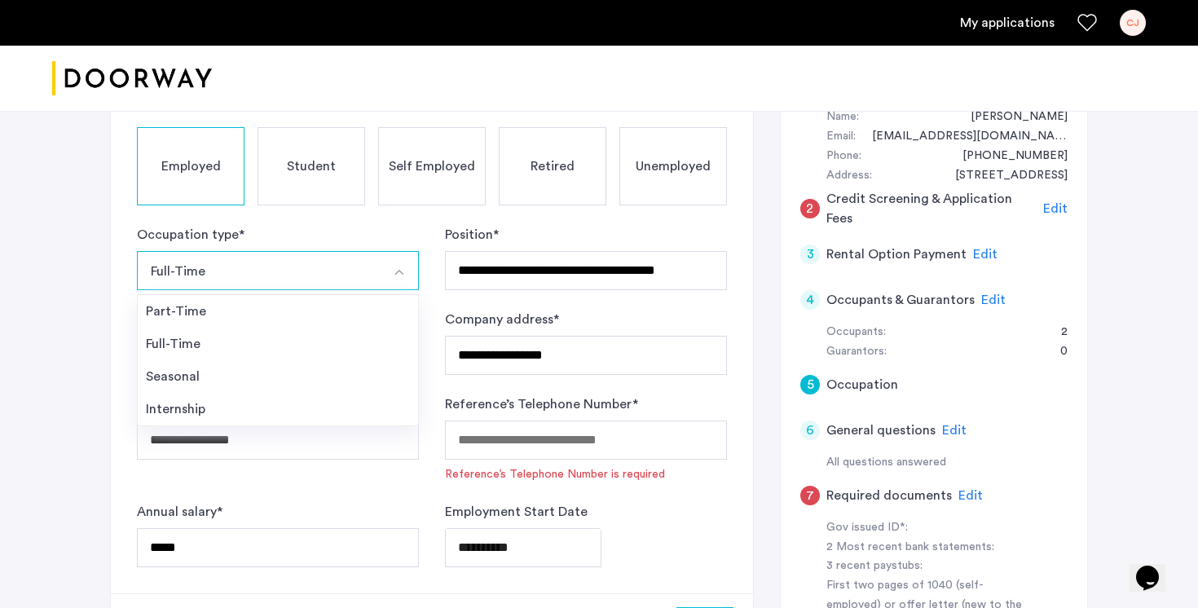
click at [191, 251] on button "Full-Time" at bounding box center [259, 270] width 244 height 39
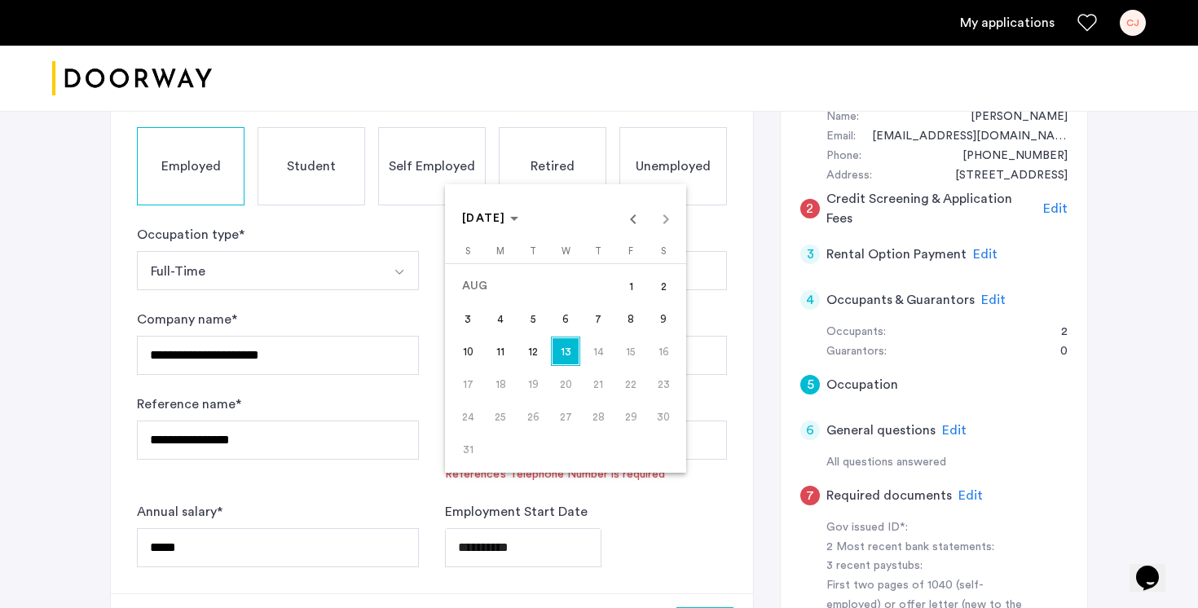
click at [606, 541] on div at bounding box center [599, 304] width 1198 height 608
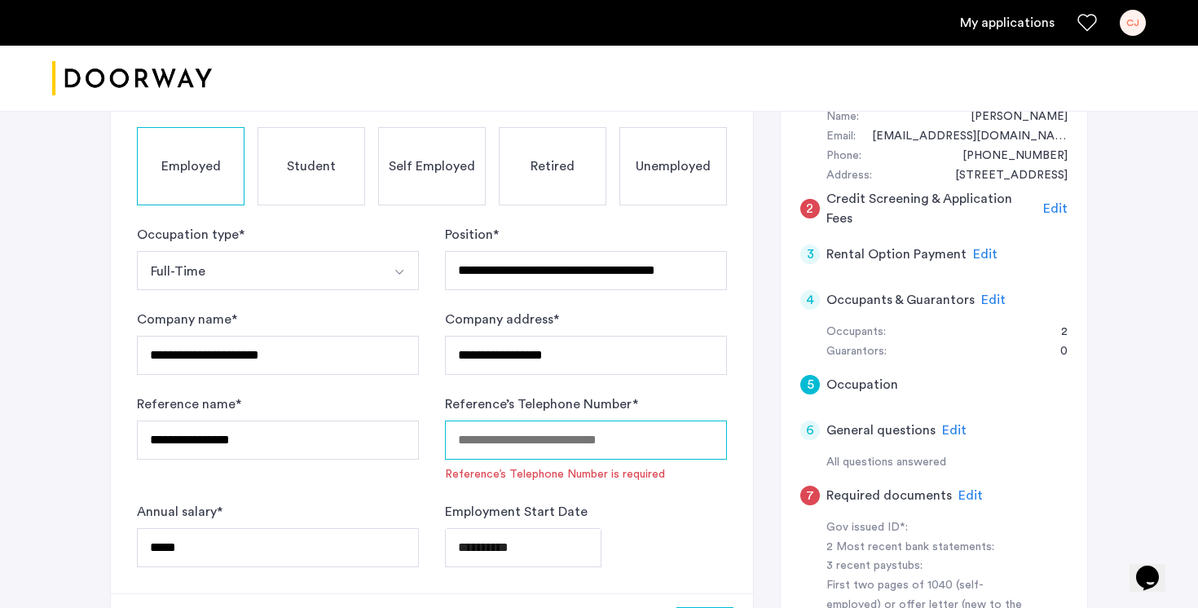
click at [595, 420] on input "Reference’s Telephone Number *" at bounding box center [586, 439] width 282 height 39
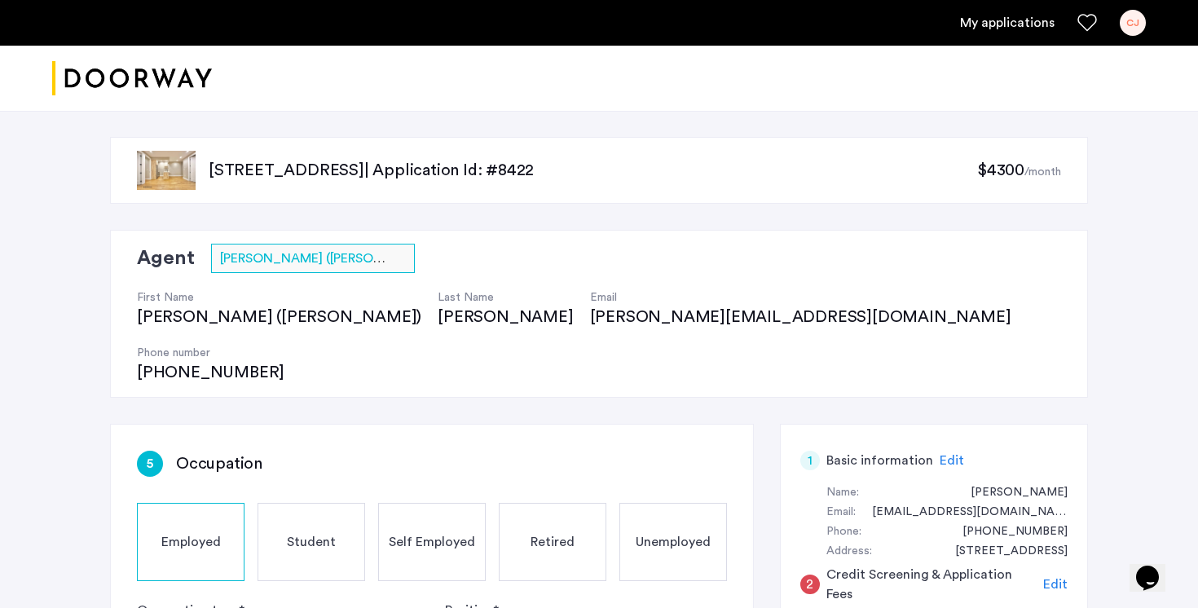
scroll to position [210, 0]
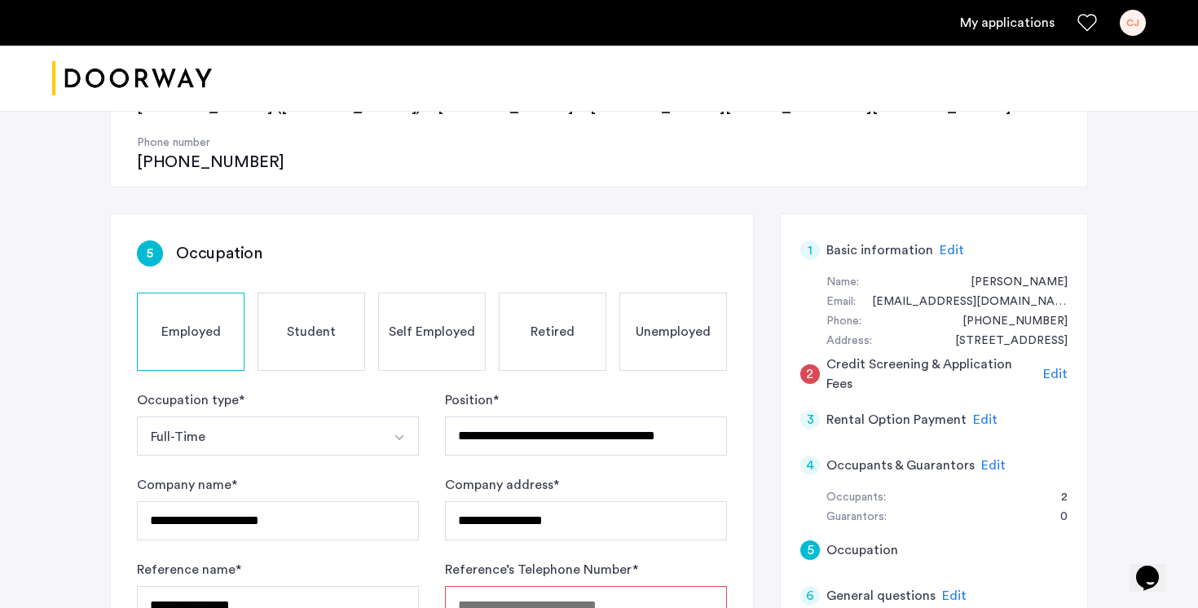
click at [983, 459] on span "Edit" at bounding box center [993, 465] width 24 height 13
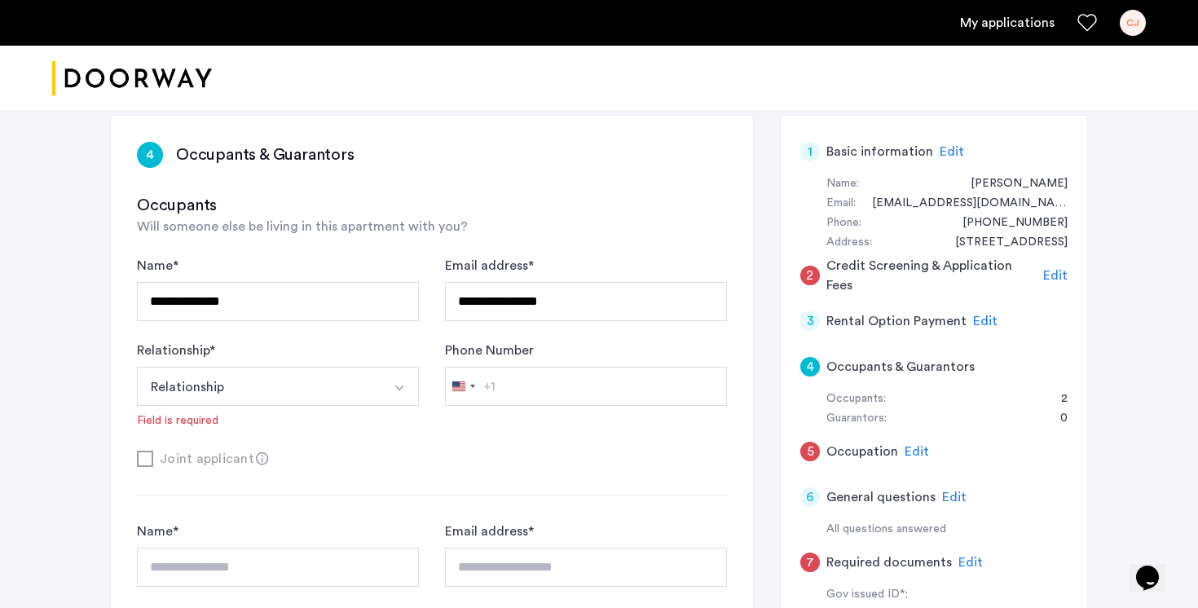
scroll to position [304, 0]
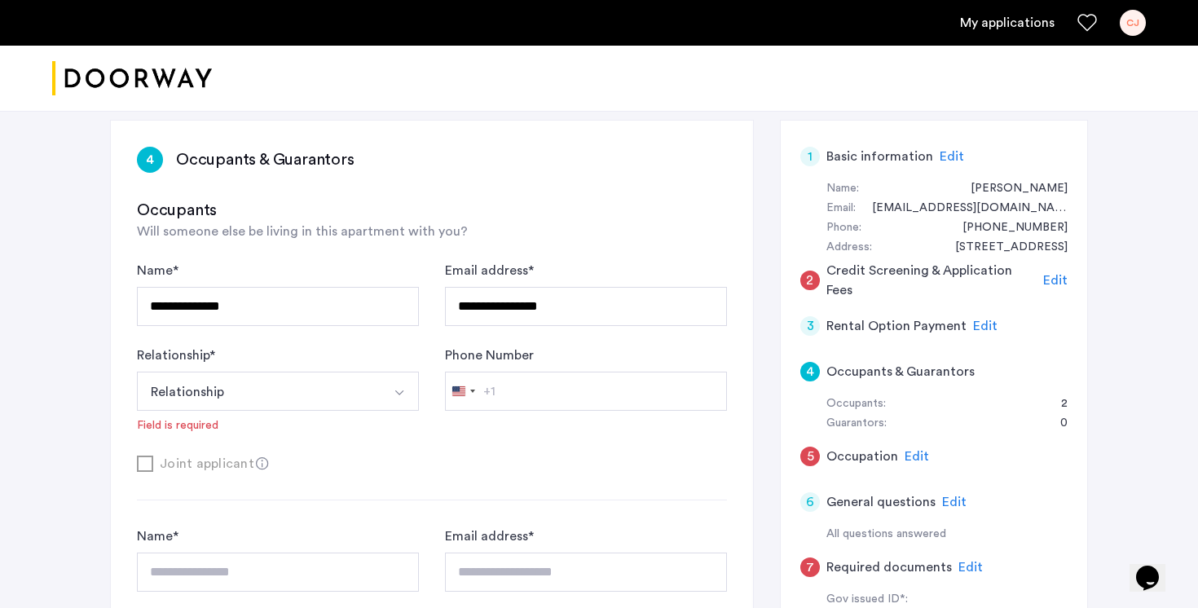
click at [386, 372] on button "Select option" at bounding box center [399, 391] width 39 height 39
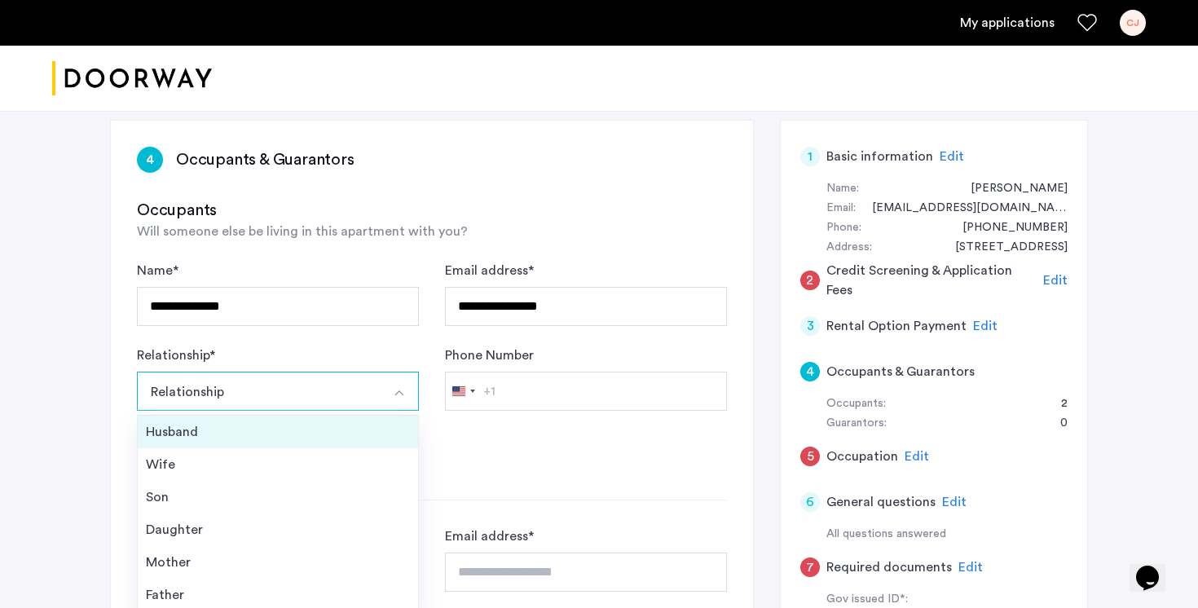
scroll to position [49, 0]
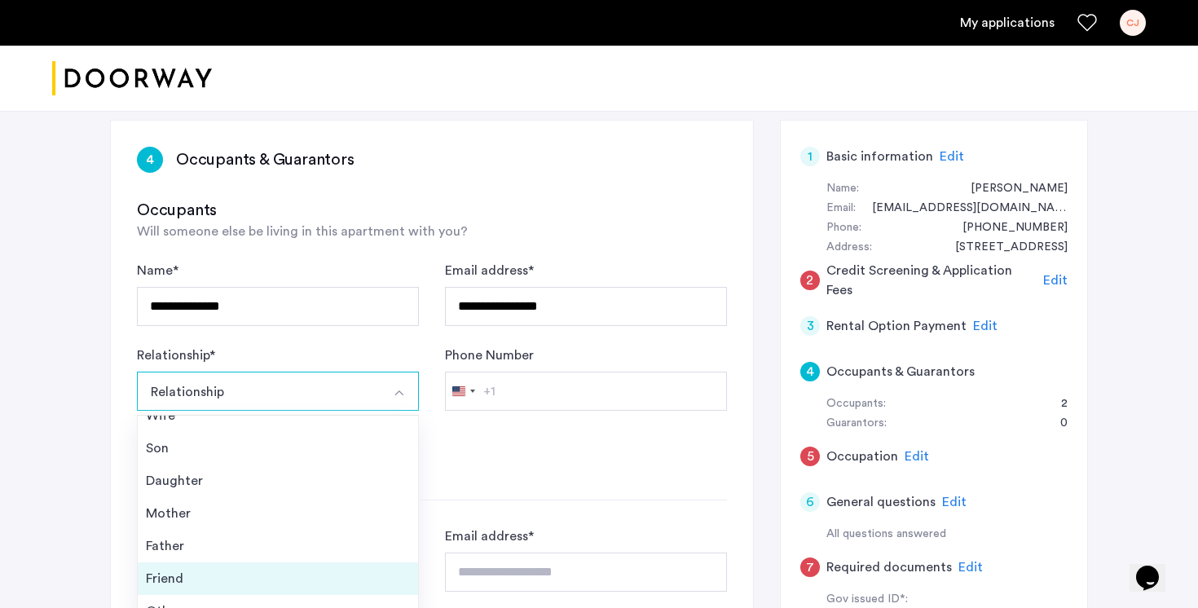
click at [332, 569] on div "Friend" at bounding box center [278, 579] width 264 height 20
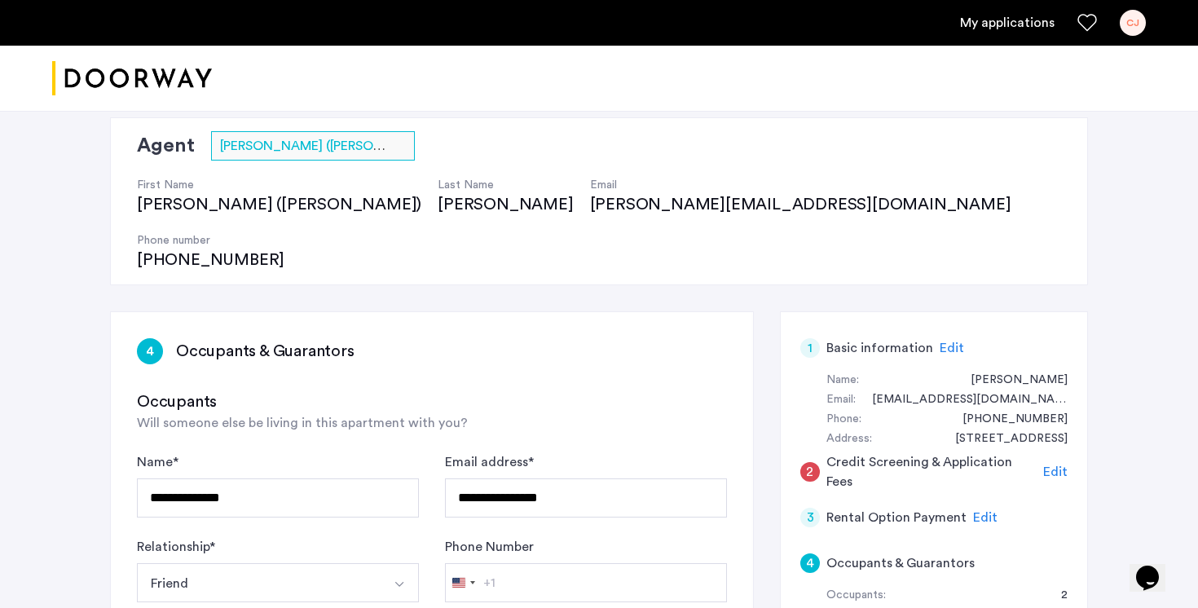
scroll to position [109, 0]
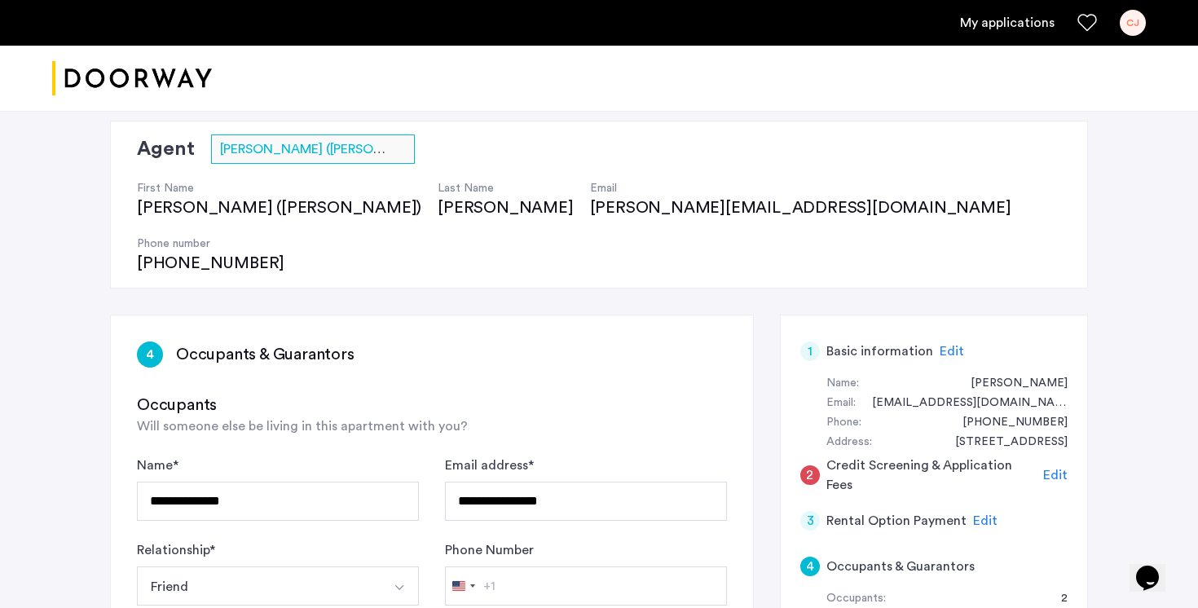
click at [1051, 469] on span "Edit" at bounding box center [1055, 475] width 24 height 13
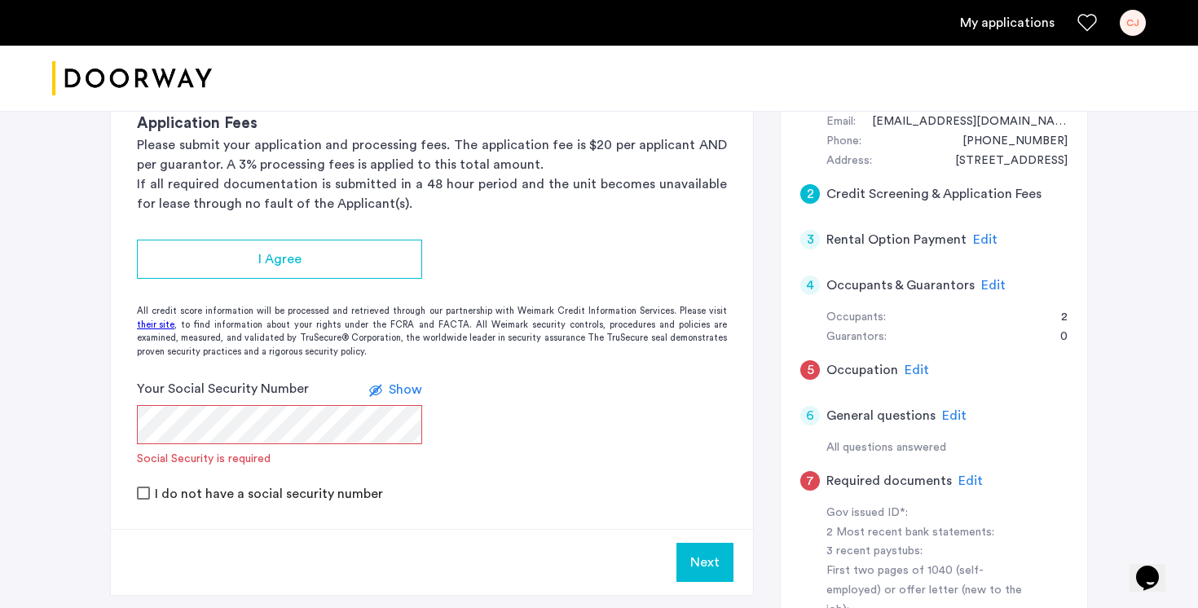
scroll to position [392, 0]
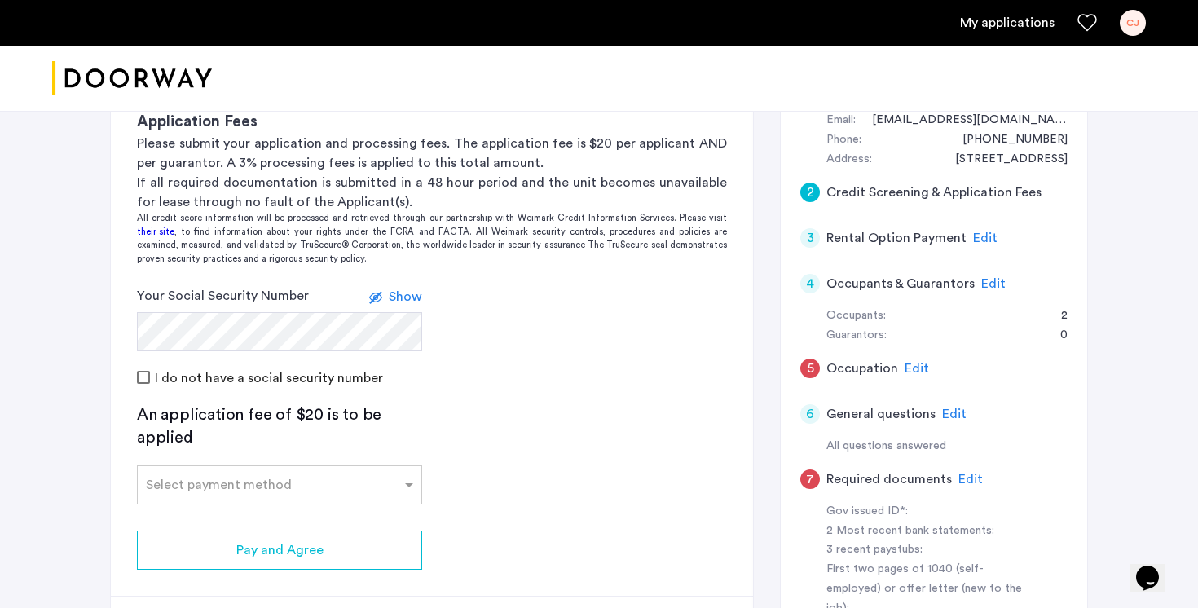
click at [521, 381] on app-credit-screening "2 Credit Screening & Application Fees Application Fees Please submit your appli…" at bounding box center [432, 347] width 642 height 629
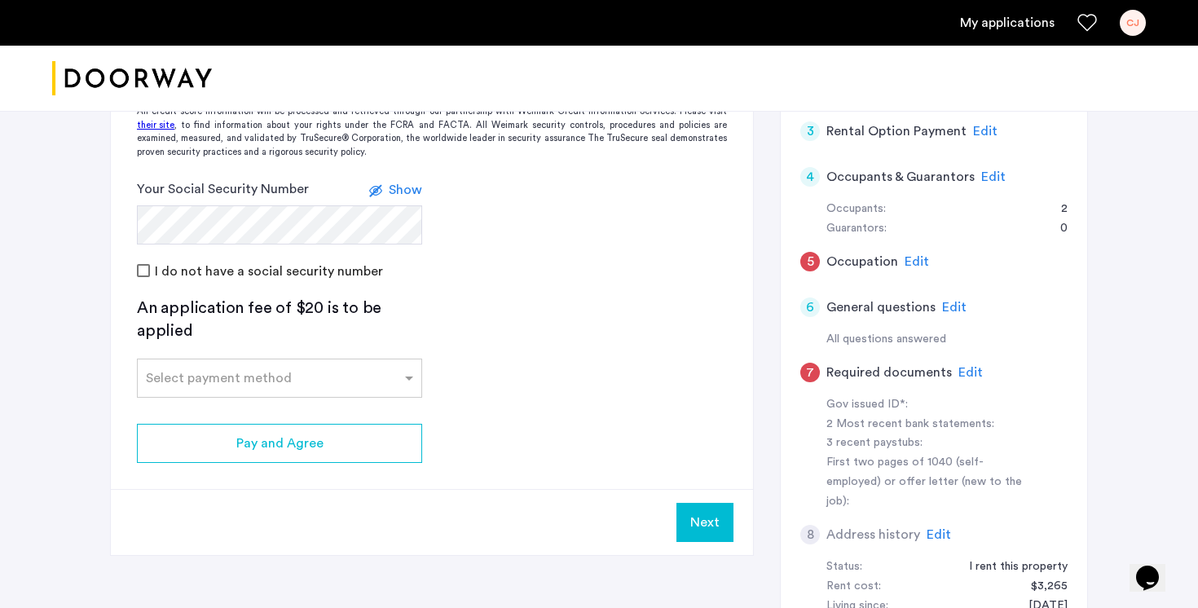
scroll to position [568, 0]
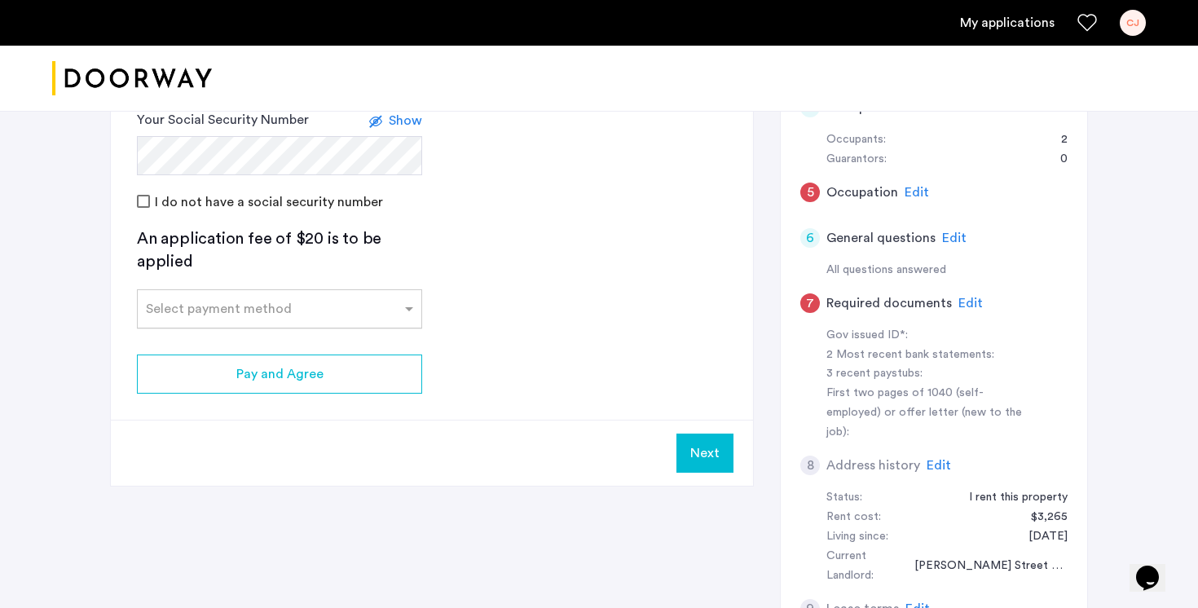
click at [395, 294] on div at bounding box center [280, 304] width 284 height 20
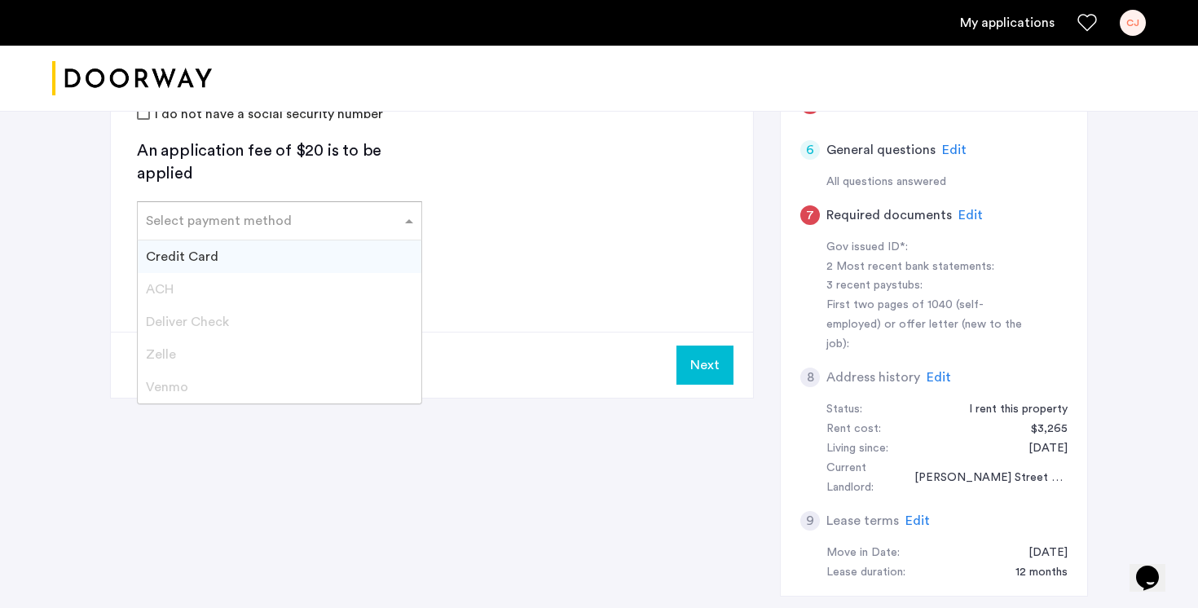
scroll to position [659, 0]
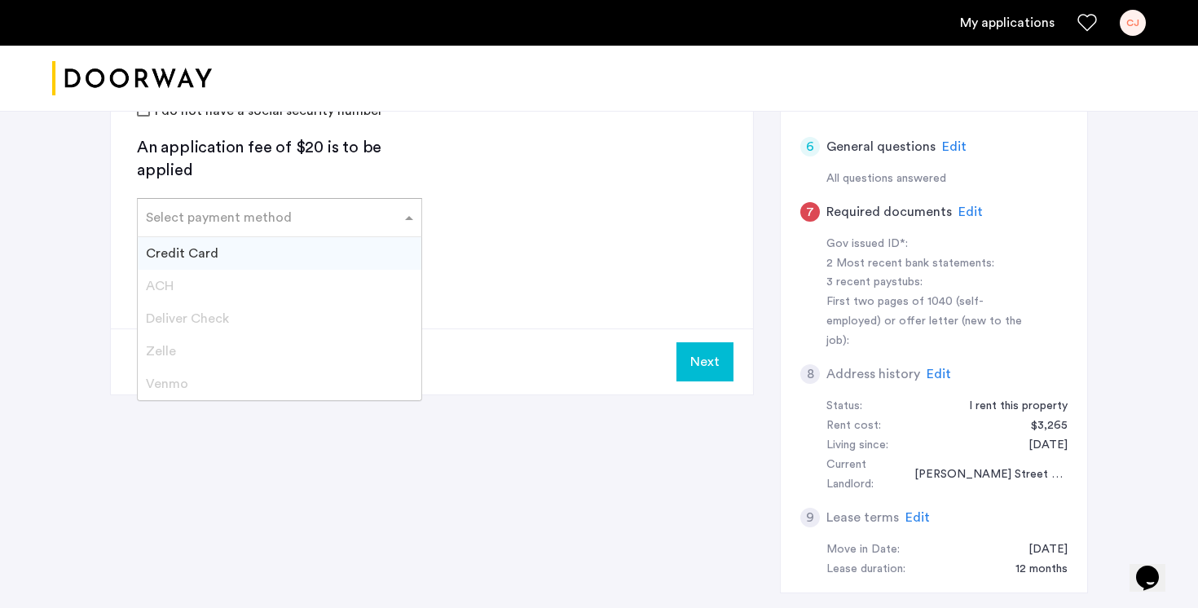
click at [342, 237] on div "Credit Card" at bounding box center [280, 253] width 284 height 33
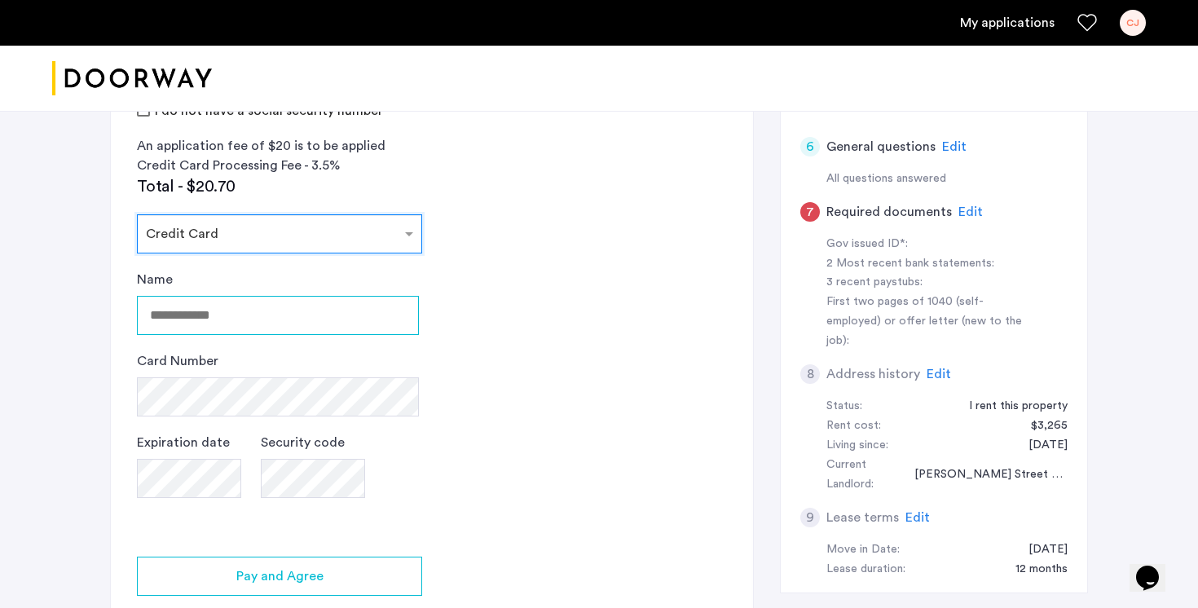
click at [366, 296] on input "Name" at bounding box center [278, 315] width 282 height 39
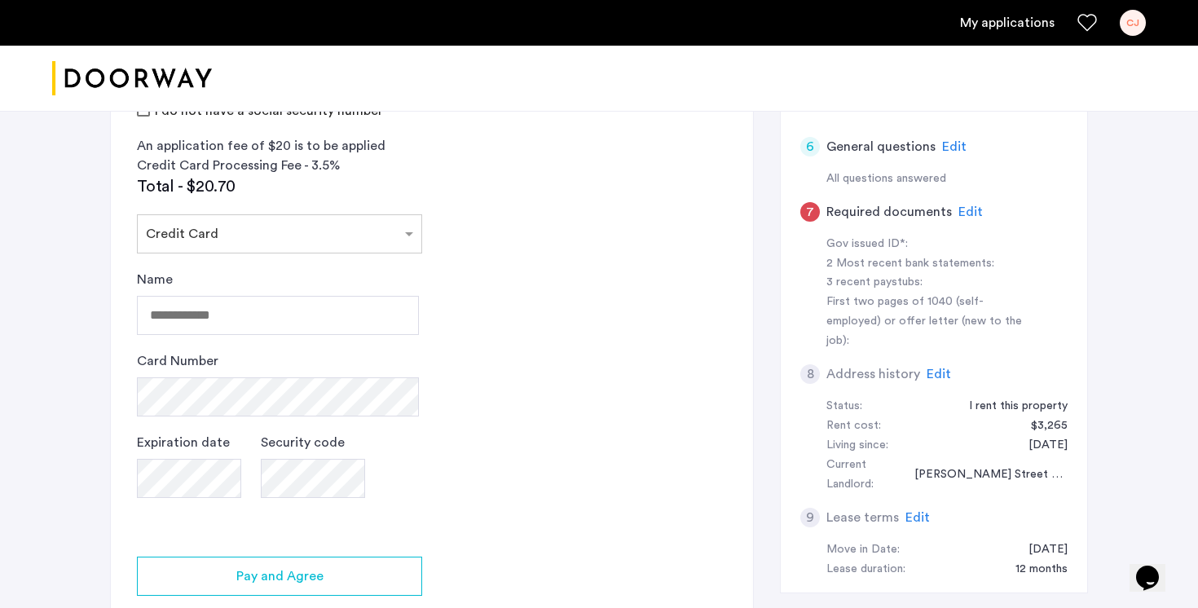
click at [371, 270] on div "Name" at bounding box center [278, 302] width 282 height 65
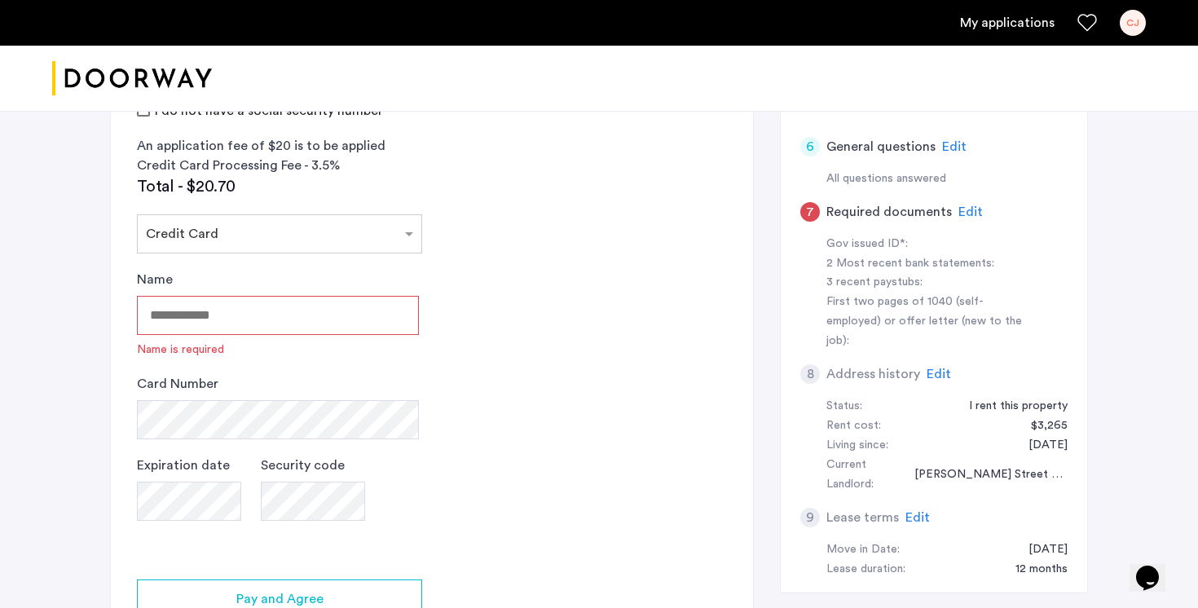
click at [489, 255] on app-credit-screening "2 Credit Screening & Application Fees Application Fees Please submit your appli…" at bounding box center [432, 237] width 642 height 945
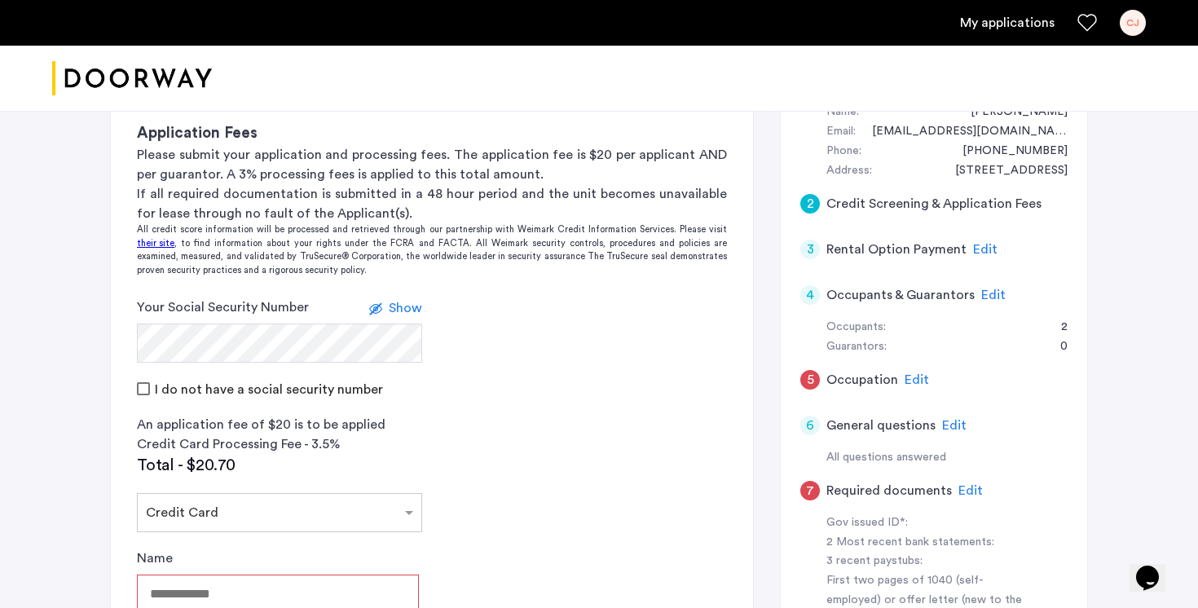
scroll to position [385, 0]
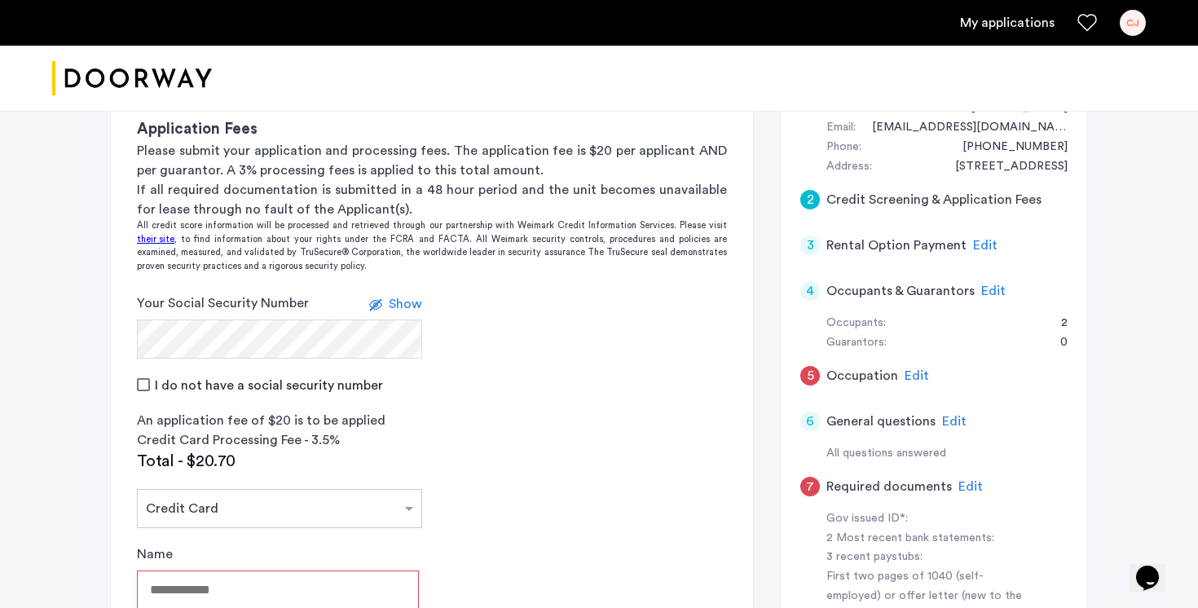
click at [910, 369] on span "Edit" at bounding box center [916, 375] width 24 height 13
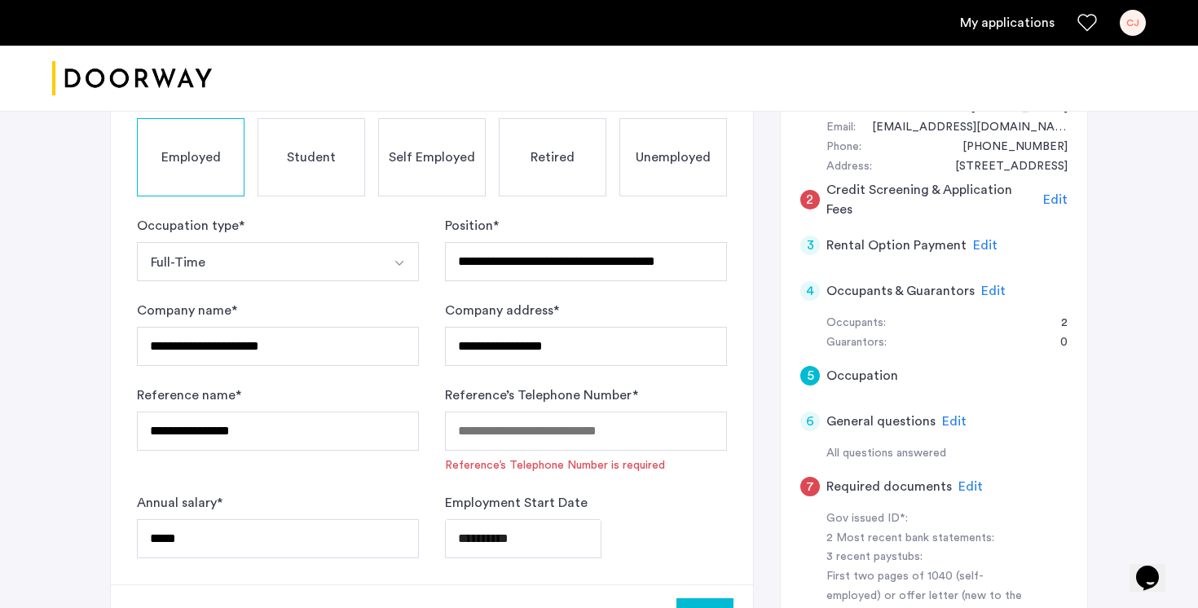
scroll to position [223, 0]
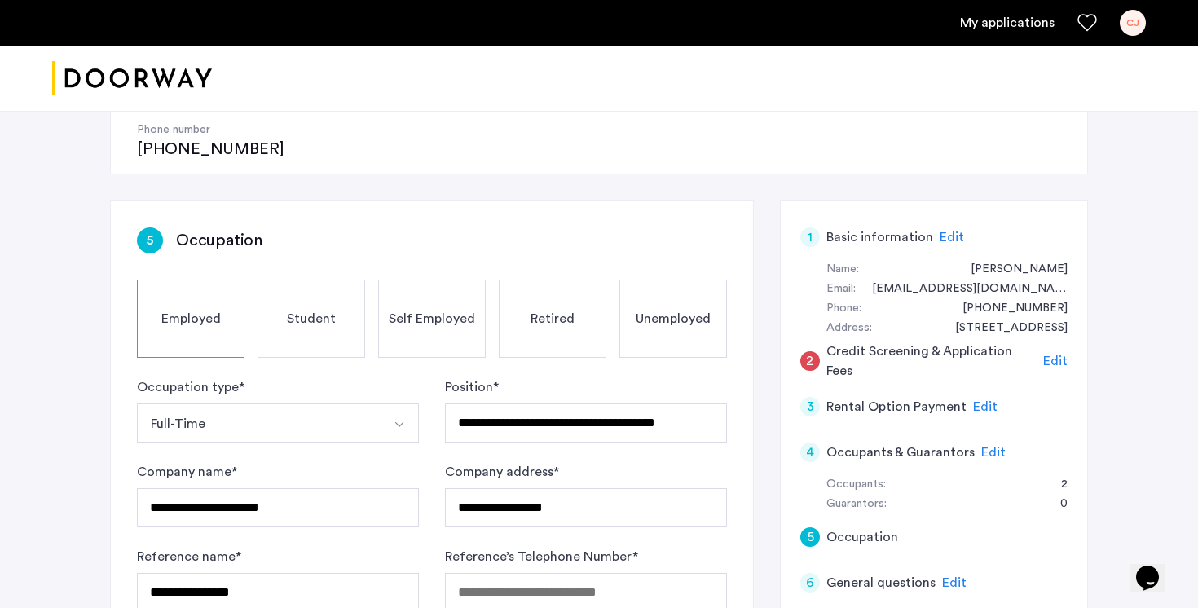
click at [671, 279] on div "Unemployed" at bounding box center [673, 318] width 108 height 78
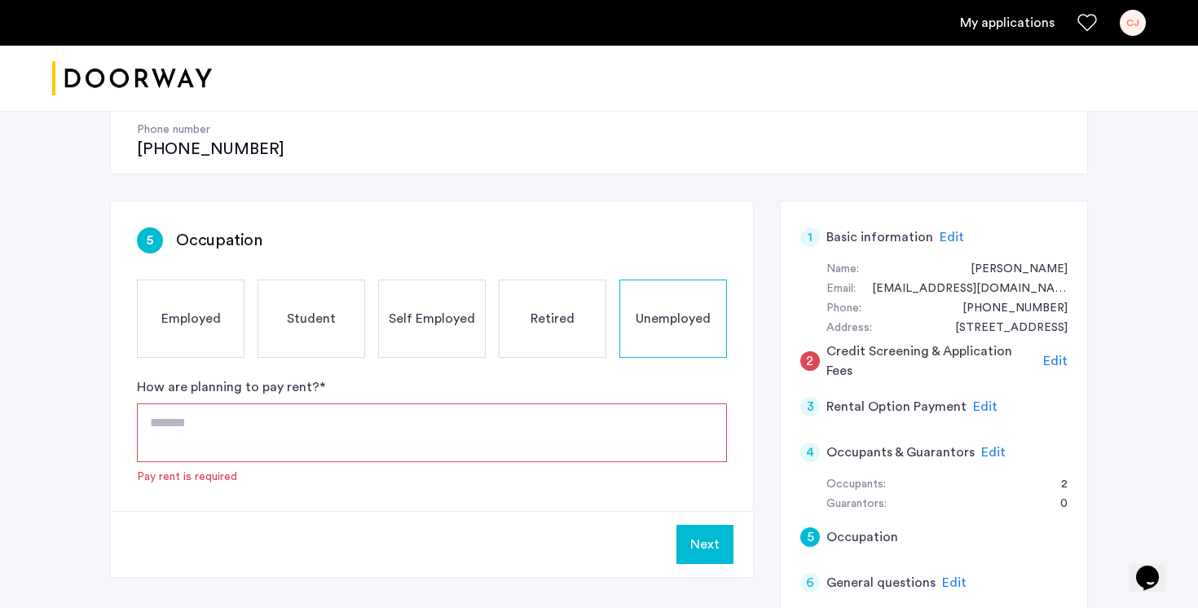
scroll to position [234, 0]
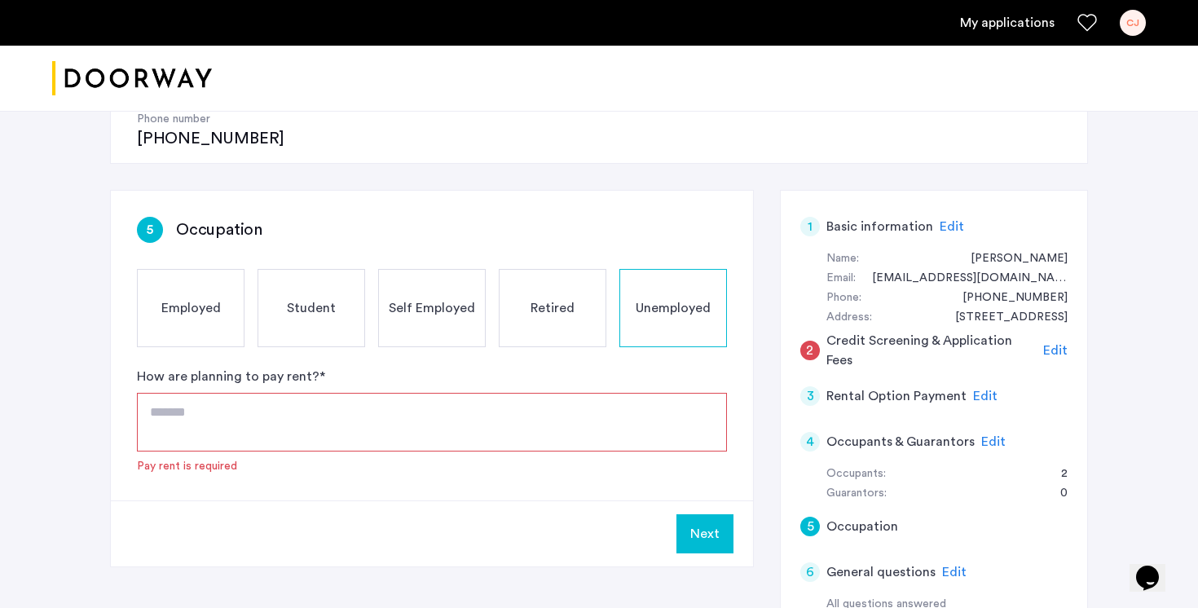
click at [601, 393] on textarea at bounding box center [432, 422] width 590 height 59
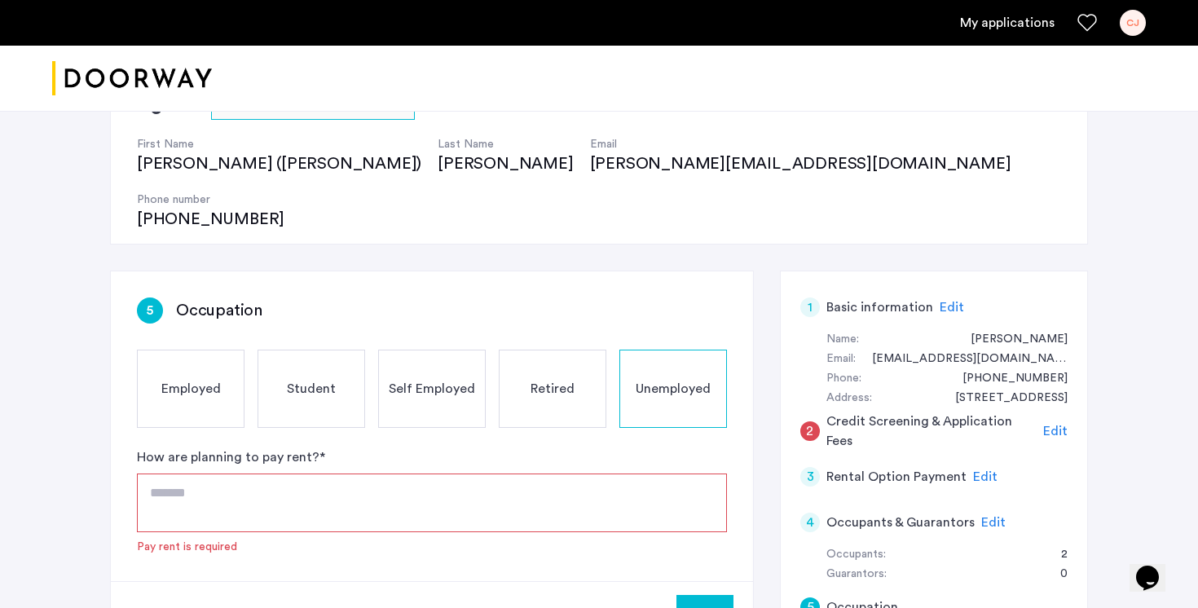
scroll to position [0, 0]
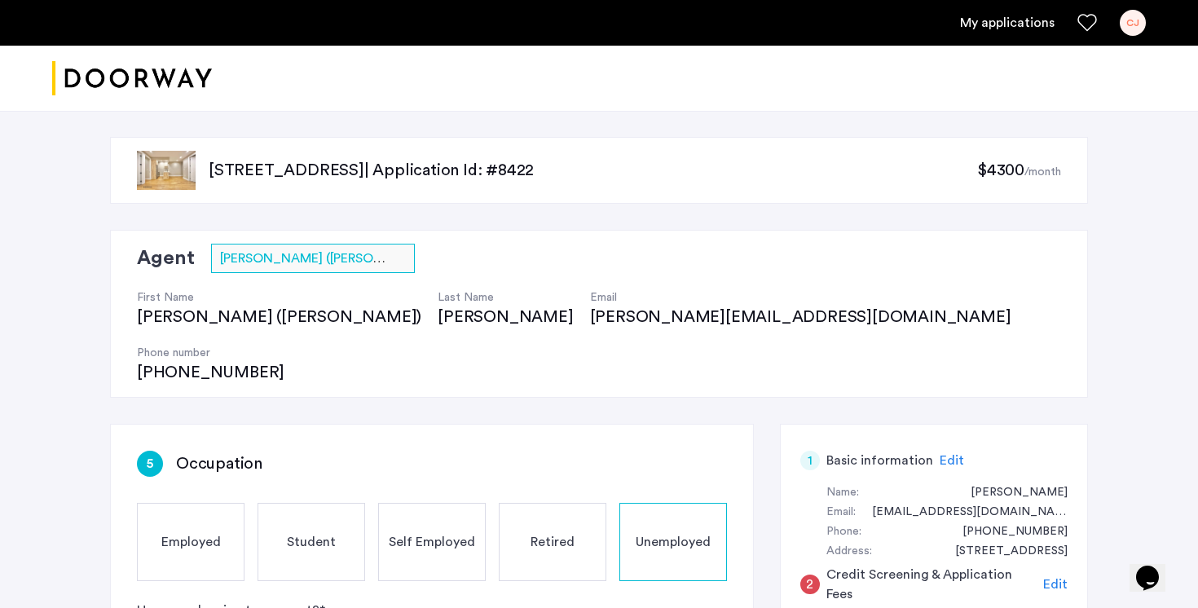
click at [160, 85] on img "Cazamio logo" at bounding box center [132, 78] width 160 height 61
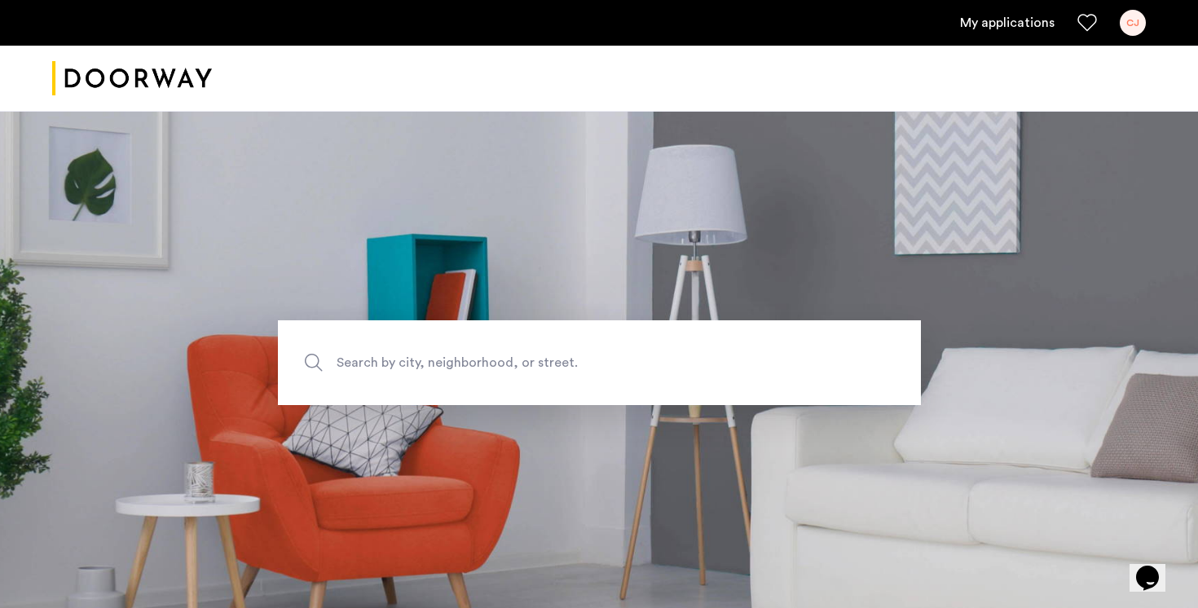
click at [1133, 24] on div "CJ" at bounding box center [1133, 23] width 26 height 26
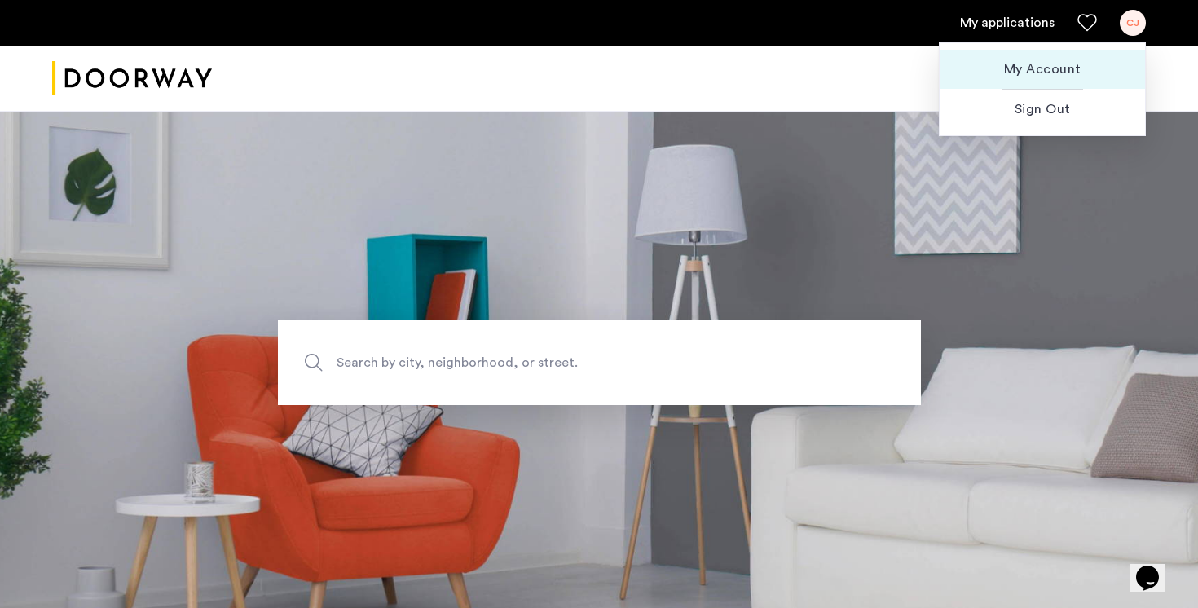
click at [1090, 71] on span "My Account" at bounding box center [1042, 69] width 179 height 20
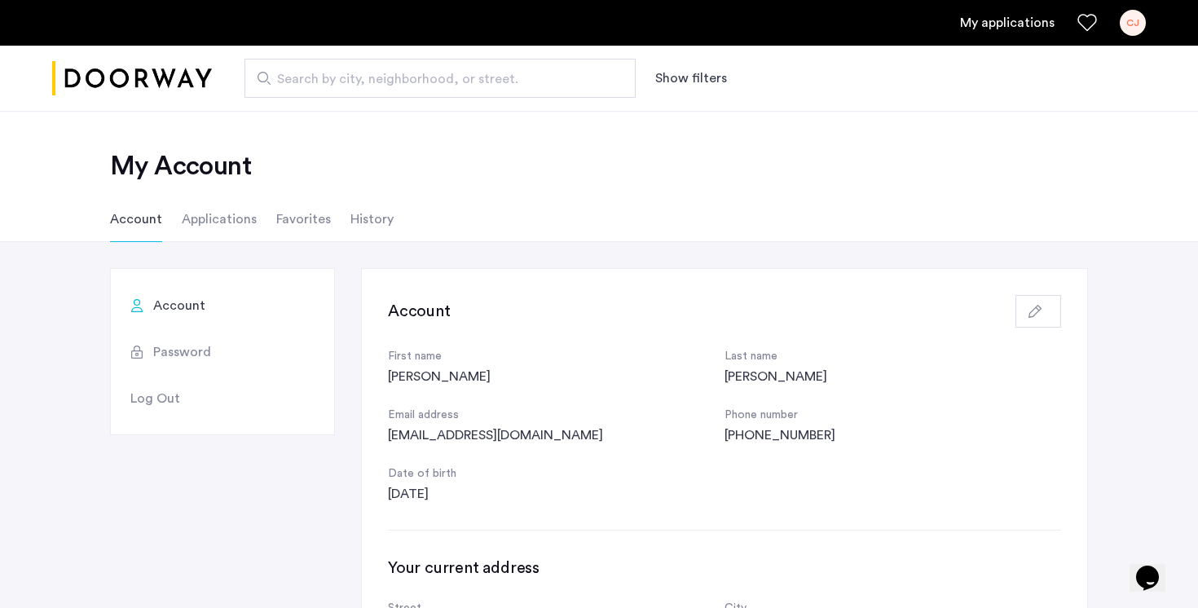
click at [1009, 29] on link "My applications" at bounding box center [1007, 23] width 95 height 20
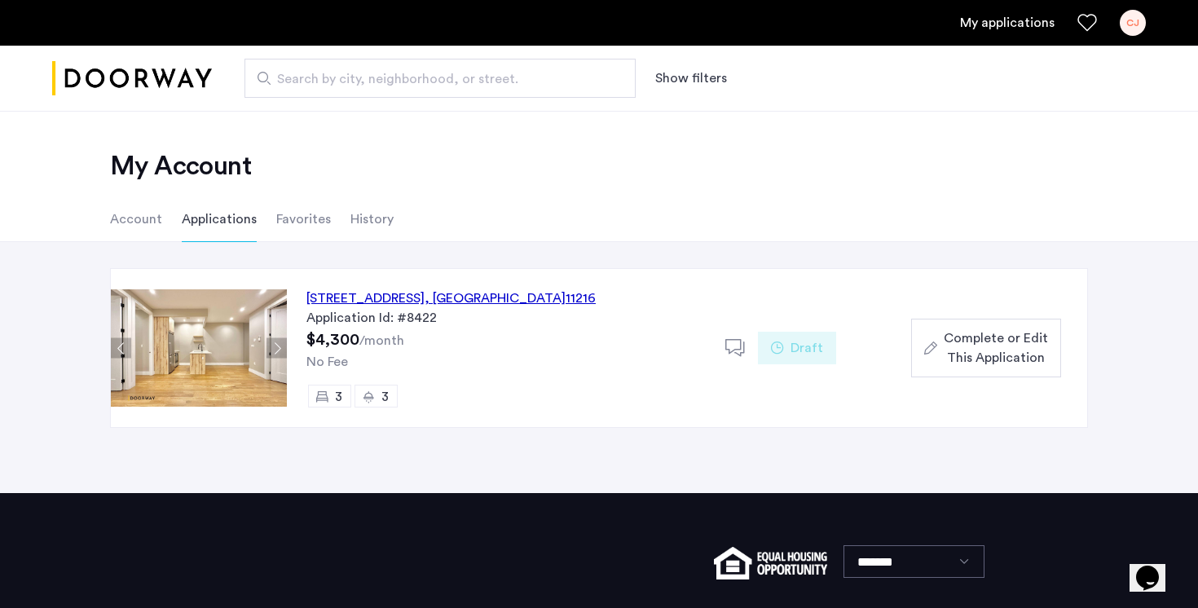
click at [487, 301] on div "692 Saint Marks Avenue, Unit 4B, Brooklyn , NY 11216" at bounding box center [450, 298] width 289 height 20
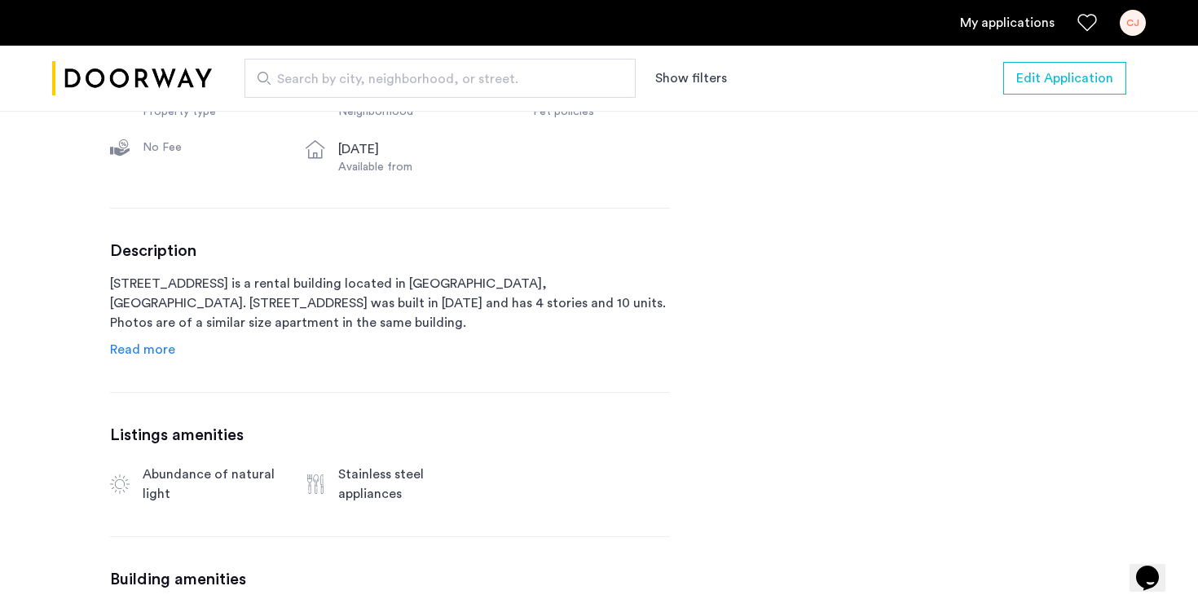
scroll to position [721, 0]
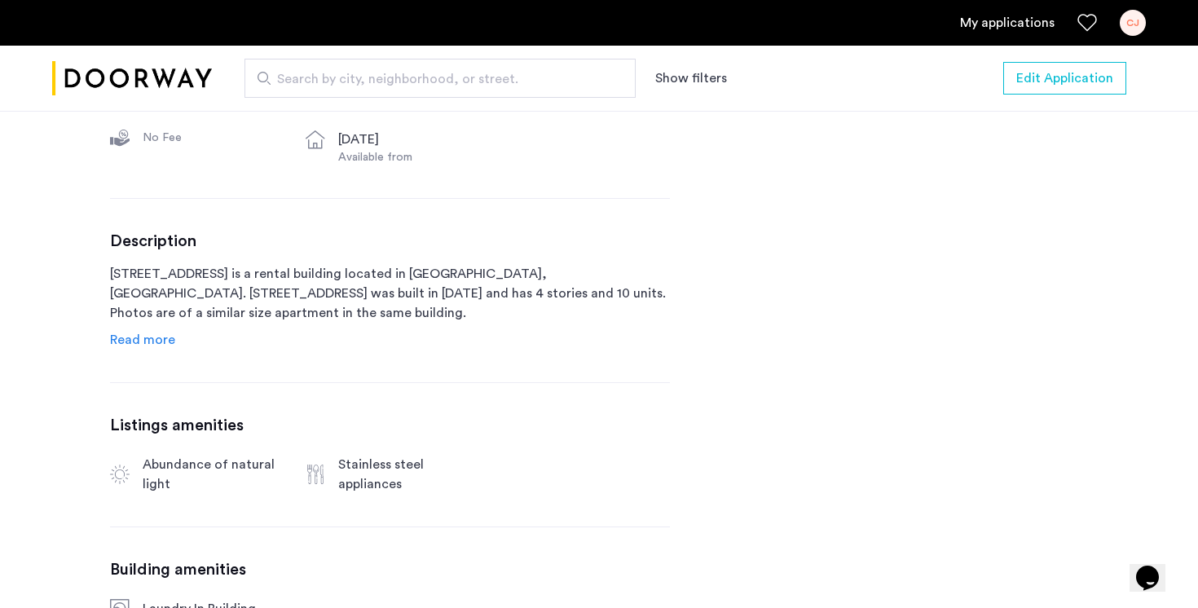
click at [160, 342] on span "Read more" at bounding box center [142, 339] width 65 height 13
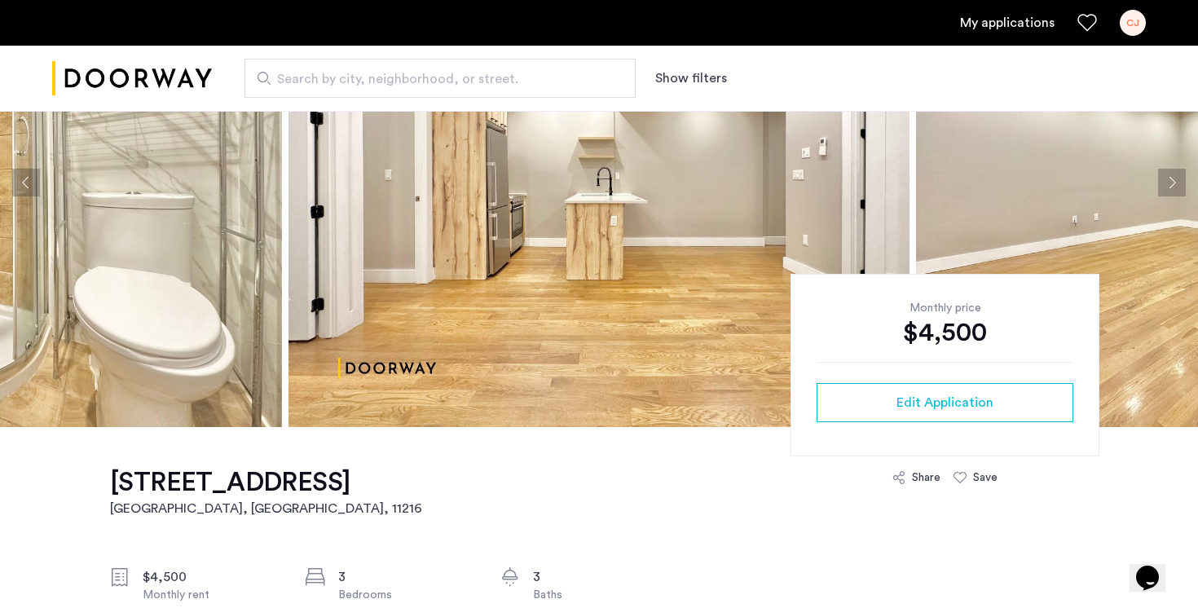
scroll to position [0, 0]
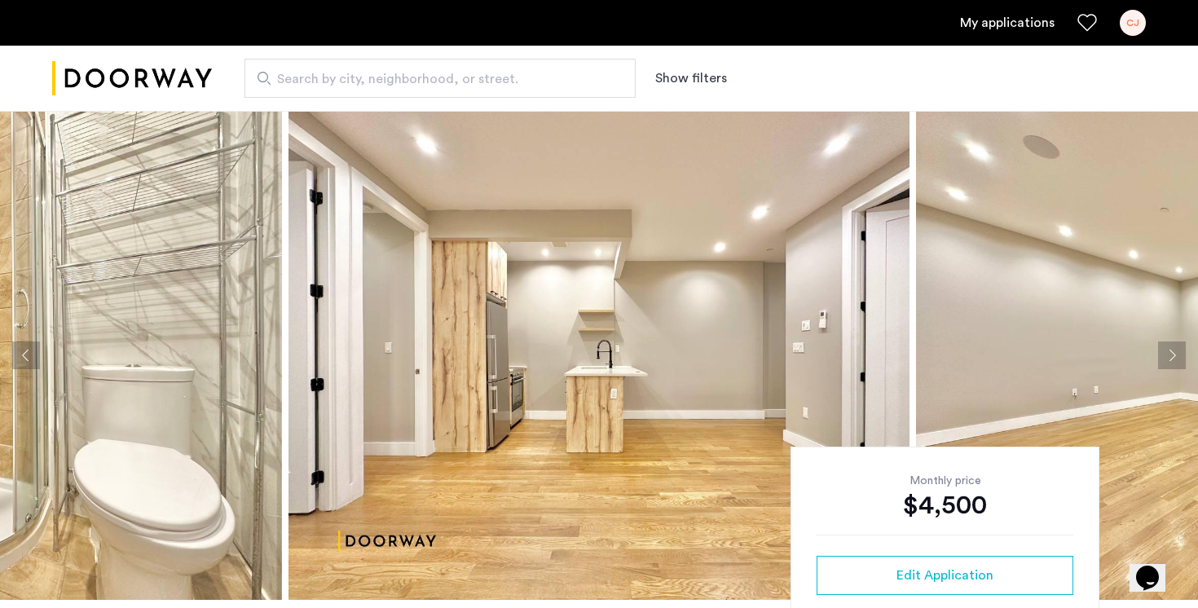
click at [1173, 345] on button "Next apartment" at bounding box center [1172, 355] width 28 height 28
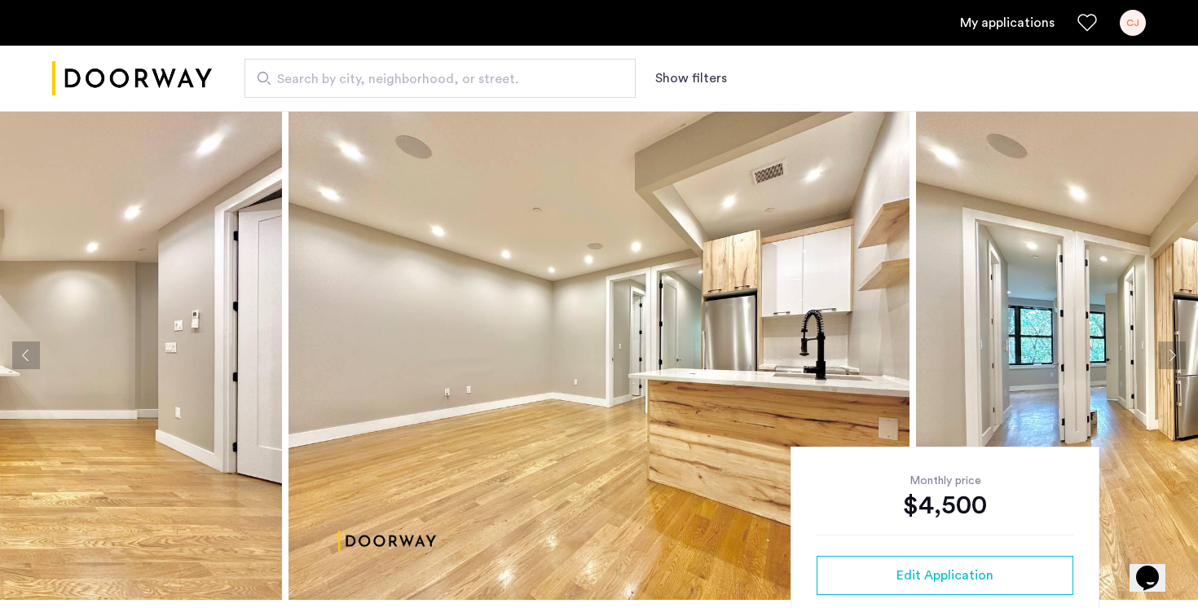
click at [1173, 345] on button "Next apartment" at bounding box center [1172, 355] width 28 height 28
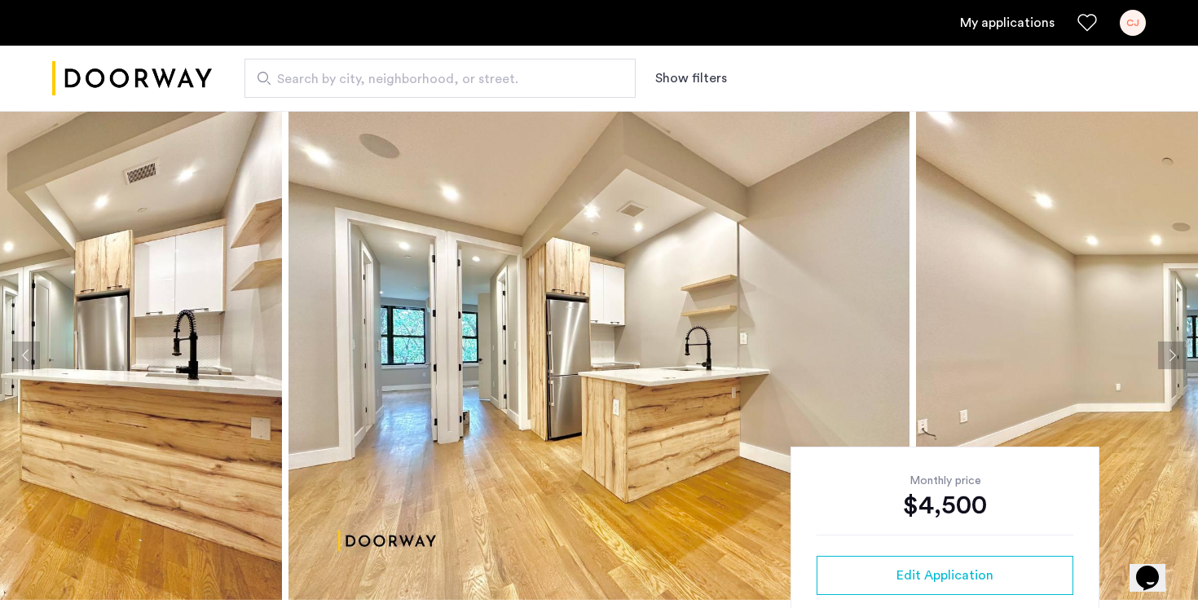
click at [1173, 345] on button "Next apartment" at bounding box center [1172, 355] width 28 height 28
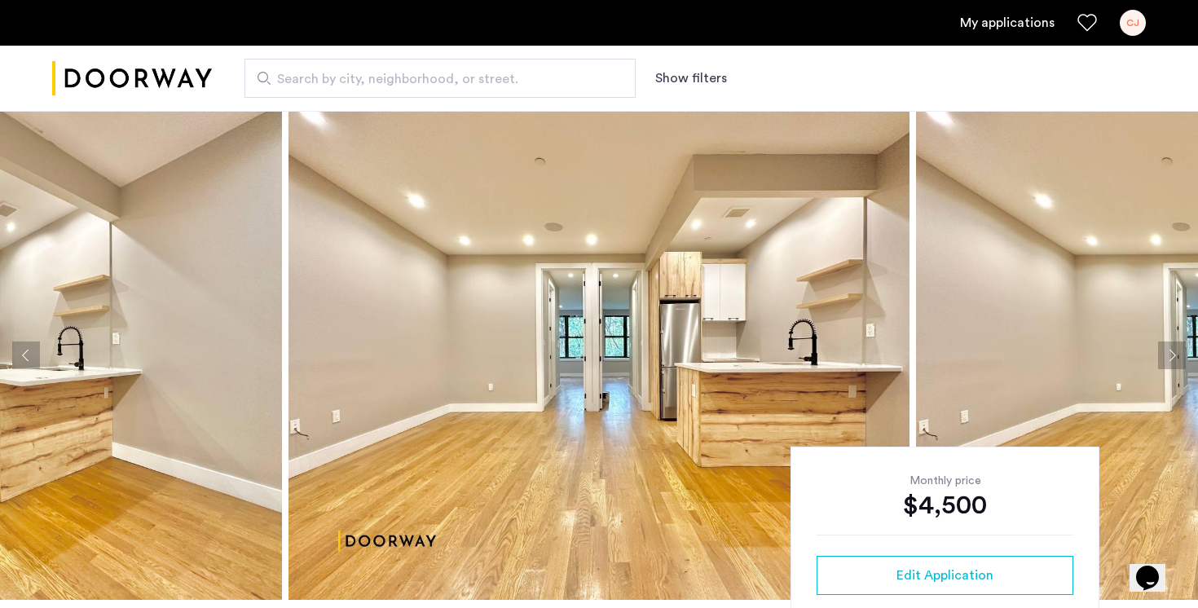
click at [1173, 345] on button "Next apartment" at bounding box center [1172, 355] width 28 height 28
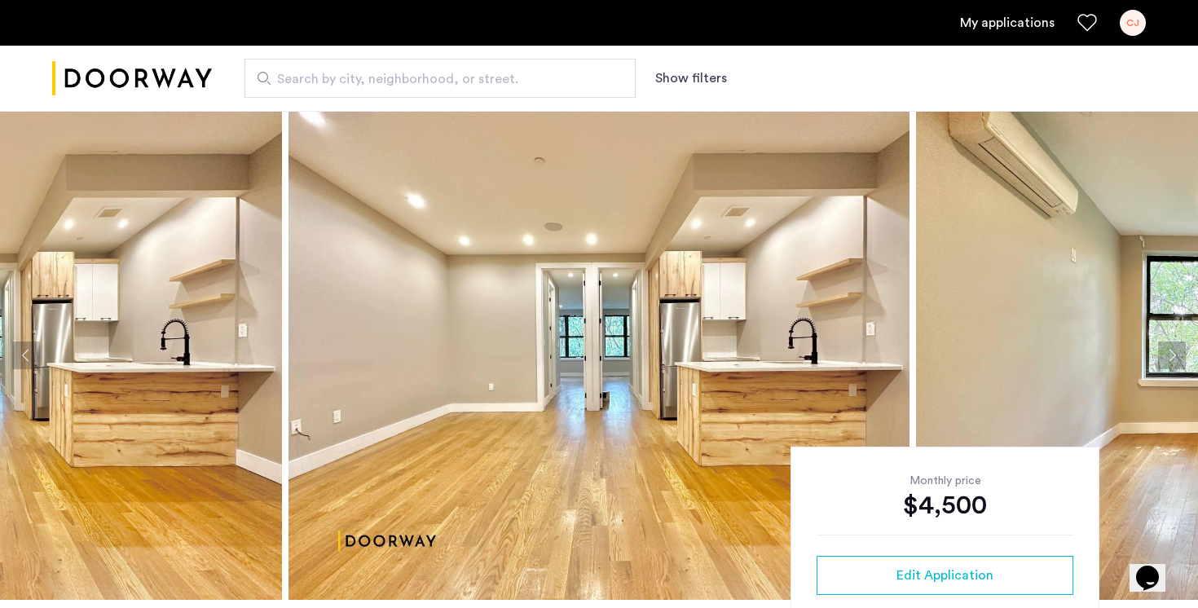
click at [1173, 345] on button "Next apartment" at bounding box center [1172, 355] width 28 height 28
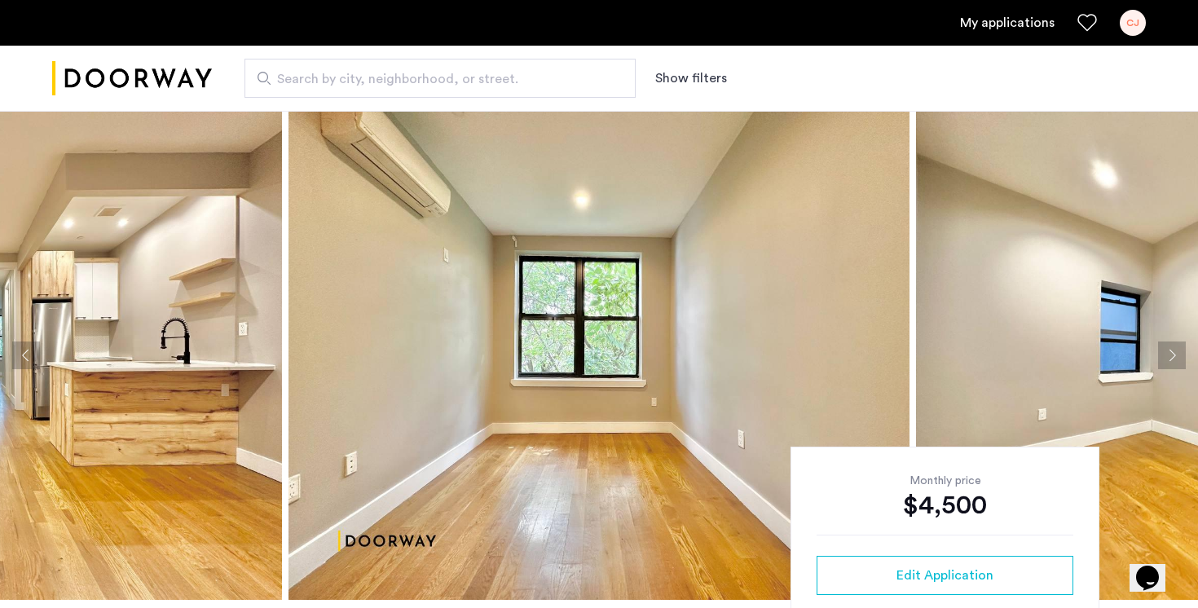
click at [1173, 345] on button "Next apartment" at bounding box center [1172, 355] width 28 height 28
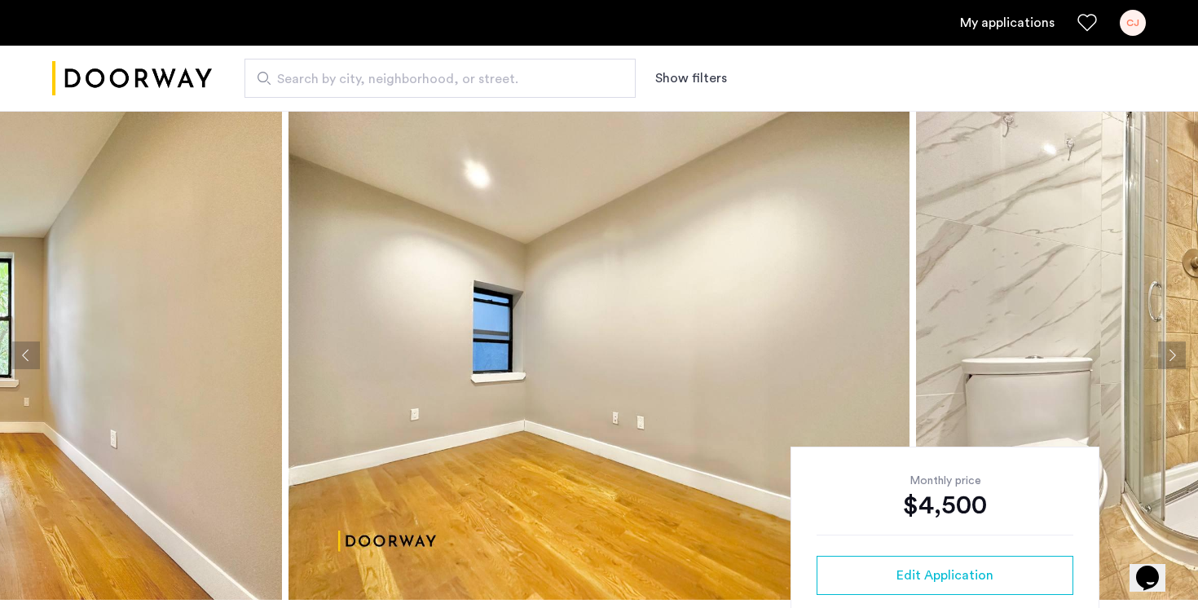
click at [1173, 345] on button "Next apartment" at bounding box center [1172, 355] width 28 height 28
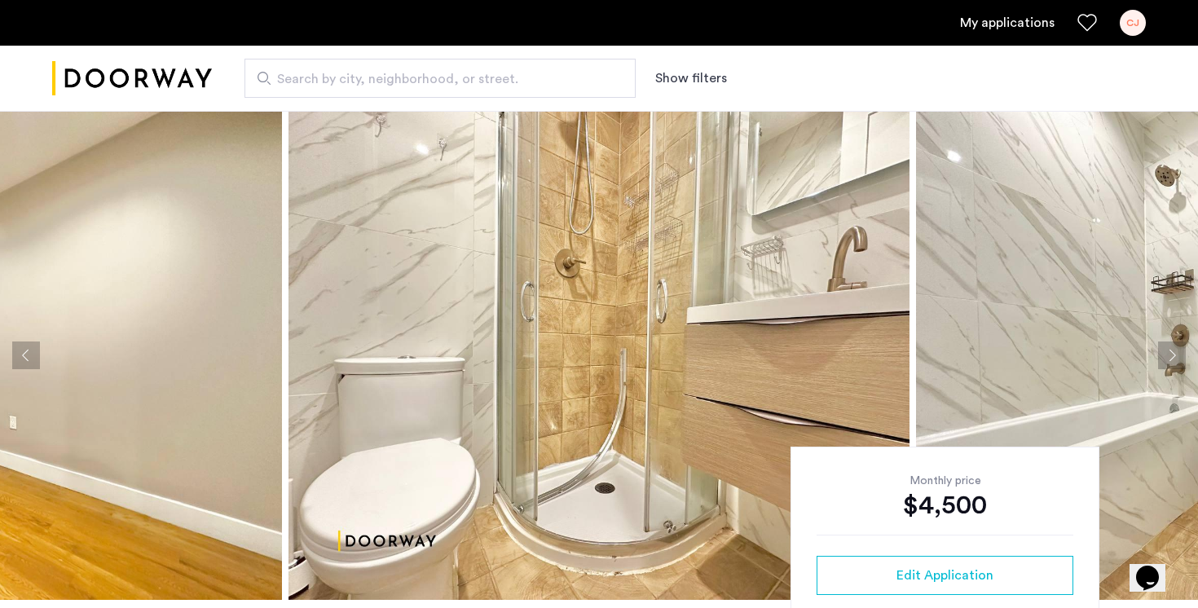
click at [1173, 345] on button "Next apartment" at bounding box center [1172, 355] width 28 height 28
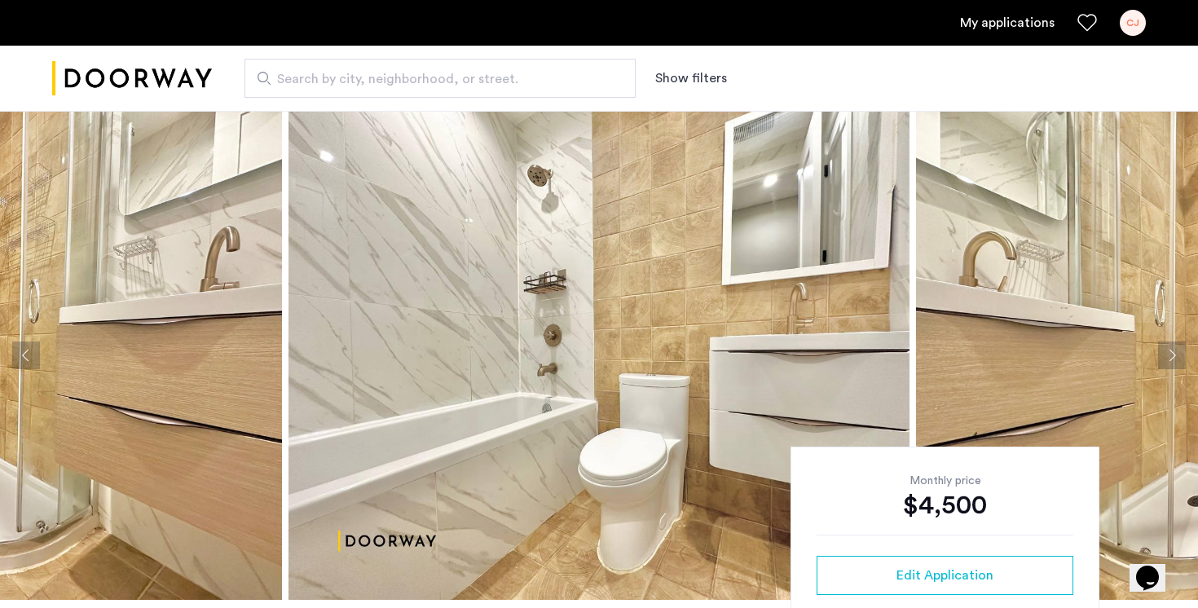
click at [1173, 345] on button "Next apartment" at bounding box center [1172, 355] width 28 height 28
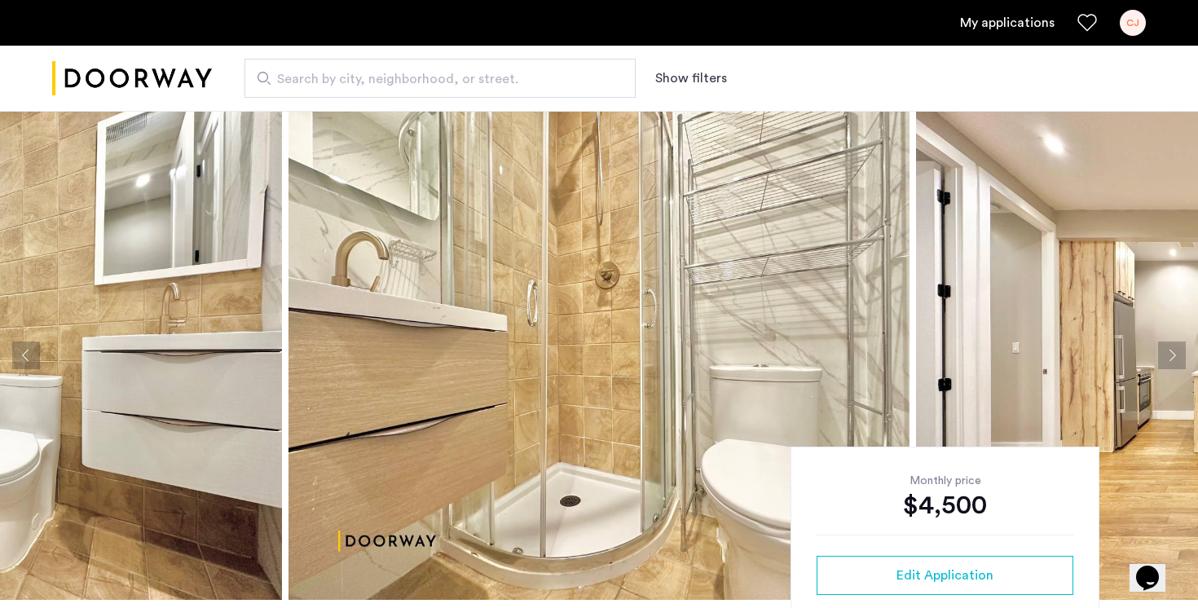
click at [1173, 345] on button "Next apartment" at bounding box center [1172, 355] width 28 height 28
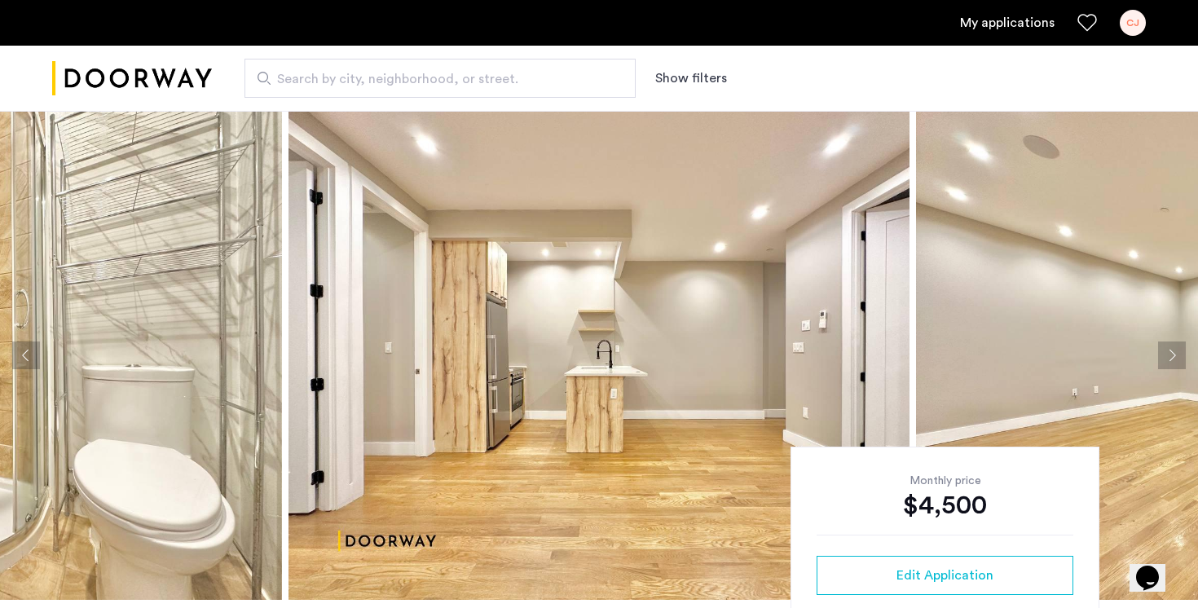
click at [1173, 345] on button "Next apartment" at bounding box center [1172, 355] width 28 height 28
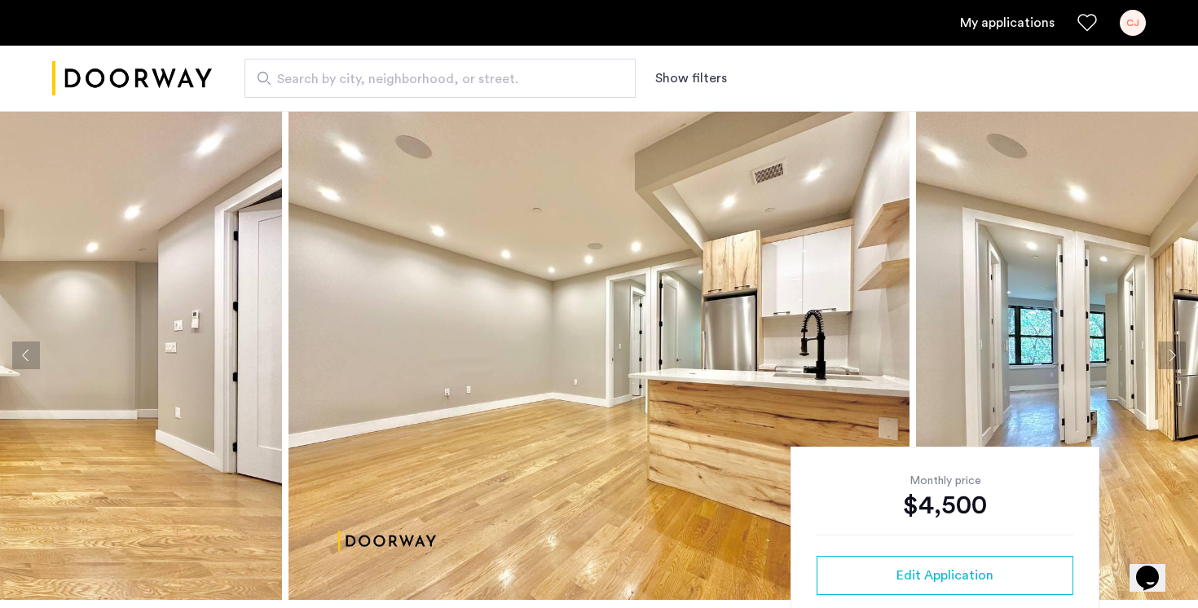
click at [1173, 345] on button "Next apartment" at bounding box center [1172, 355] width 28 height 28
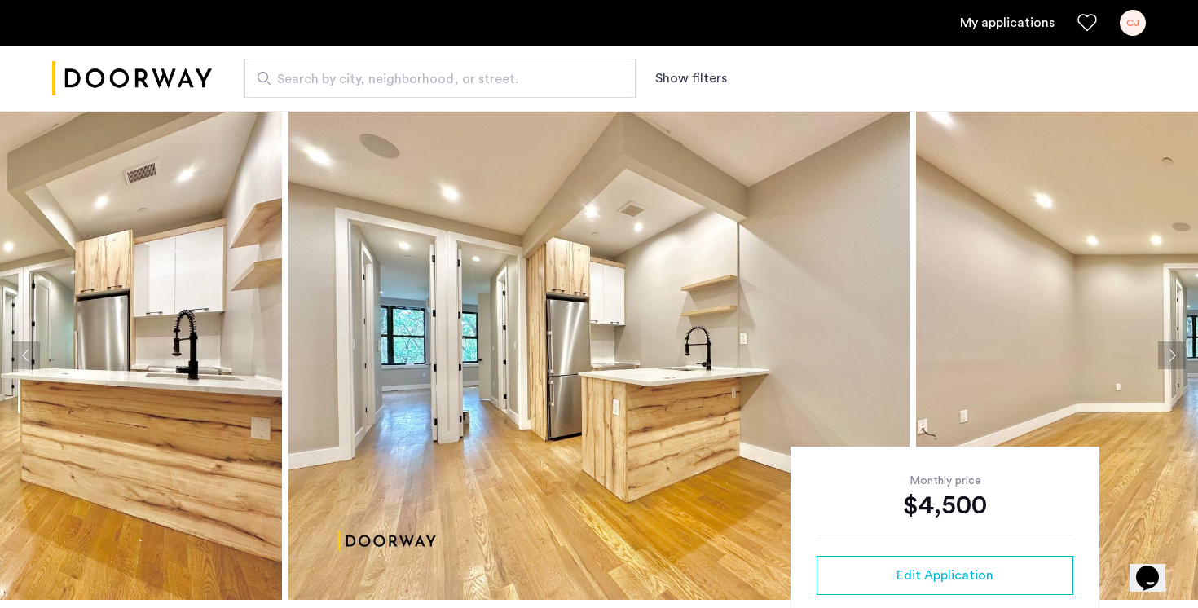
click at [1173, 345] on button "Next apartment" at bounding box center [1172, 355] width 28 height 28
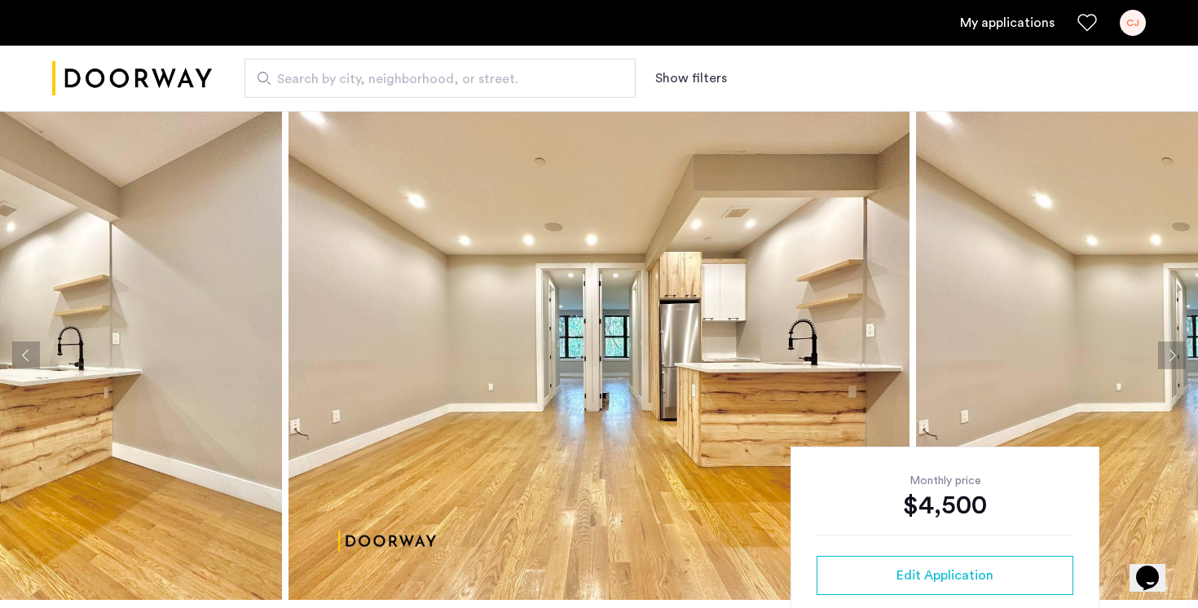
click at [1173, 345] on button "Next apartment" at bounding box center [1172, 355] width 28 height 28
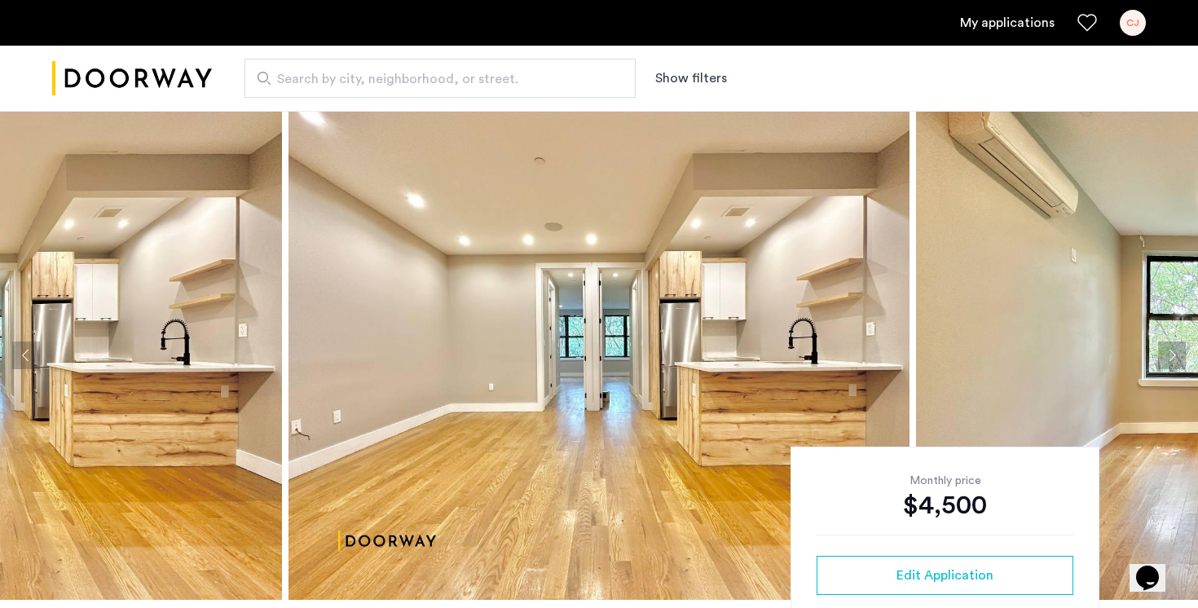
click at [1173, 345] on button "Next apartment" at bounding box center [1172, 355] width 28 height 28
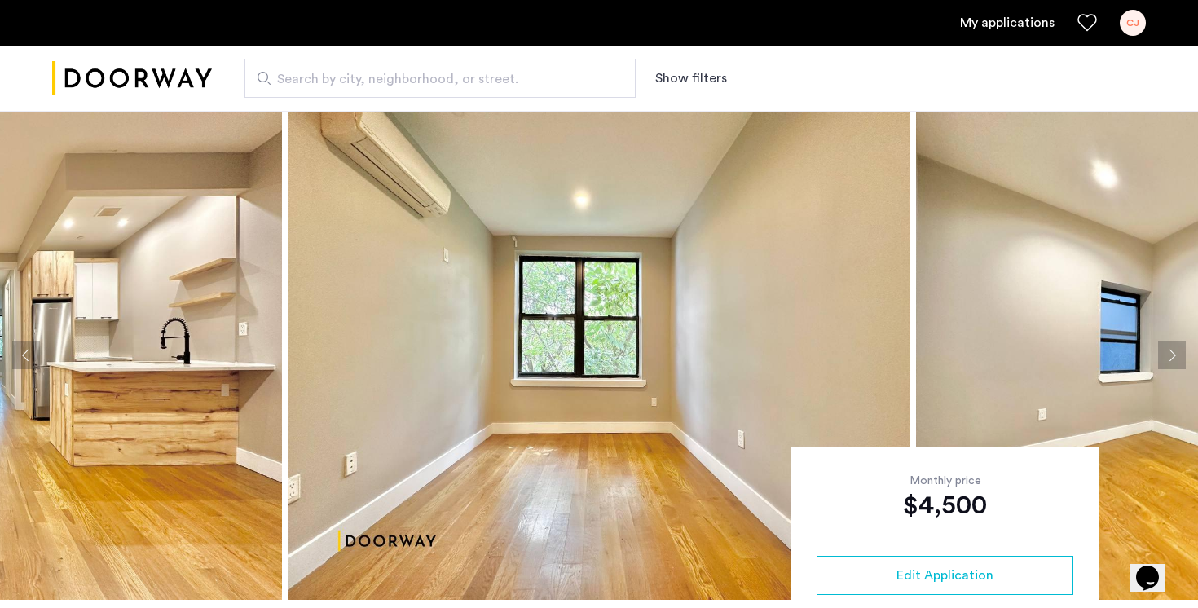
click at [1173, 345] on button "Next apartment" at bounding box center [1172, 355] width 28 height 28
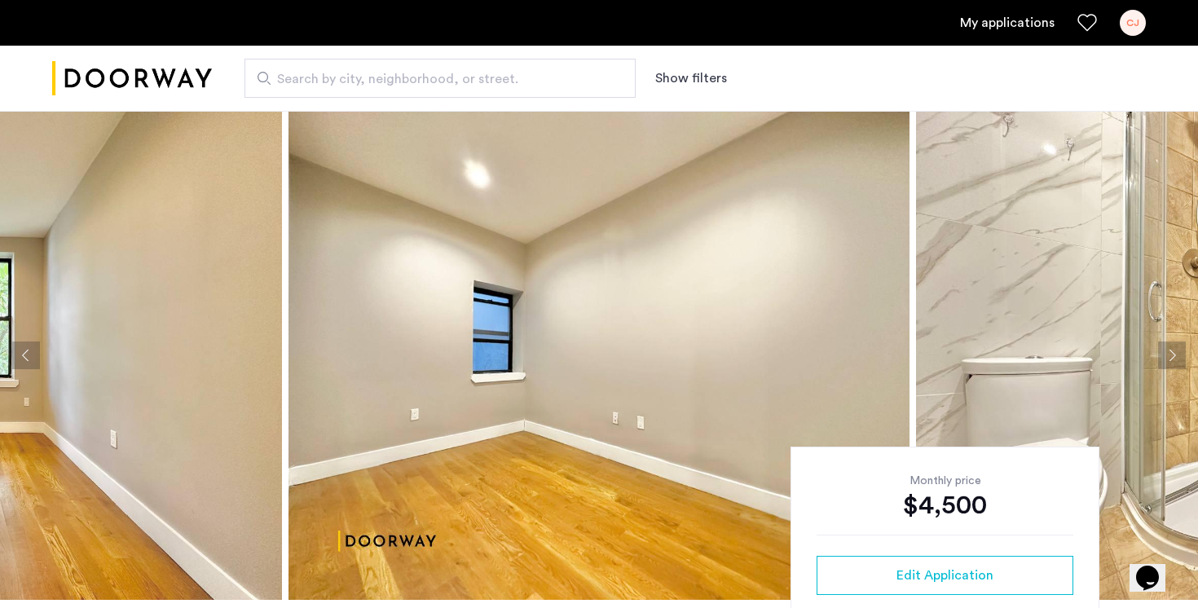
scroll to position [123, 0]
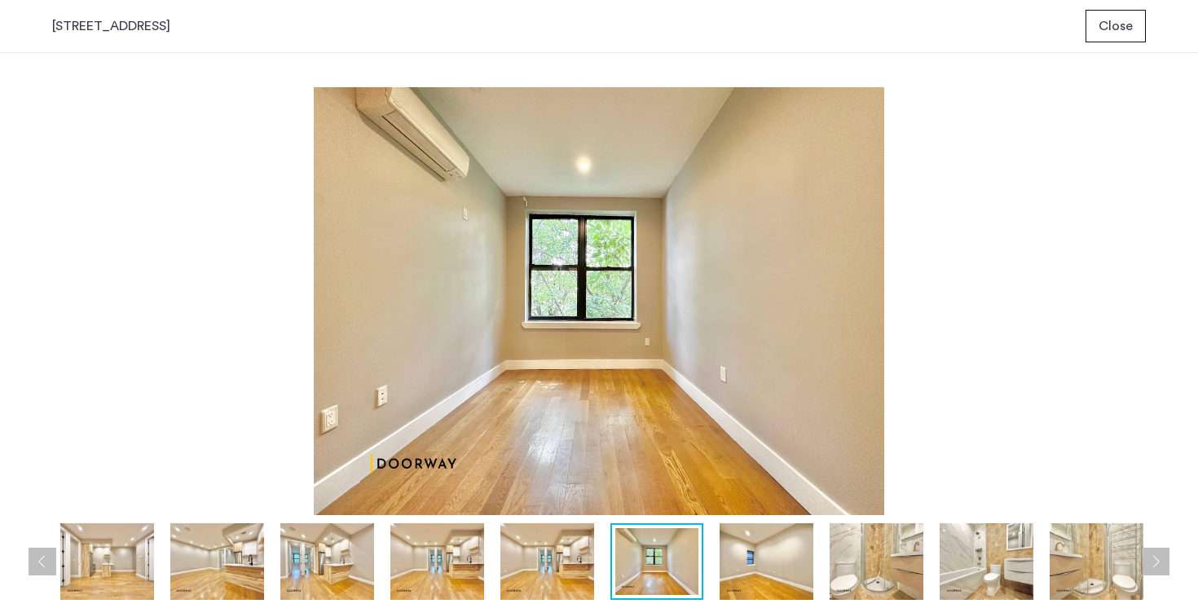
click at [229, 564] on img at bounding box center [217, 561] width 94 height 77
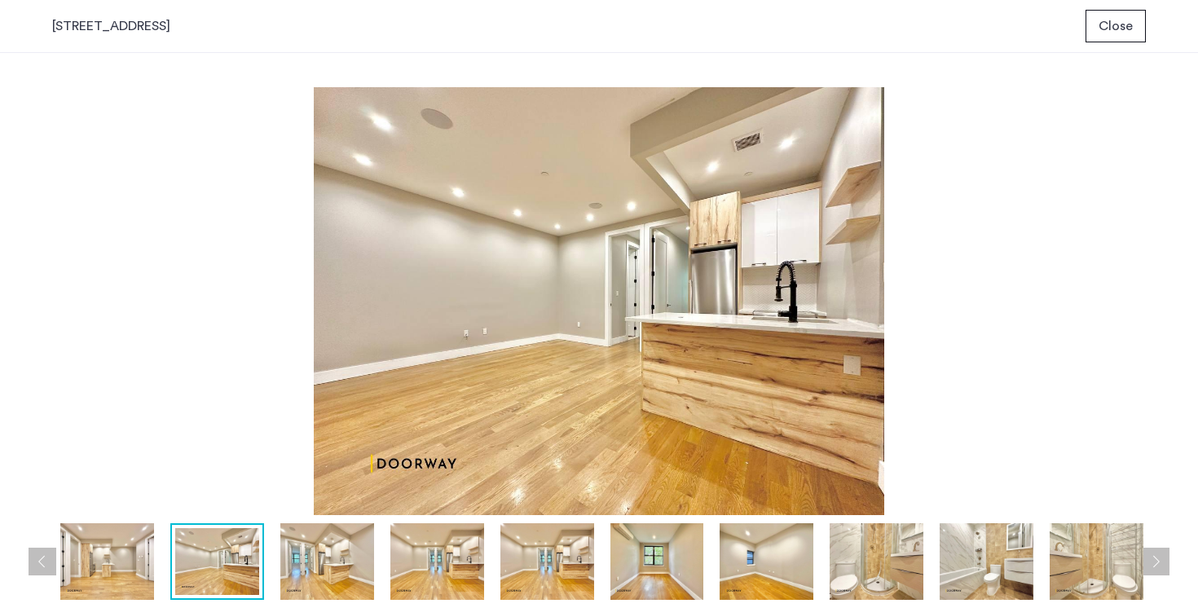
click at [296, 578] on img at bounding box center [327, 561] width 94 height 77
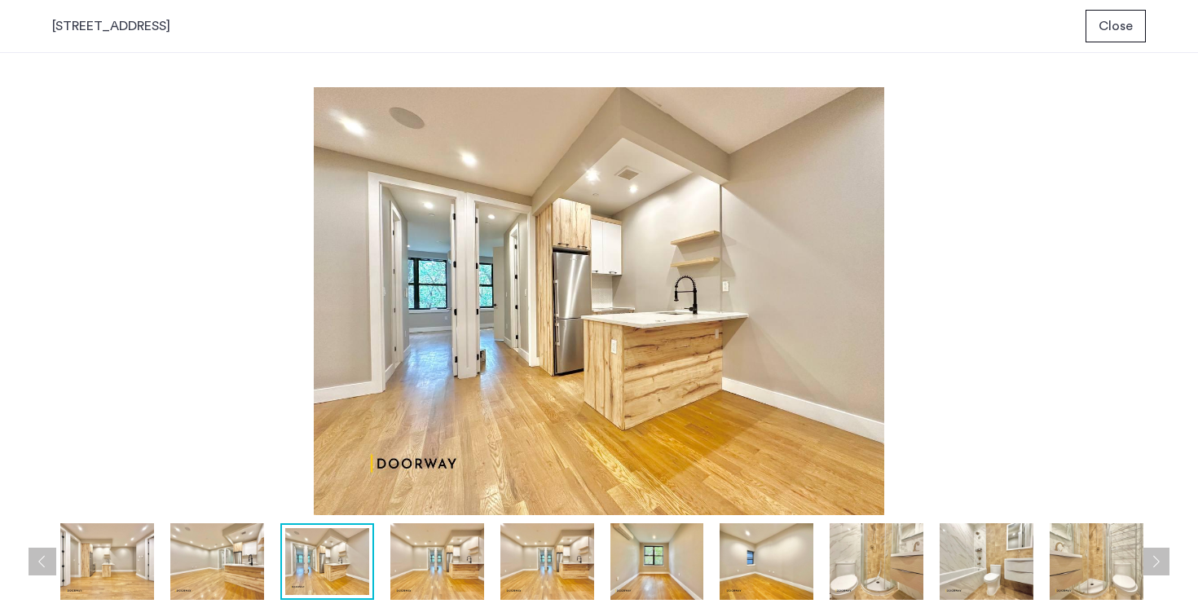
click at [367, 587] on img at bounding box center [327, 561] width 84 height 67
click at [406, 596] on img at bounding box center [437, 561] width 94 height 77
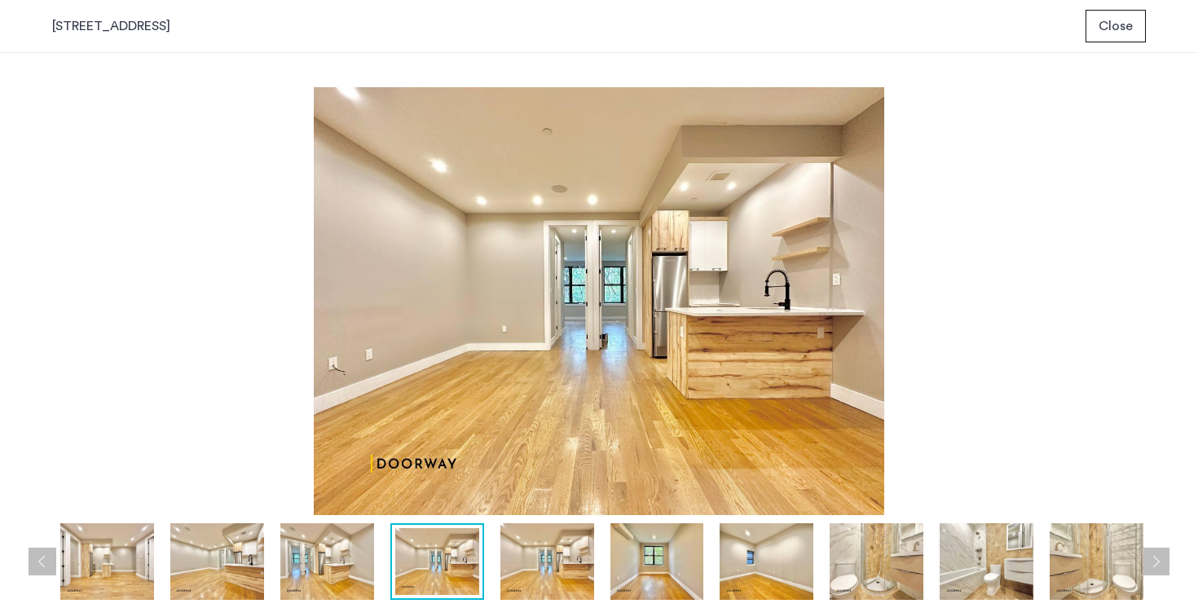
click at [521, 573] on img at bounding box center [547, 561] width 94 height 77
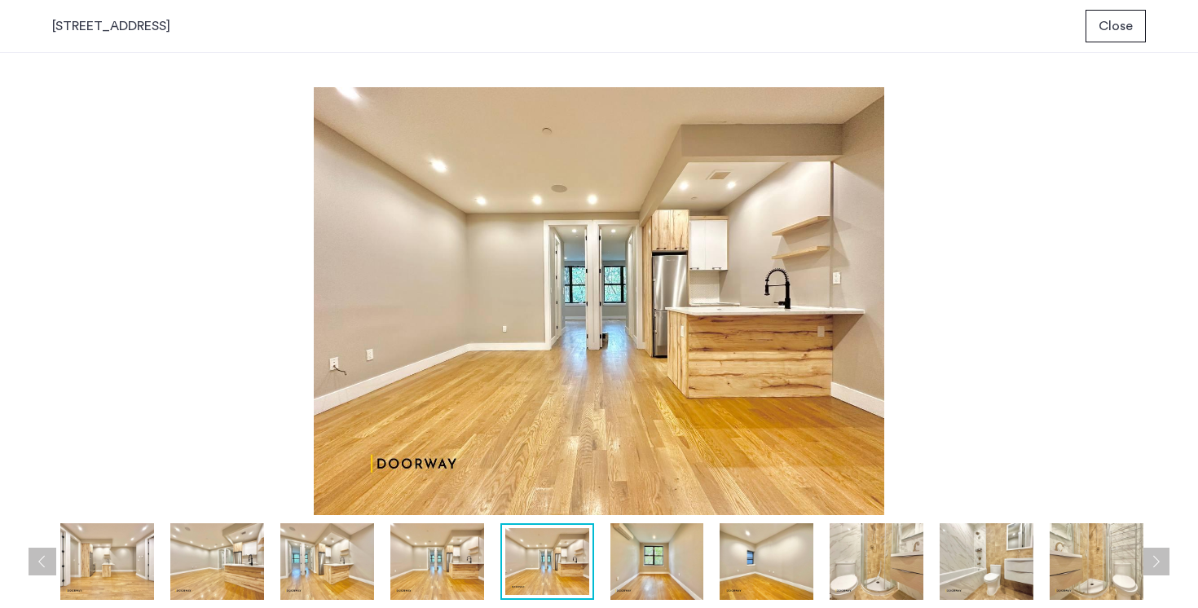
click at [636, 562] on img at bounding box center [657, 561] width 94 height 77
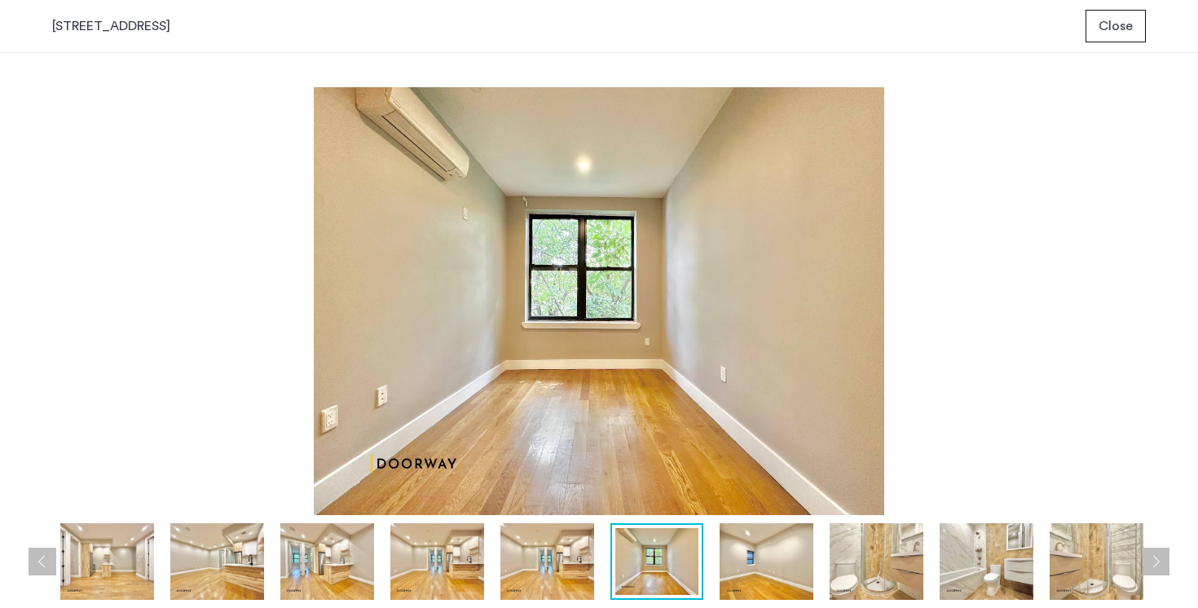
click at [742, 576] on img at bounding box center [766, 561] width 94 height 77
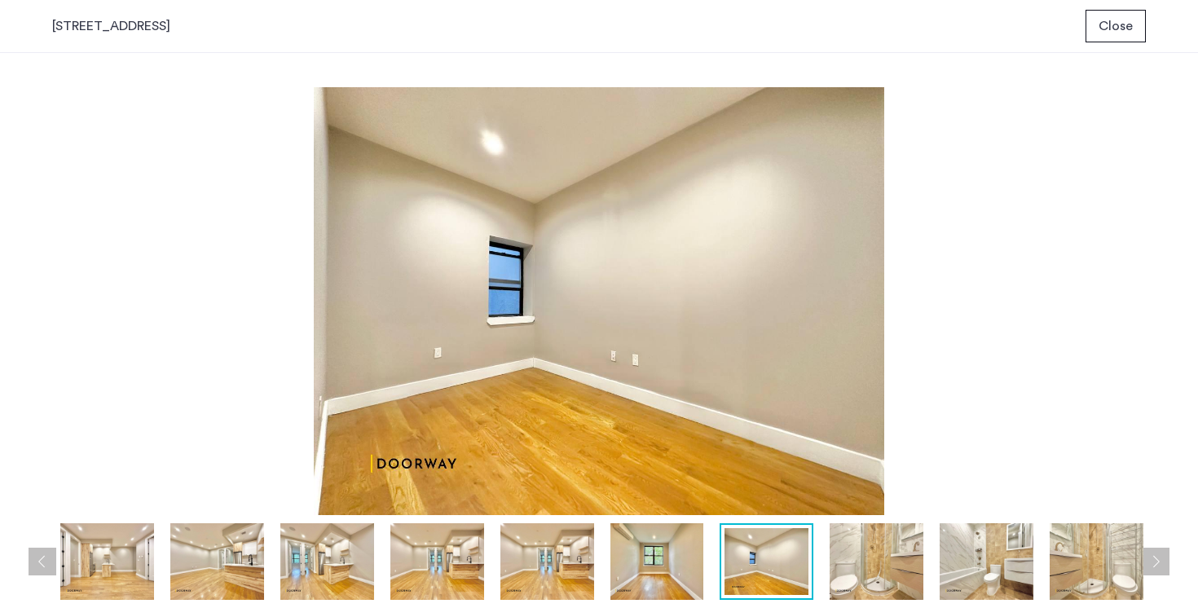
click at [832, 584] on img at bounding box center [876, 561] width 94 height 77
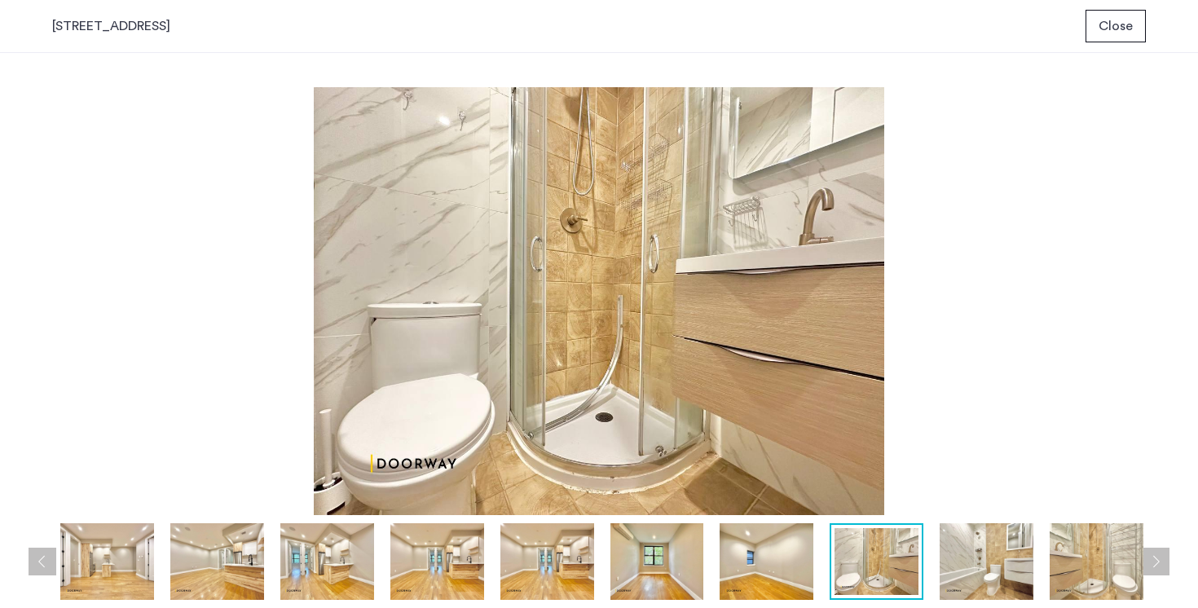
click at [940, 579] on img at bounding box center [986, 561] width 94 height 77
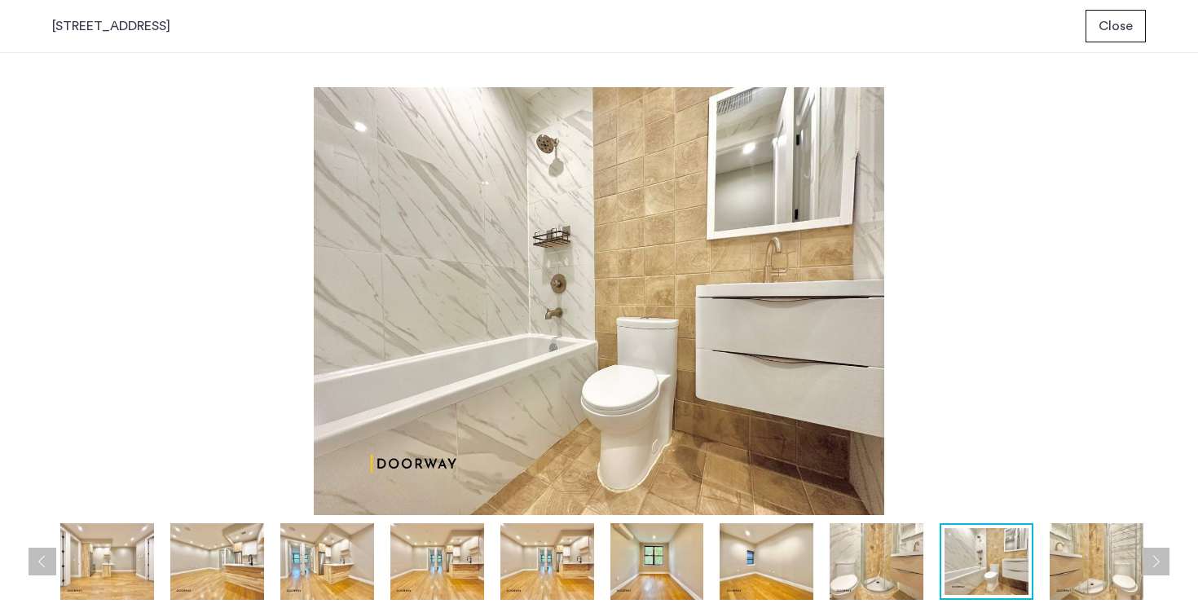
click at [1085, 573] on img at bounding box center [1096, 561] width 94 height 77
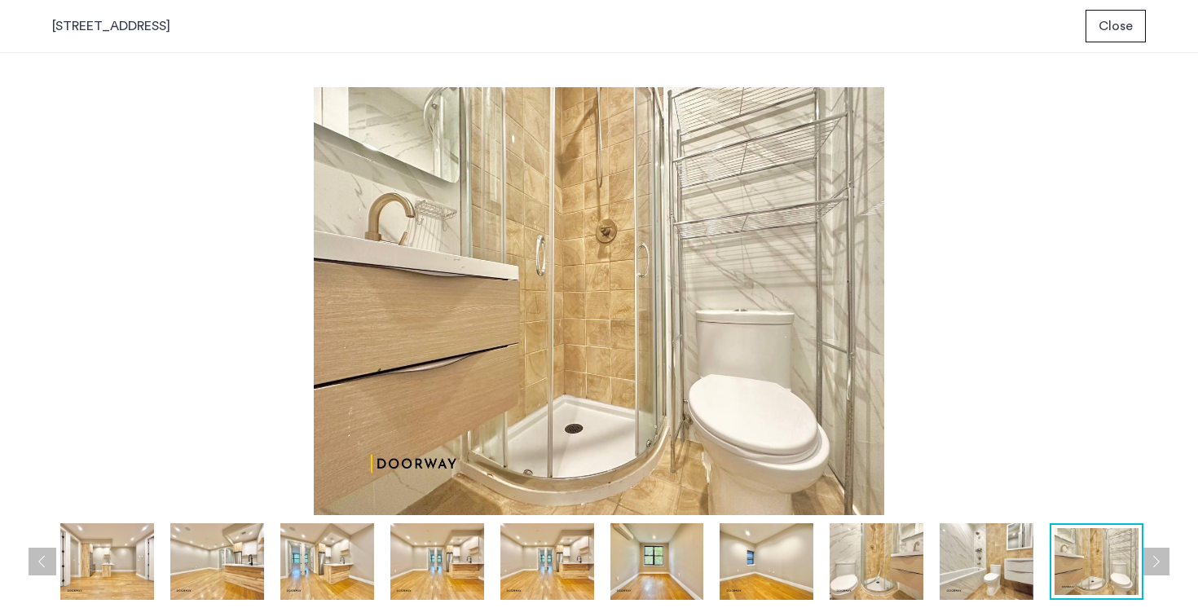
click at [1128, 35] on span "Close" at bounding box center [1115, 26] width 34 height 20
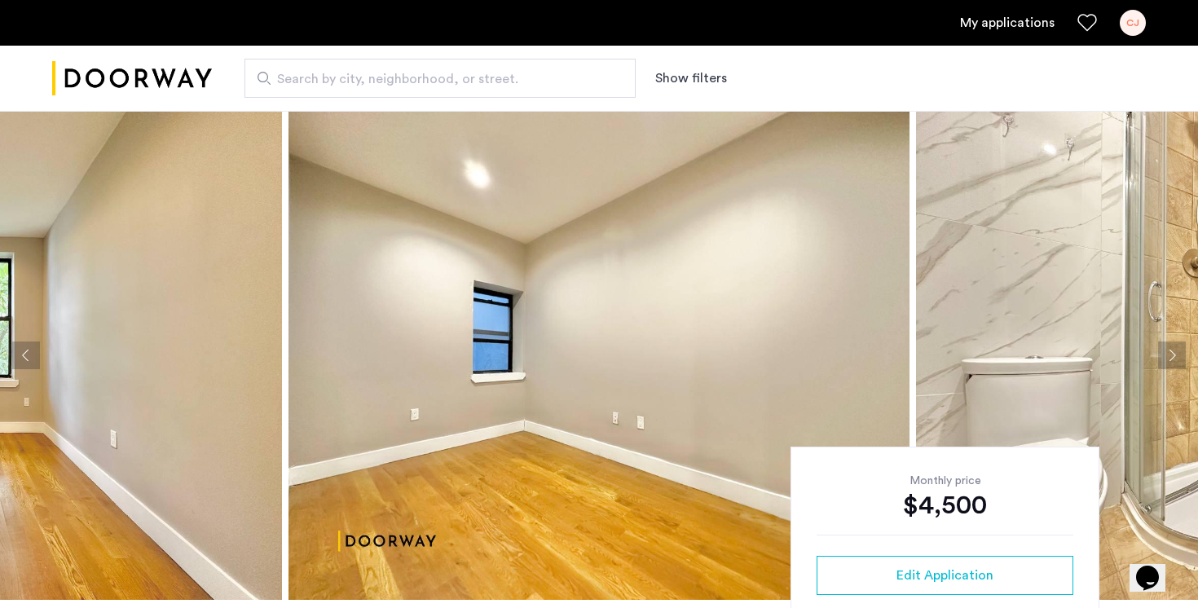
click at [986, 23] on link "My applications" at bounding box center [1007, 23] width 95 height 20
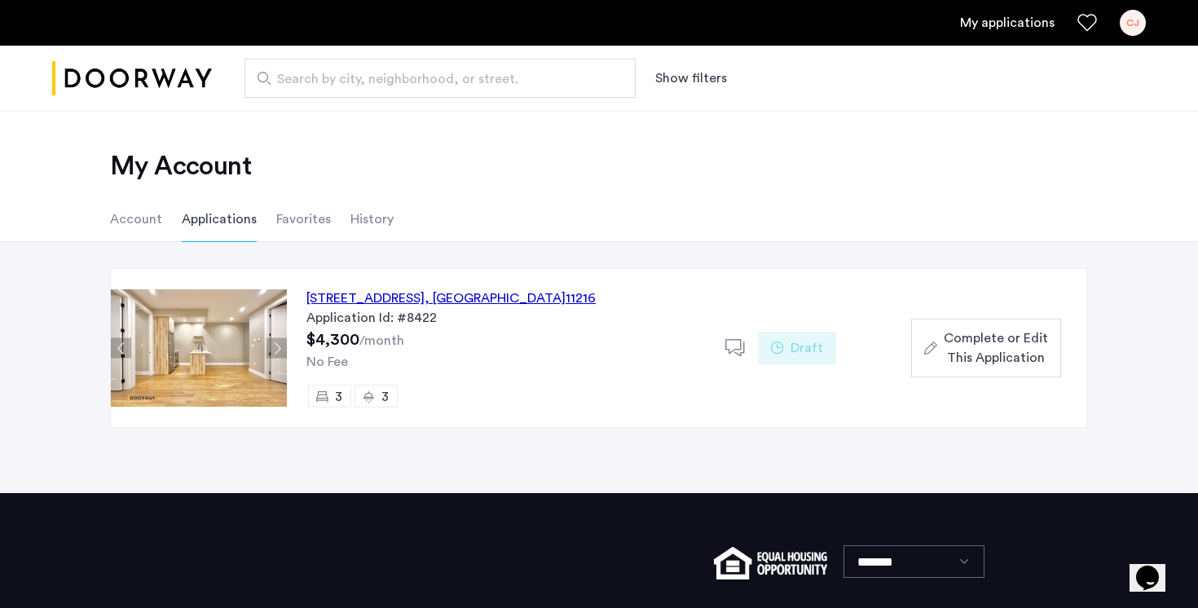
click at [443, 291] on div "692 Saint Marks Avenue, Unit 4B, Brooklyn , NY 11216" at bounding box center [450, 298] width 289 height 20
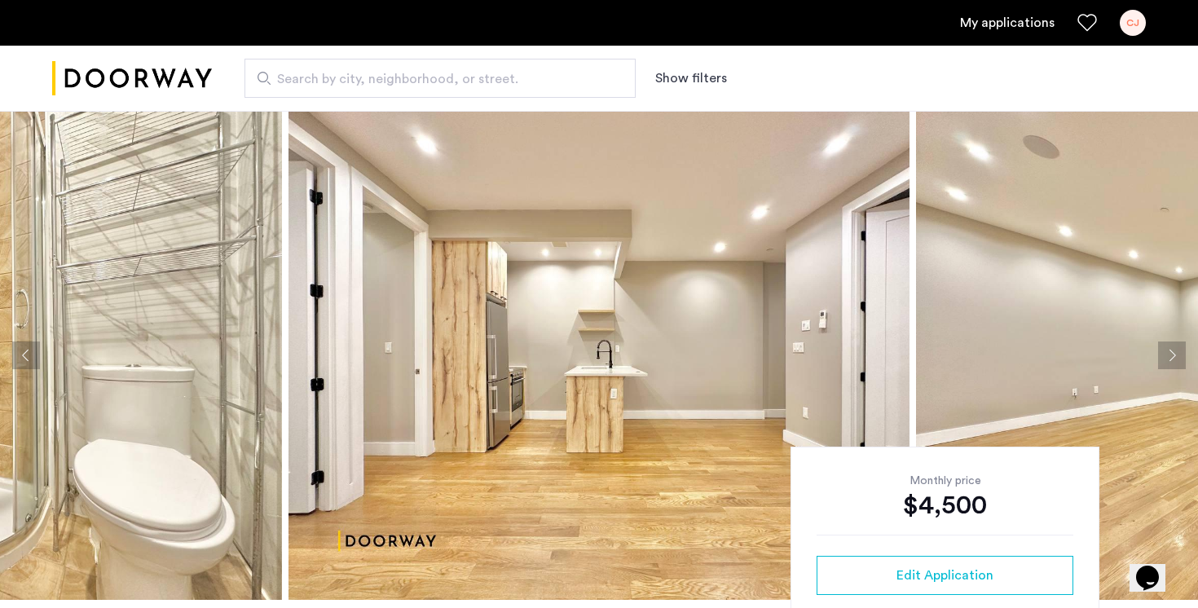
scroll to position [145, 0]
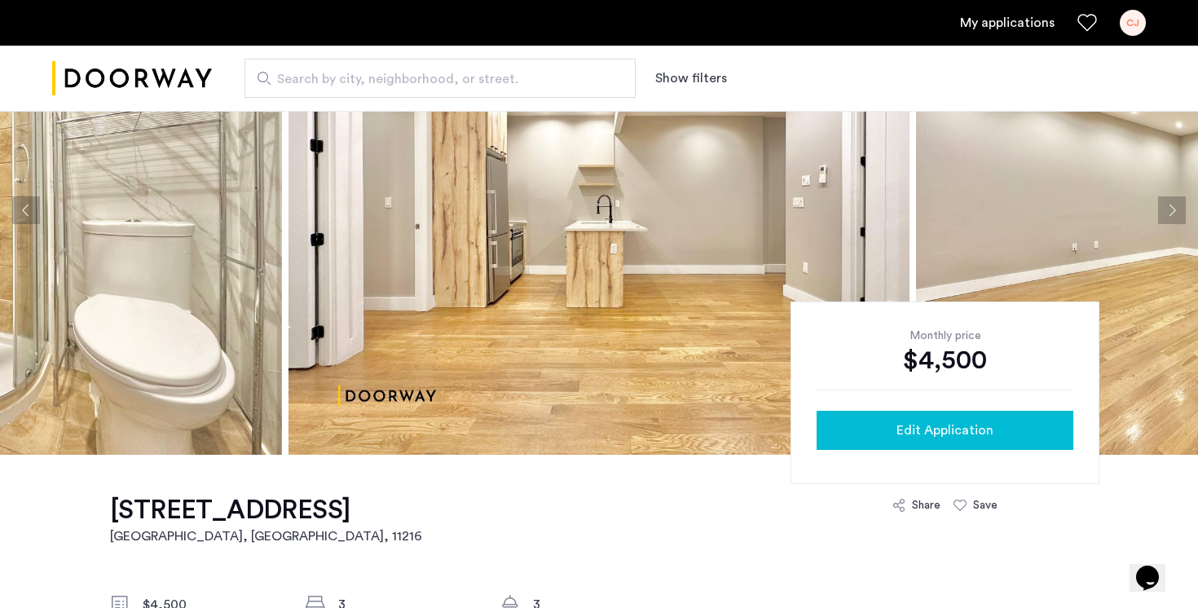
click at [1020, 417] on button "Edit Application" at bounding box center [944, 430] width 257 height 39
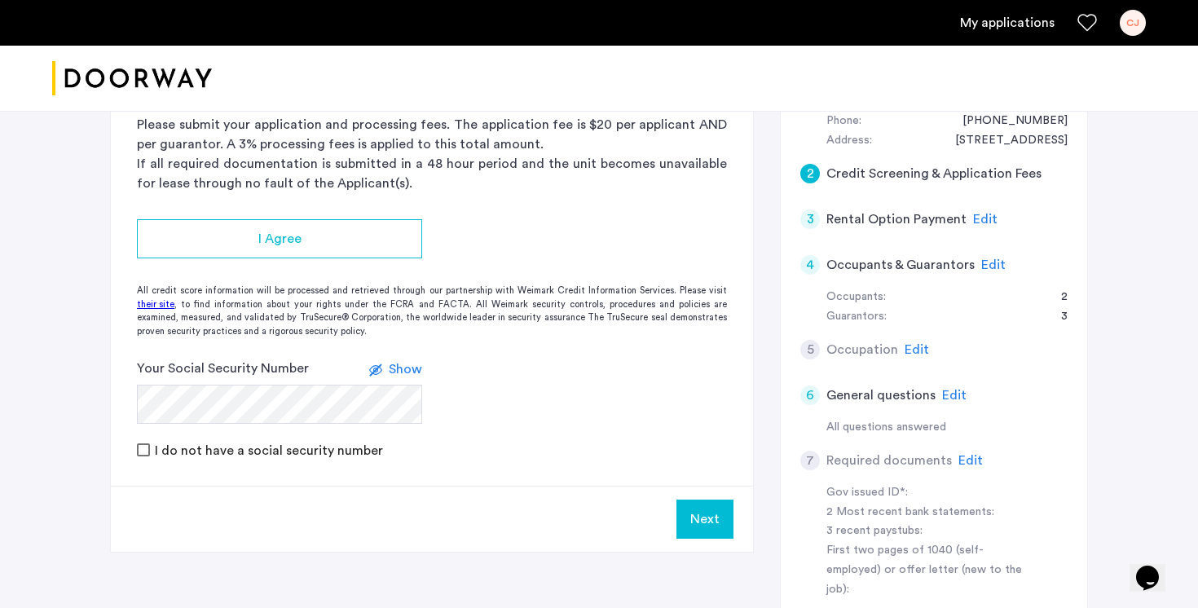
scroll to position [421, 0]
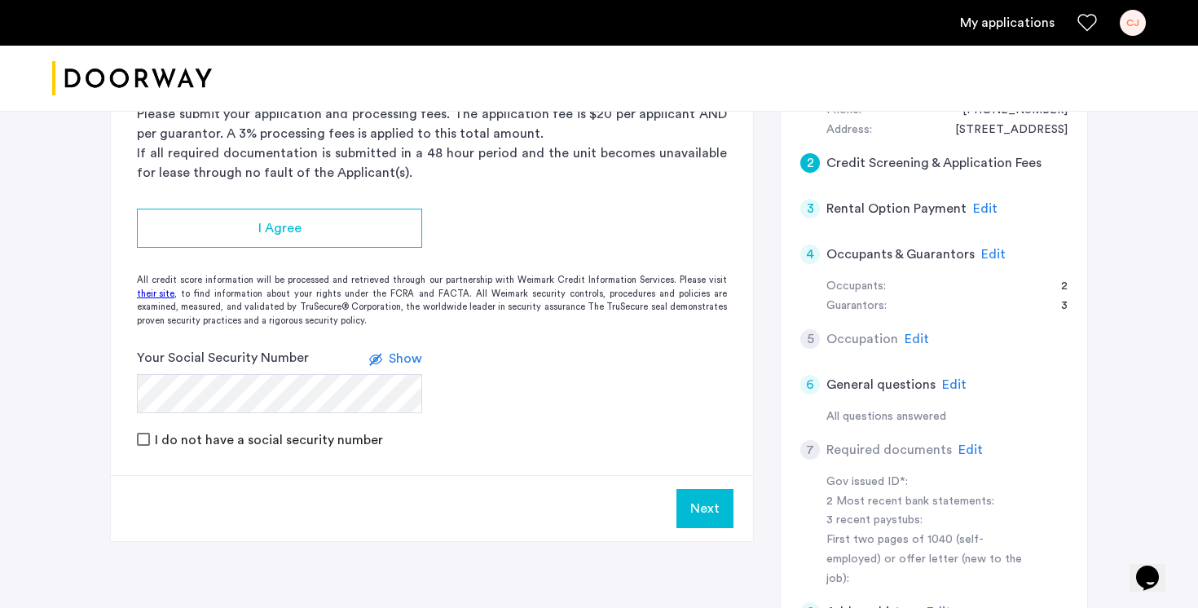
click at [993, 248] on span "Edit" at bounding box center [993, 254] width 24 height 13
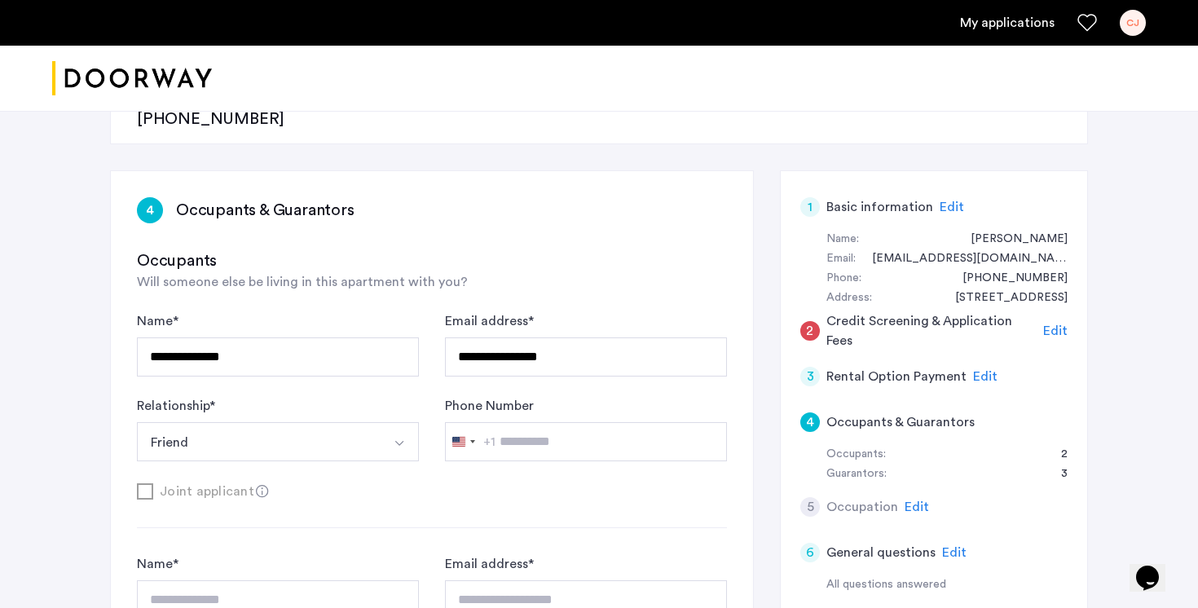
scroll to position [252, 0]
click at [1058, 326] on span "Edit" at bounding box center [1055, 332] width 24 height 13
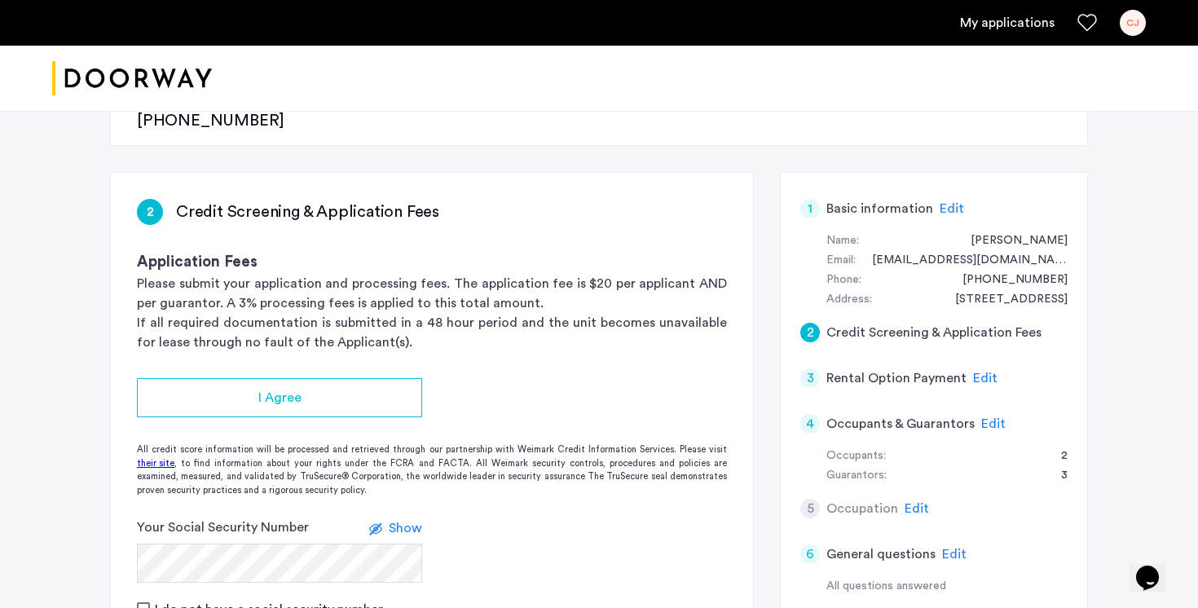
click at [987, 372] on span "Edit" at bounding box center [985, 378] width 24 height 13
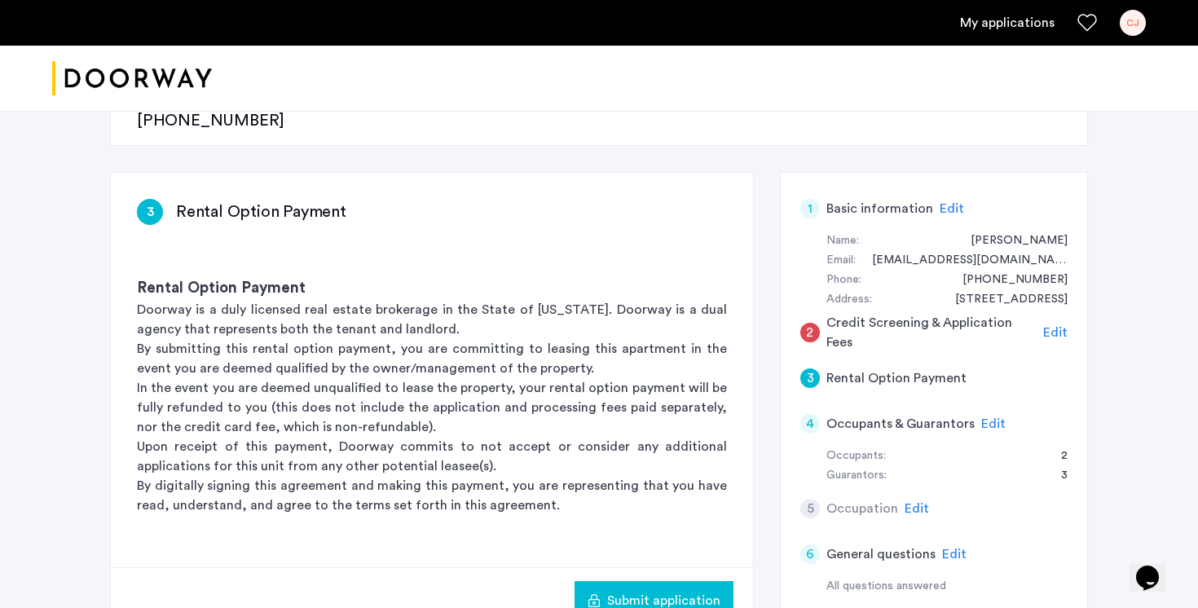
click at [984, 417] on span "Edit" at bounding box center [993, 423] width 24 height 13
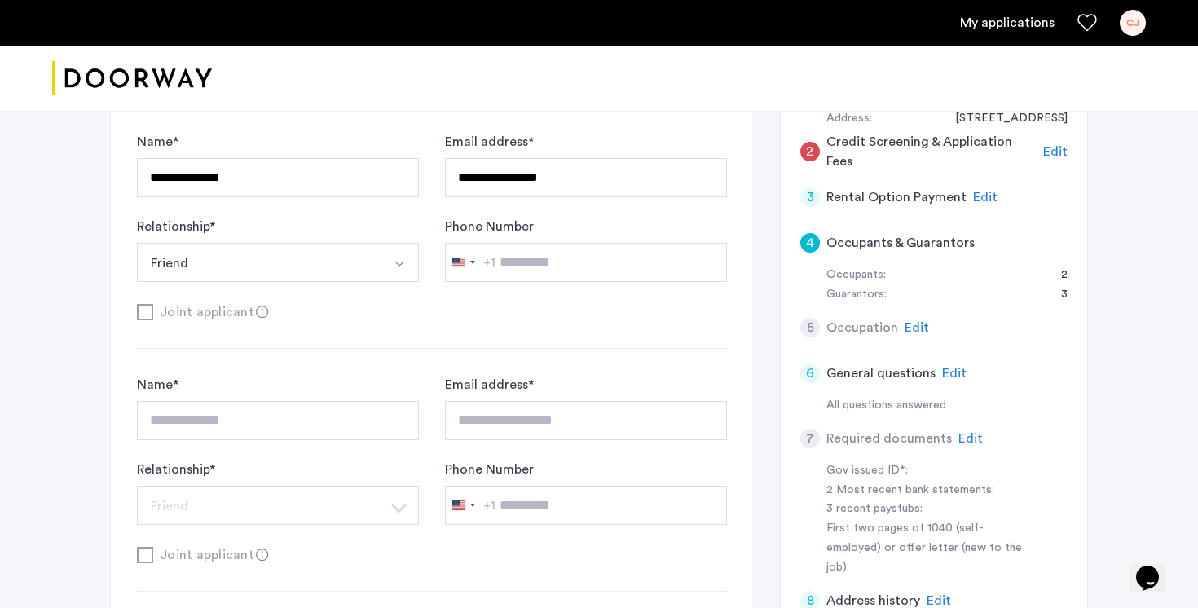
scroll to position [430, 0]
click at [917, 323] on span "Edit" at bounding box center [916, 329] width 24 height 13
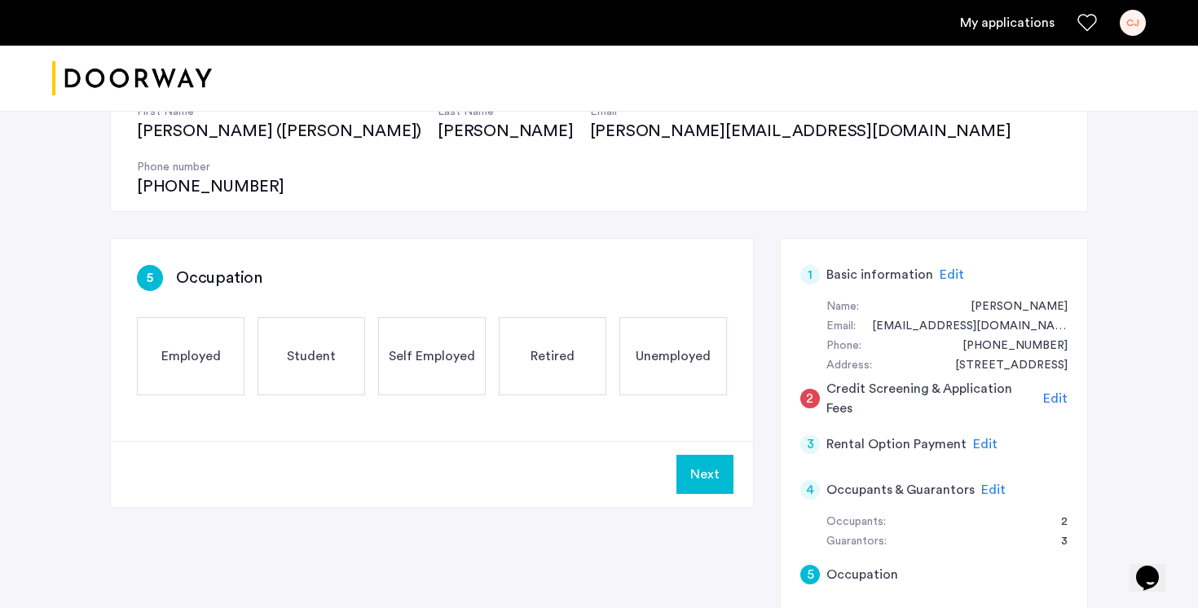
scroll to position [184, 0]
click at [690, 348] on span "Unemployed" at bounding box center [673, 358] width 75 height 20
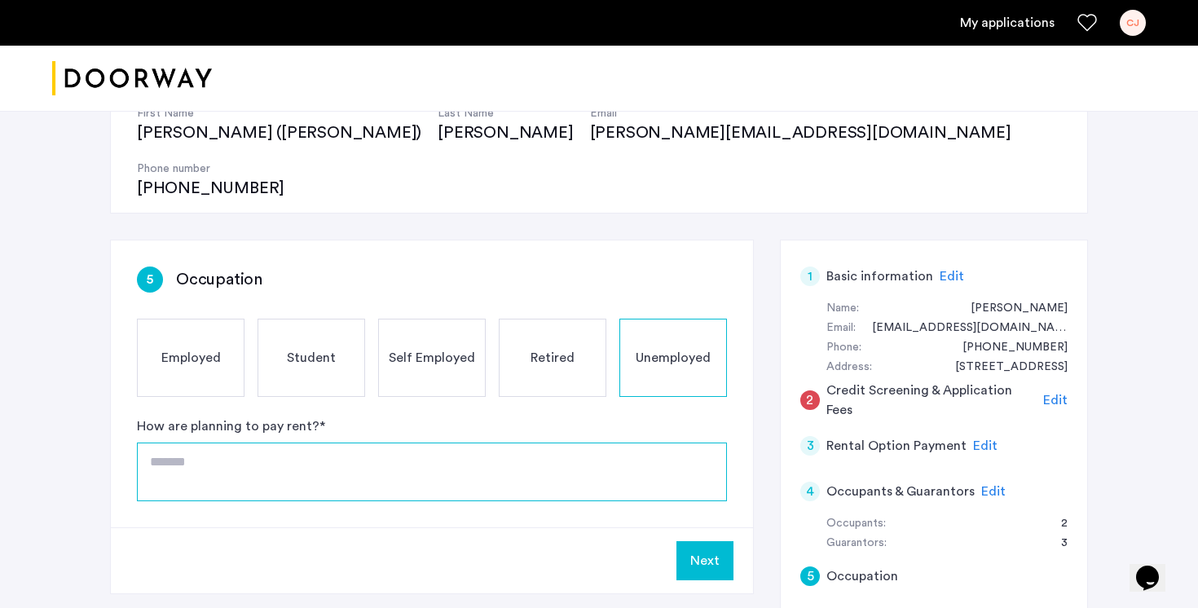
click at [395, 442] on textarea at bounding box center [432, 471] width 590 height 59
type textarea "**********"
drag, startPoint x: 282, startPoint y: 411, endPoint x: 110, endPoint y: 407, distance: 172.0
click at [110, 407] on div "**********" at bounding box center [432, 417] width 644 height 354
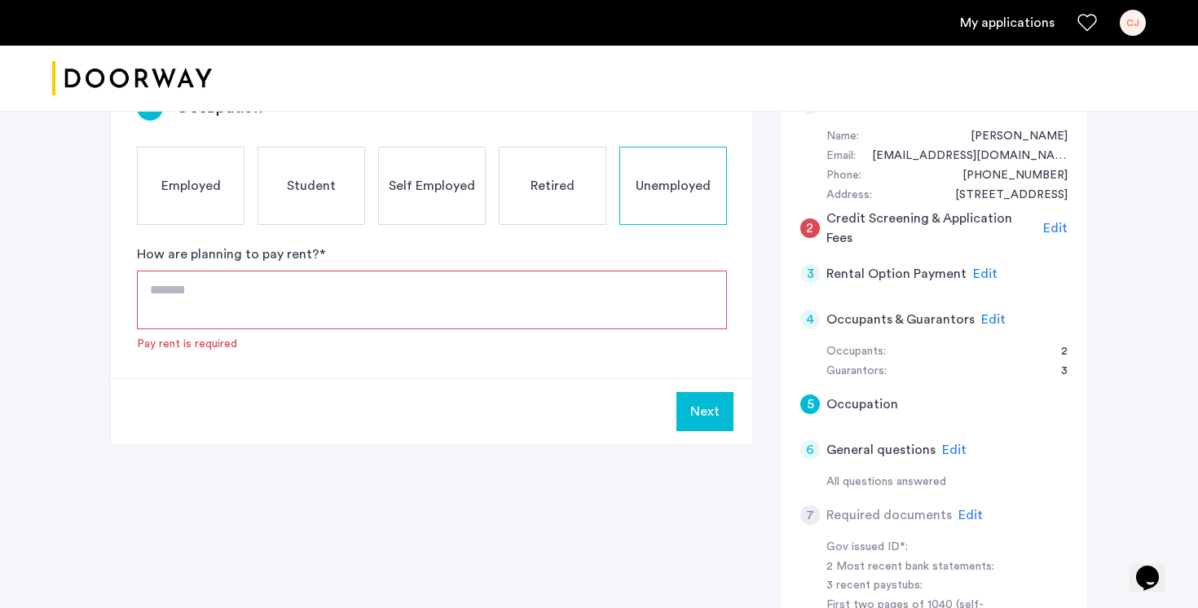
scroll to position [359, 0]
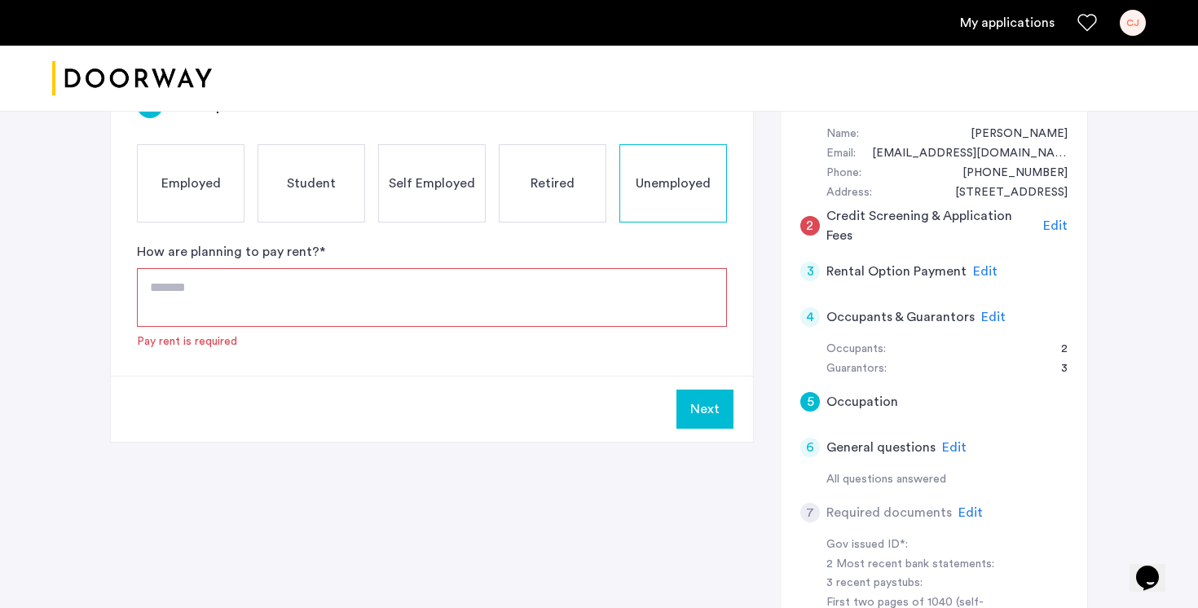
click at [974, 506] on span "Edit" at bounding box center [970, 512] width 24 height 13
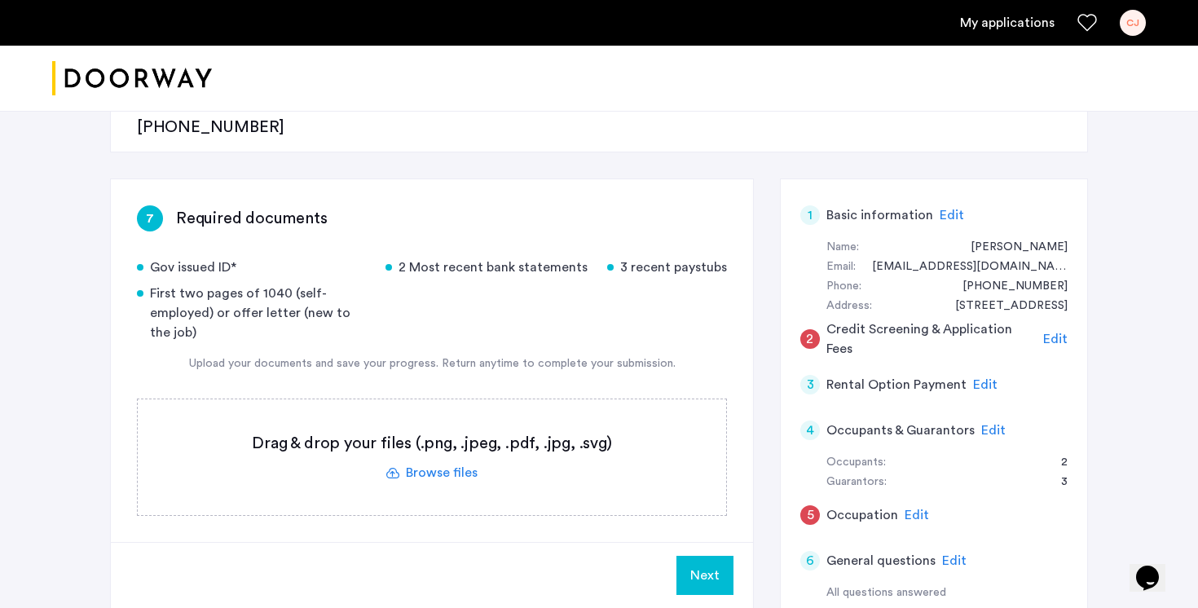
scroll to position [0, 0]
